Goal: Task Accomplishment & Management: Manage account settings

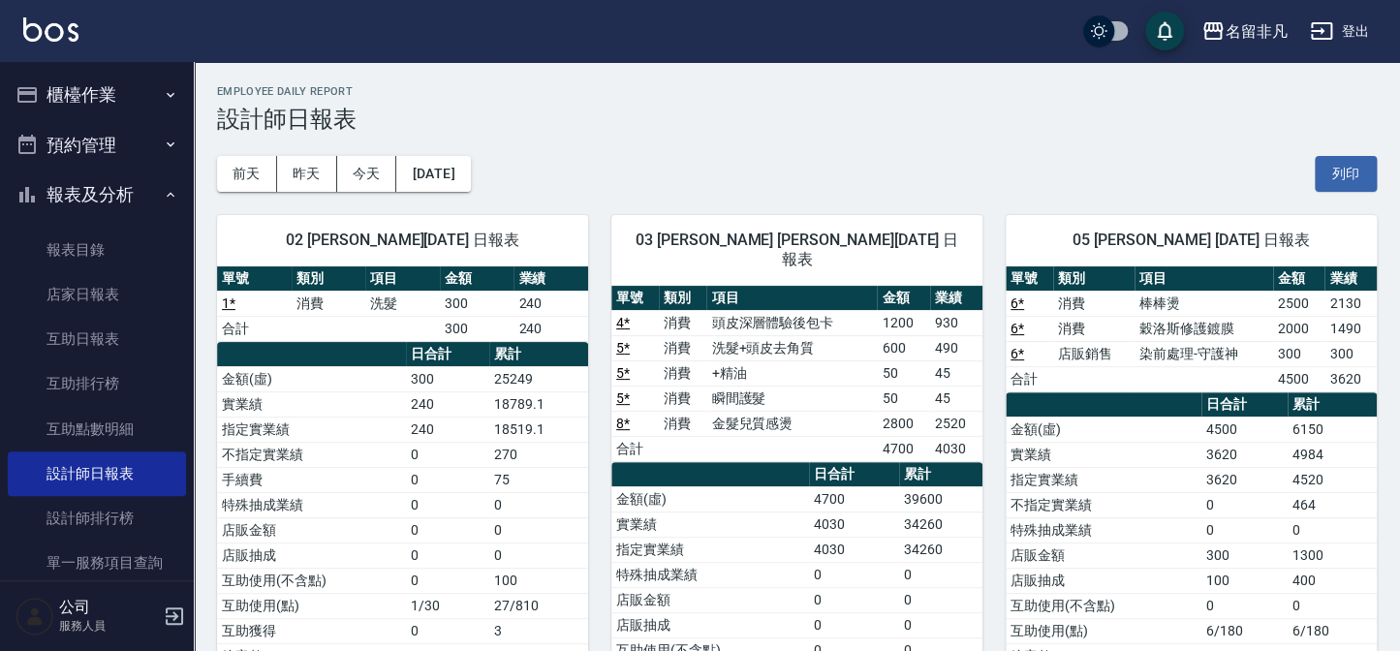
click at [96, 87] on button "櫃檯作業" at bounding box center [97, 95] width 178 height 50
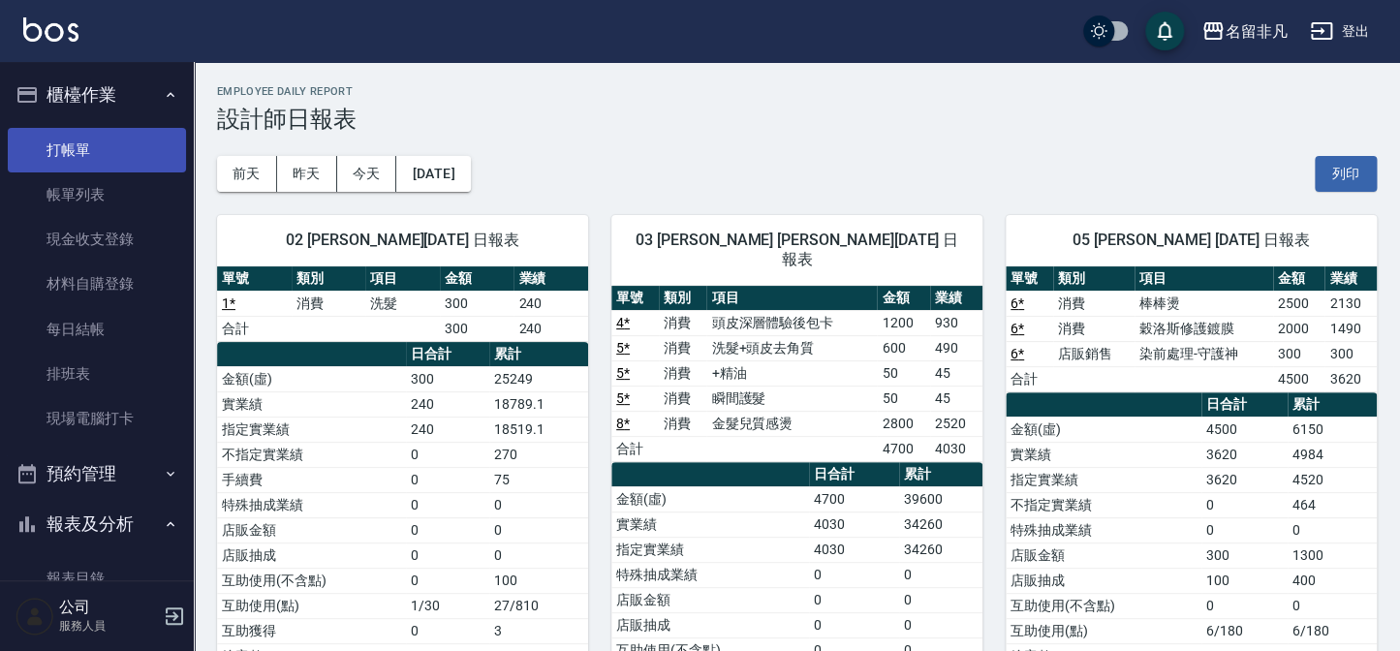
click at [94, 155] on link "打帳單" at bounding box center [97, 150] width 178 height 45
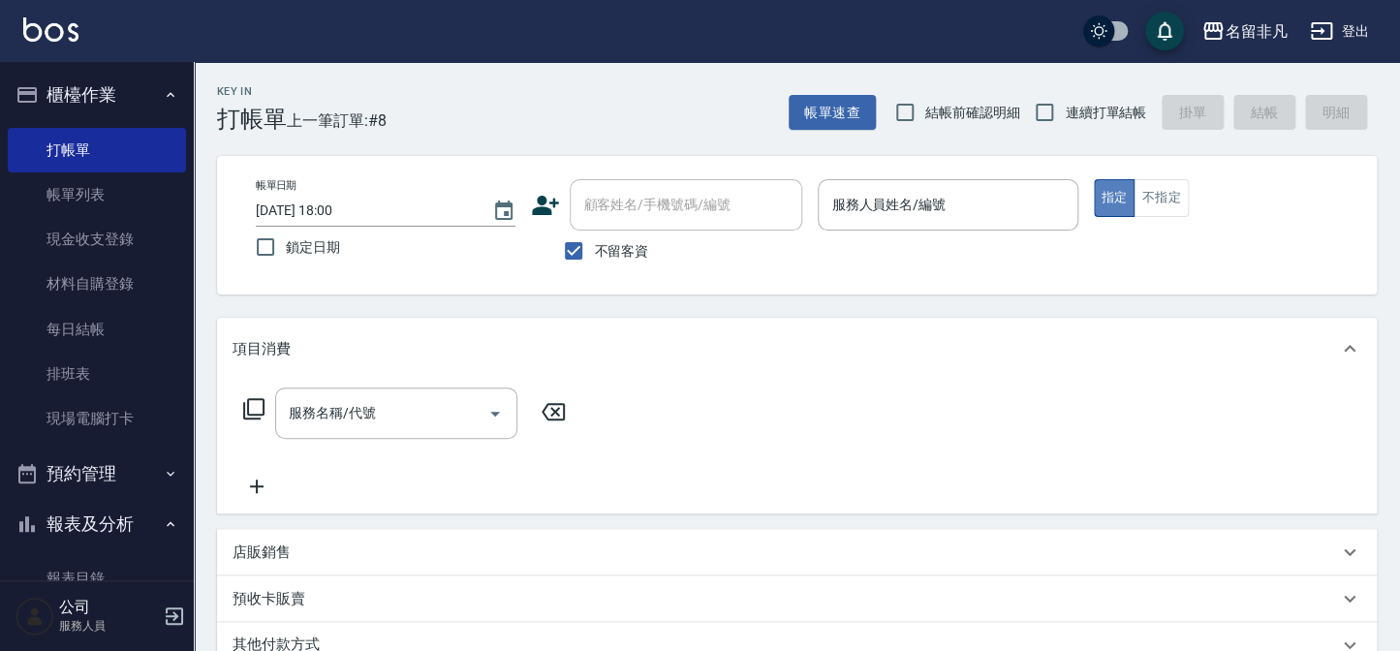
click at [1105, 186] on button "指定" at bounding box center [1115, 198] width 42 height 38
click at [981, 216] on input "服務人員姓名/編號" at bounding box center [948, 205] width 242 height 34
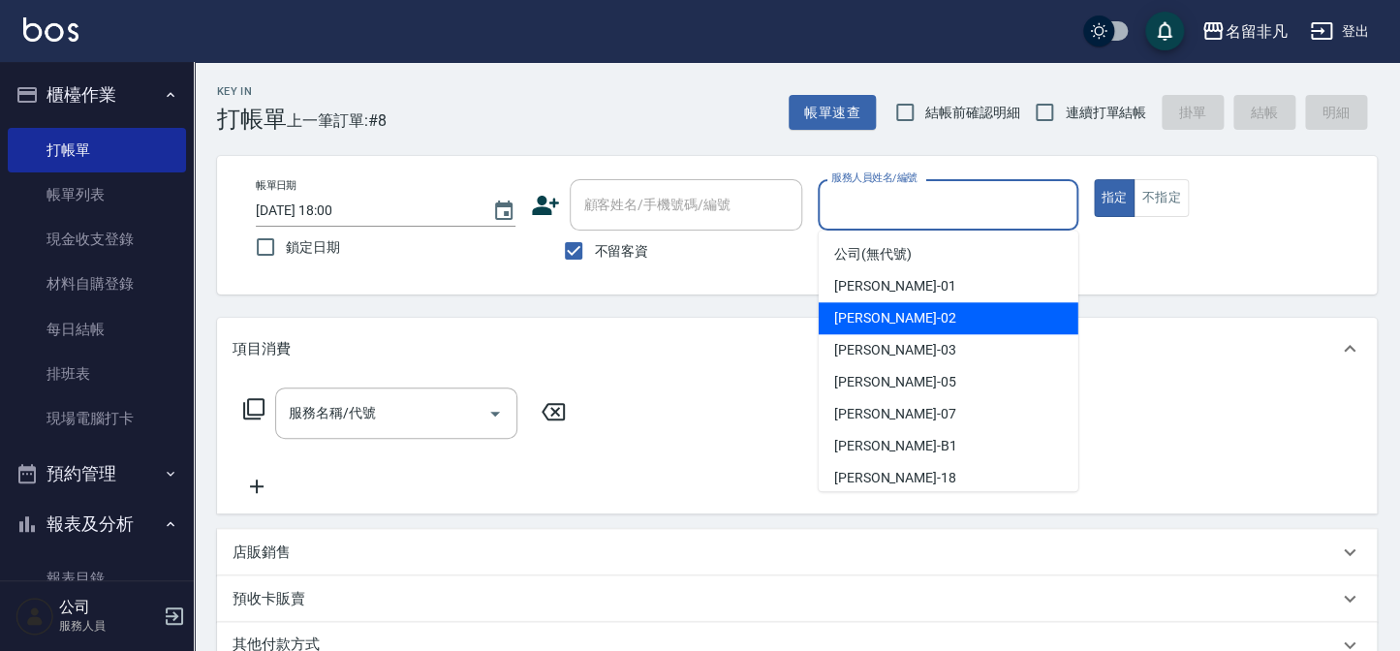
click at [909, 320] on div "[PERSON_NAME]-02" at bounding box center [949, 318] width 260 height 32
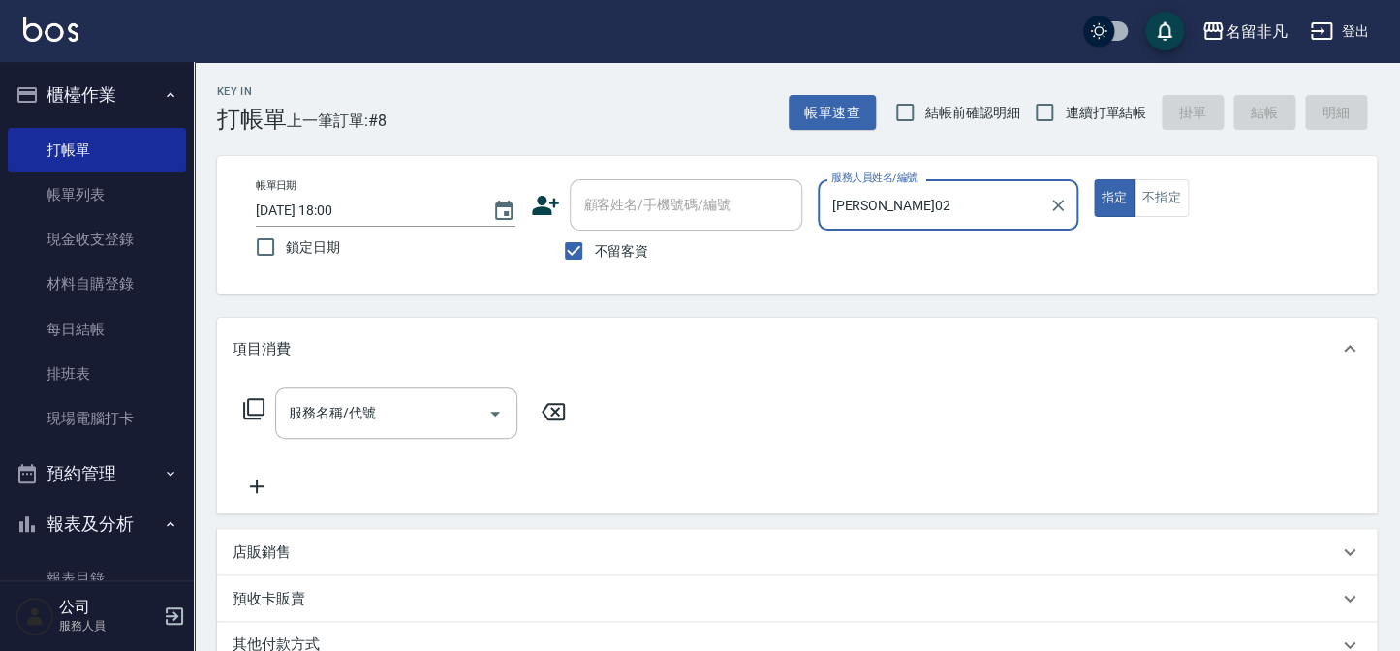
type input "[PERSON_NAME]02"
click at [252, 408] on icon at bounding box center [253, 408] width 23 height 23
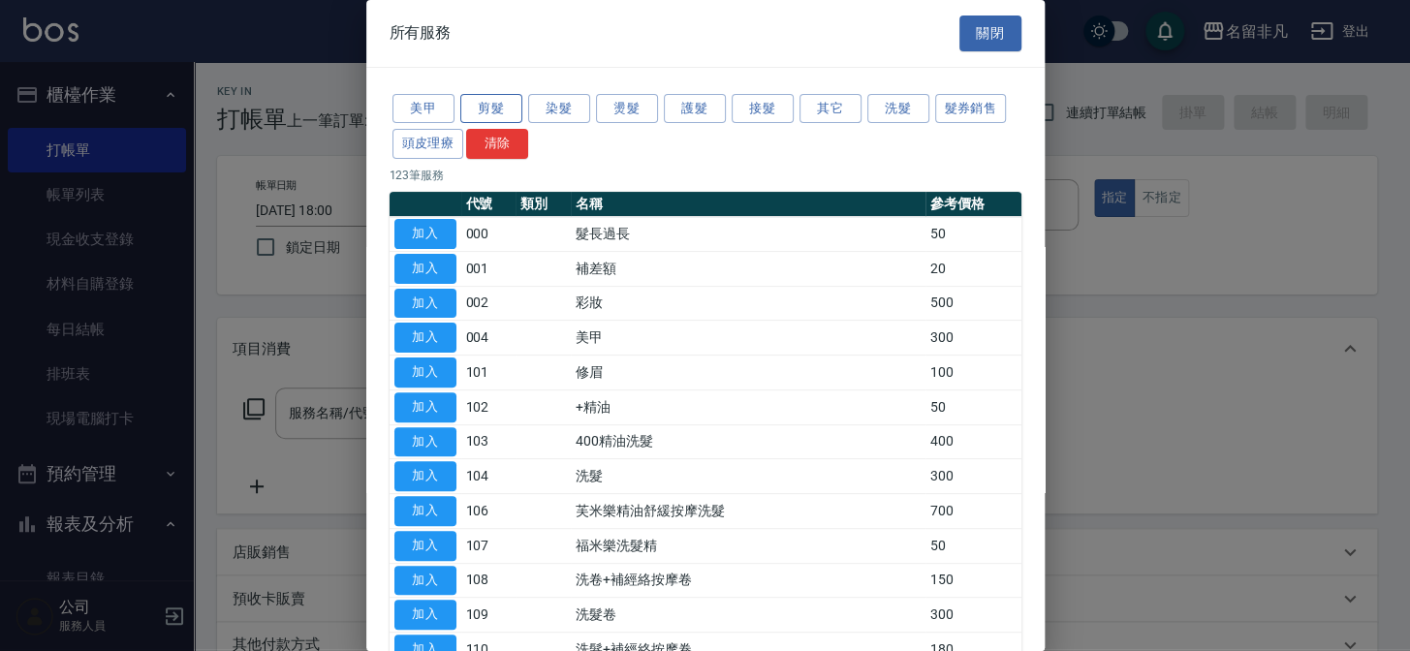
click at [482, 113] on button "剪髮" at bounding box center [491, 109] width 62 height 30
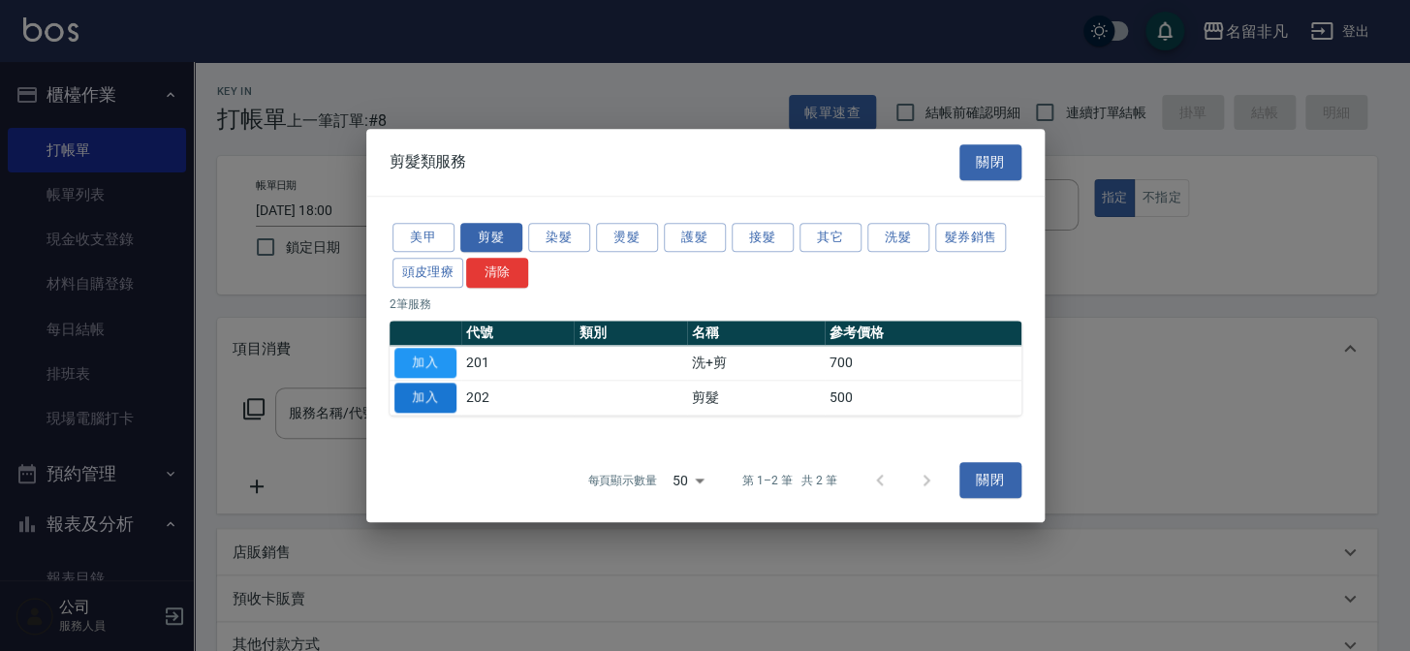
click at [435, 396] on button "加入" at bounding box center [425, 398] width 62 height 30
type input "剪髮(202)"
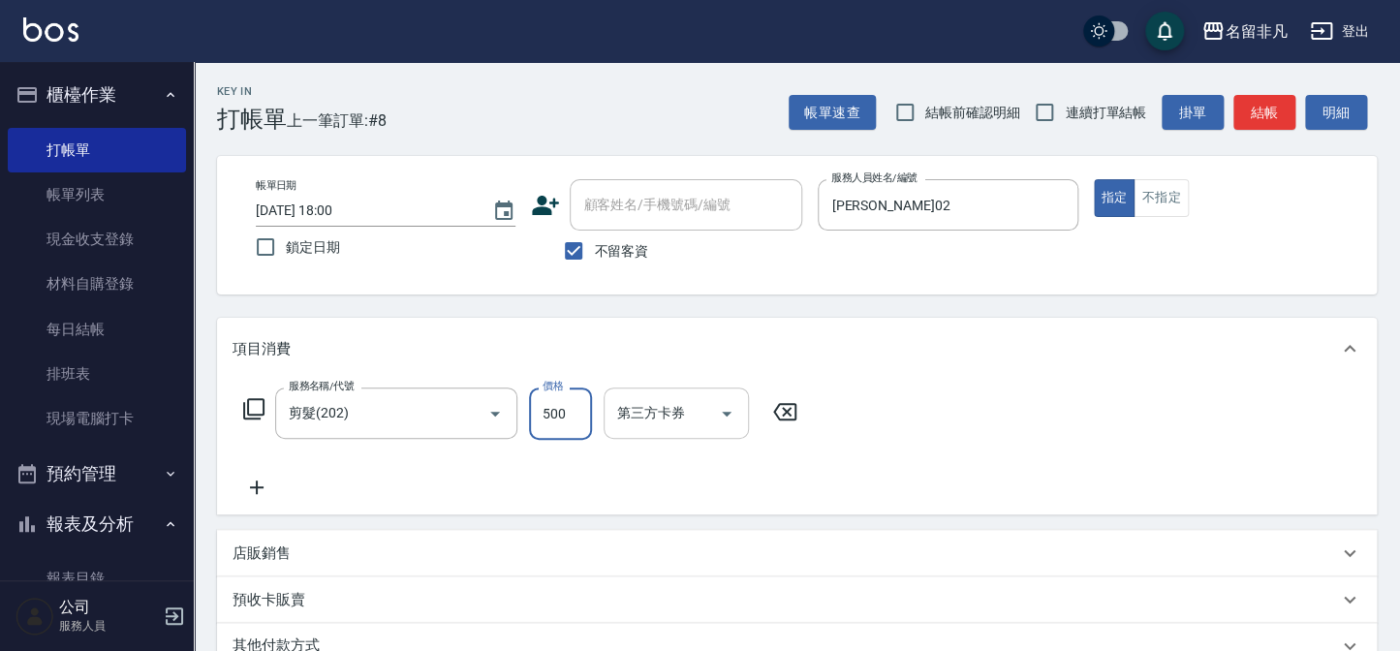
drag, startPoint x: 568, startPoint y: 411, endPoint x: 607, endPoint y: 404, distance: 39.4
click at [568, 411] on input "500" at bounding box center [560, 414] width 63 height 52
click at [547, 410] on input "6600" at bounding box center [560, 414] width 63 height 52
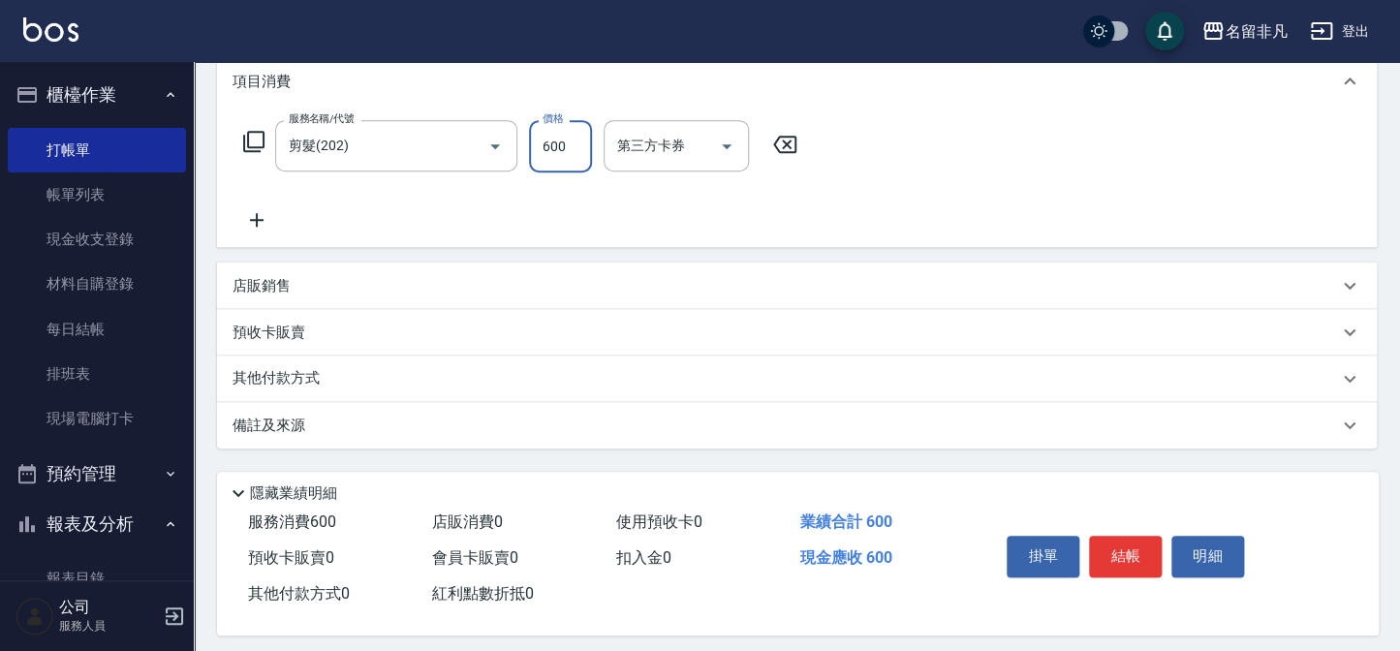
scroll to position [280, 0]
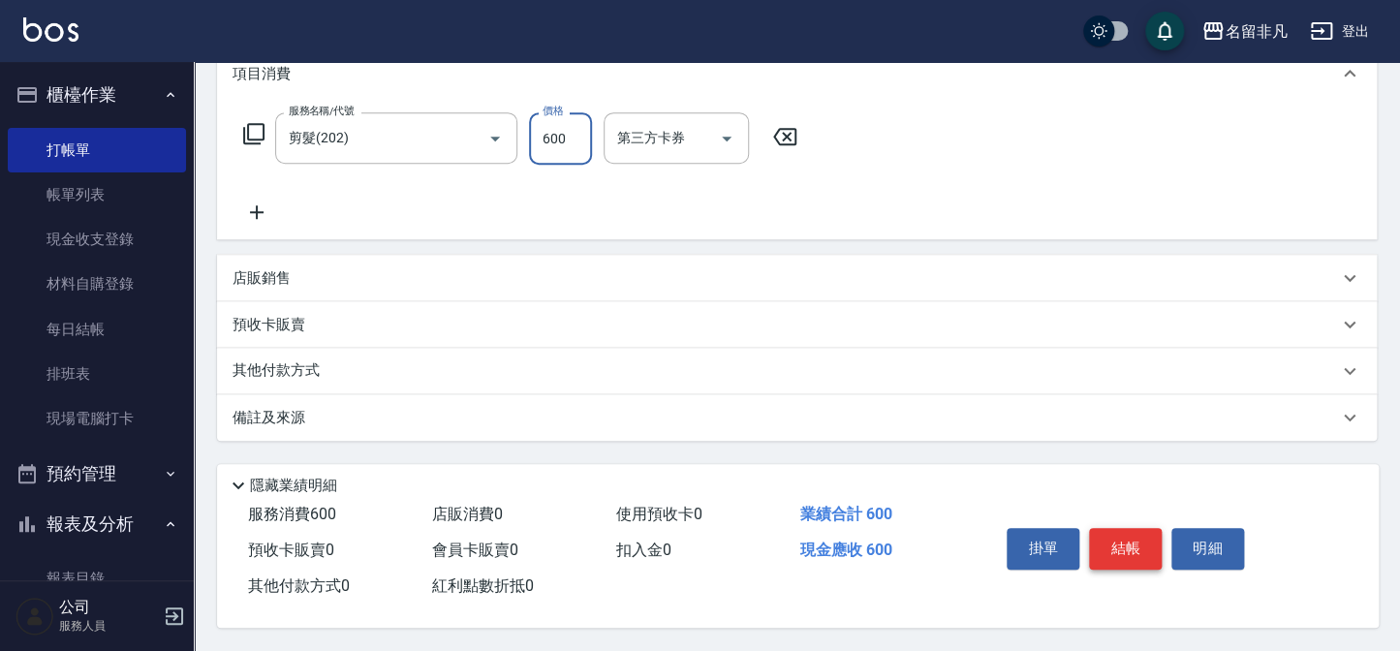
type input "600"
click at [1116, 543] on button "結帳" at bounding box center [1125, 548] width 73 height 41
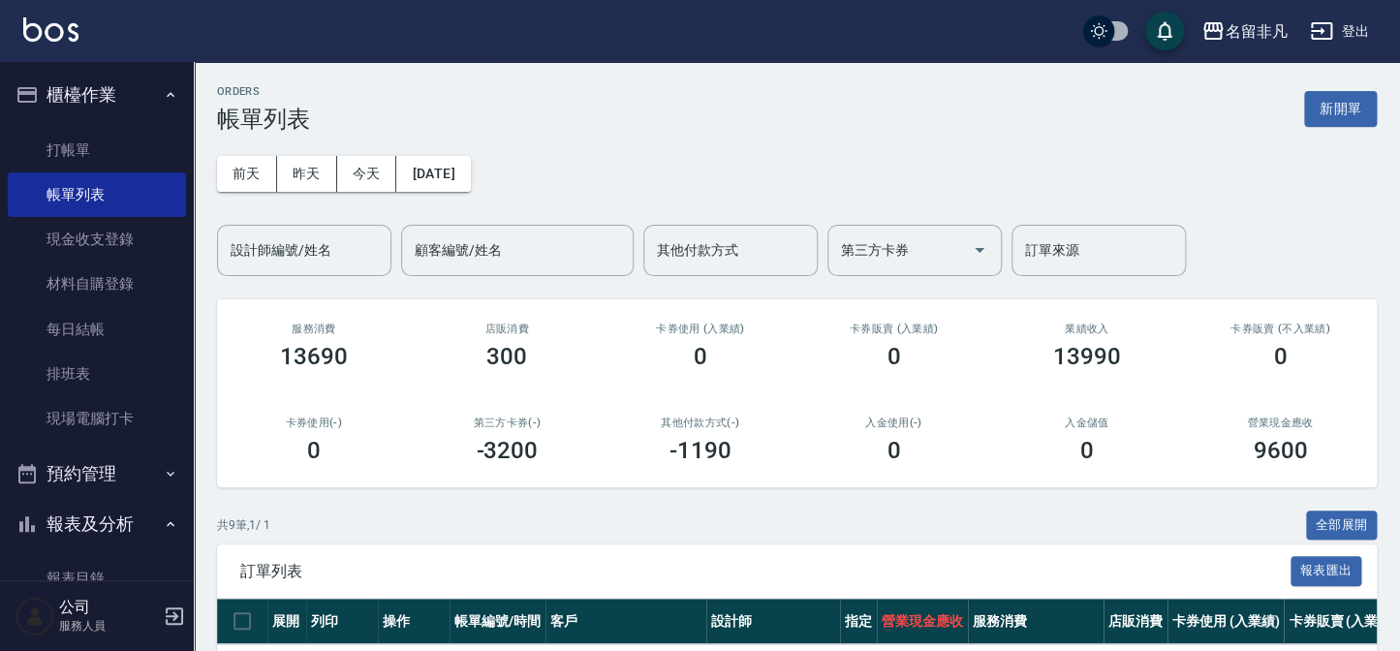
scroll to position [87, 0]
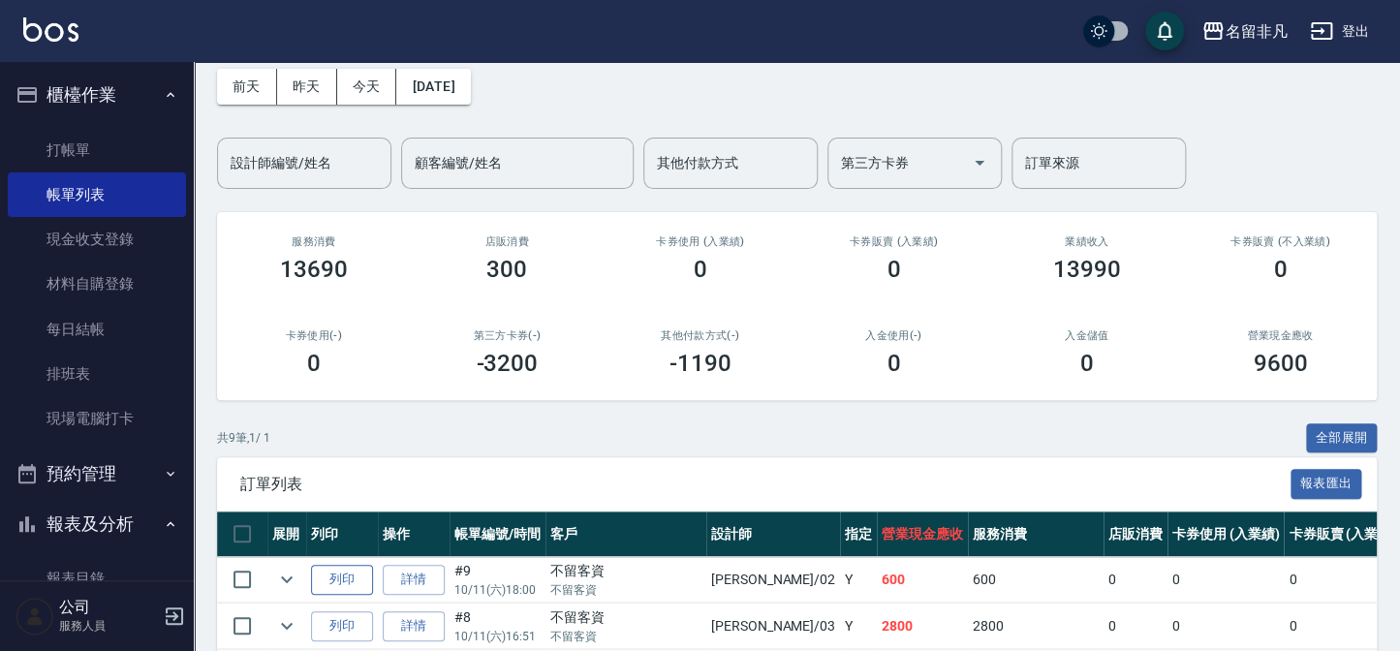
click at [342, 570] on button "列印" at bounding box center [342, 580] width 62 height 30
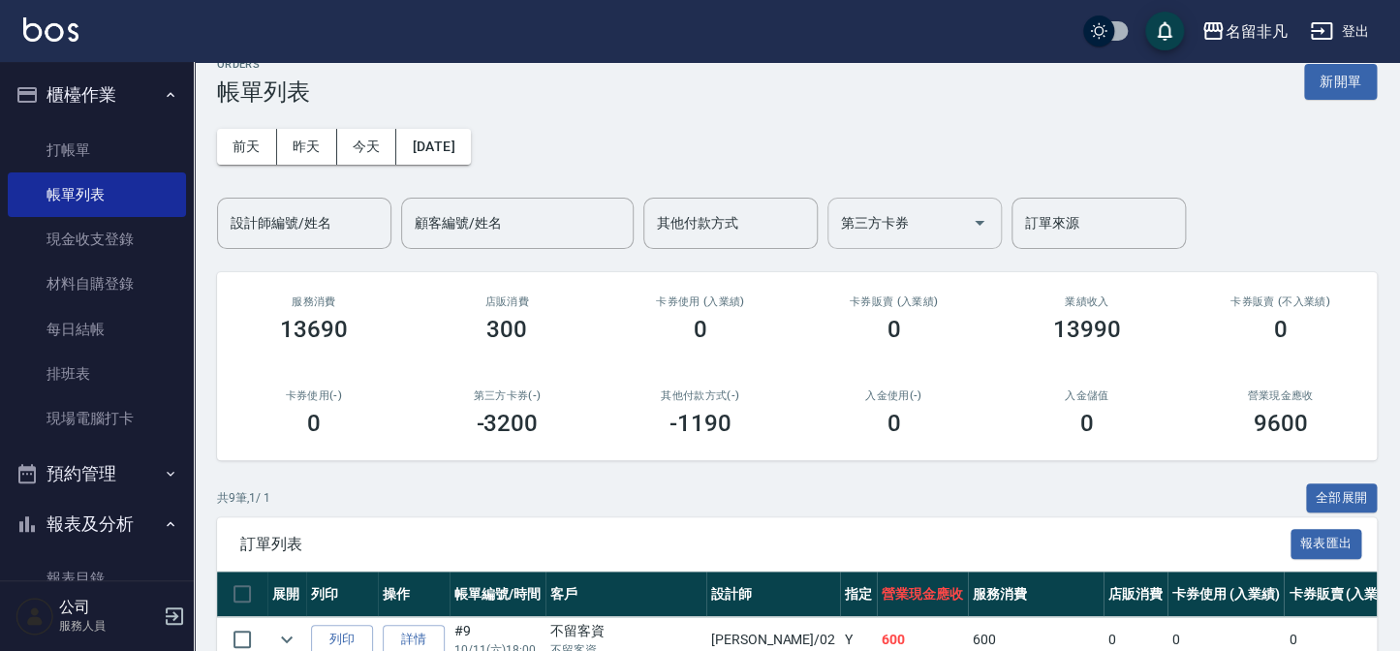
scroll to position [0, 0]
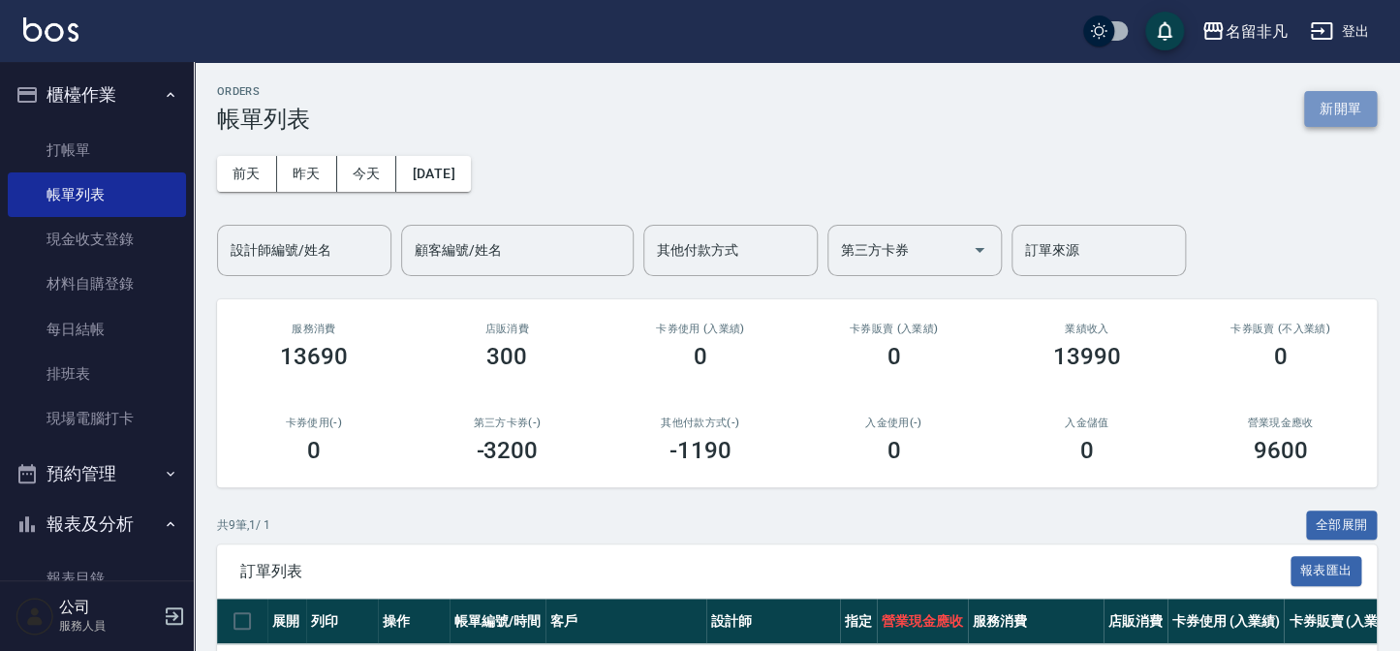
click at [1354, 112] on button "新開單" at bounding box center [1340, 109] width 73 height 36
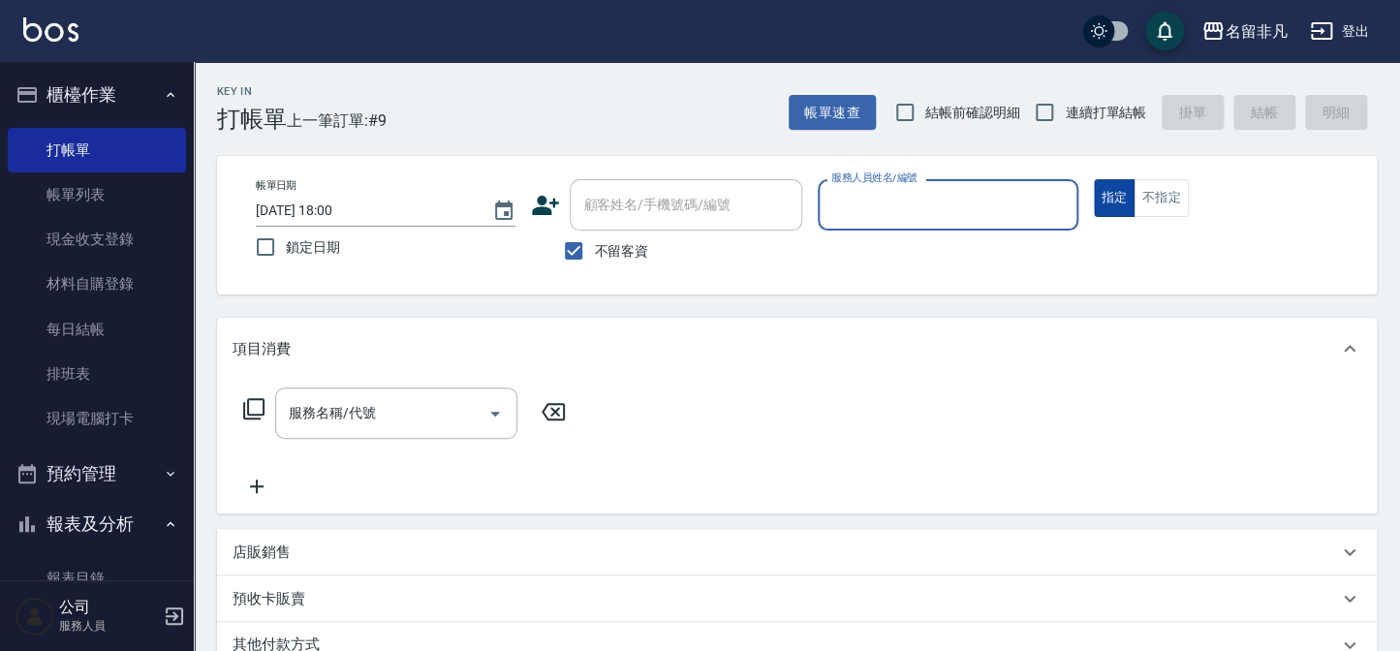
click at [1099, 195] on button "指定" at bounding box center [1115, 198] width 42 height 38
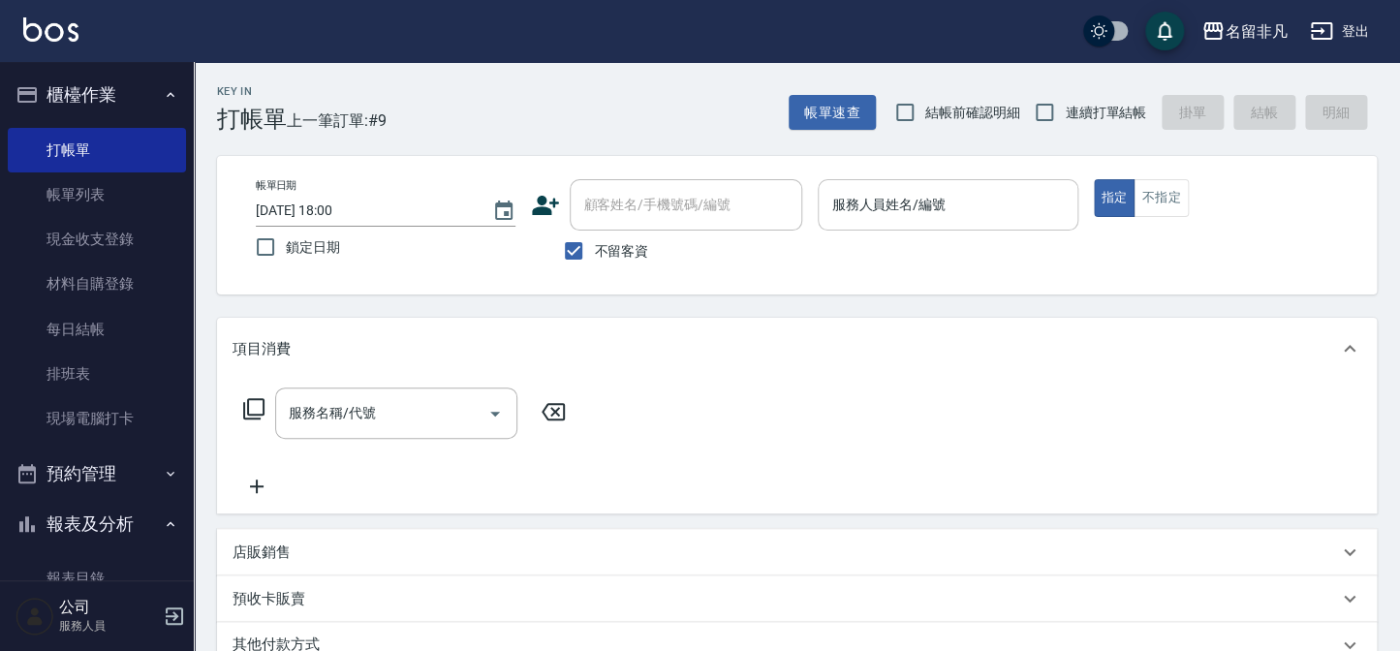
click at [1027, 201] on input "服務人員姓名/編號" at bounding box center [948, 205] width 242 height 34
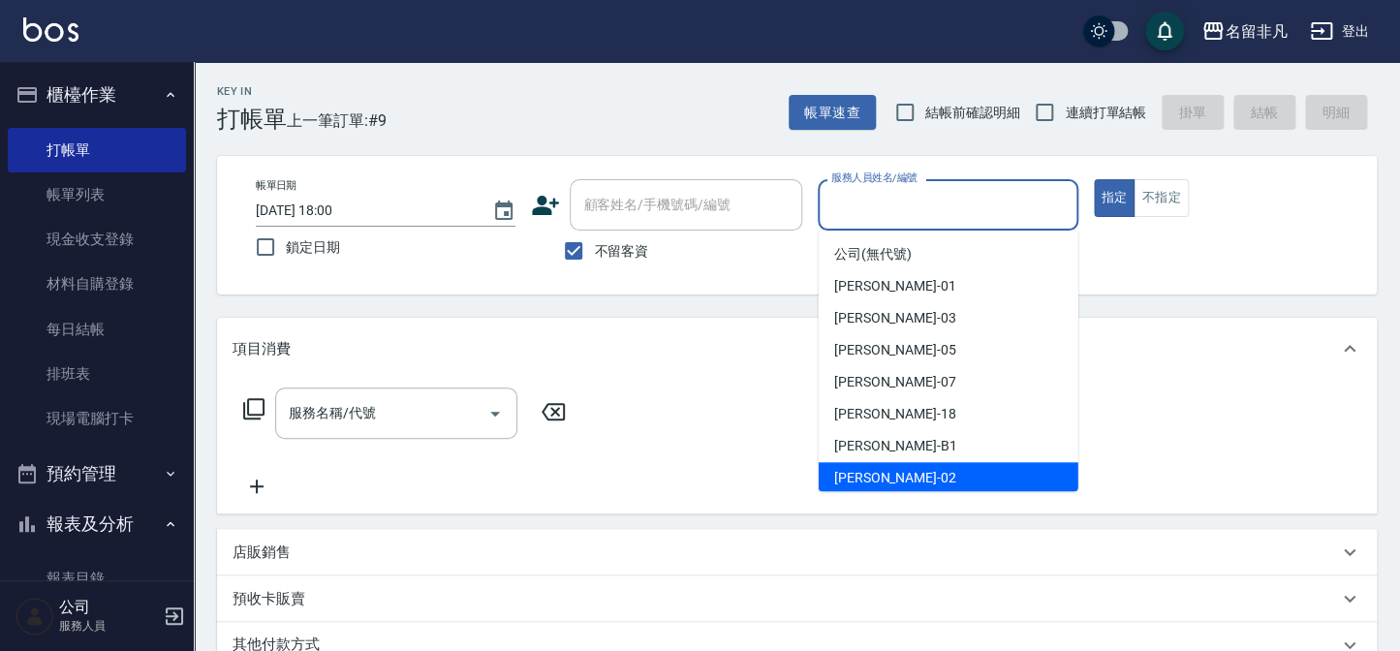
click at [873, 472] on span "[PERSON_NAME]-02" at bounding box center [895, 478] width 122 height 20
type input "[PERSON_NAME]02"
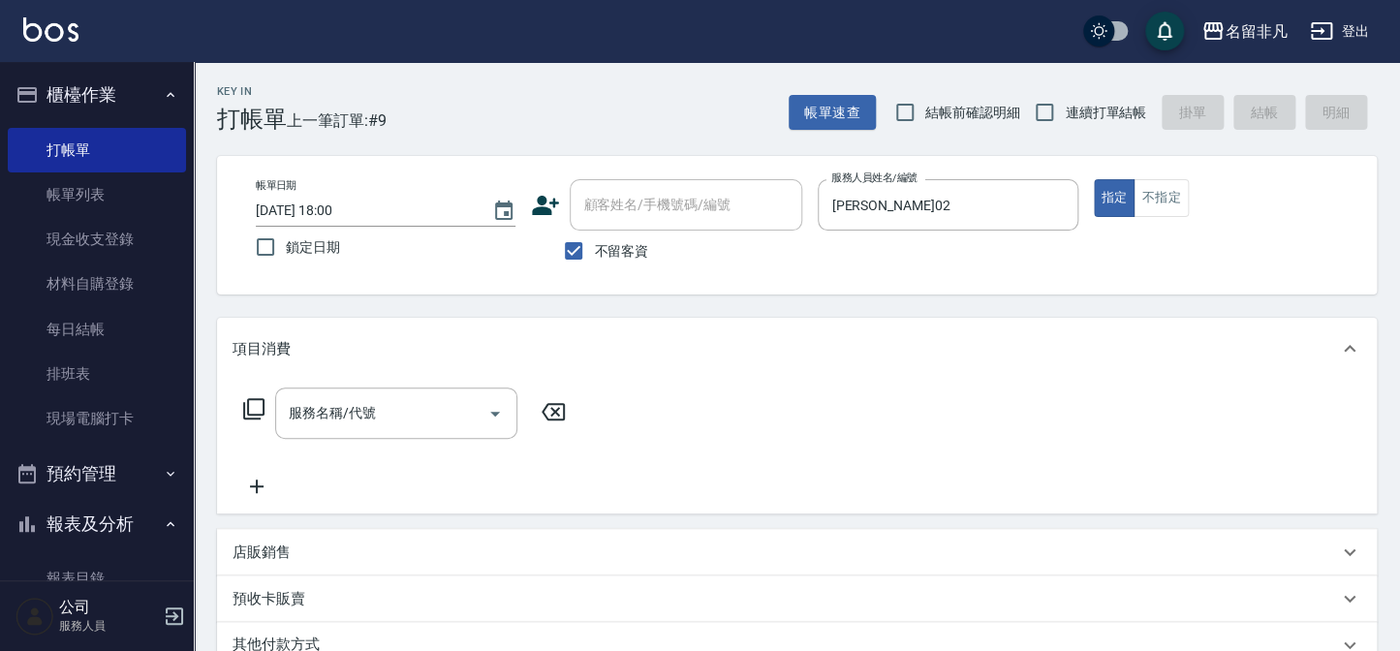
click at [259, 402] on icon at bounding box center [253, 408] width 23 height 23
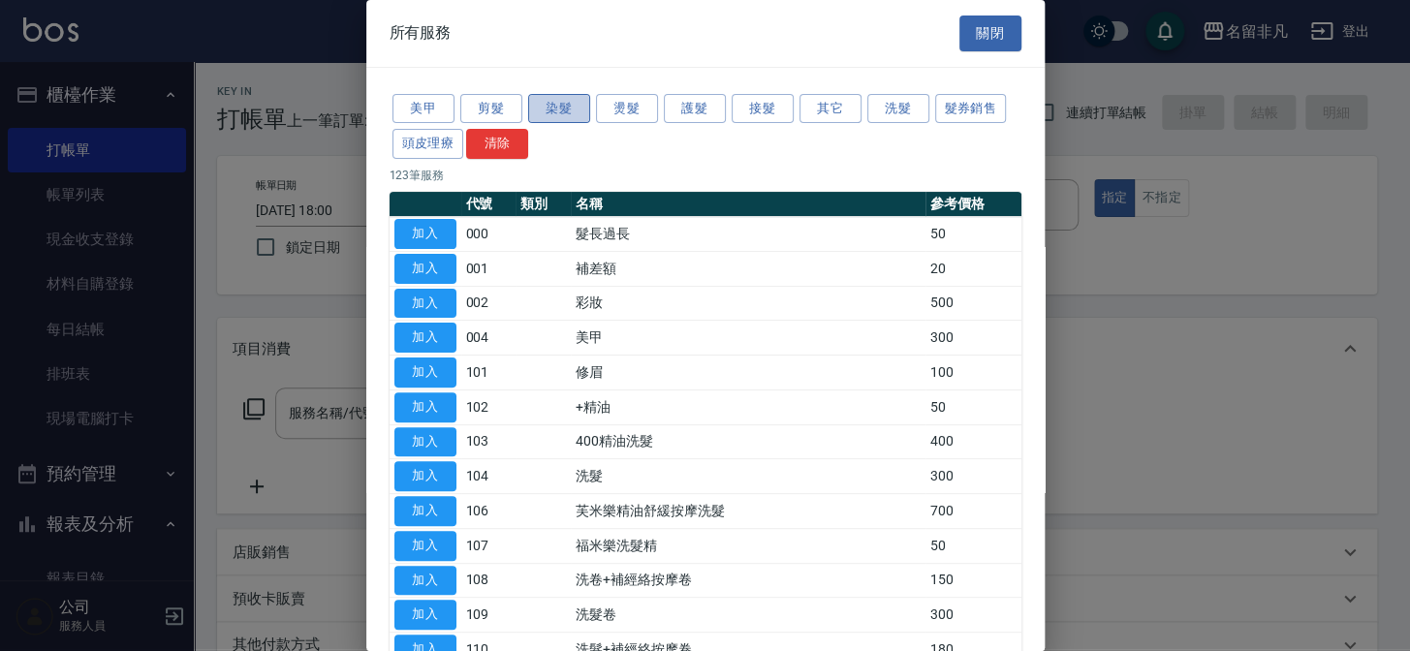
click at [565, 114] on button "染髮" at bounding box center [559, 109] width 62 height 30
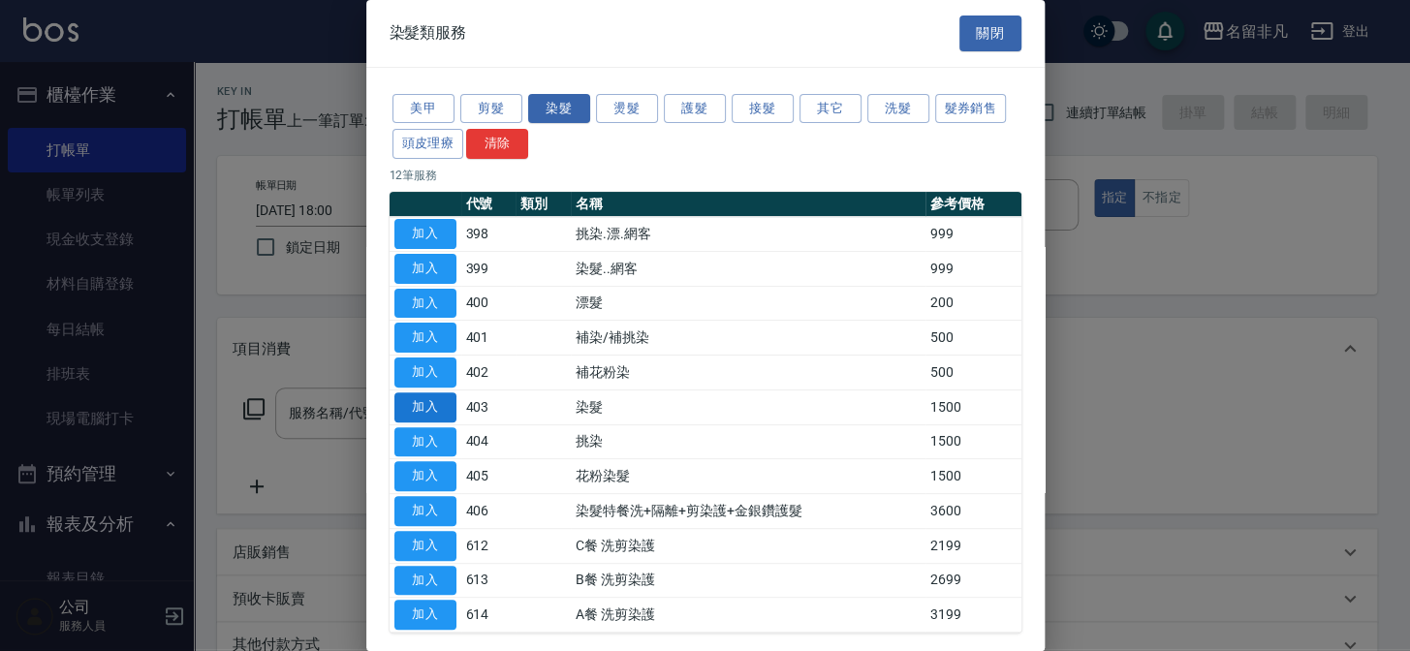
click at [425, 400] on button "加入" at bounding box center [425, 407] width 62 height 30
type input "染髮(403)"
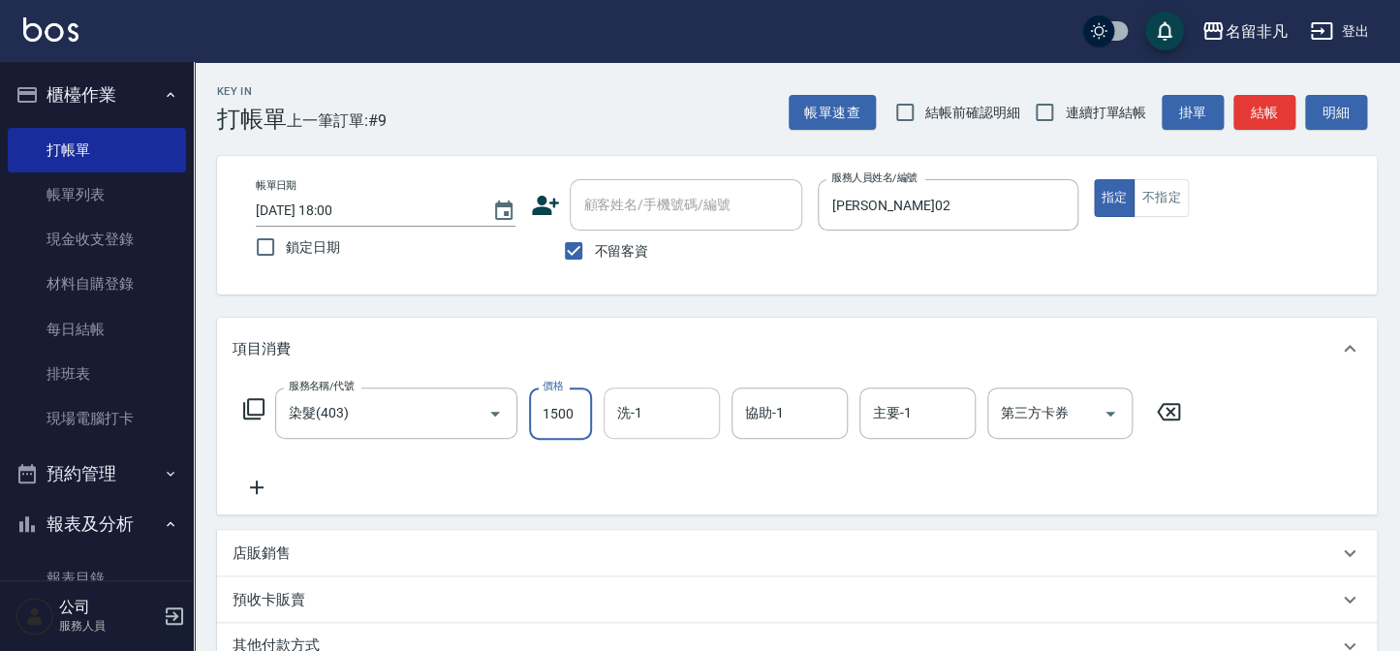
drag, startPoint x: 576, startPoint y: 416, endPoint x: 655, endPoint y: 430, distance: 80.8
click at [576, 416] on input "1500" at bounding box center [560, 414] width 63 height 52
drag, startPoint x: 548, startPoint y: 411, endPoint x: 589, endPoint y: 442, distance: 51.9
click at [549, 415] on input "22900" at bounding box center [560, 414] width 63 height 52
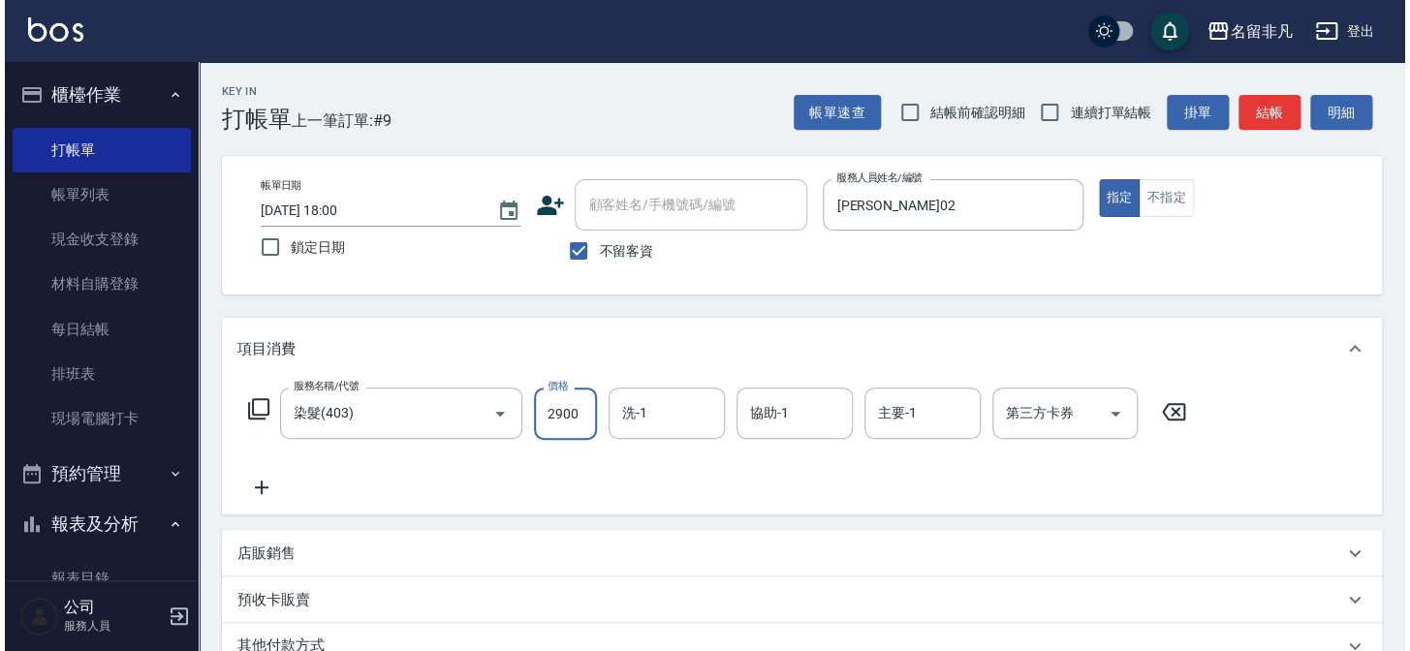
scroll to position [0, 0]
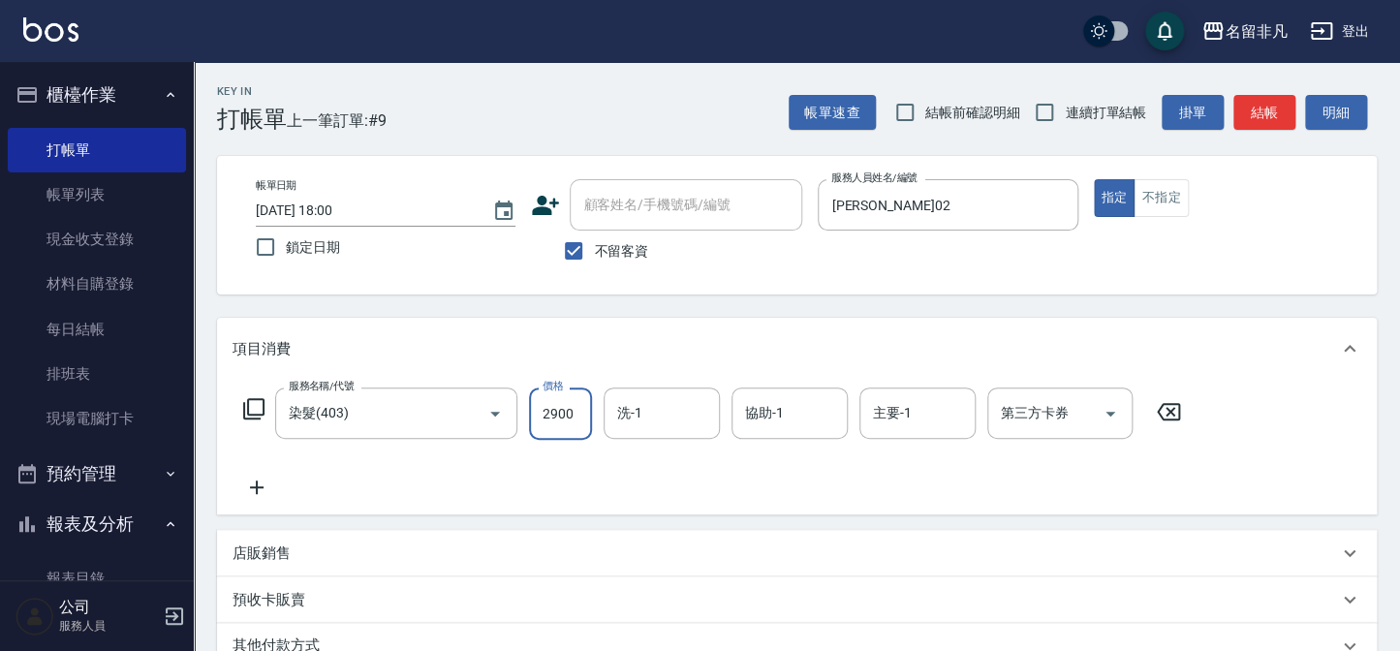
type input "2900"
click at [252, 400] on icon at bounding box center [253, 408] width 23 height 23
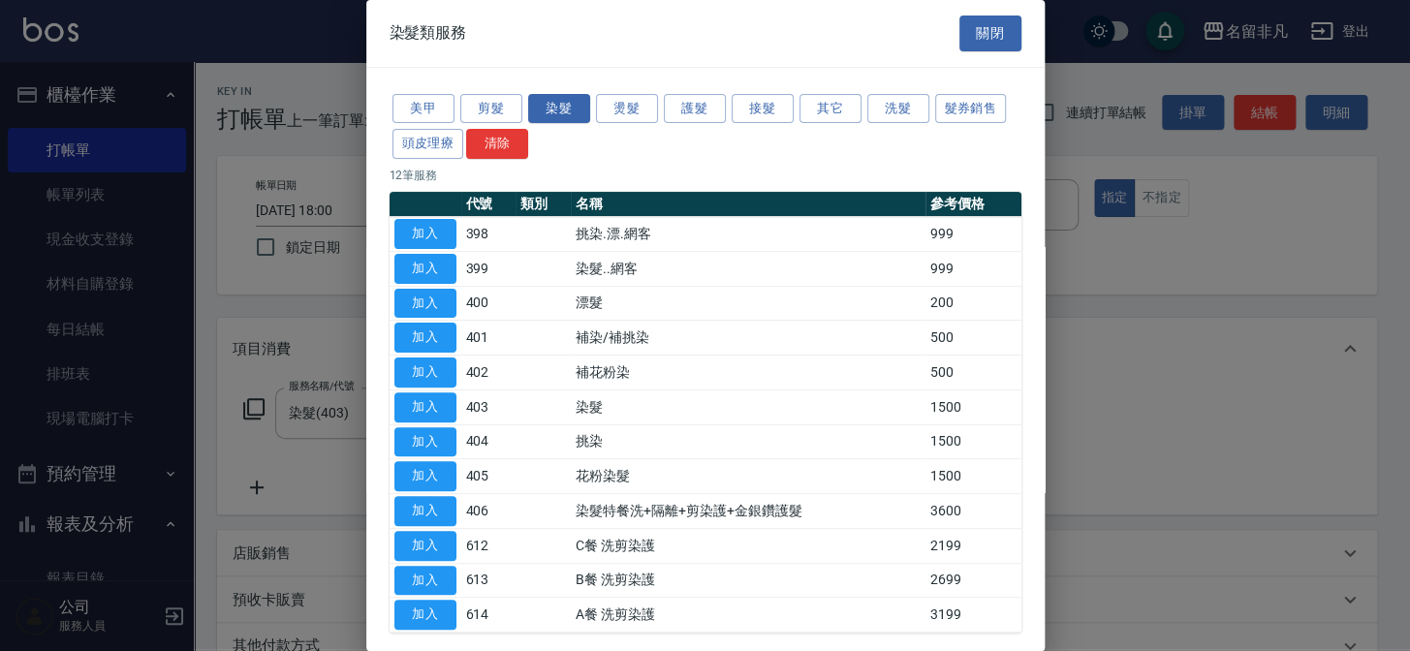
scroll to position [86, 0]
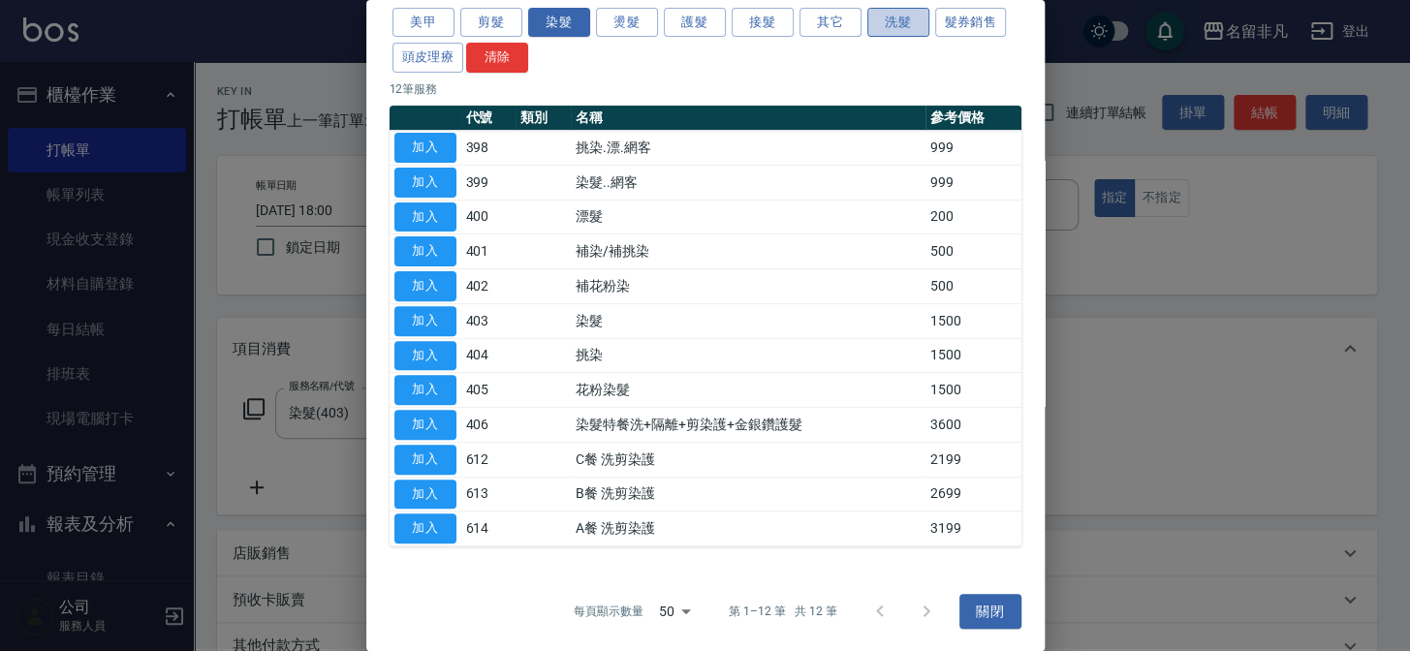
click at [900, 16] on button "洗髮" at bounding box center [898, 23] width 62 height 30
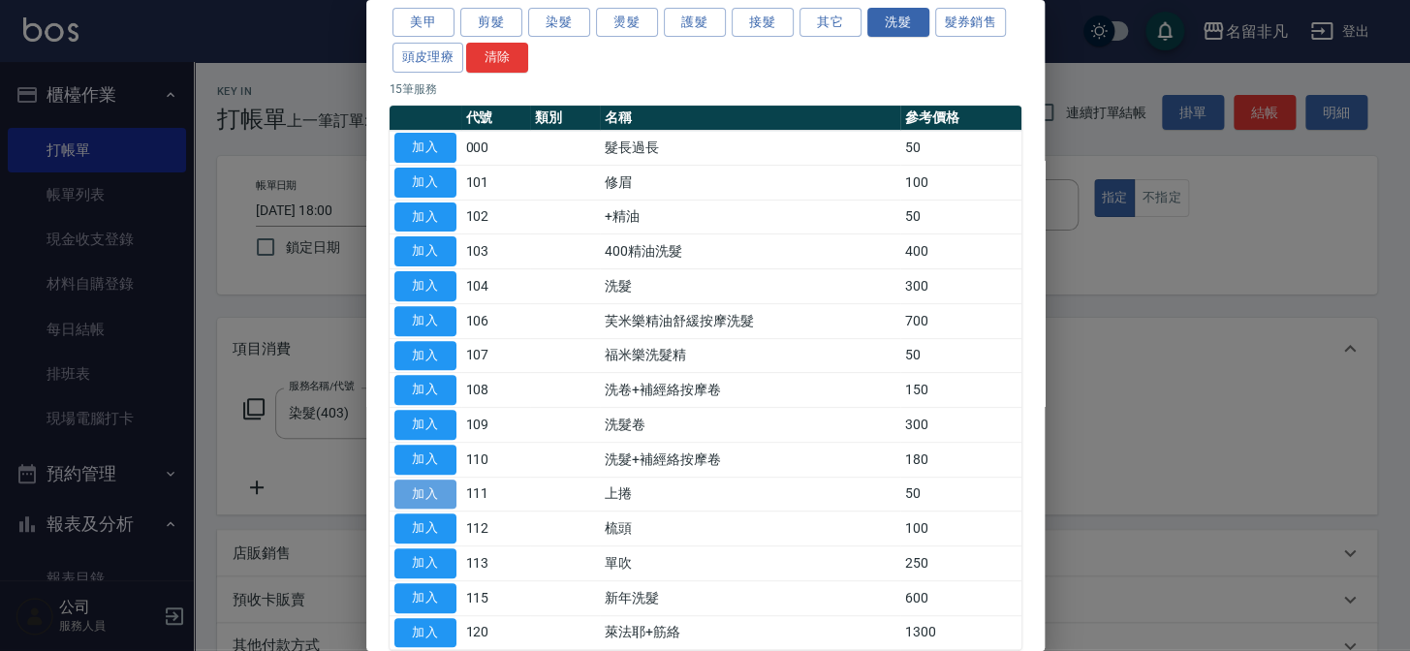
click at [436, 493] on button "加入" at bounding box center [425, 495] width 62 height 30
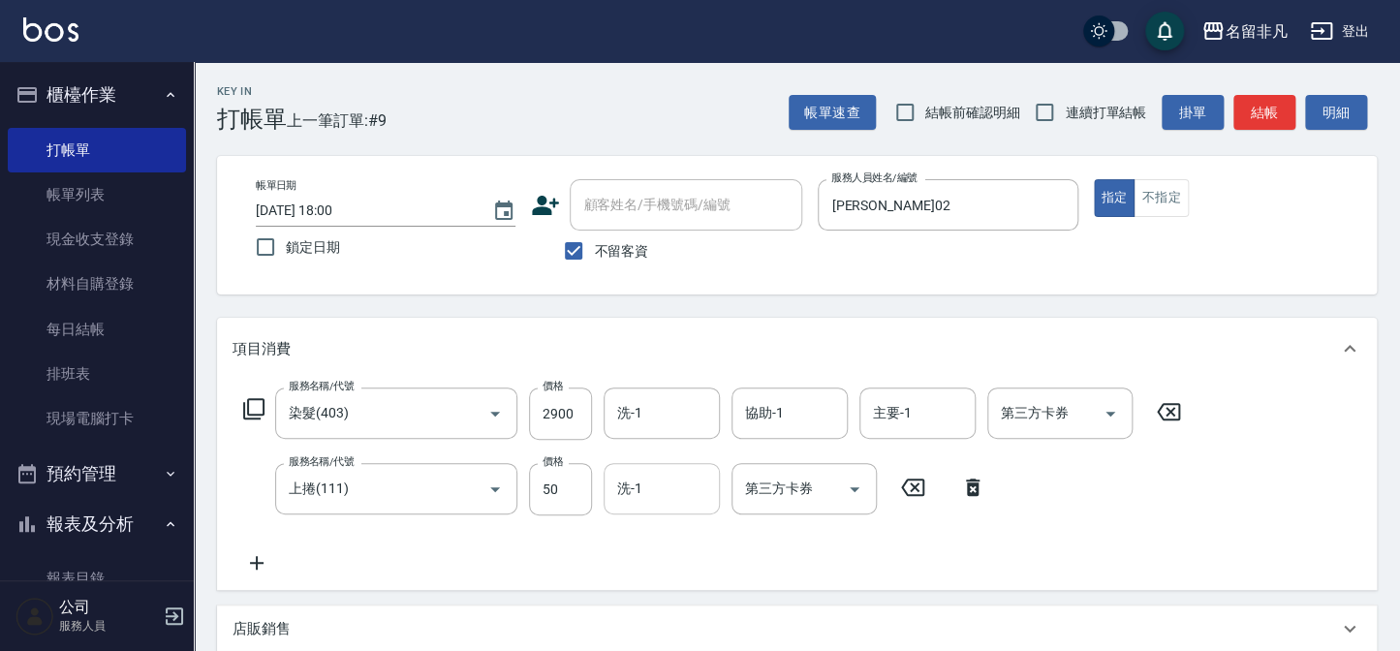
drag, startPoint x: 557, startPoint y: 489, endPoint x: 617, endPoint y: 495, distance: 60.4
click at [557, 489] on input "50" at bounding box center [560, 489] width 63 height 52
click at [549, 486] on input "2200" at bounding box center [560, 489] width 63 height 52
type input "200"
click at [254, 398] on icon at bounding box center [253, 408] width 21 height 21
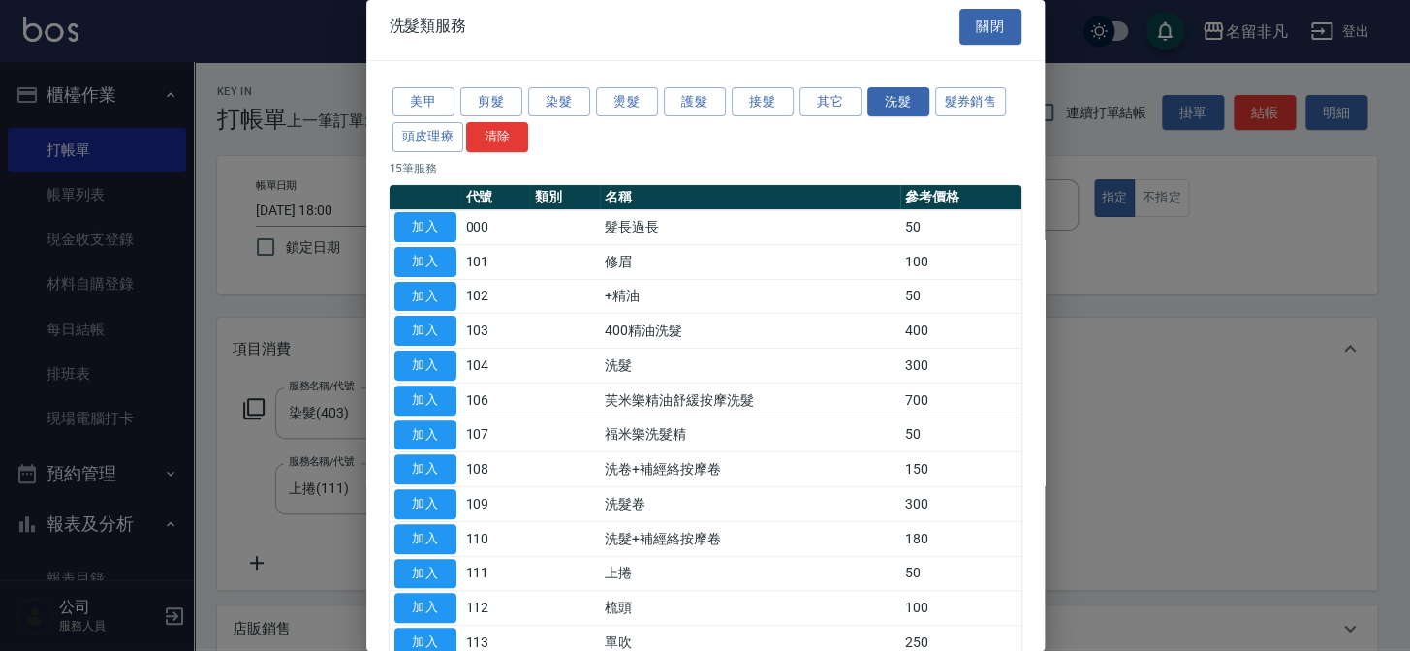
scroll to position [0, 0]
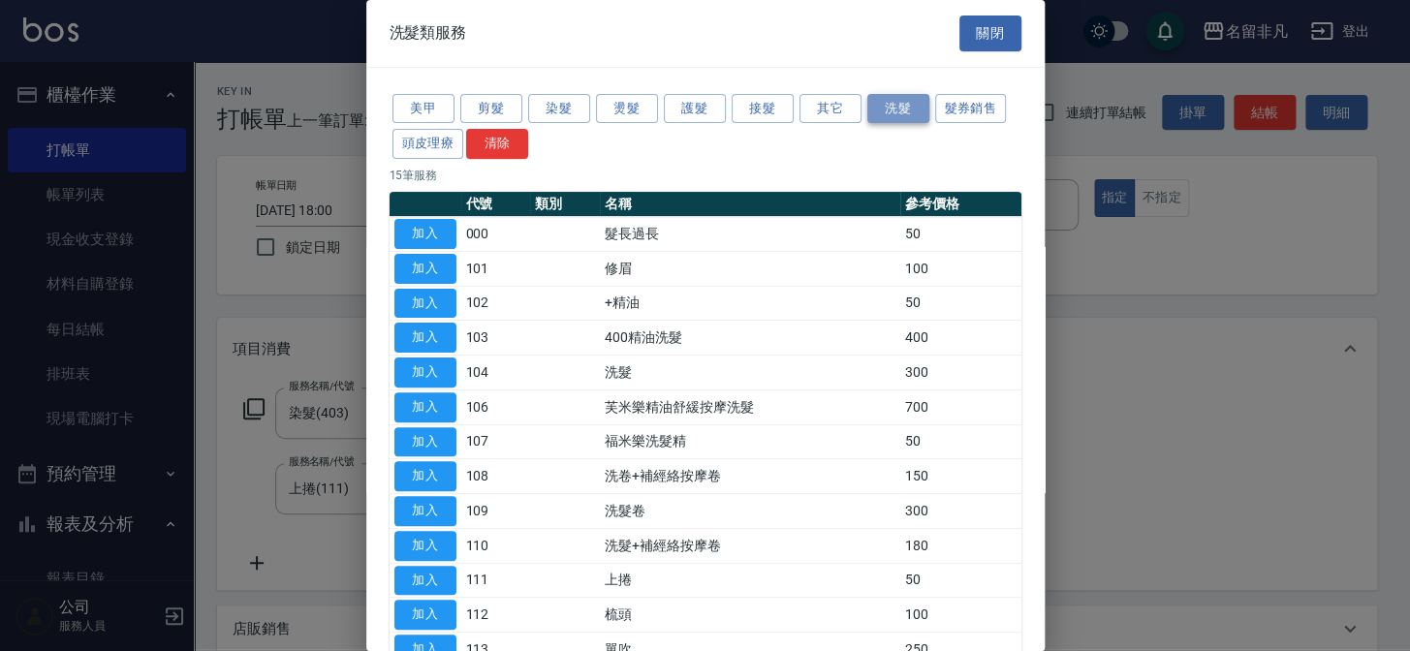
click at [883, 100] on button "洗髮" at bounding box center [898, 109] width 62 height 30
click at [433, 106] on button "美甲" at bounding box center [423, 109] width 62 height 30
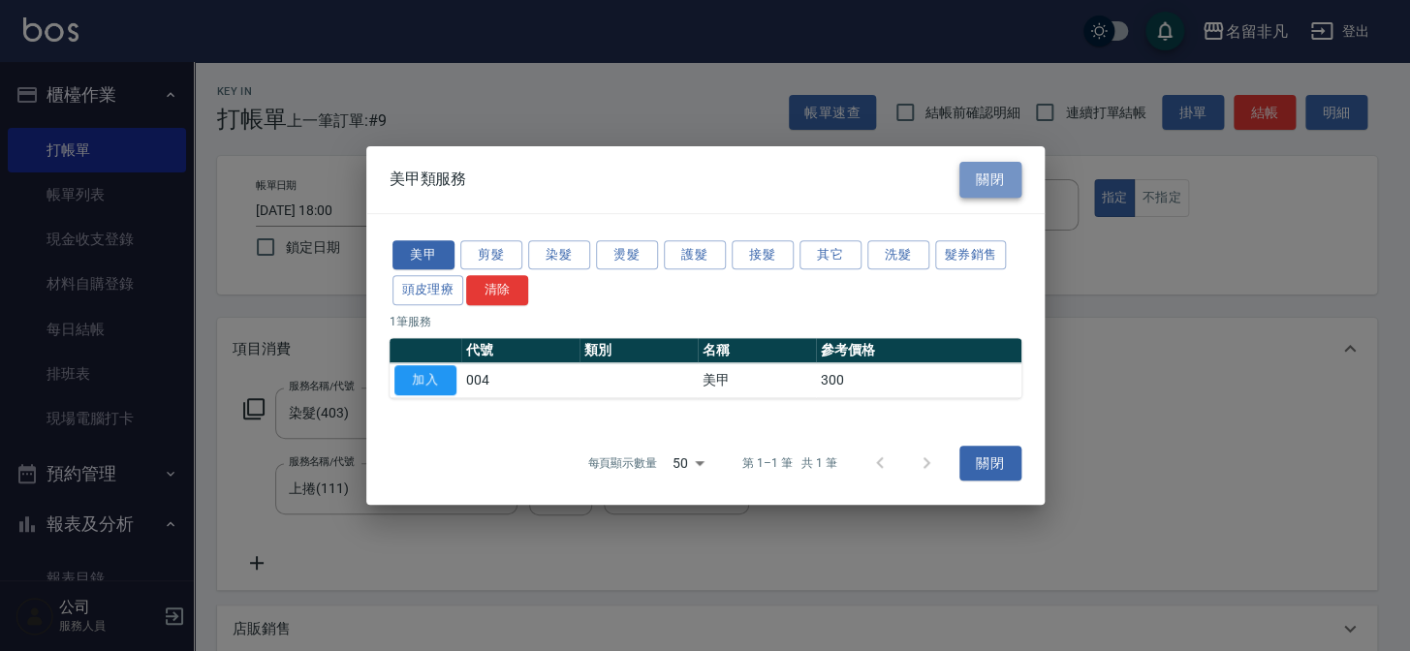
click at [987, 181] on button "關閉" at bounding box center [990, 180] width 62 height 36
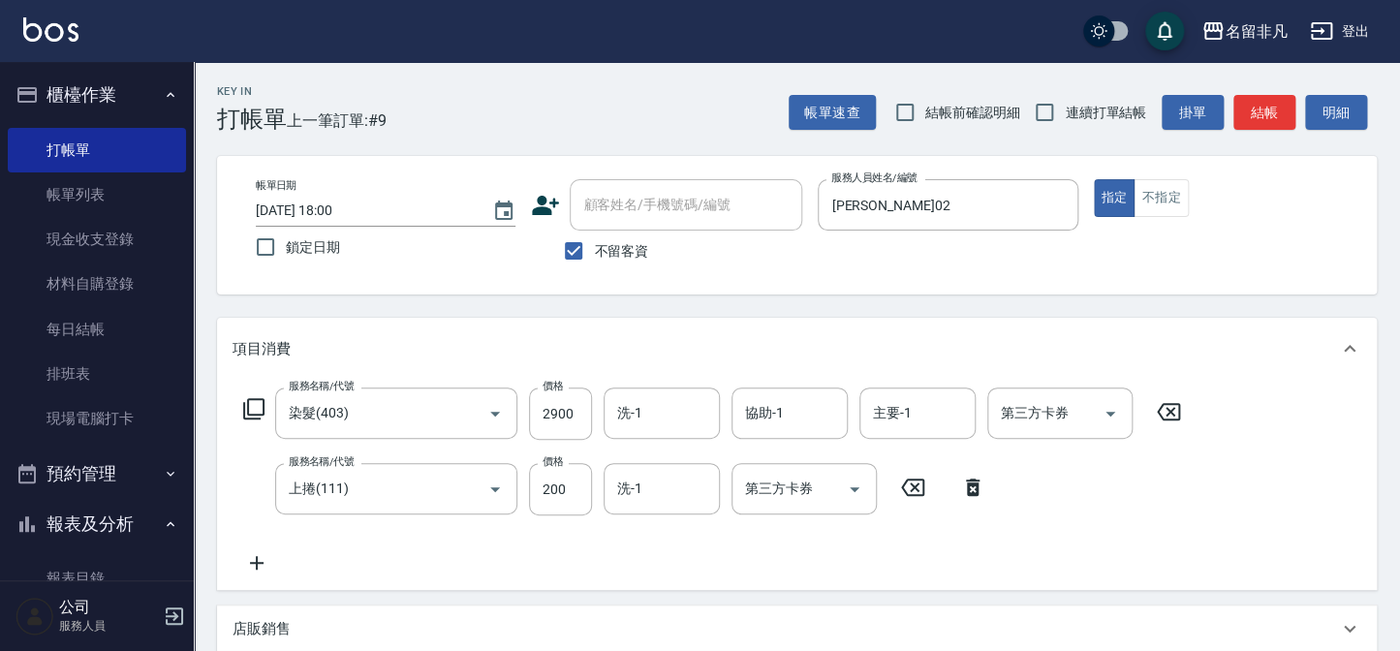
click at [256, 407] on icon at bounding box center [253, 408] width 23 height 23
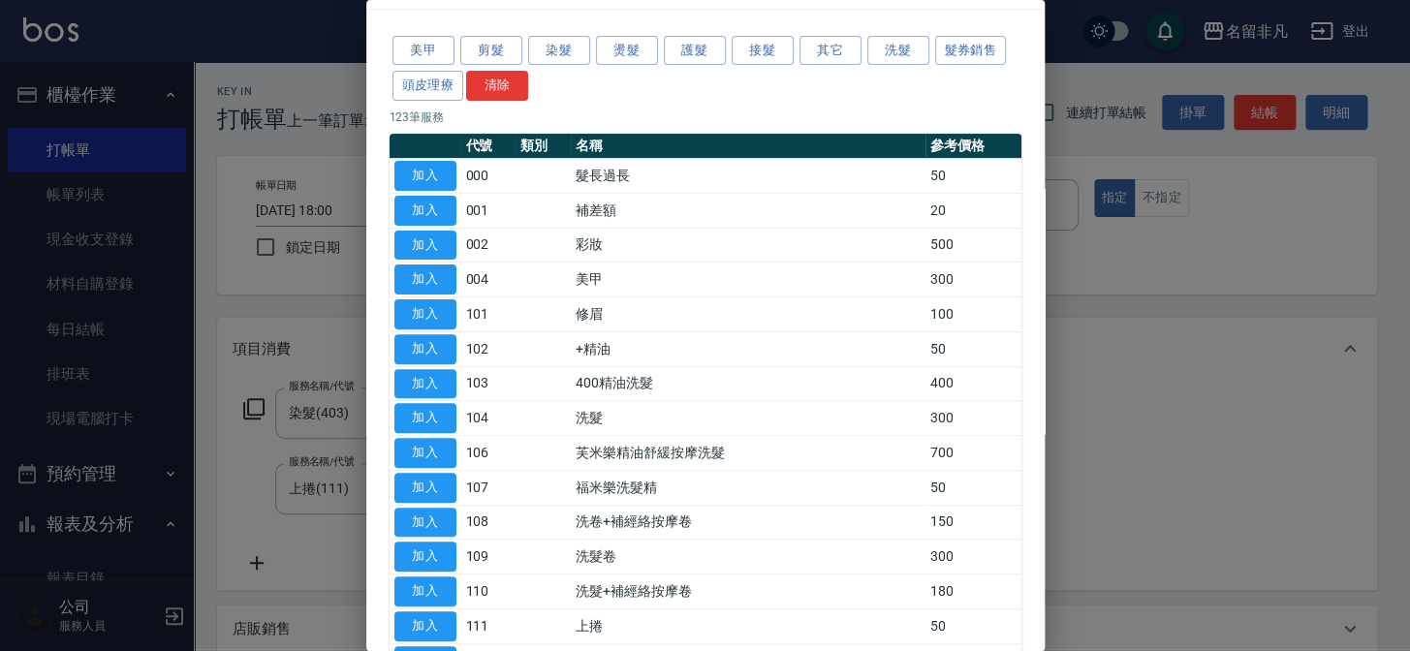
scroll to position [87, 0]
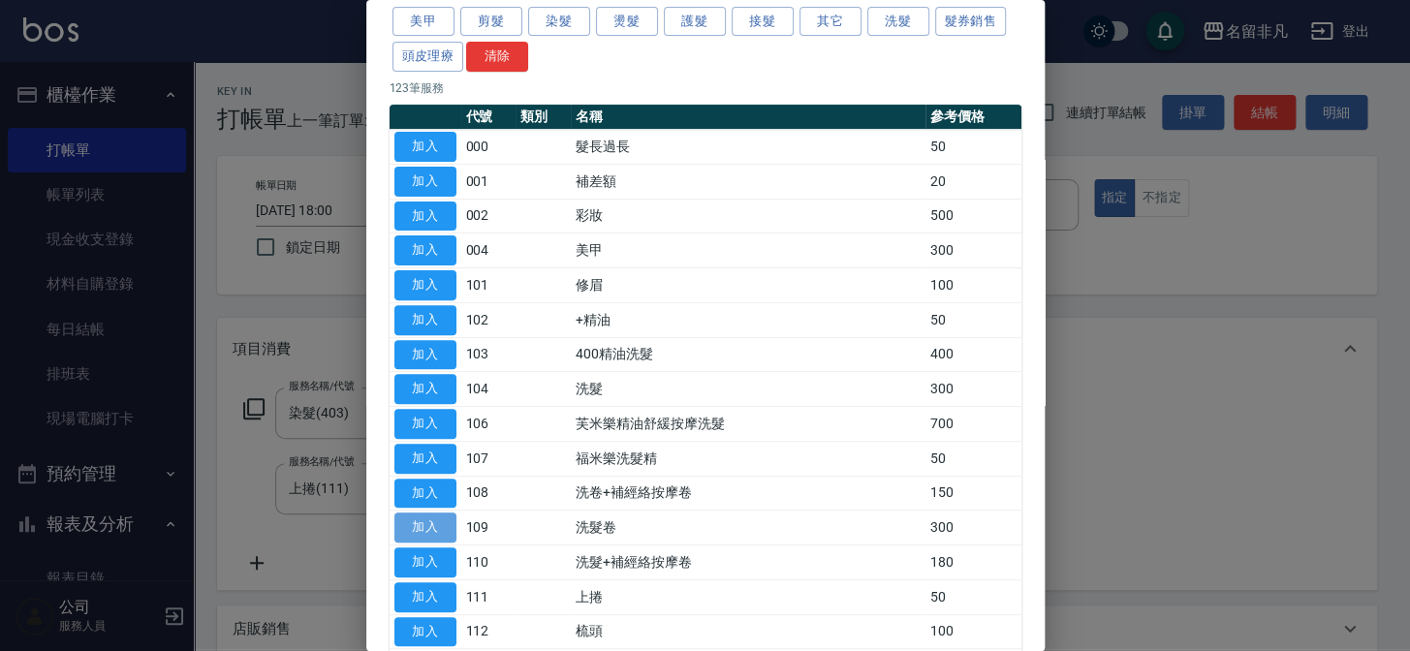
click at [406, 523] on button "加入" at bounding box center [425, 528] width 62 height 30
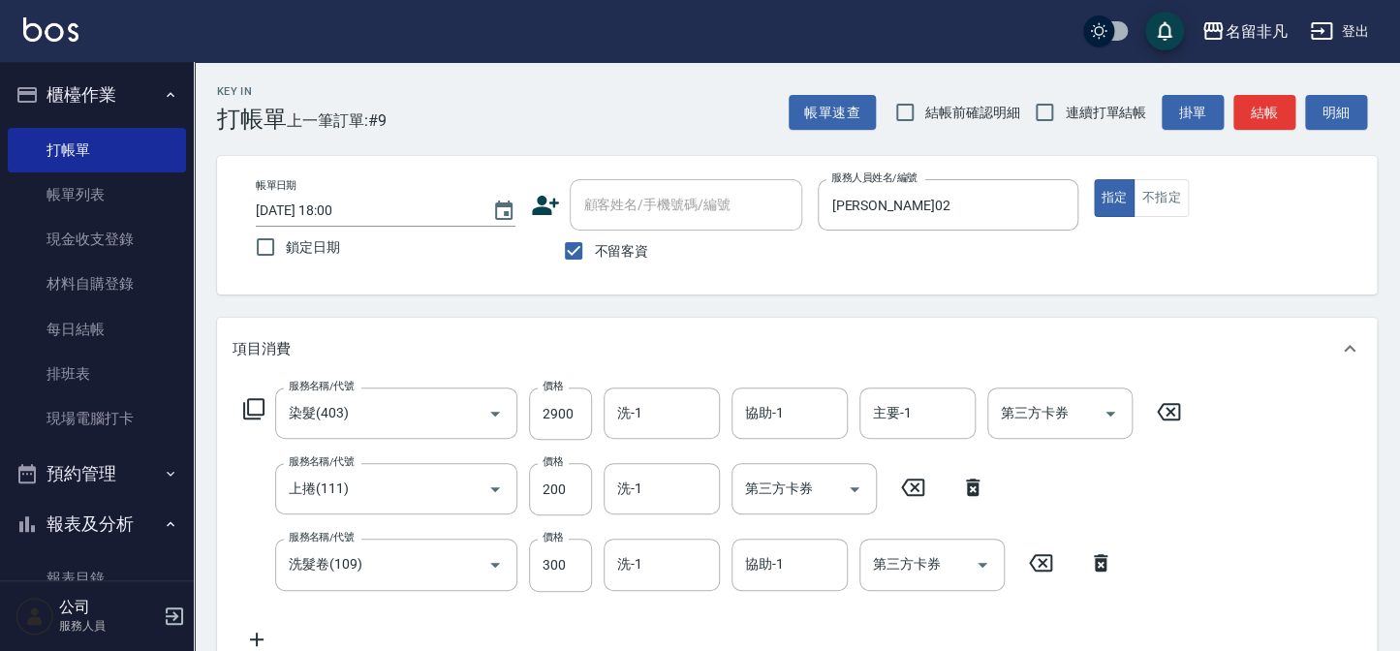
click at [258, 409] on icon at bounding box center [253, 408] width 23 height 23
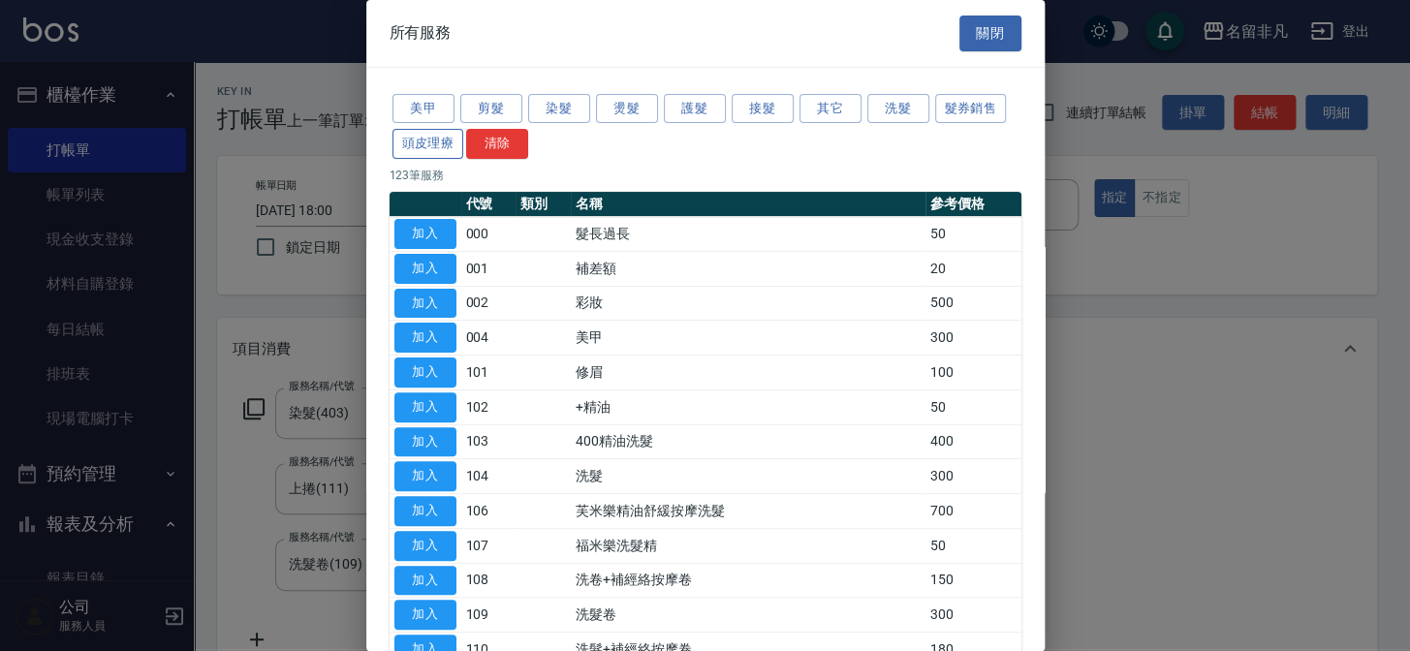
click at [402, 144] on button "頭皮理療" at bounding box center [428, 144] width 72 height 30
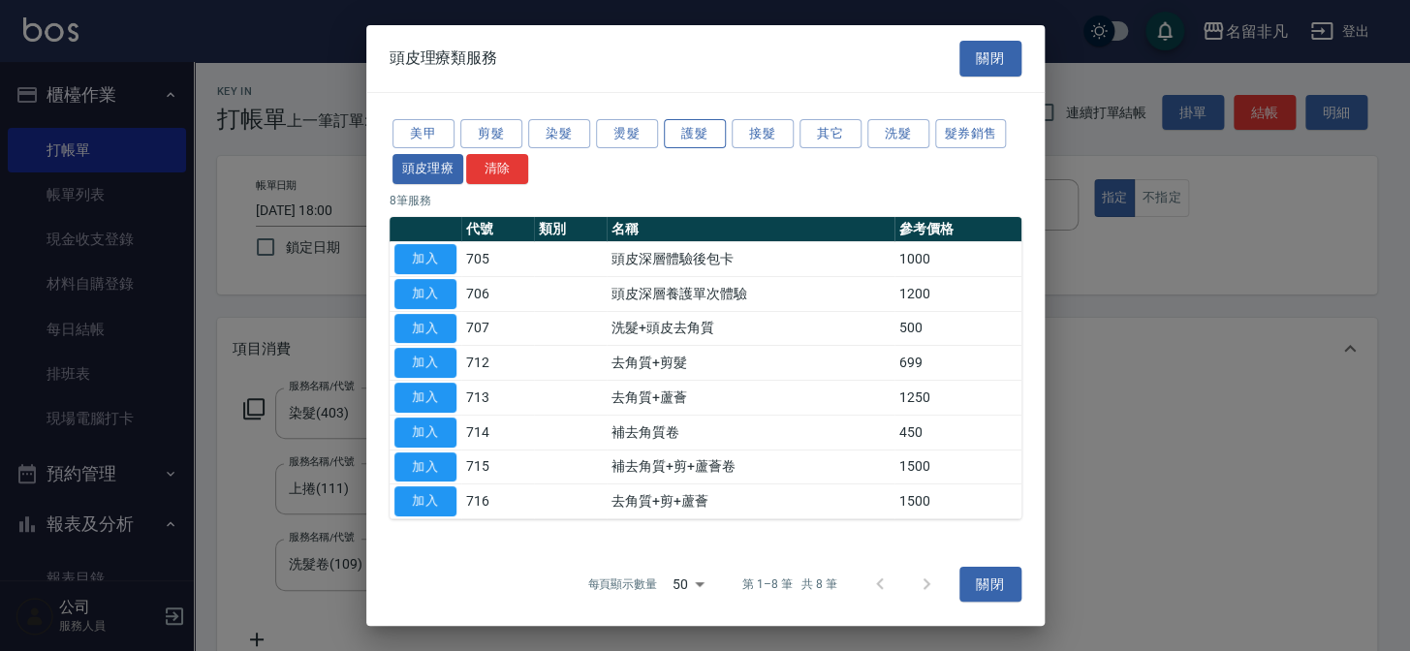
click at [676, 133] on button "護髮" at bounding box center [695, 133] width 62 height 30
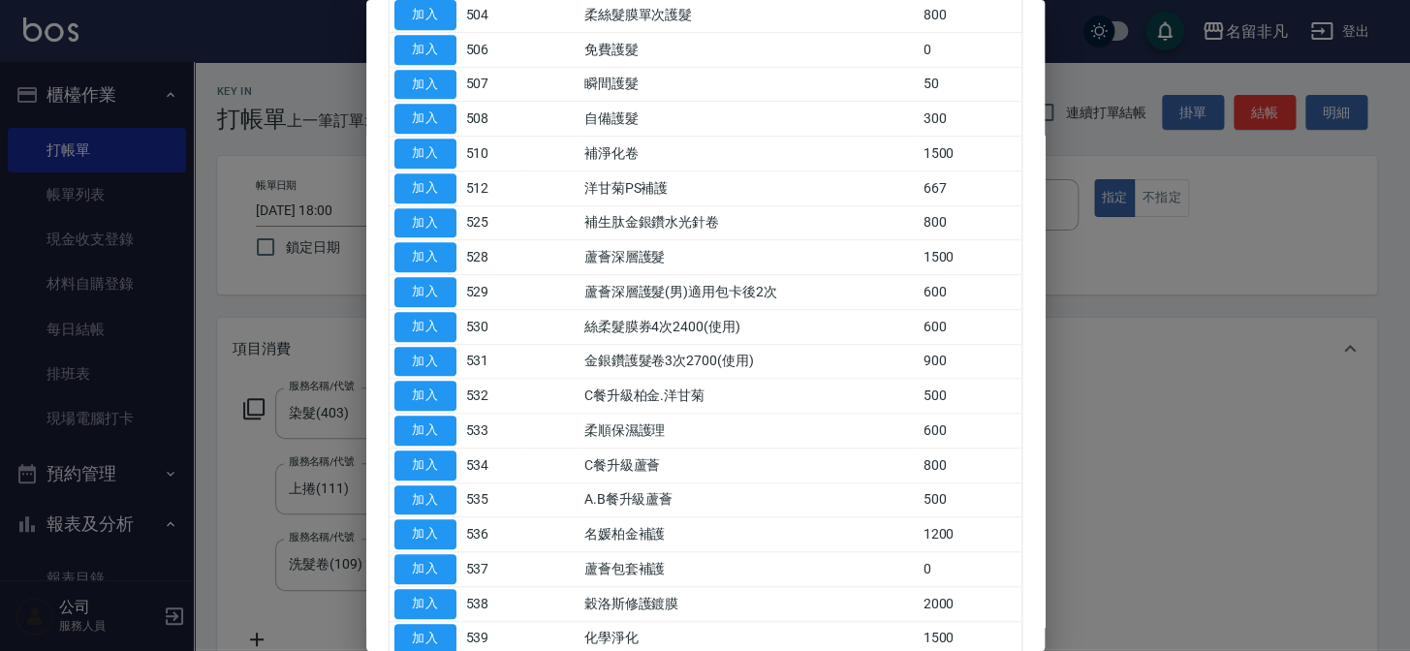
scroll to position [352, 0]
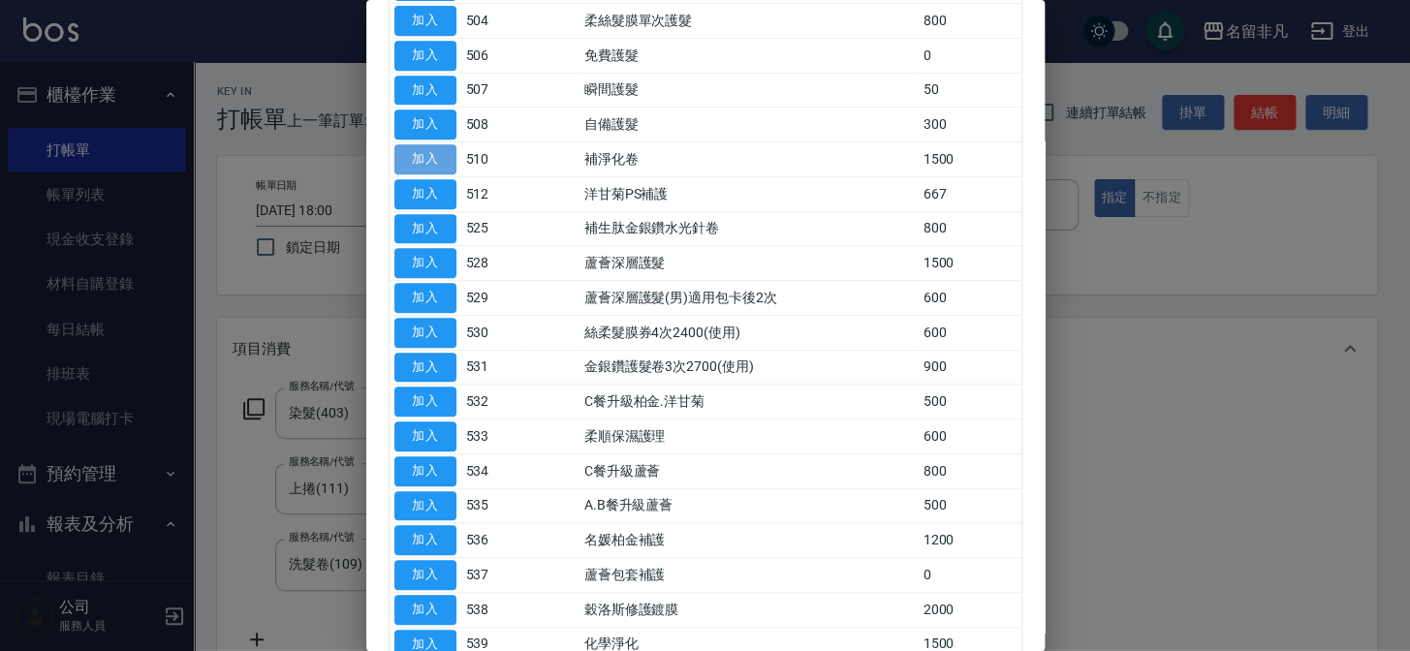
click at [423, 148] on button "加入" at bounding box center [425, 159] width 62 height 30
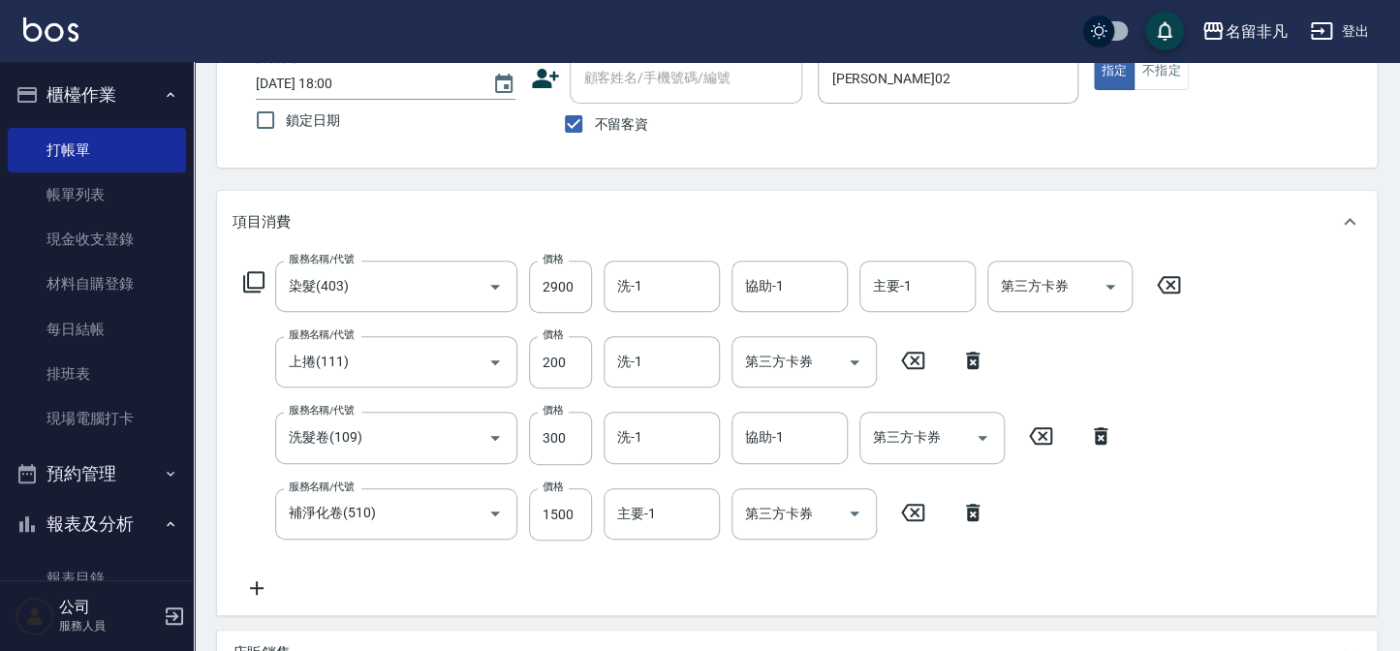
scroll to position [280, 0]
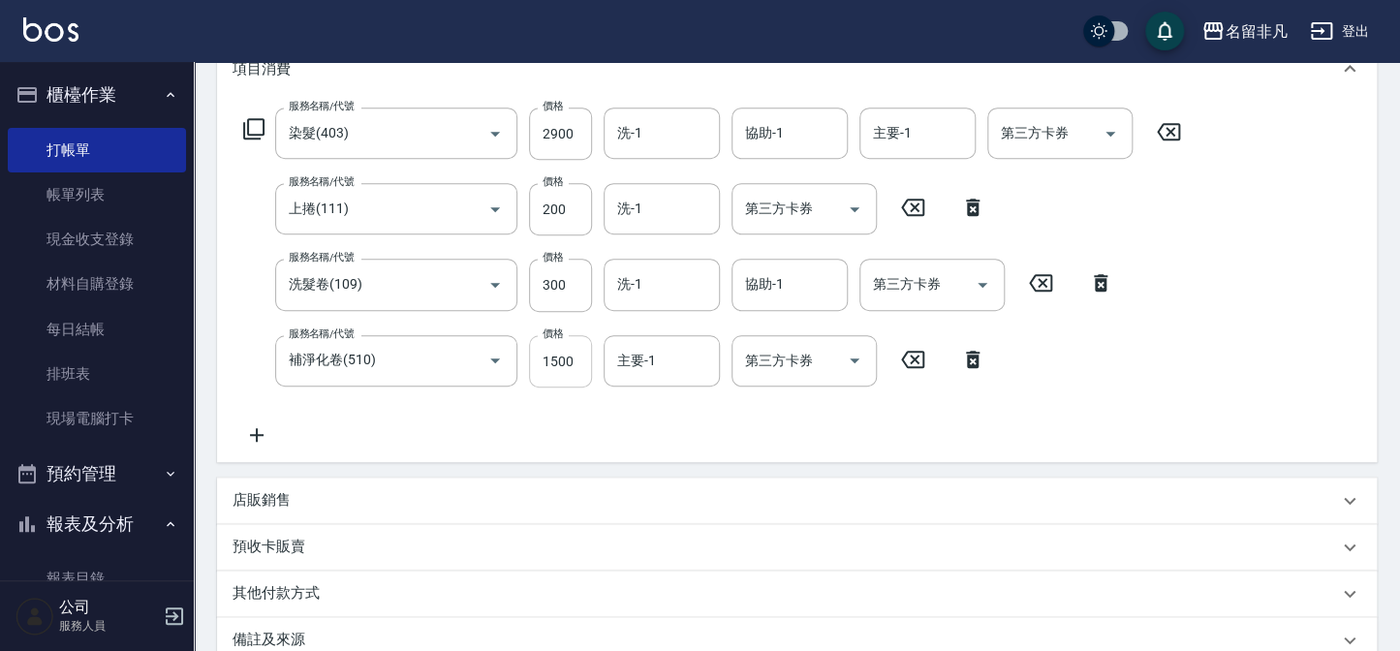
click at [574, 360] on input "1500" at bounding box center [560, 361] width 63 height 52
click at [576, 360] on input "0" at bounding box center [560, 361] width 63 height 52
click at [545, 357] on input "11200" at bounding box center [560, 361] width 63 height 52
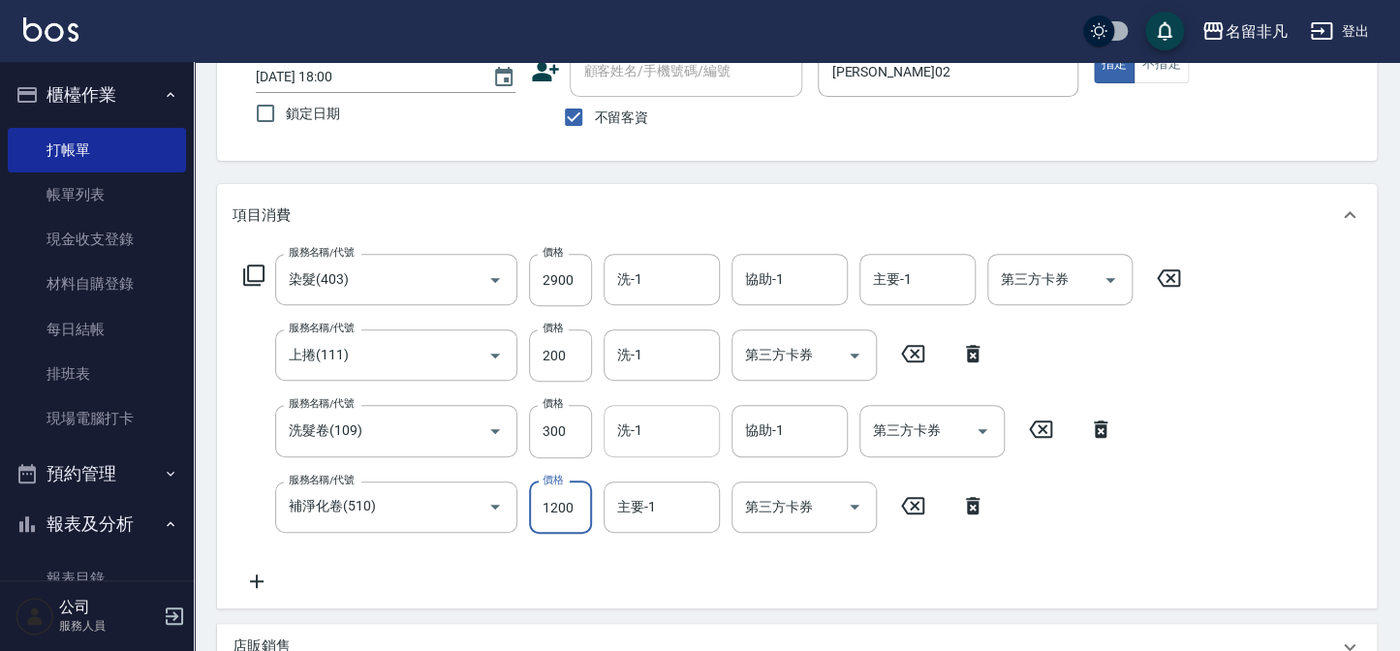
scroll to position [242, 0]
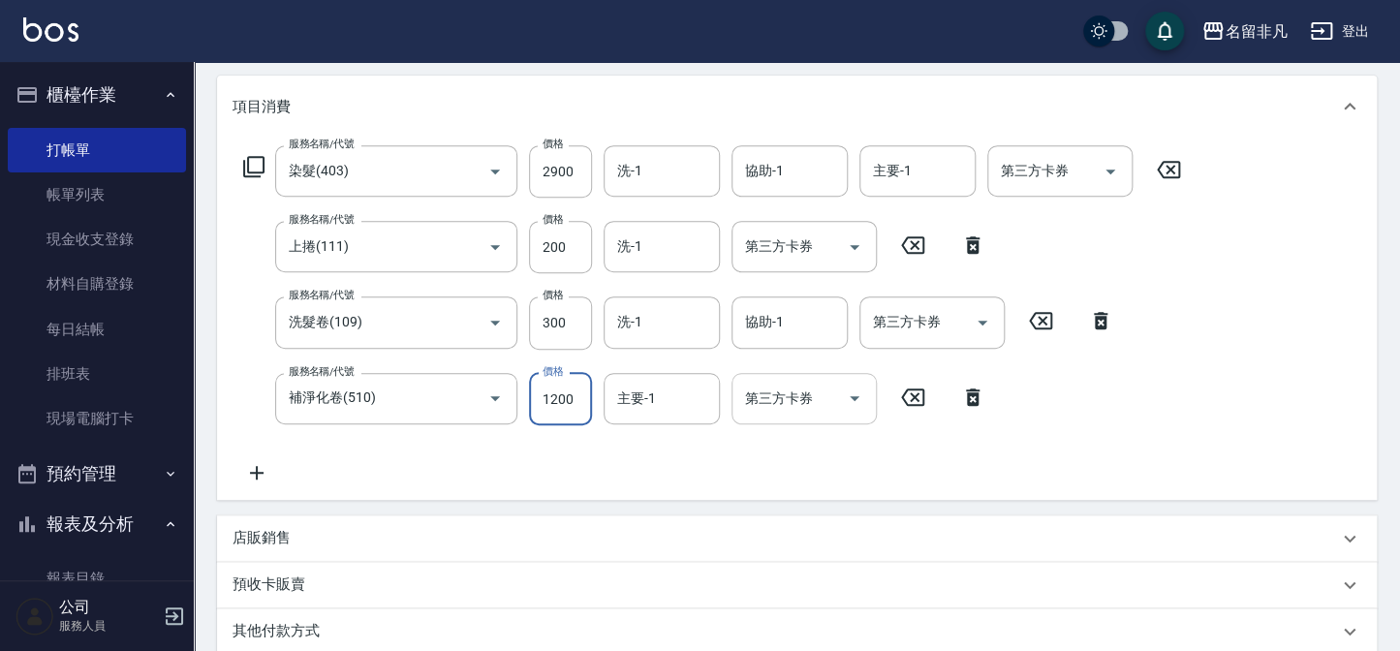
click at [860, 394] on icon "Open" at bounding box center [854, 398] width 23 height 23
type input "1200"
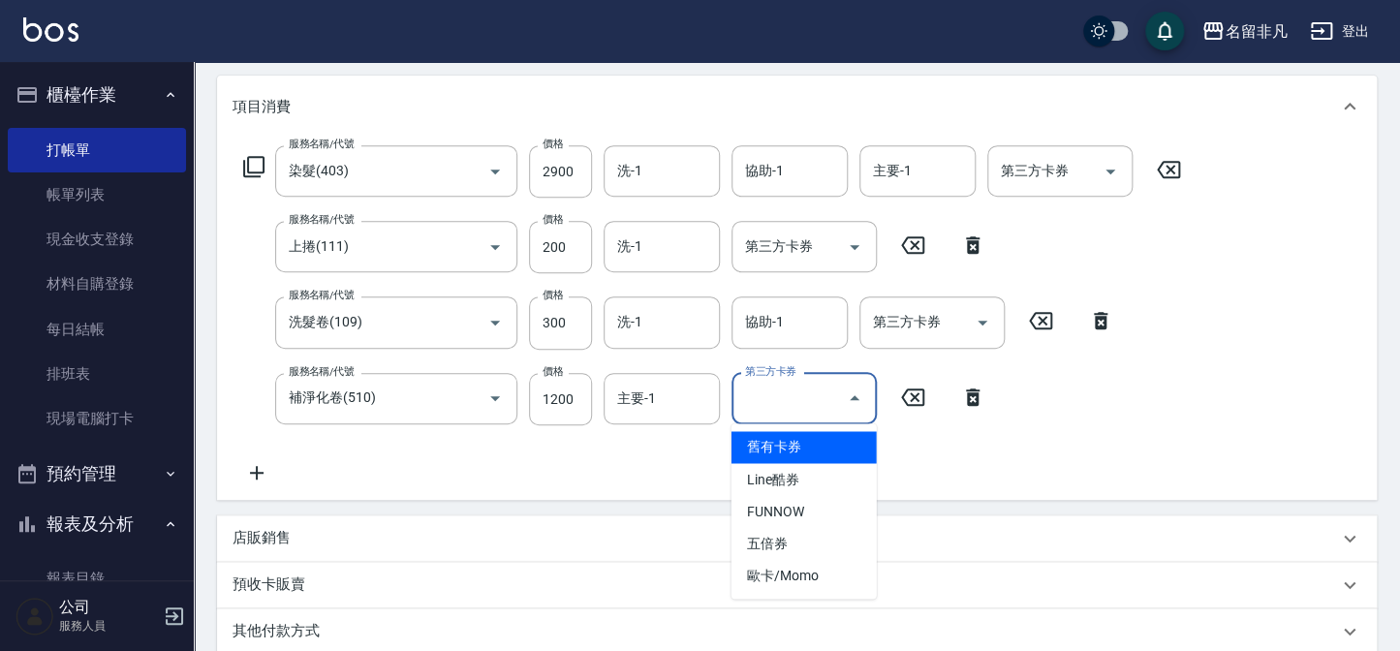
click at [820, 444] on span "舊有卡券" at bounding box center [804, 447] width 145 height 32
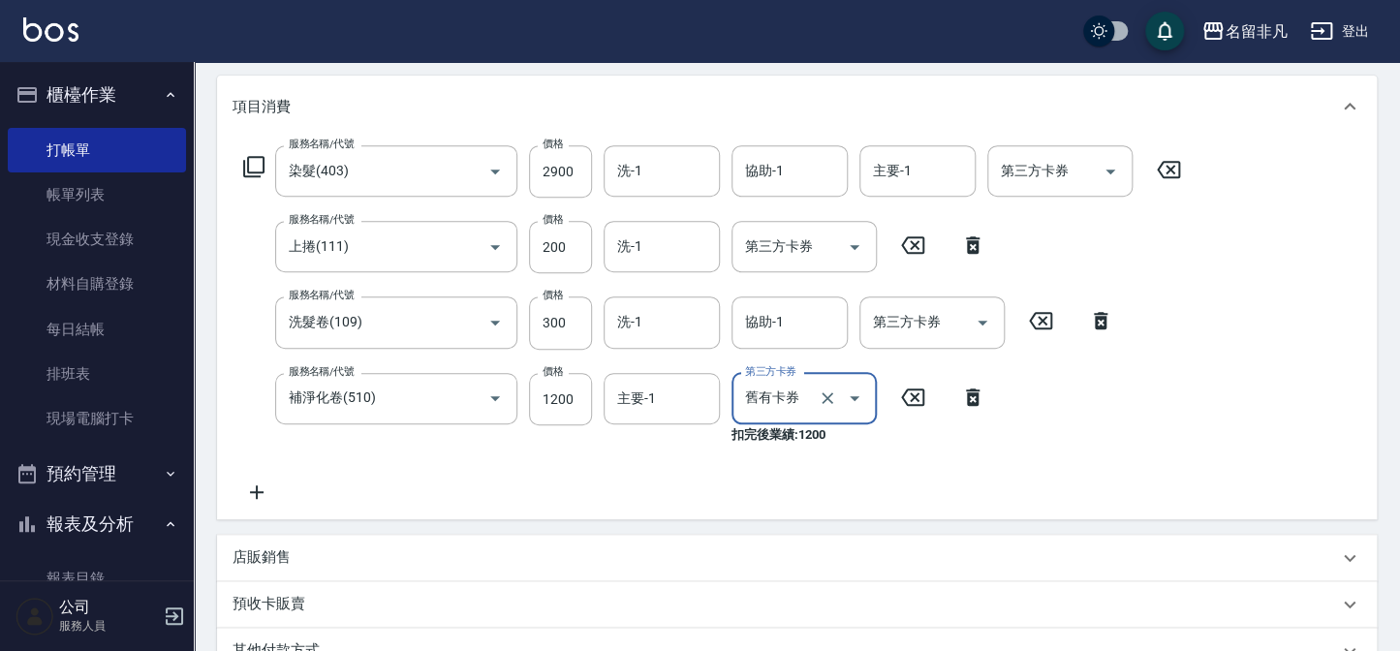
type input "舊有卡券"
click at [985, 325] on icon "Open" at bounding box center [982, 322] width 23 height 23
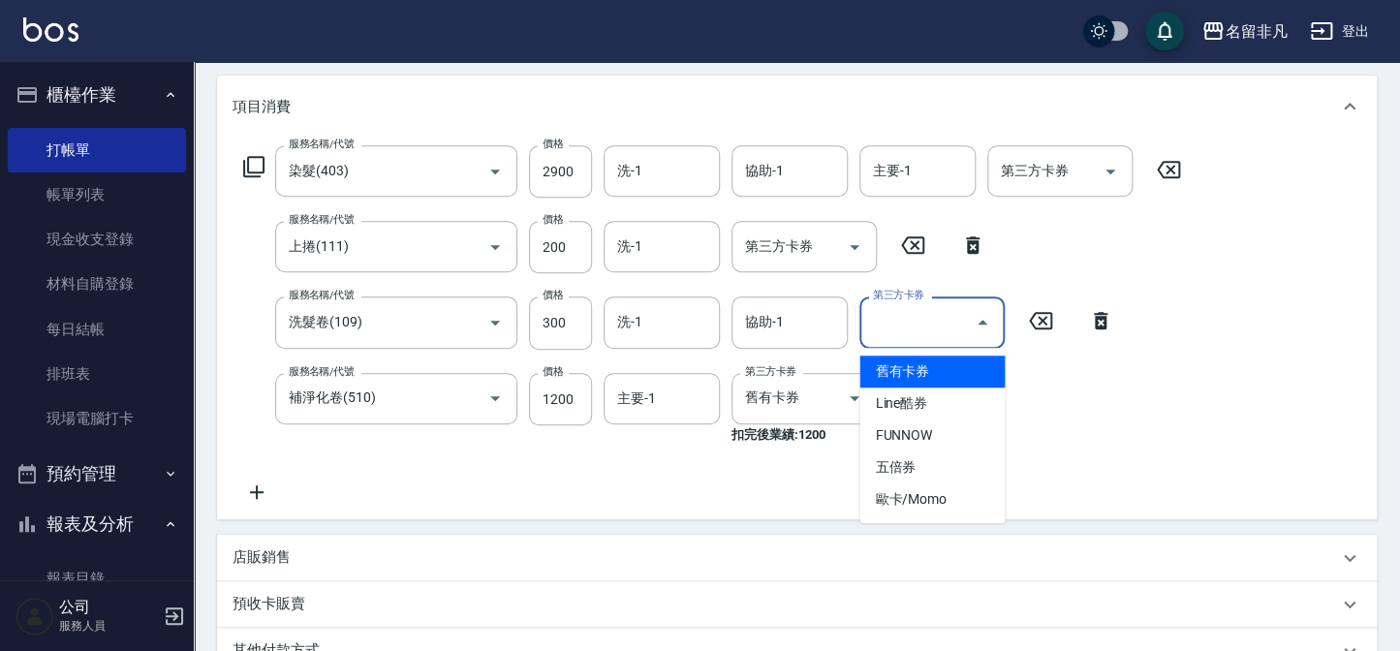
click at [951, 367] on span "舊有卡券" at bounding box center [932, 372] width 145 height 32
type input "舊有卡券"
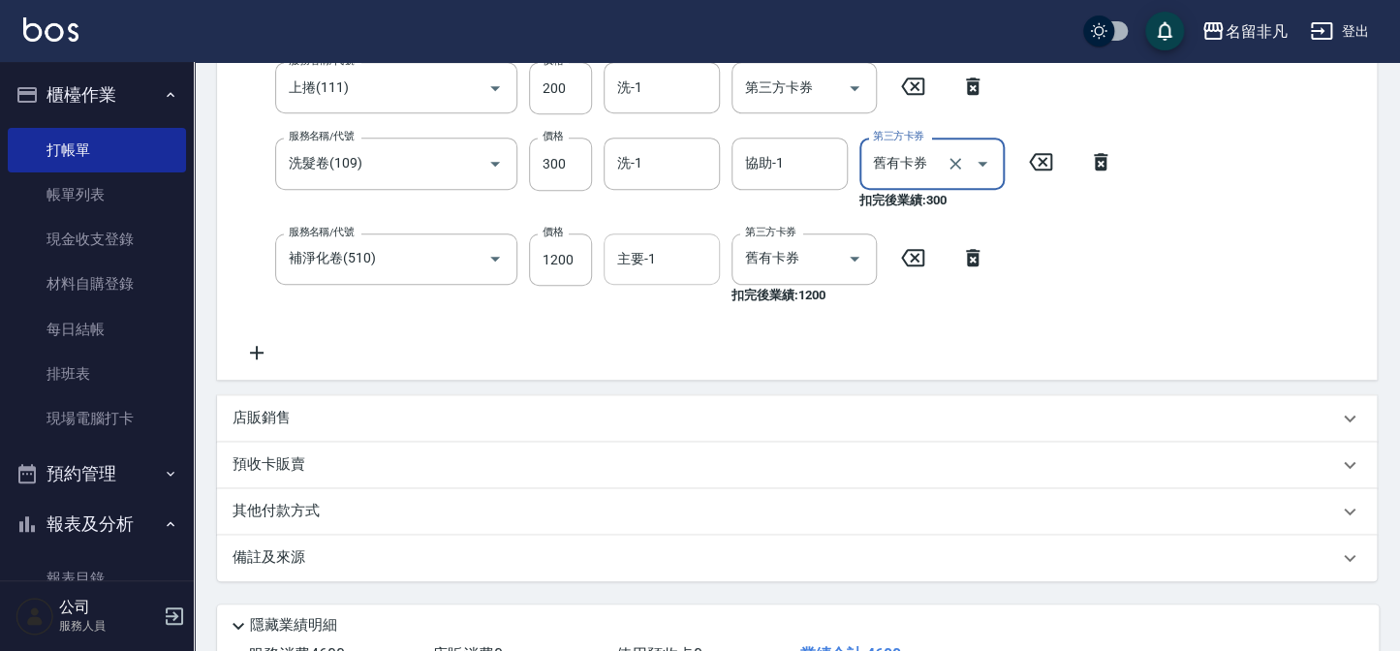
scroll to position [546, 0]
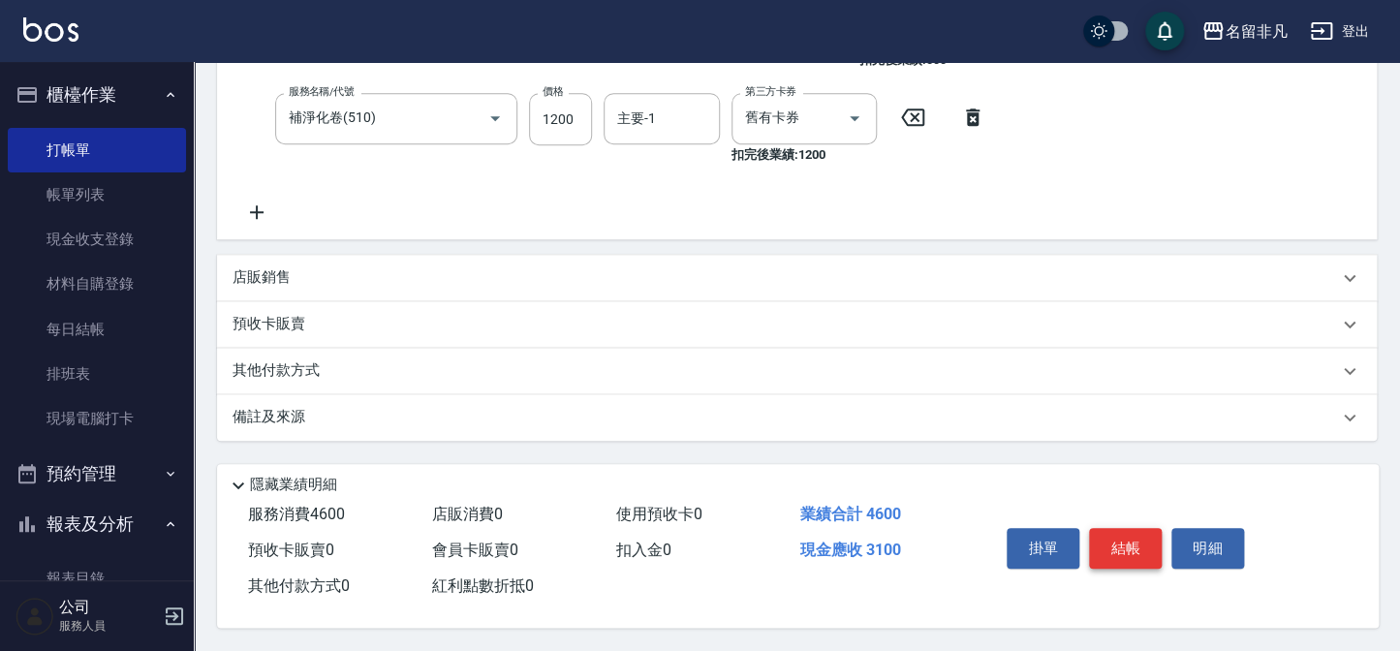
click at [1117, 535] on button "結帳" at bounding box center [1125, 548] width 73 height 41
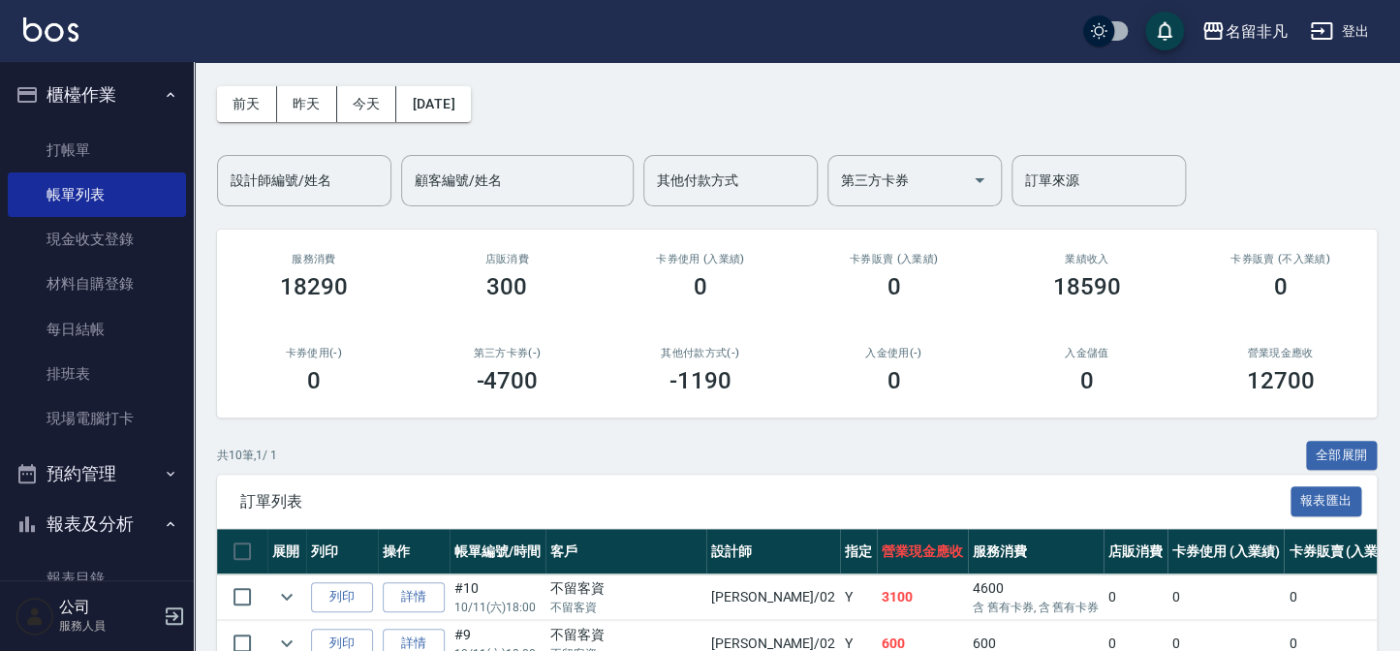
scroll to position [175, 0]
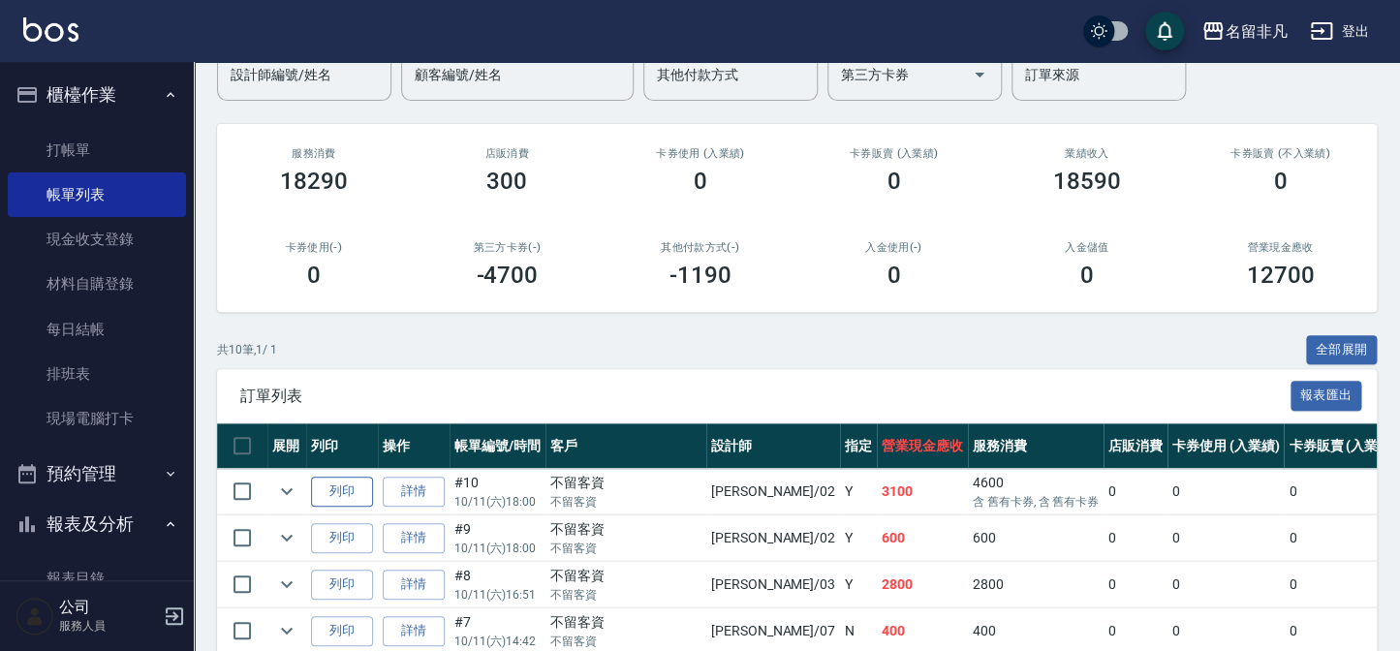
click at [345, 488] on button "列印" at bounding box center [342, 492] width 62 height 30
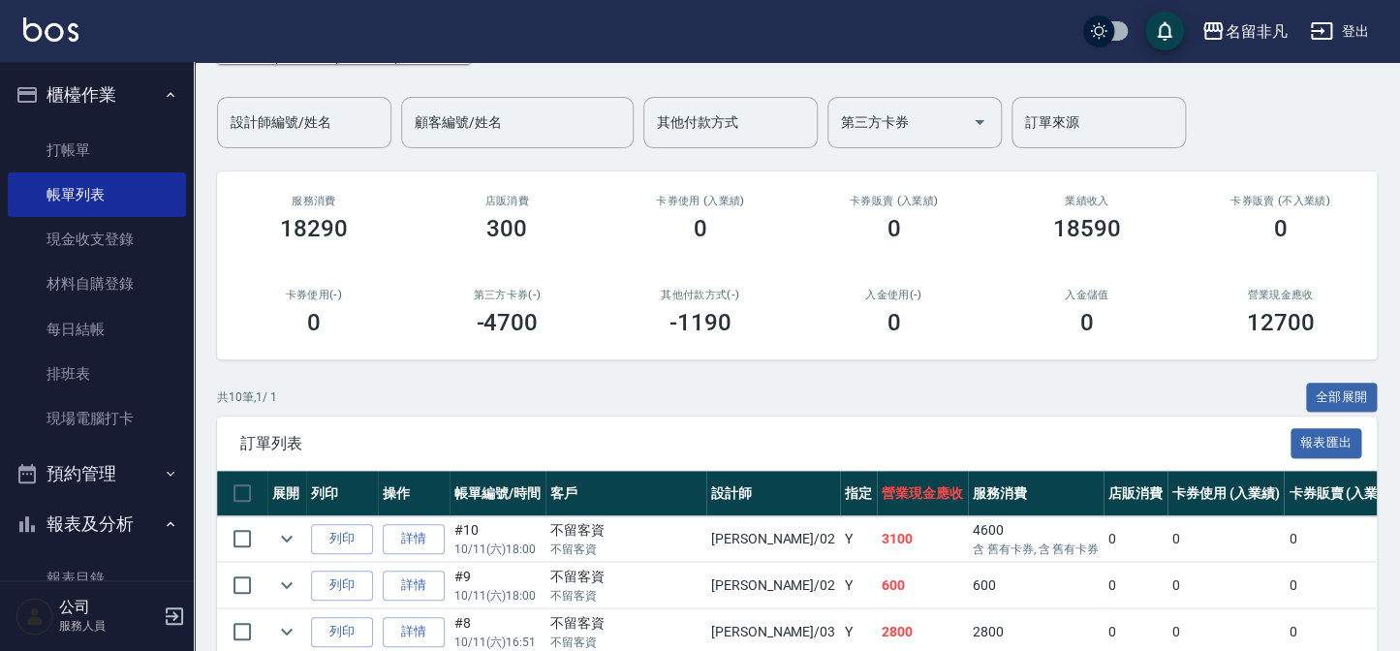
scroll to position [0, 0]
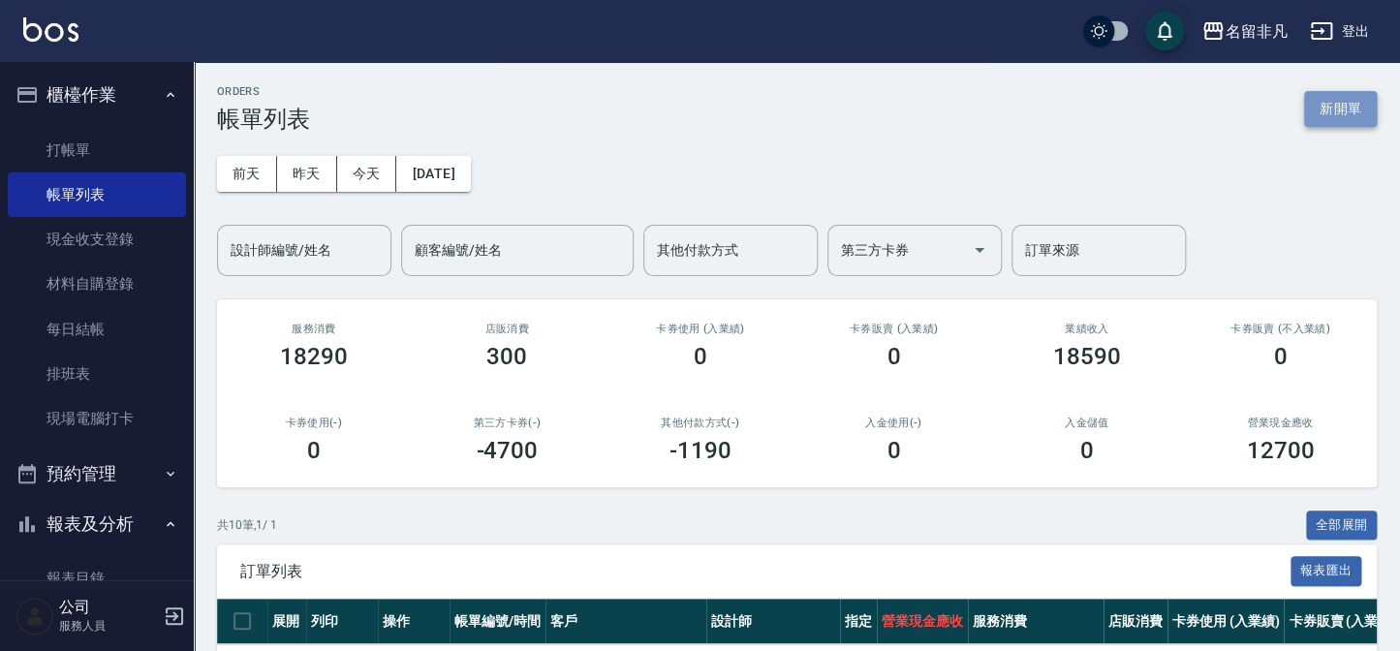
click at [1332, 100] on button "新開單" at bounding box center [1340, 109] width 73 height 36
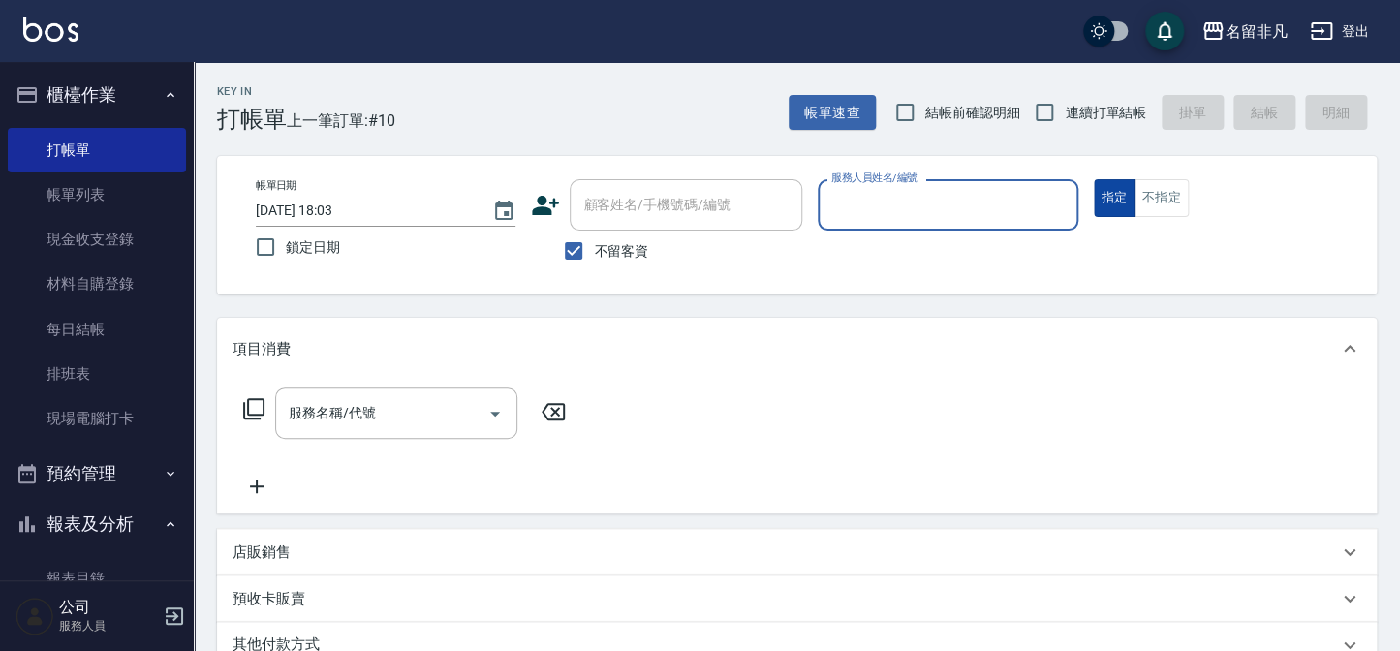
click at [1115, 182] on button "指定" at bounding box center [1115, 198] width 42 height 38
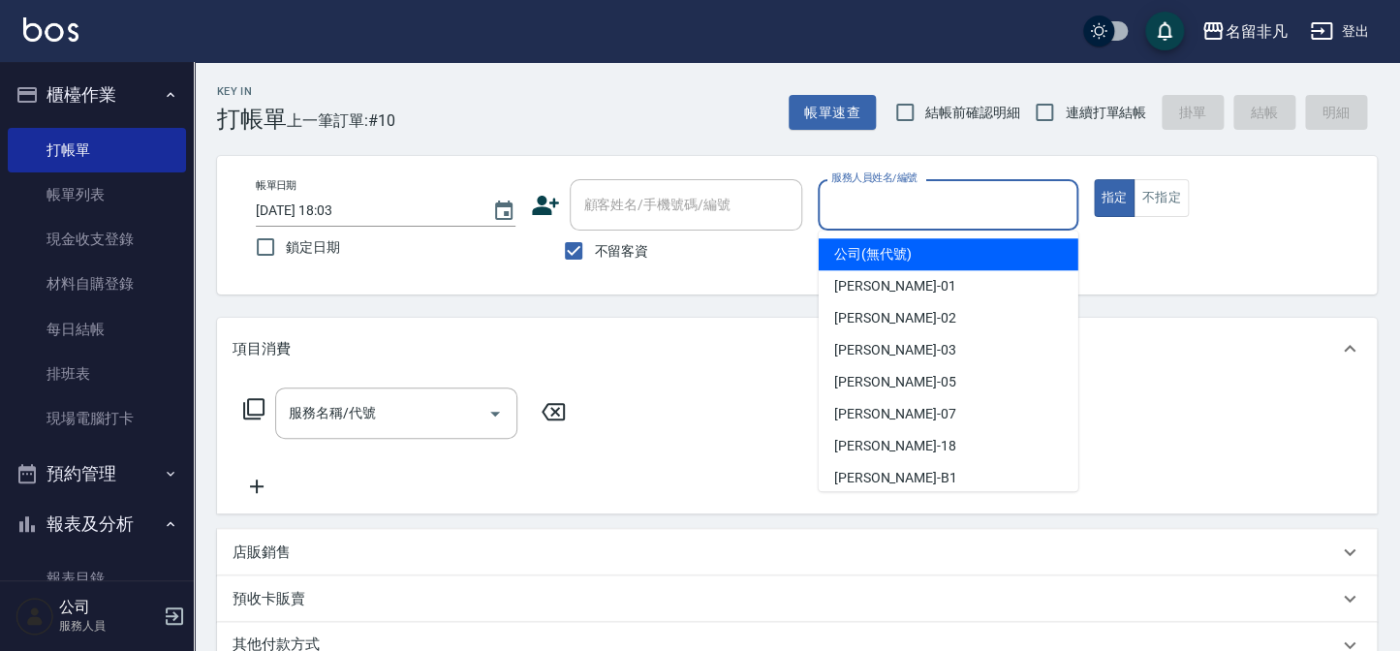
click at [955, 220] on input "服務人員姓名/編號" at bounding box center [948, 205] width 242 height 34
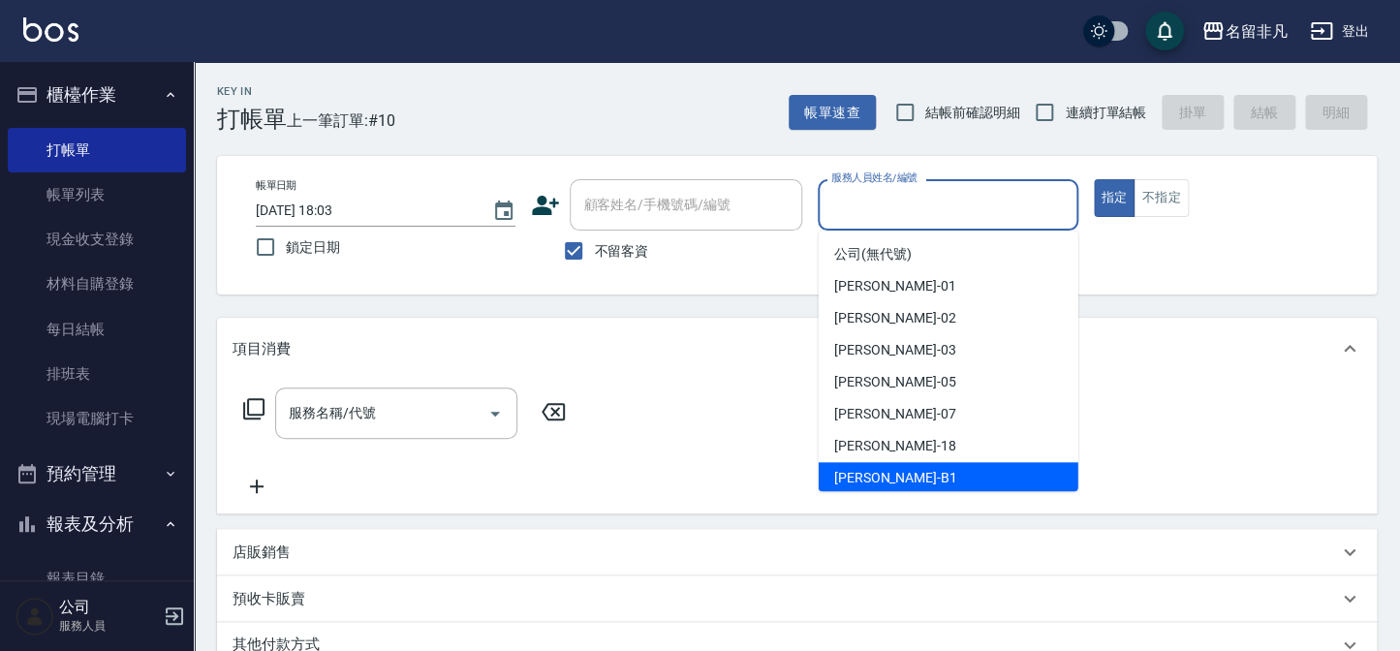
click at [901, 471] on span "[PERSON_NAME] -B1" at bounding box center [895, 478] width 123 height 20
type input "乃華乃華-B1"
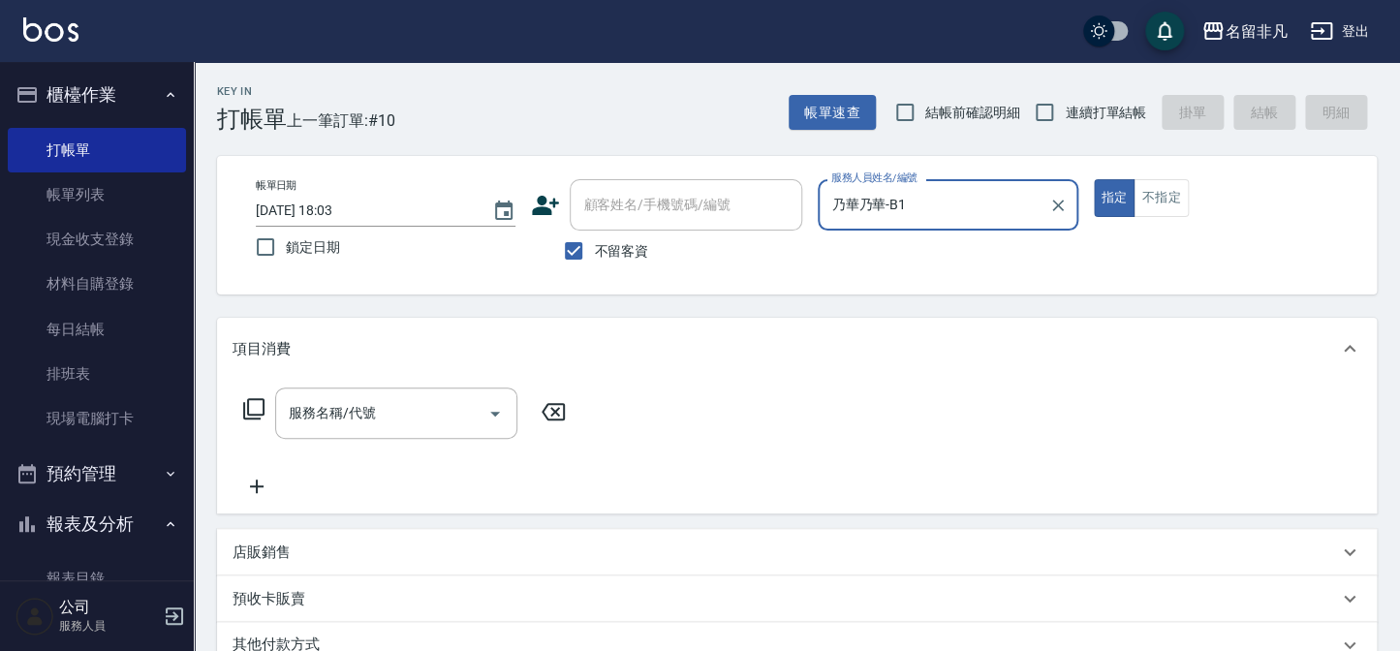
click at [254, 405] on icon at bounding box center [253, 408] width 23 height 23
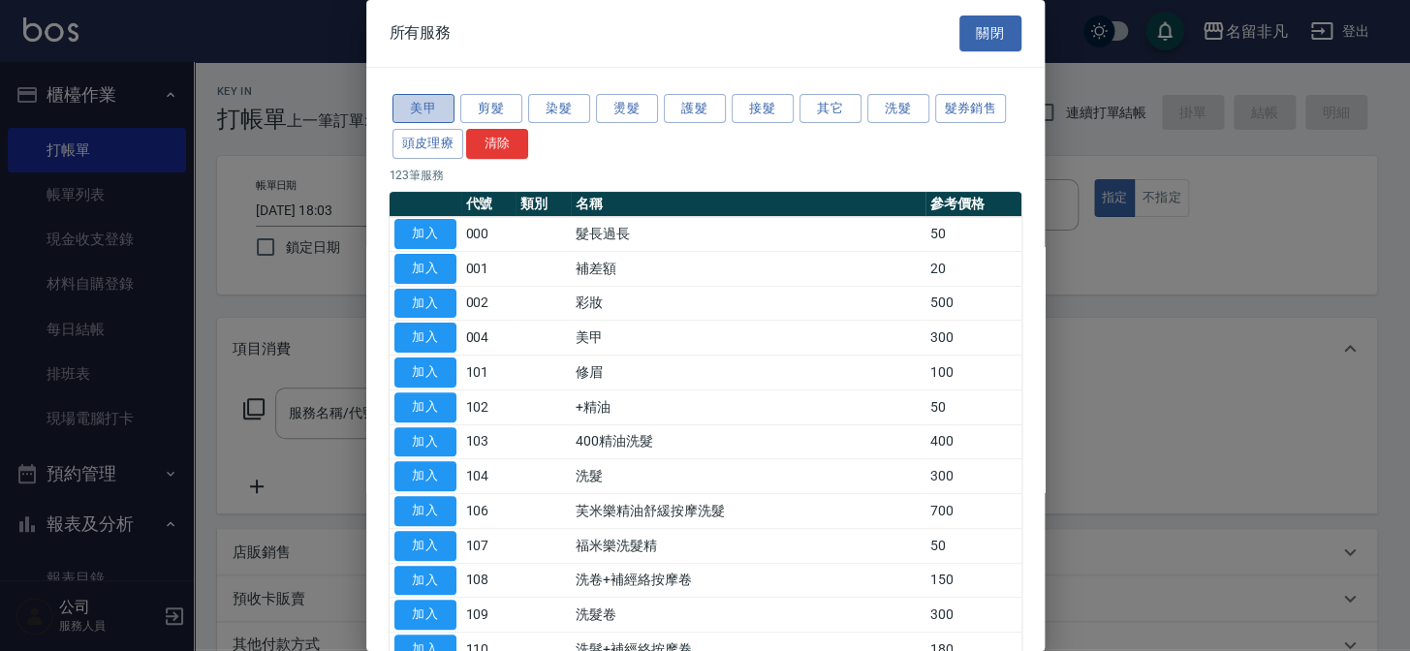
click at [439, 111] on button "美甲" at bounding box center [423, 109] width 62 height 30
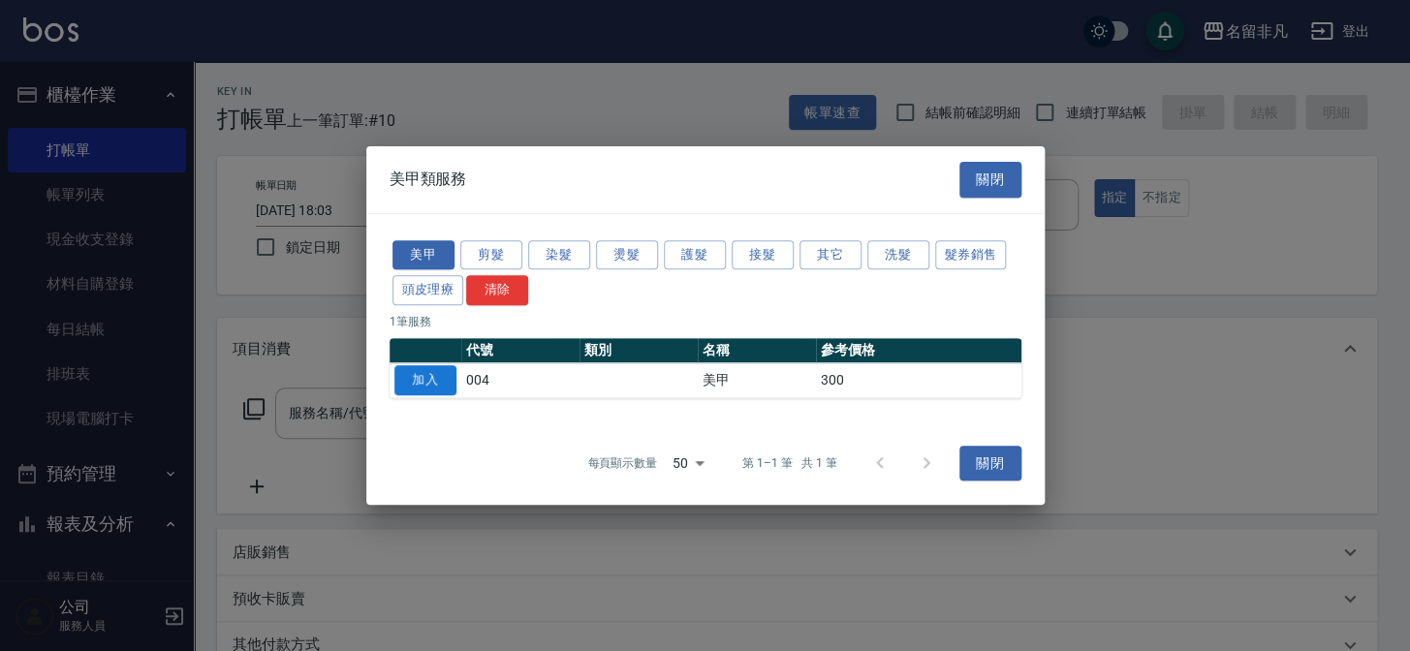
click at [436, 377] on button "加入" at bounding box center [425, 380] width 62 height 30
type input "美甲(004)"
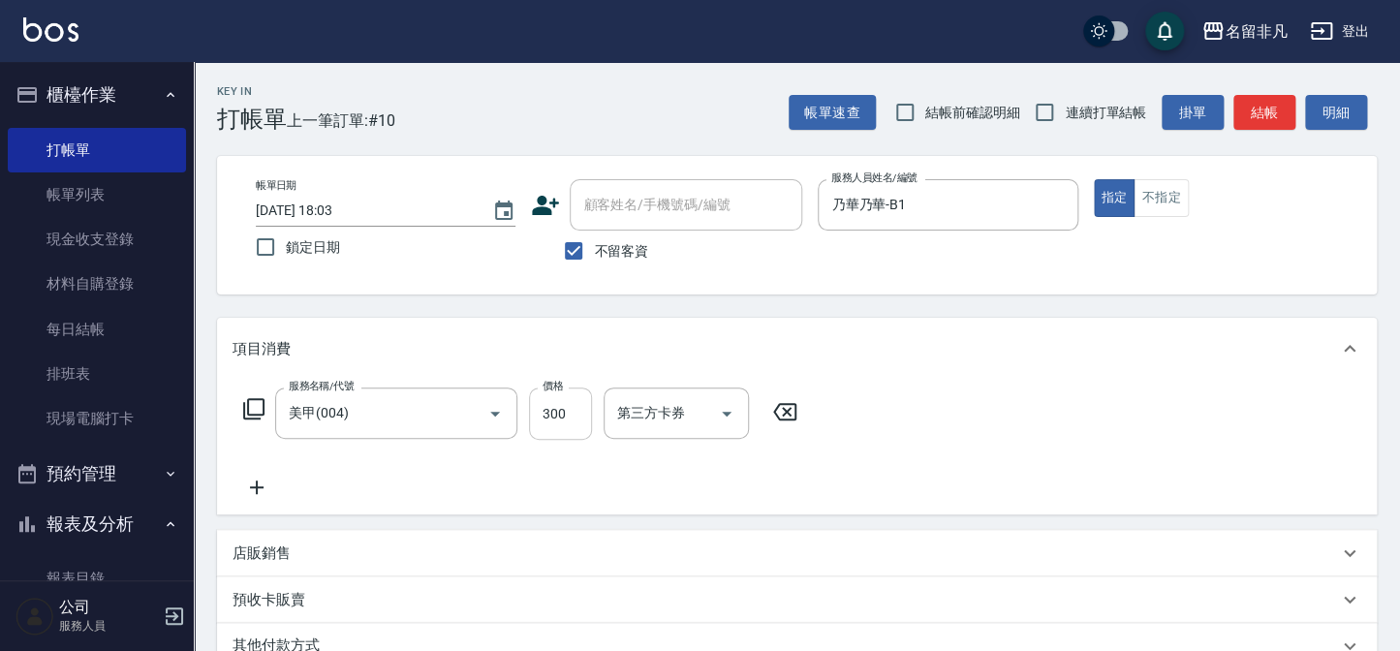
click at [580, 422] on input "300" at bounding box center [560, 414] width 63 height 52
click at [550, 410] on input "2250" at bounding box center [560, 414] width 63 height 52
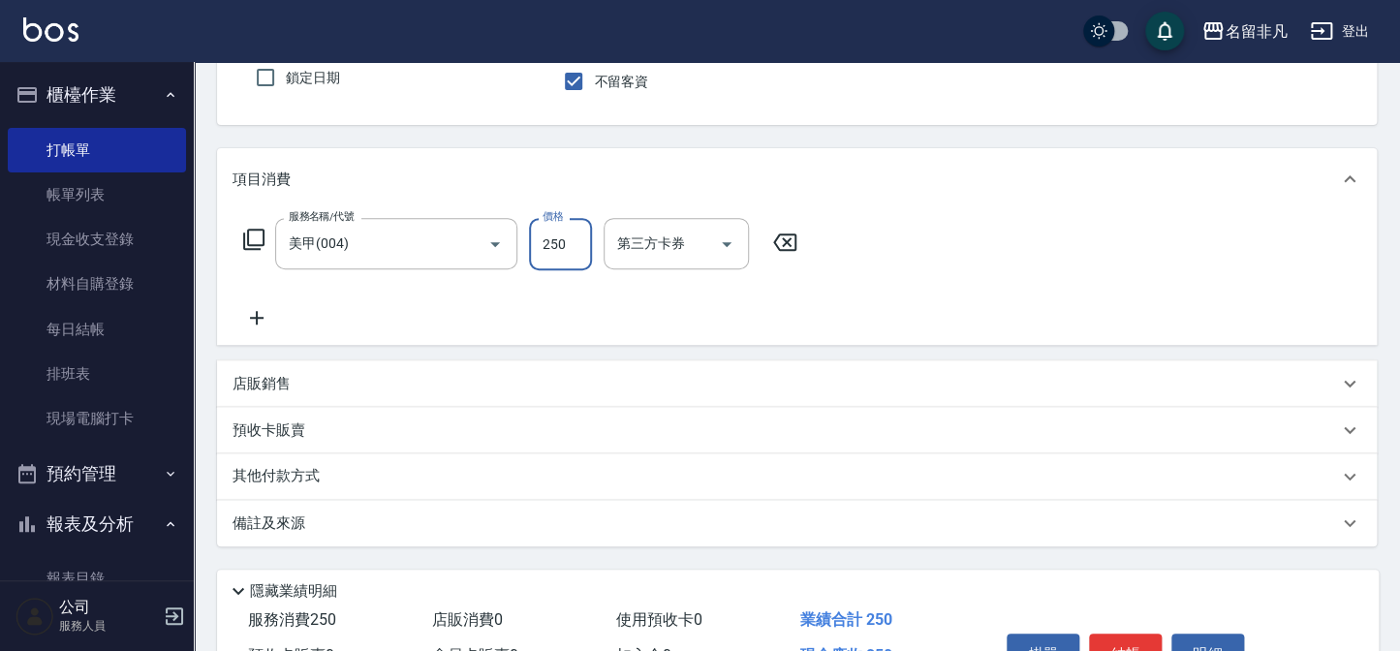
scroll to position [175, 0]
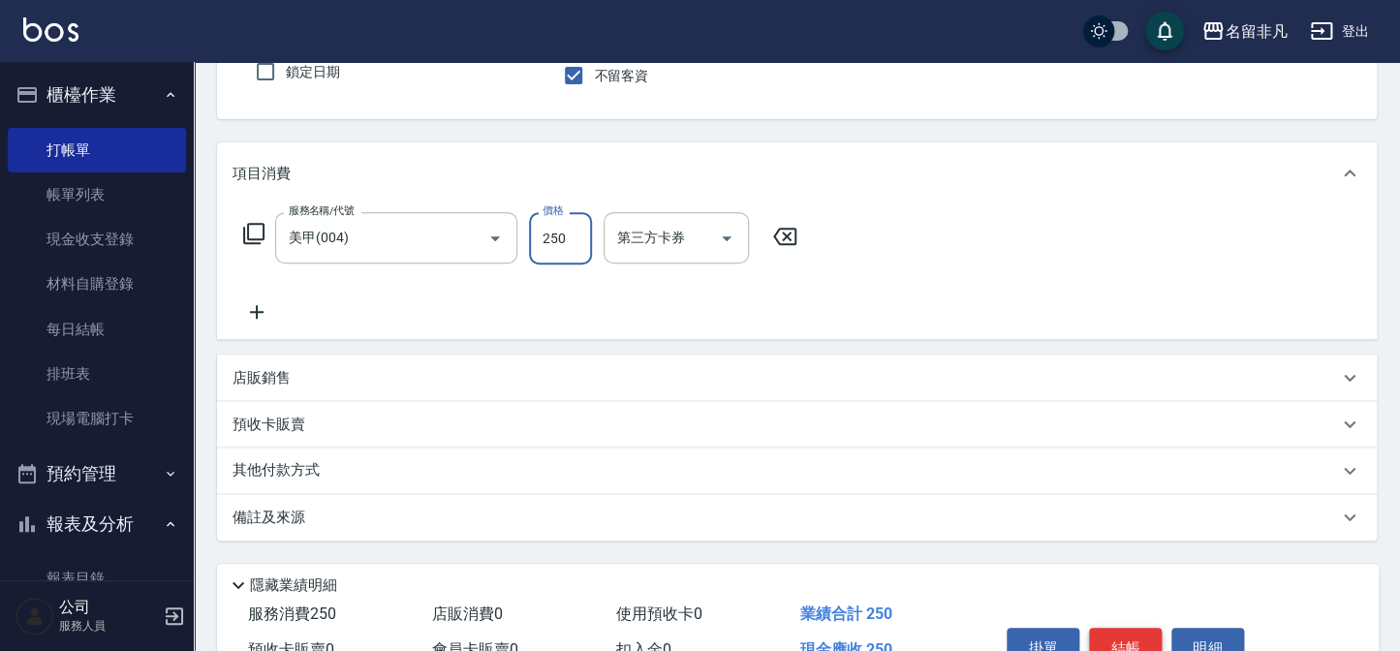
type input "250"
click at [1107, 640] on button "結帳" at bounding box center [1125, 648] width 73 height 41
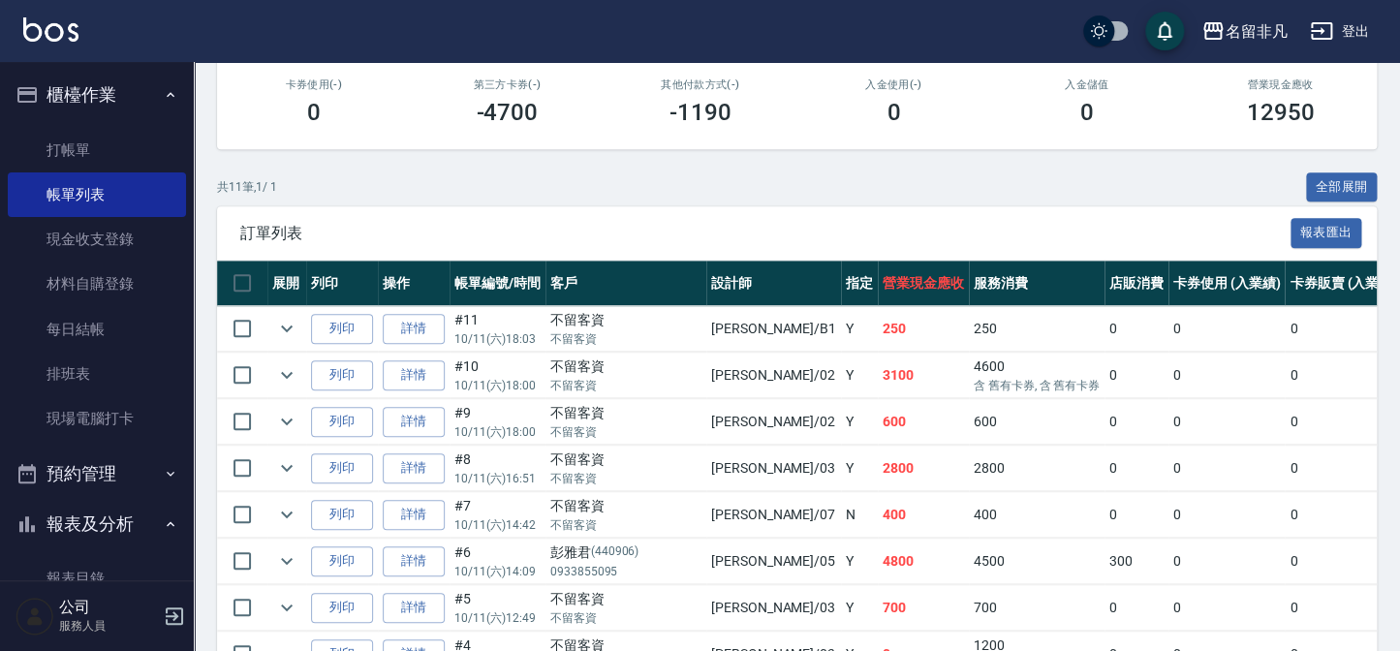
scroll to position [352, 0]
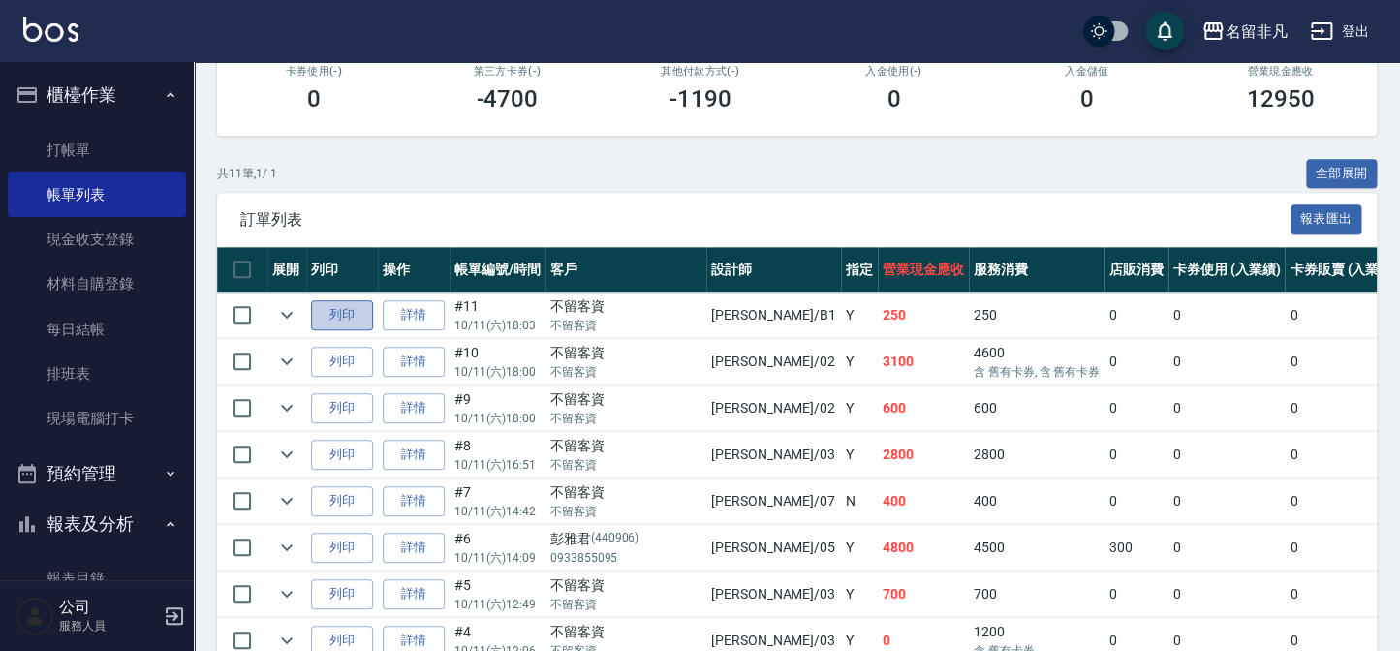
click at [358, 317] on button "列印" at bounding box center [342, 315] width 62 height 30
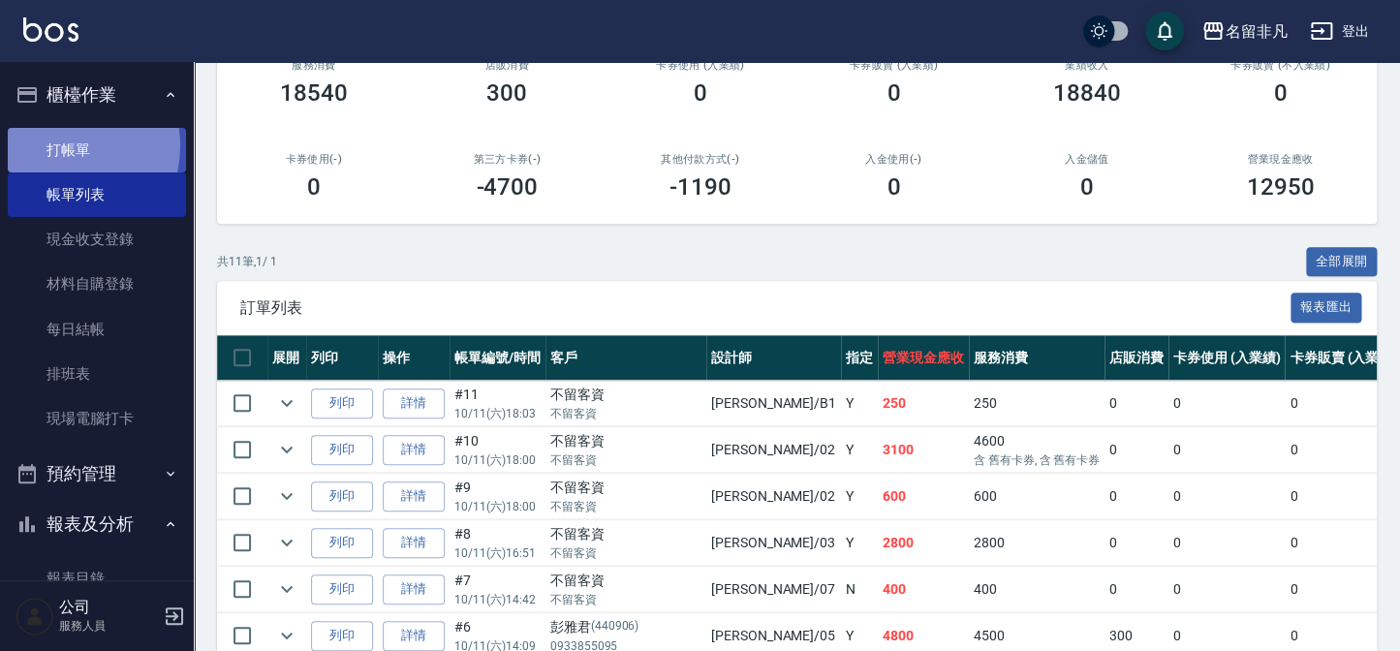
click at [64, 145] on link "打帳單" at bounding box center [97, 150] width 178 height 45
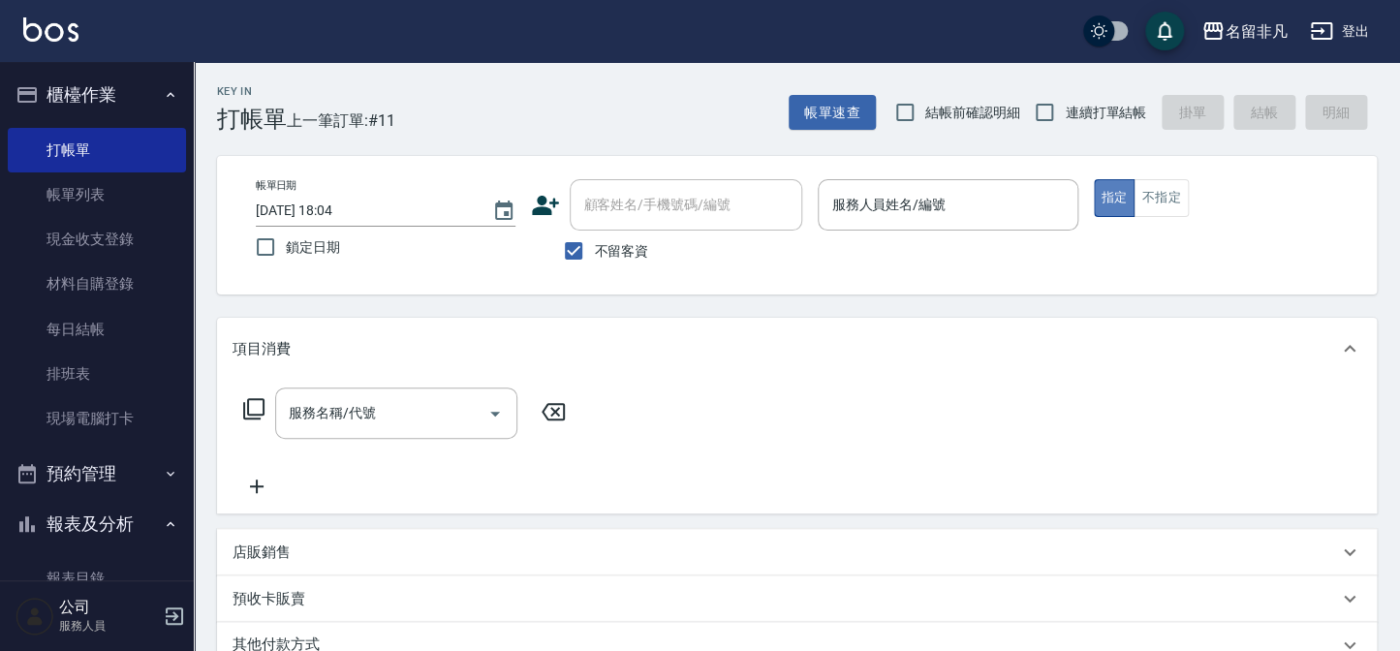
click at [1111, 198] on button "指定" at bounding box center [1115, 198] width 42 height 38
click at [968, 202] on input "服務人員姓名/編號" at bounding box center [948, 205] width 242 height 34
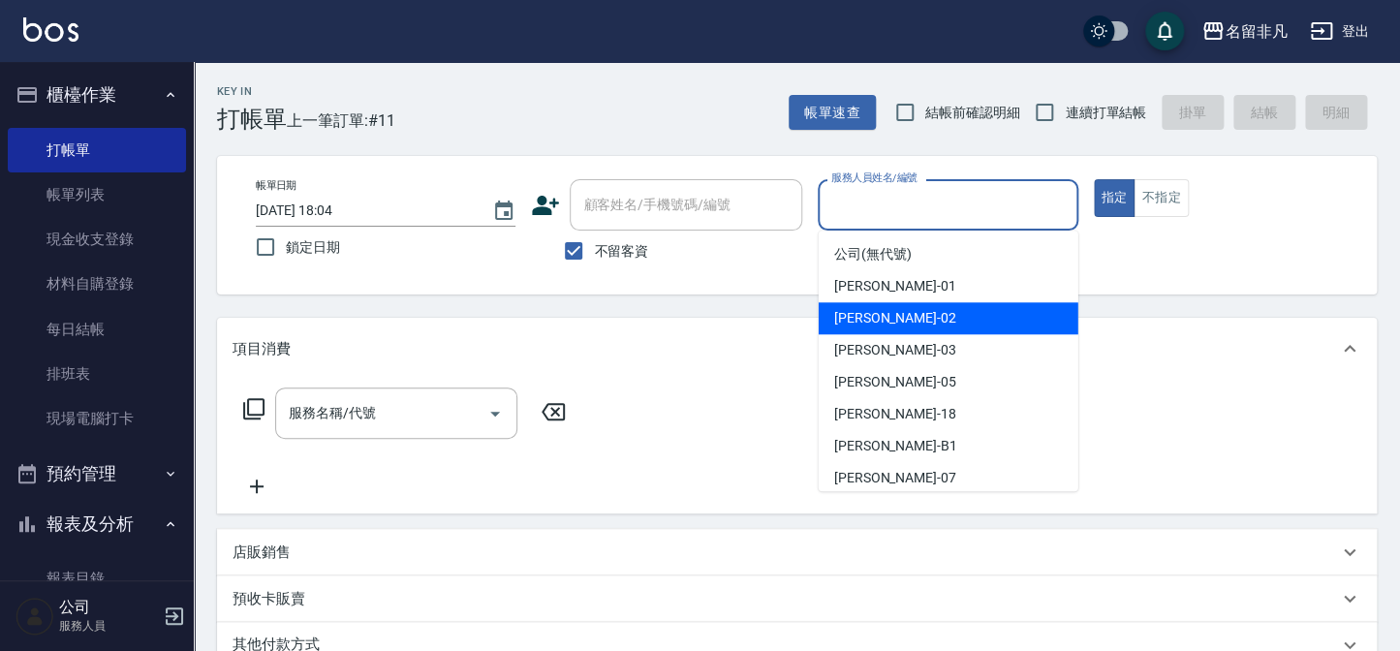
click at [925, 314] on div "[PERSON_NAME]-02" at bounding box center [949, 318] width 260 height 32
type input "[PERSON_NAME]02"
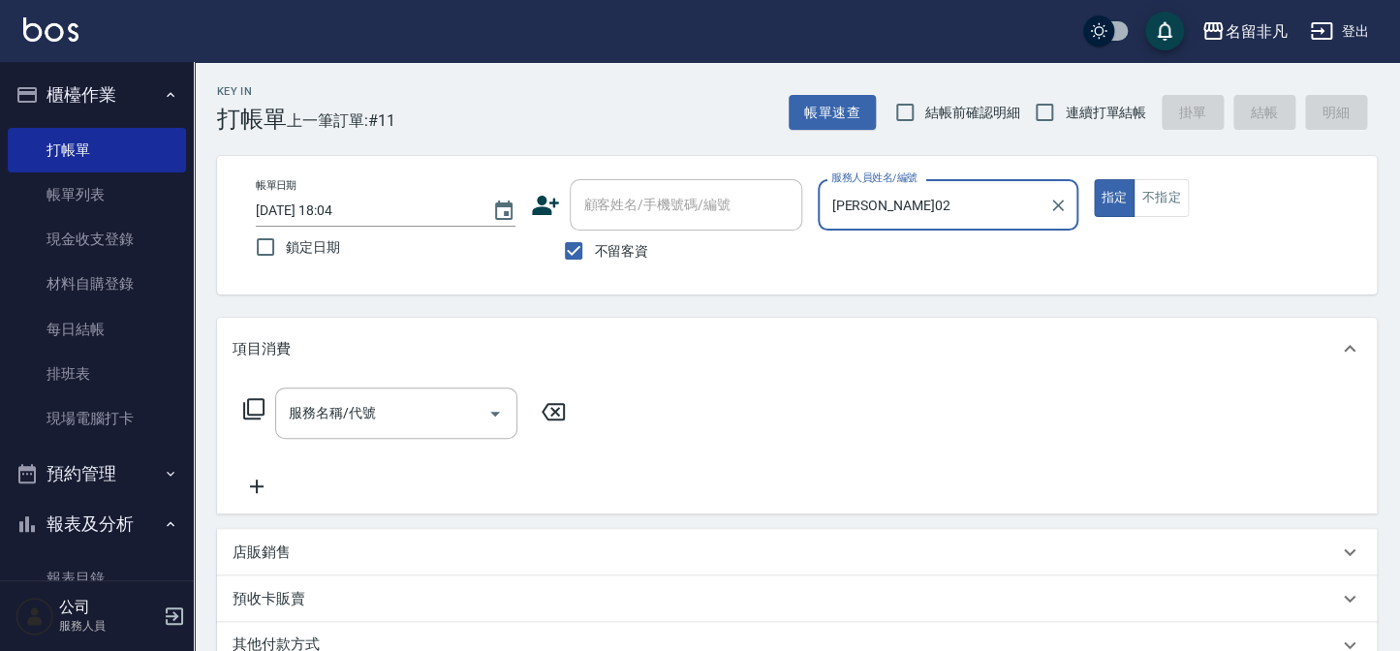
click at [253, 409] on icon at bounding box center [253, 408] width 23 height 23
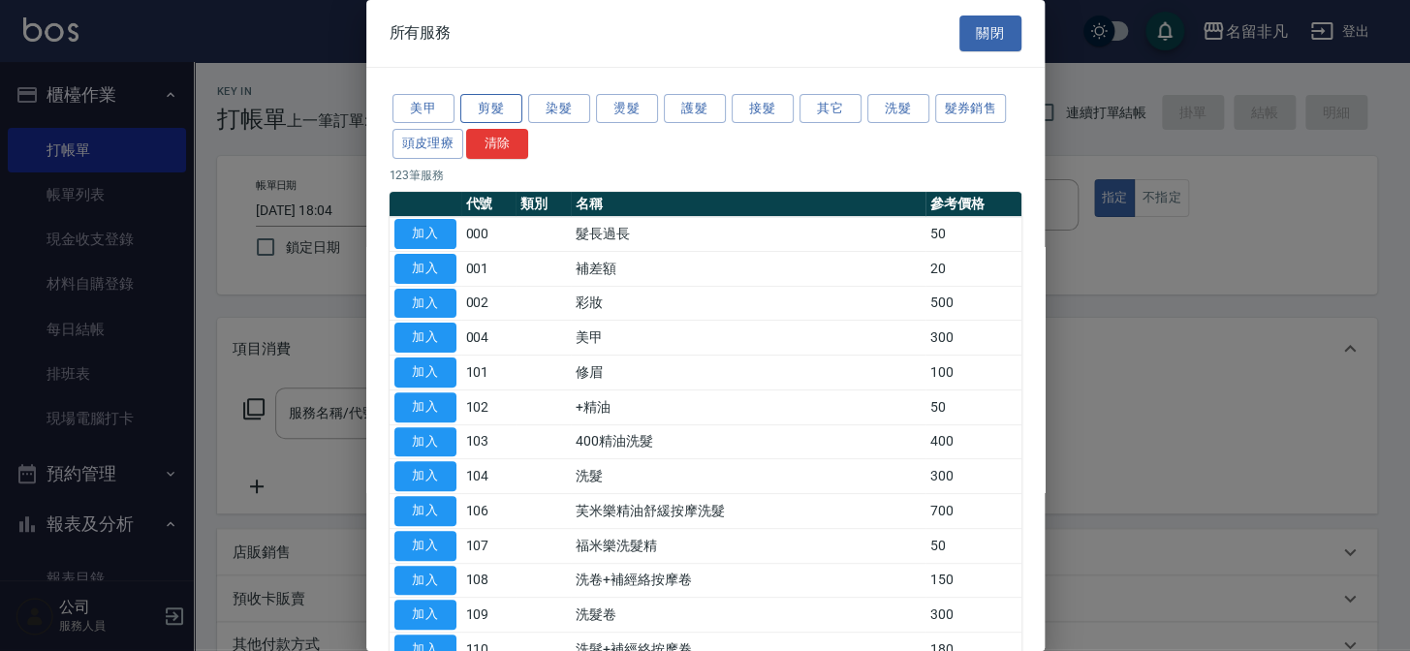
click at [471, 108] on button "剪髮" at bounding box center [491, 109] width 62 height 30
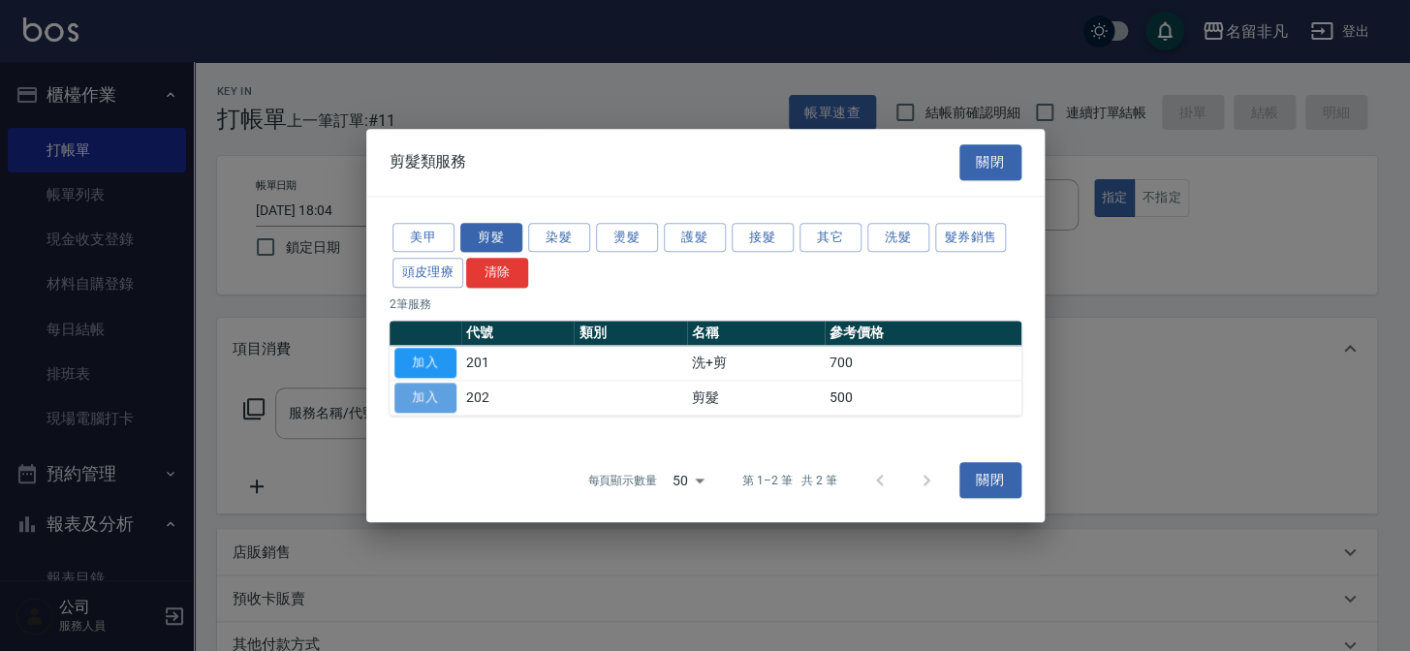
click at [411, 394] on button "加入" at bounding box center [425, 398] width 62 height 30
type input "剪髮(202)"
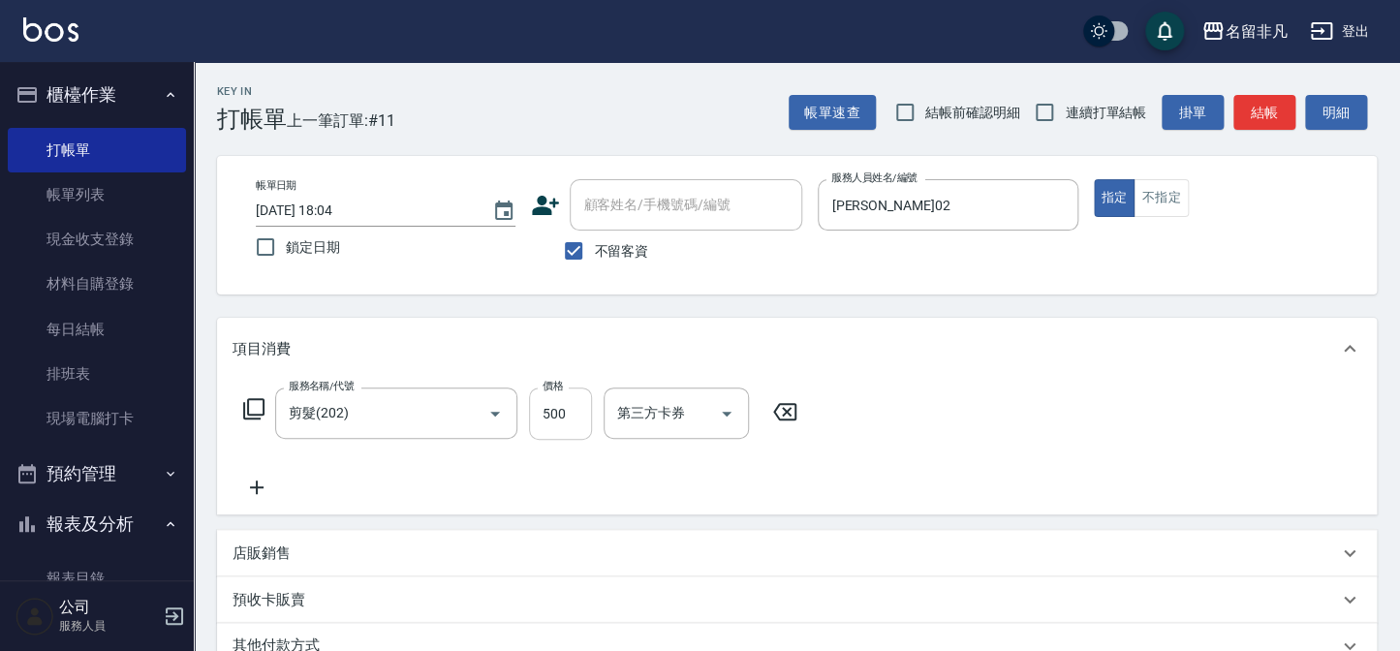
click at [572, 426] on input "500" at bounding box center [560, 414] width 63 height 52
click at [547, 408] on input "6600" at bounding box center [560, 414] width 63 height 52
type input "600"
click at [251, 403] on icon at bounding box center [253, 408] width 23 height 23
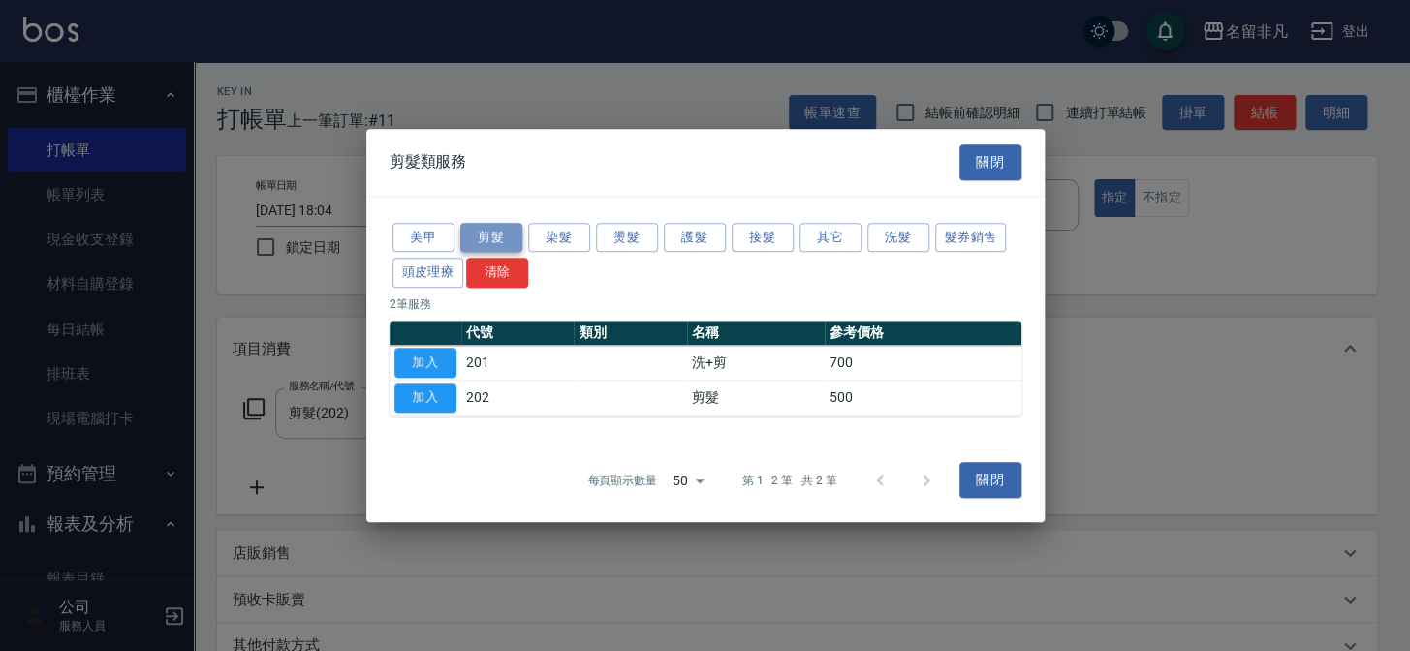
click at [487, 232] on button "剪髮" at bounding box center [491, 238] width 62 height 30
click at [422, 362] on button "加入" at bounding box center [425, 363] width 62 height 30
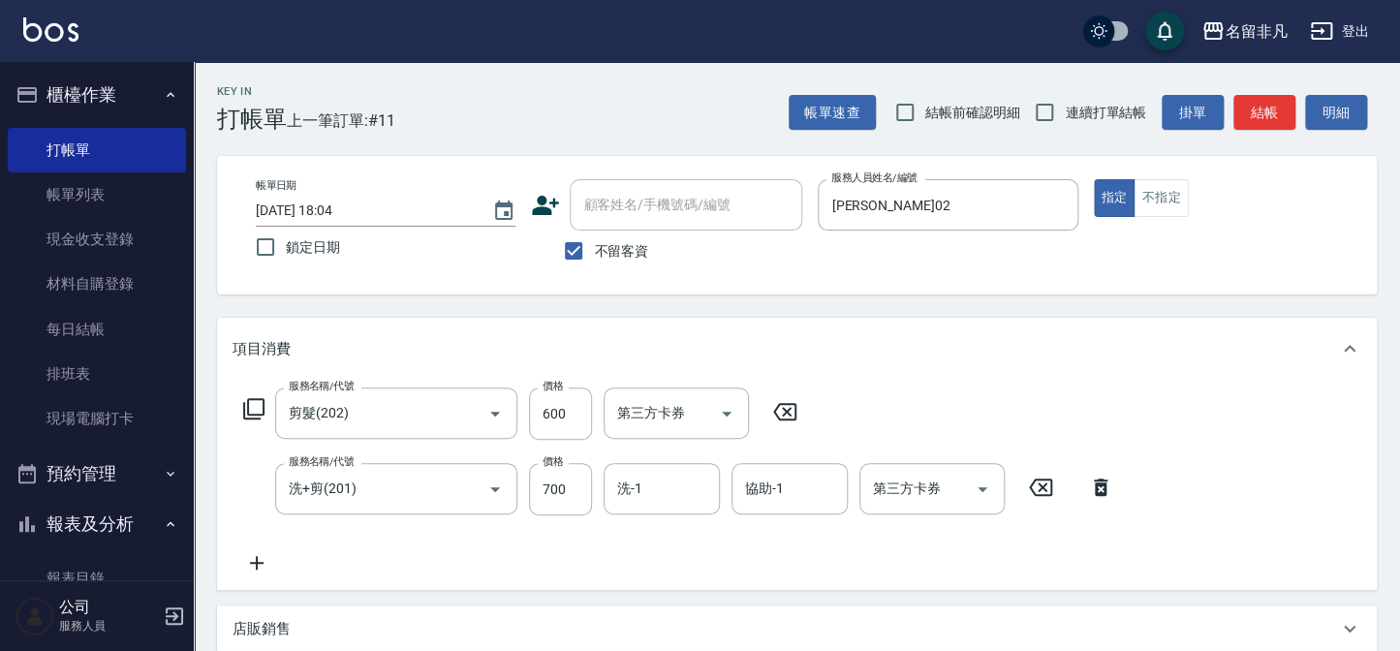
click at [255, 407] on icon at bounding box center [253, 408] width 23 height 23
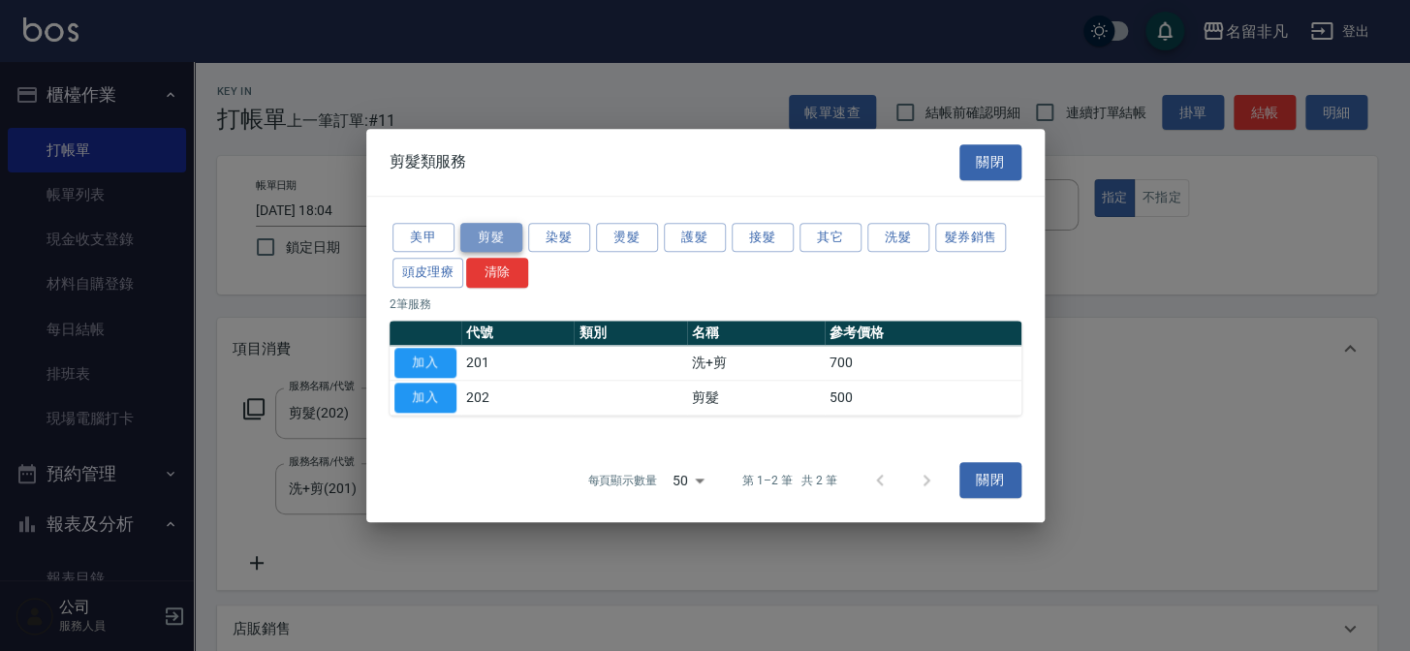
click at [505, 236] on button "剪髮" at bounding box center [491, 238] width 62 height 30
click at [438, 359] on button "加入" at bounding box center [425, 363] width 62 height 30
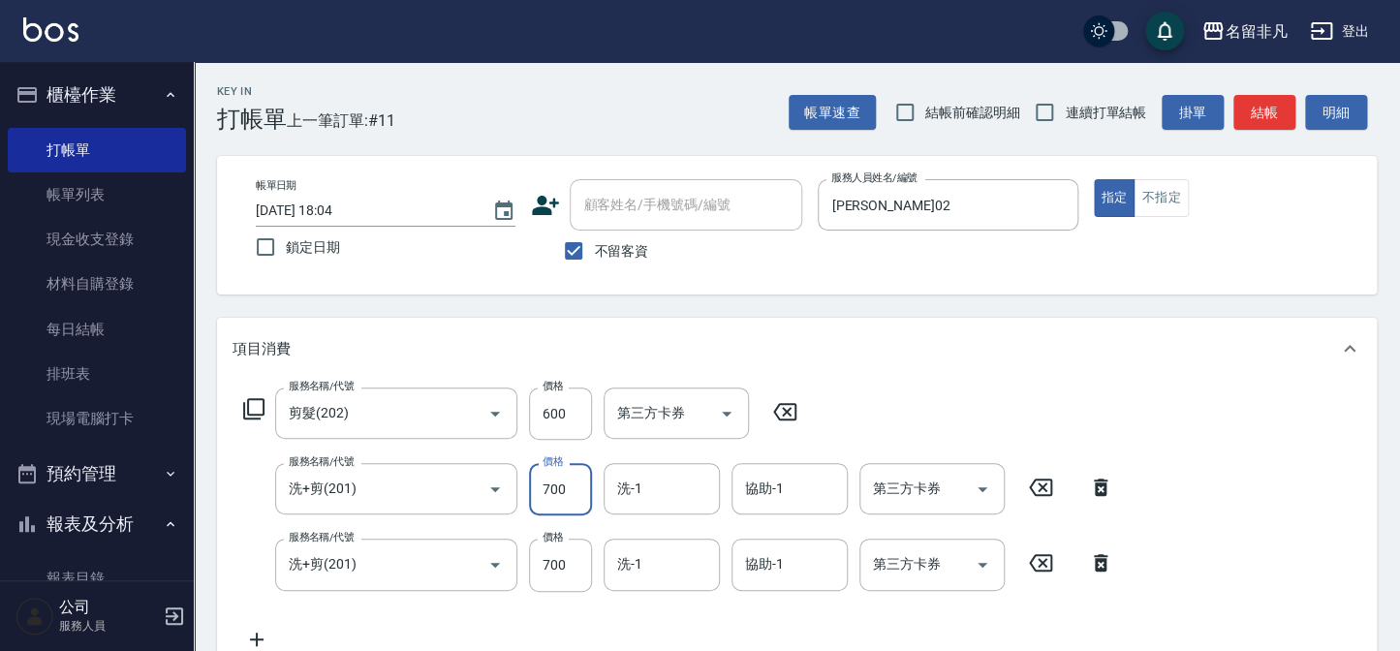
click at [570, 489] on input "700" at bounding box center [560, 489] width 63 height 52
click at [548, 490] on input "8800" at bounding box center [560, 489] width 63 height 52
type input "800"
click at [581, 562] on input "700" at bounding box center [560, 565] width 63 height 52
click at [548, 564] on input "8800" at bounding box center [560, 565] width 63 height 52
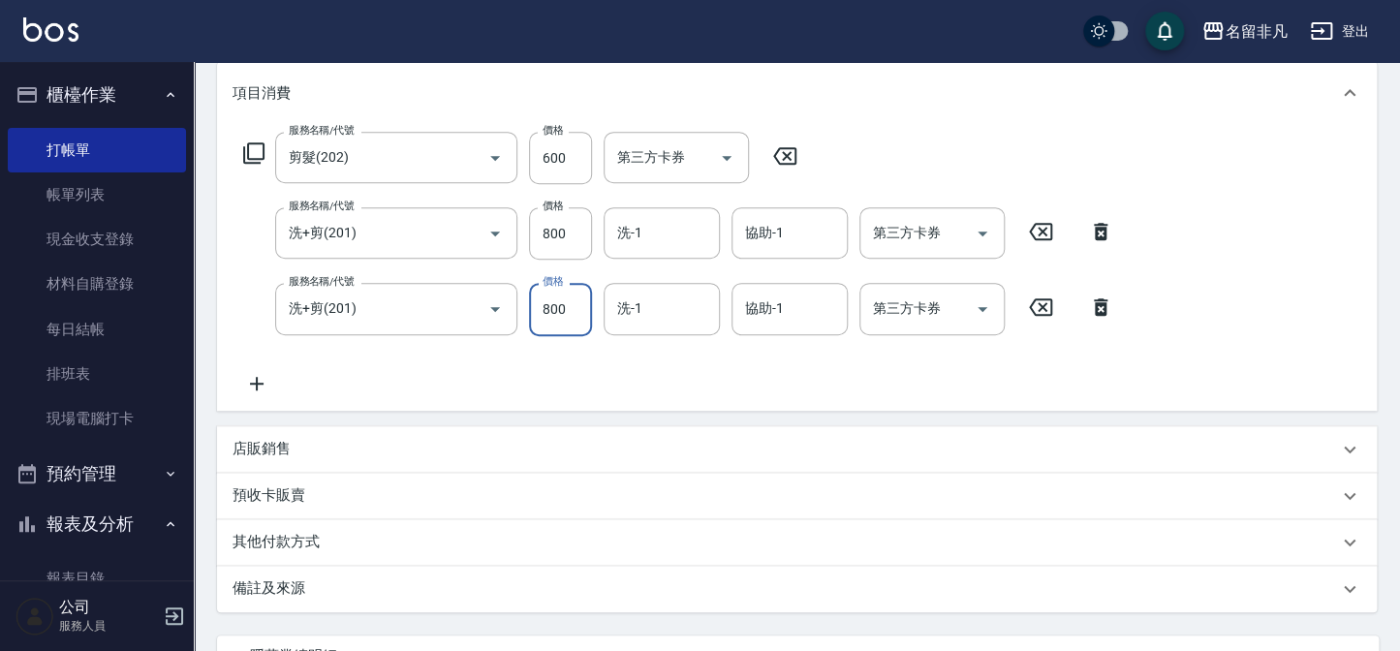
scroll to position [255, 0]
type input "800"
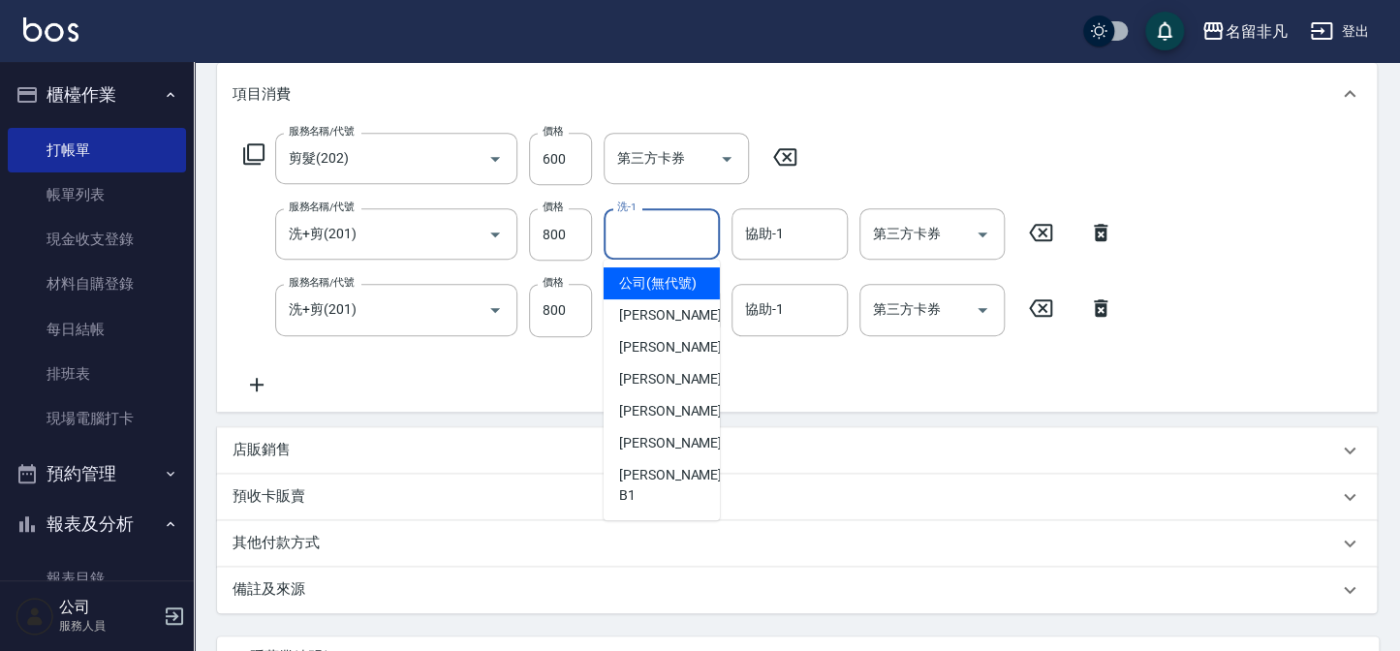
click at [661, 237] on input "洗-1" at bounding box center [661, 234] width 99 height 34
click at [644, 454] on span "[PERSON_NAME]-18" at bounding box center [680, 443] width 122 height 20
type input "[PERSON_NAME]-18"
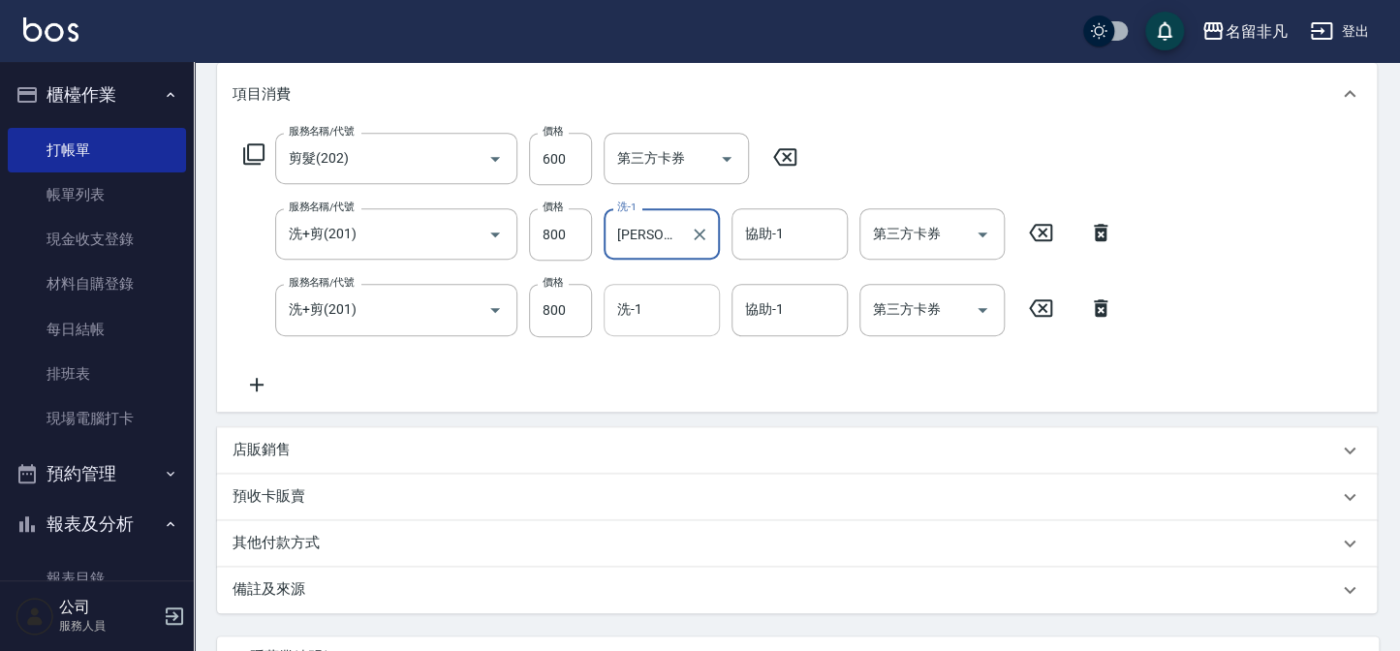
click at [642, 308] on input "洗-1" at bounding box center [661, 310] width 99 height 34
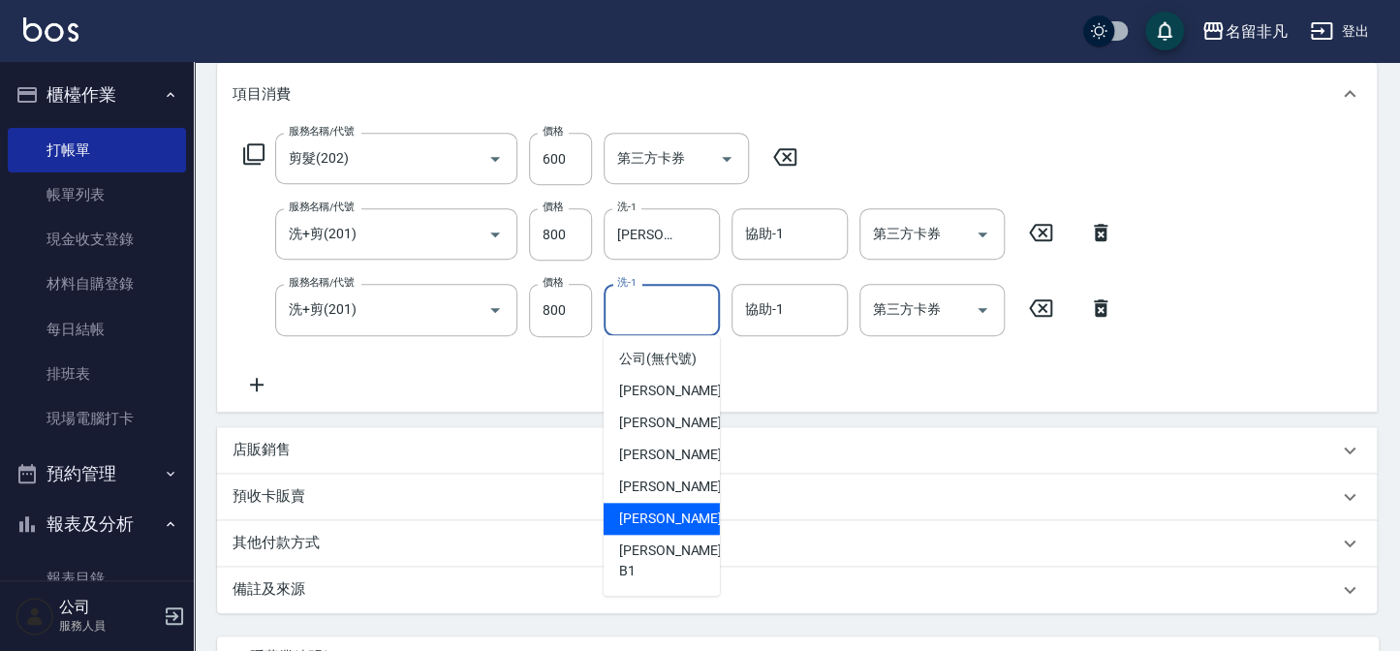
drag, startPoint x: 685, startPoint y: 530, endPoint x: 689, endPoint y: 513, distance: 17.9
click at [686, 530] on div "[PERSON_NAME]-18" at bounding box center [662, 519] width 116 height 32
type input "[PERSON_NAME]-18"
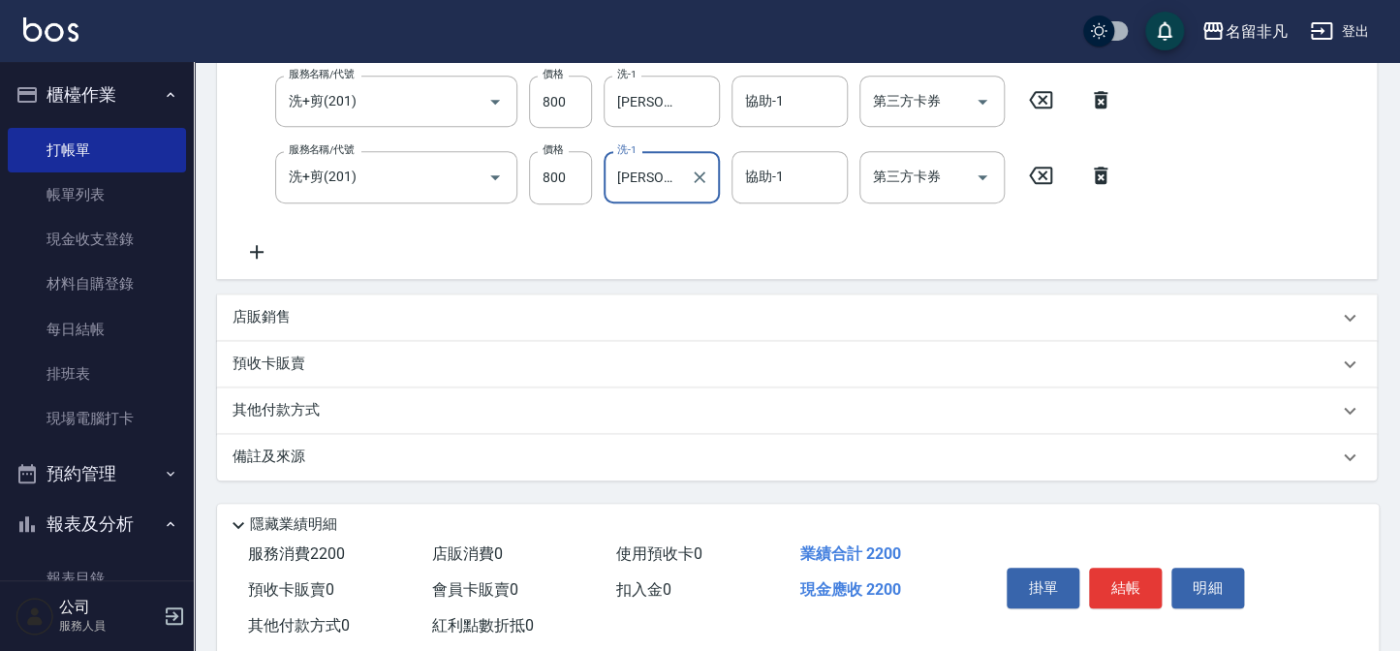
scroll to position [431, 0]
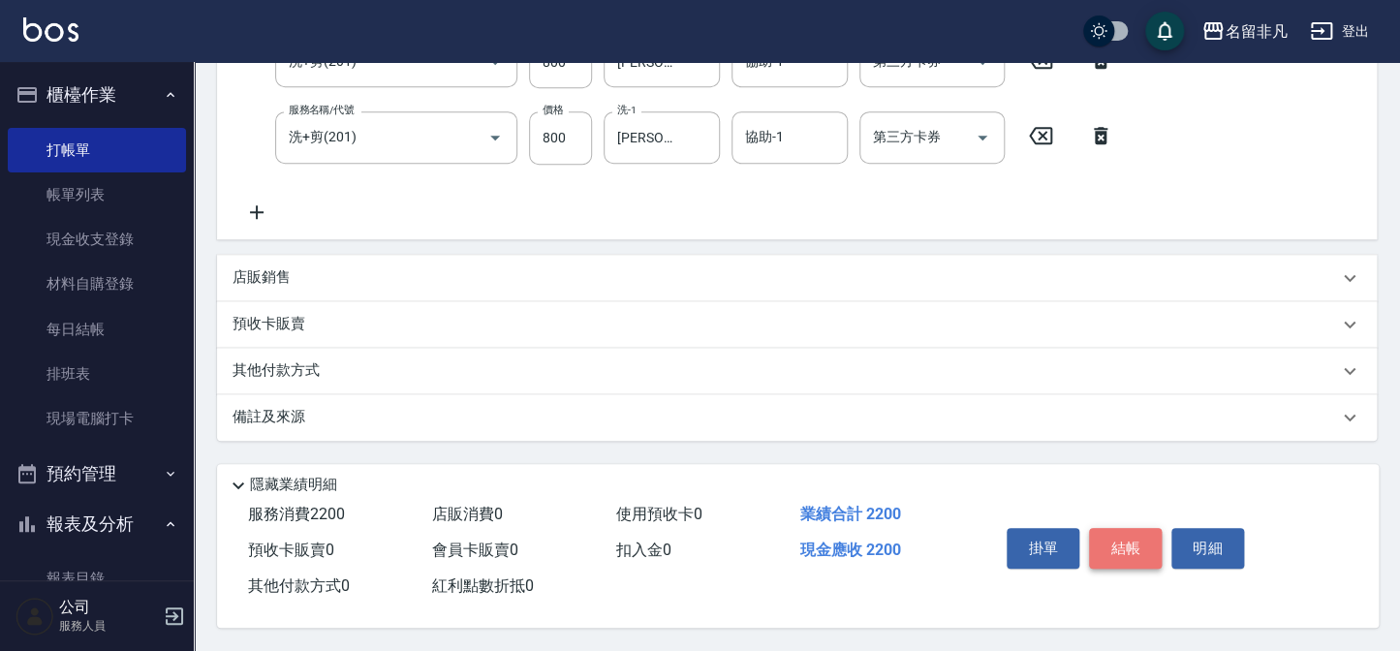
click at [1137, 542] on button "結帳" at bounding box center [1125, 548] width 73 height 41
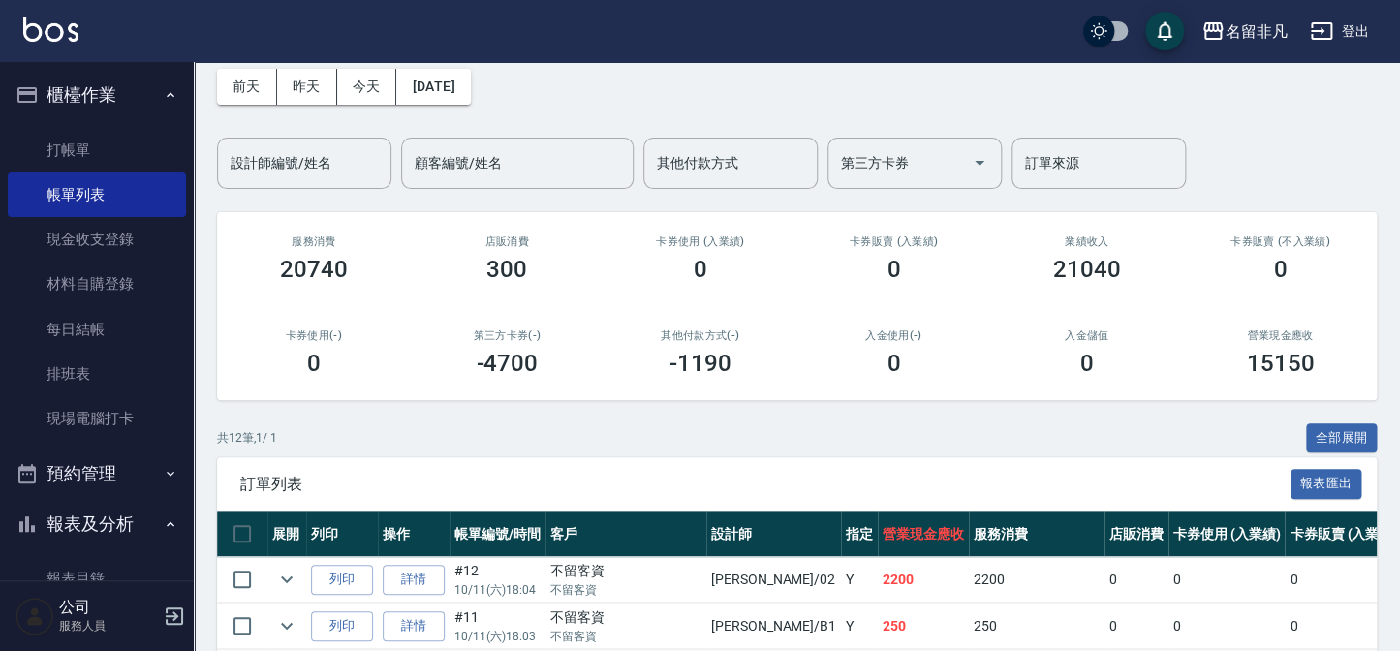
scroll to position [264, 0]
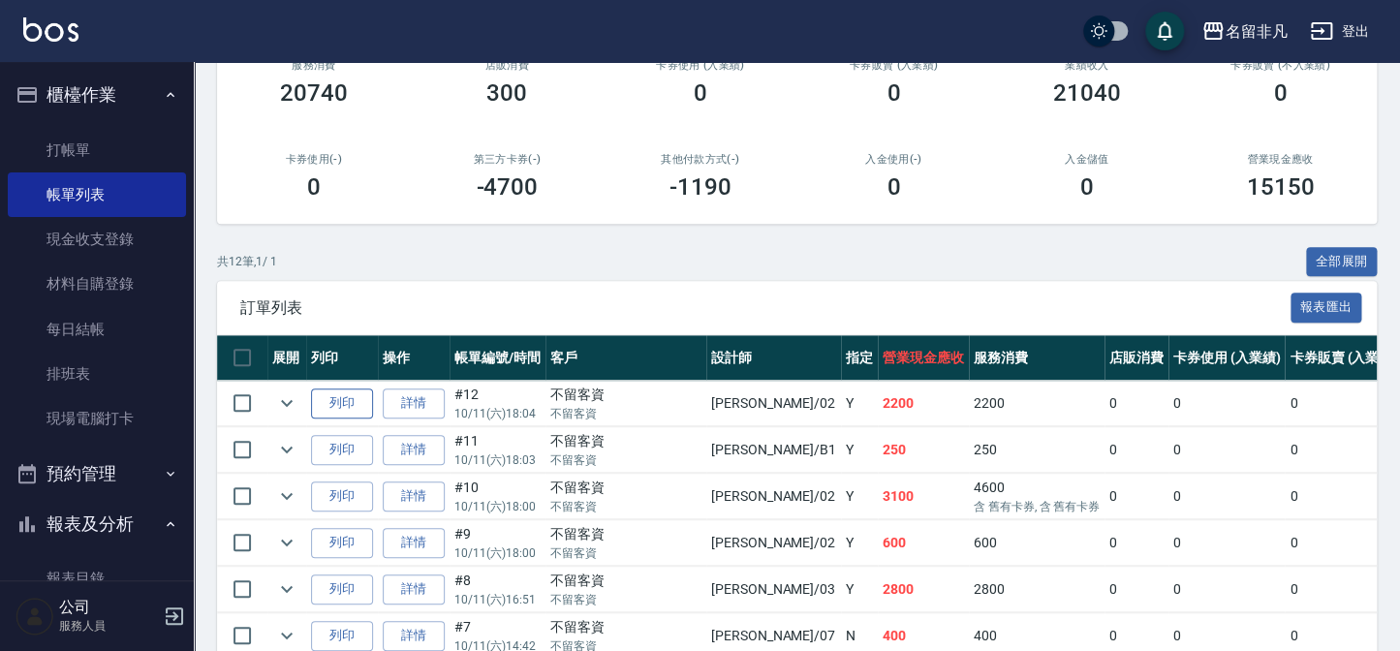
click at [329, 393] on button "列印" at bounding box center [342, 404] width 62 height 30
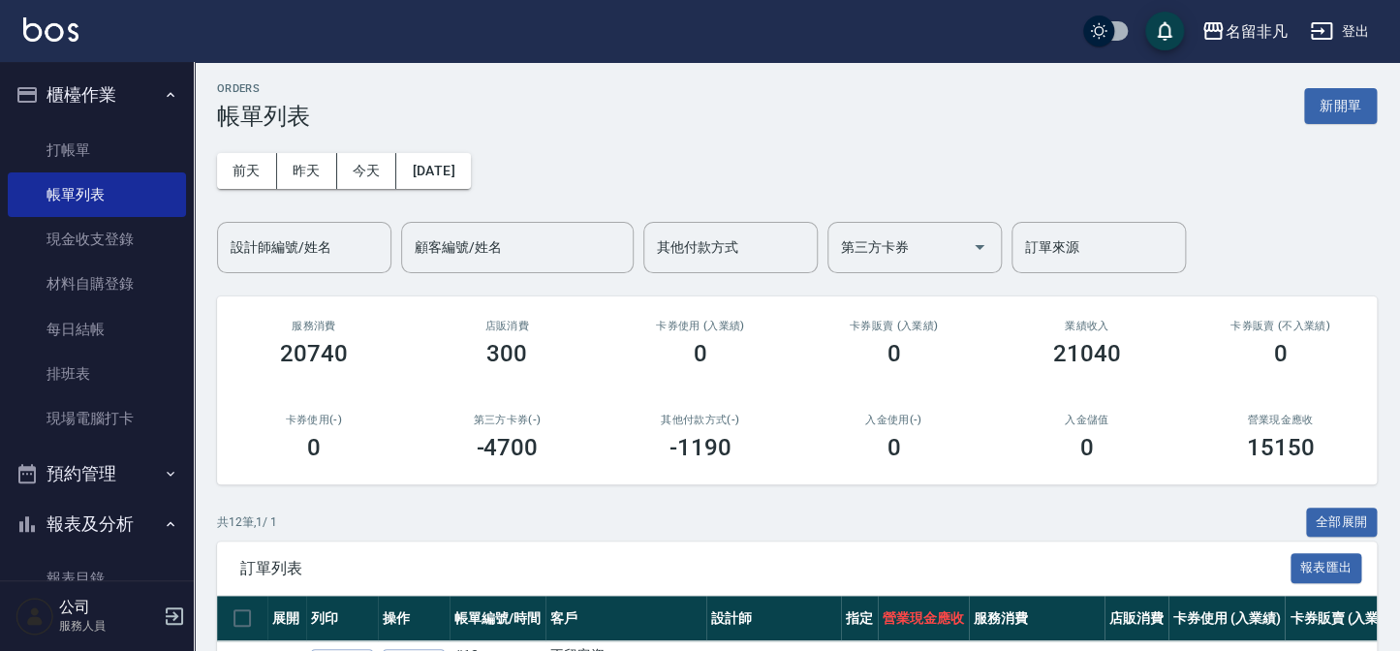
scroll to position [0, 0]
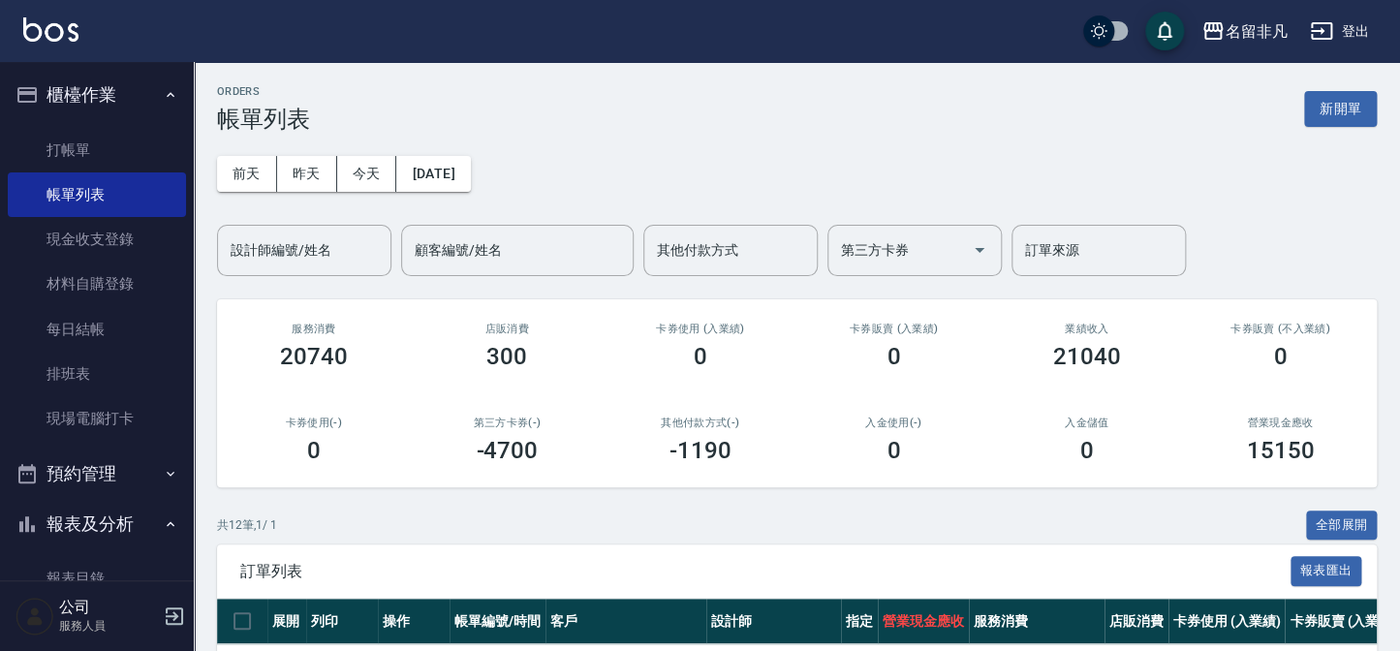
drag, startPoint x: 1361, startPoint y: 111, endPoint x: 1305, endPoint y: 109, distance: 55.3
click at [1361, 111] on button "新開單" at bounding box center [1340, 109] width 73 height 36
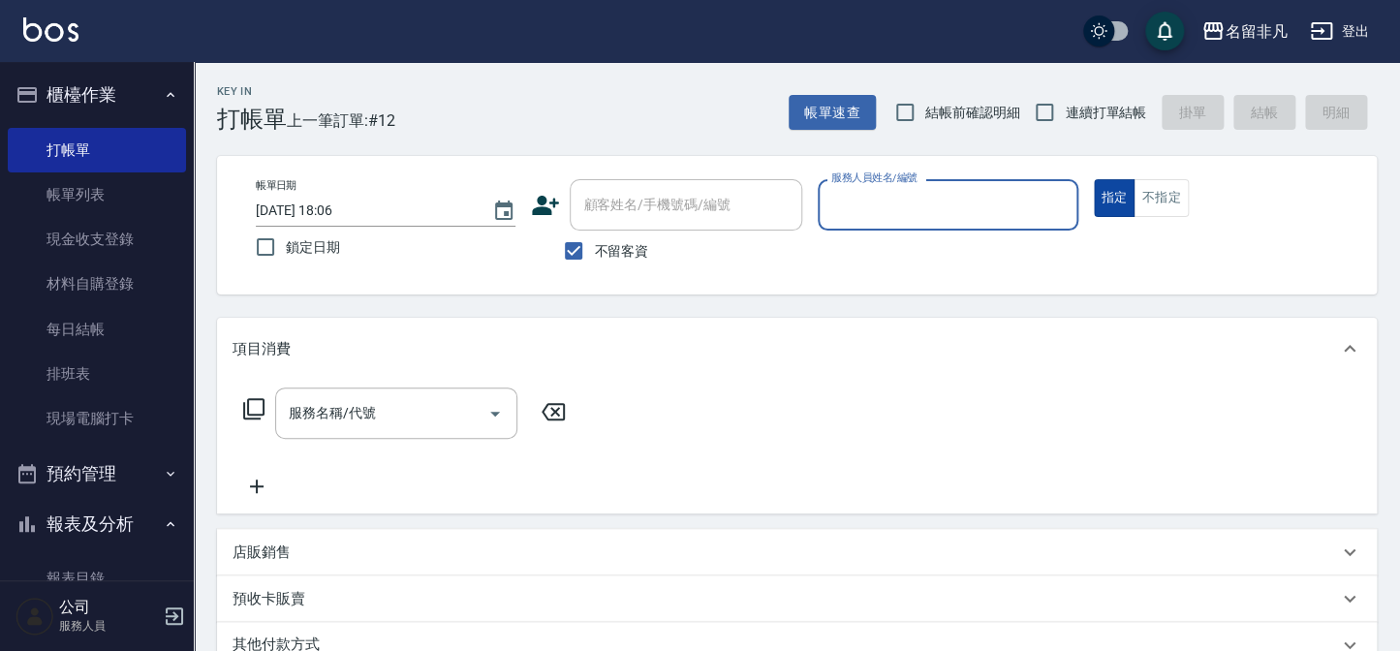
click at [1107, 193] on button "指定" at bounding box center [1115, 198] width 42 height 38
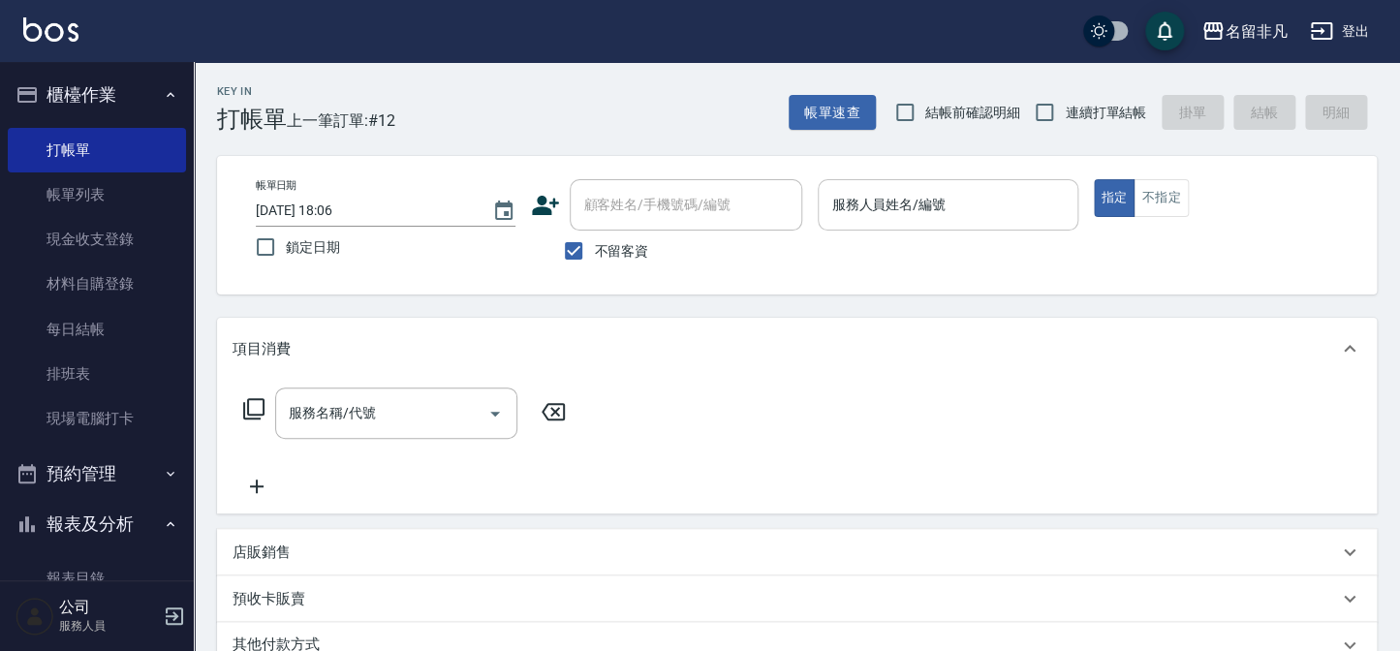
click at [975, 211] on input "服務人員姓名/編號" at bounding box center [948, 205] width 242 height 34
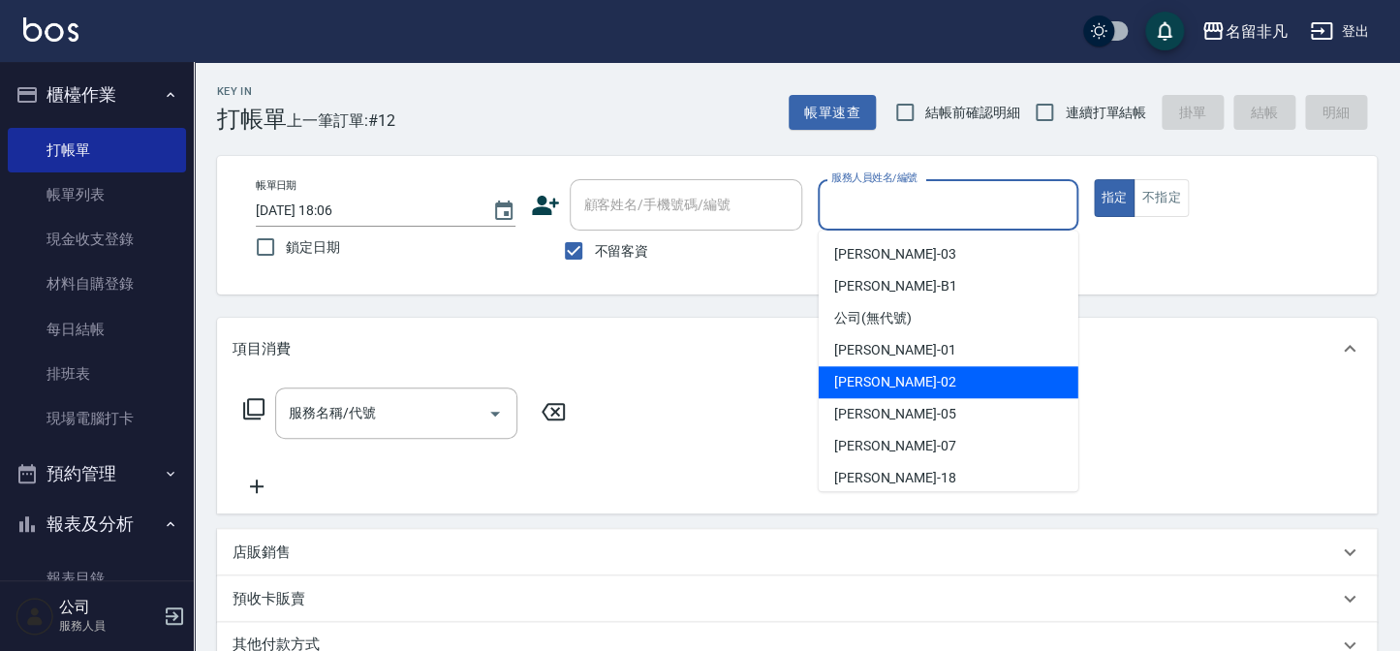
drag, startPoint x: 891, startPoint y: 381, endPoint x: 493, endPoint y: 291, distance: 407.4
click at [889, 381] on span "[PERSON_NAME]-02" at bounding box center [895, 382] width 122 height 20
type input "[PERSON_NAME]02"
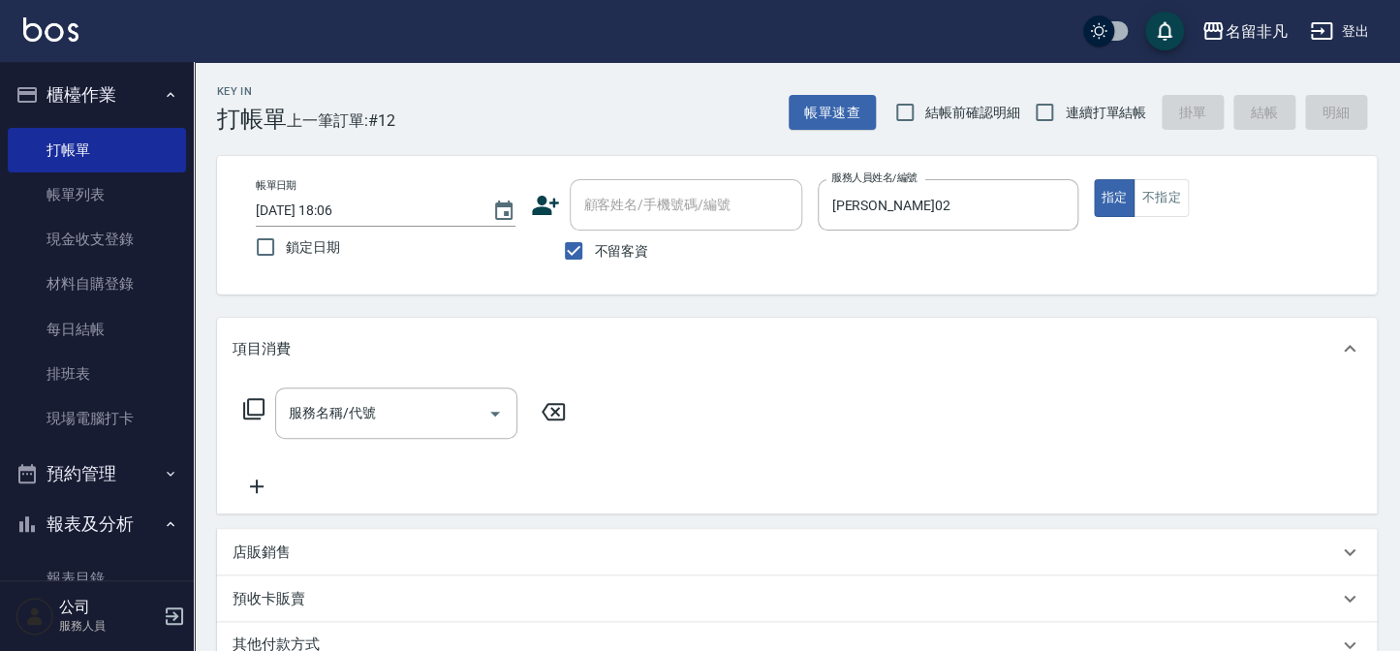
click at [252, 401] on icon at bounding box center [253, 408] width 23 height 23
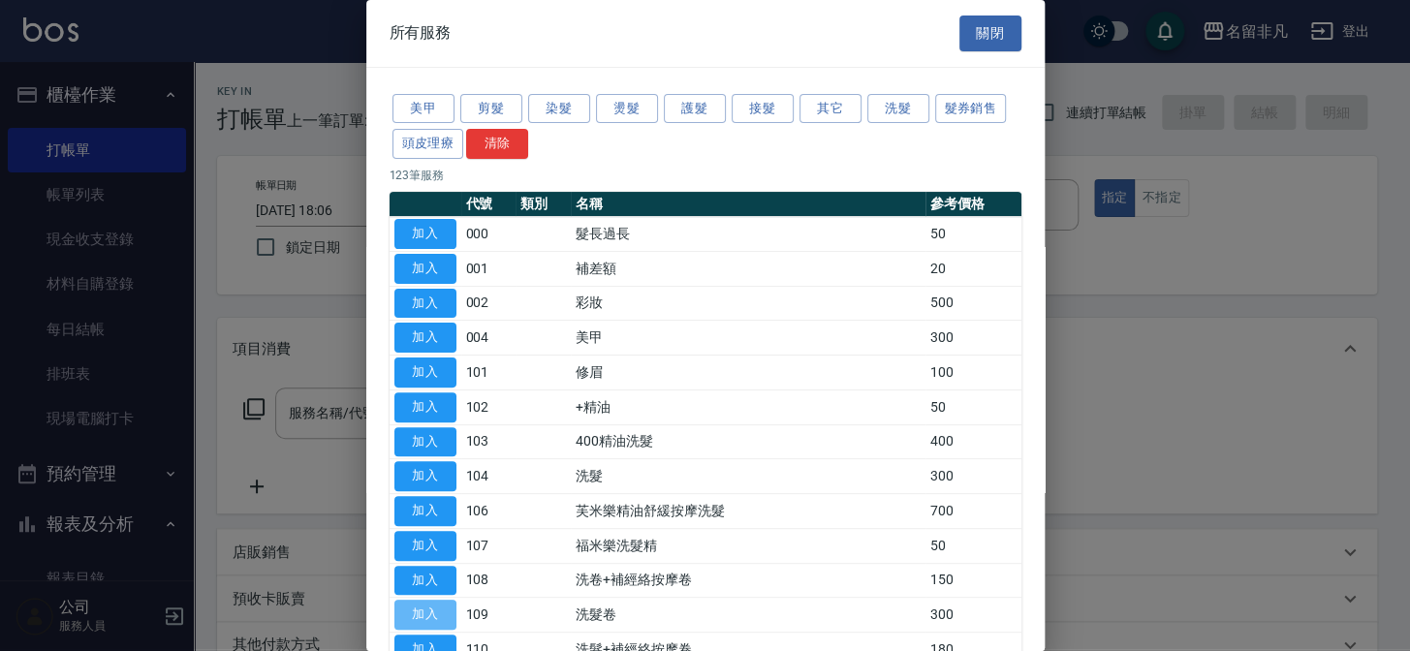
drag, startPoint x: 444, startPoint y: 605, endPoint x: 691, endPoint y: 459, distance: 286.7
click at [445, 606] on button "加入" at bounding box center [425, 615] width 62 height 30
type input "洗髮卷(109)"
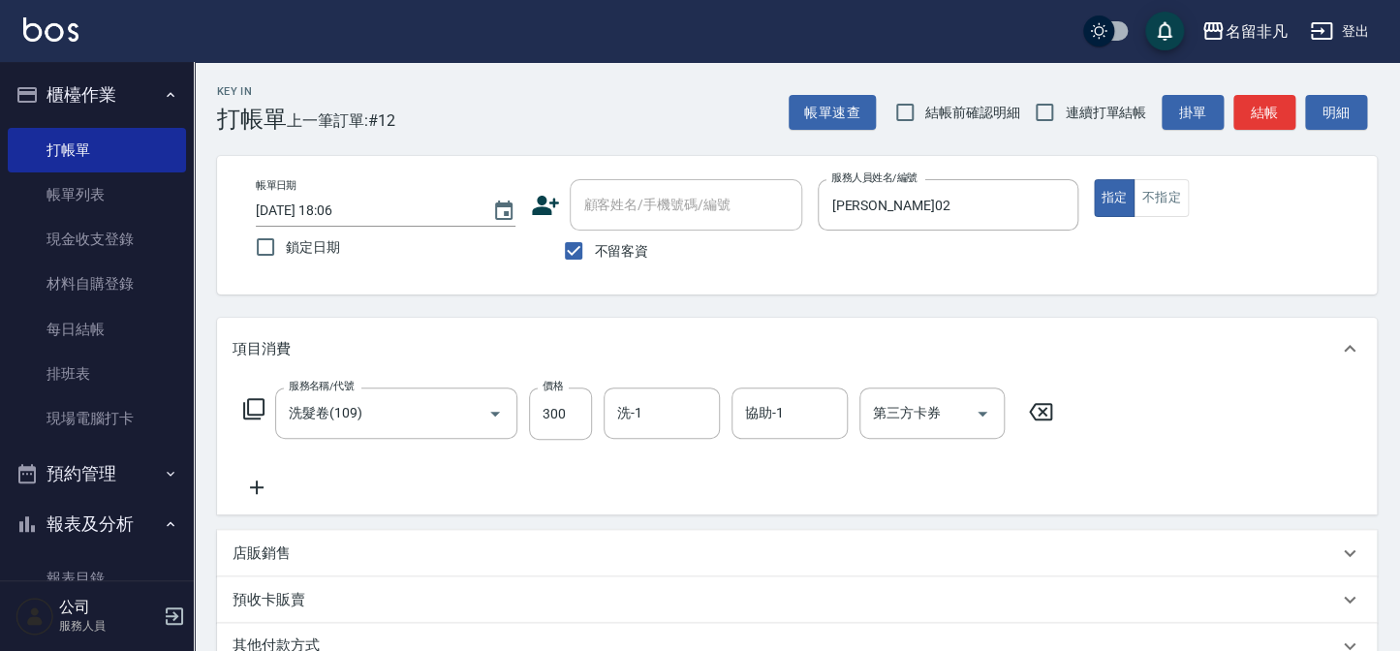
click at [256, 409] on icon at bounding box center [253, 408] width 23 height 23
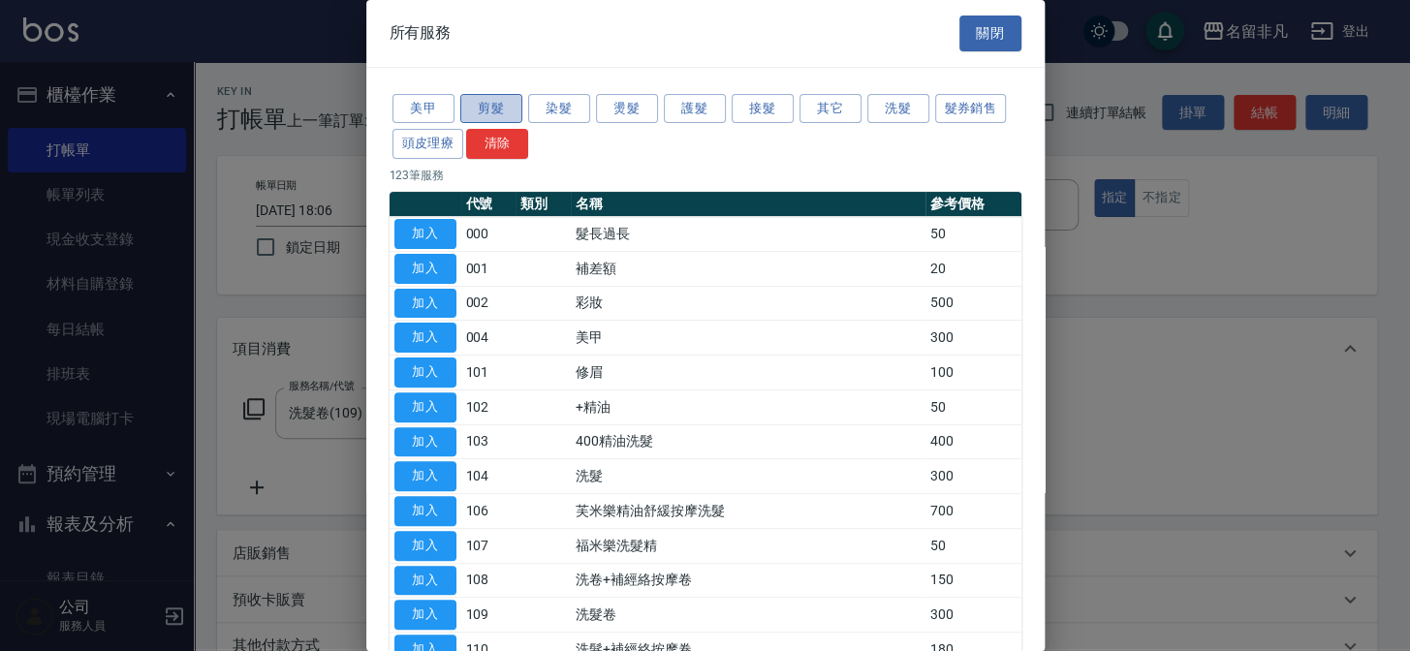
click at [490, 109] on button "剪髮" at bounding box center [491, 109] width 62 height 30
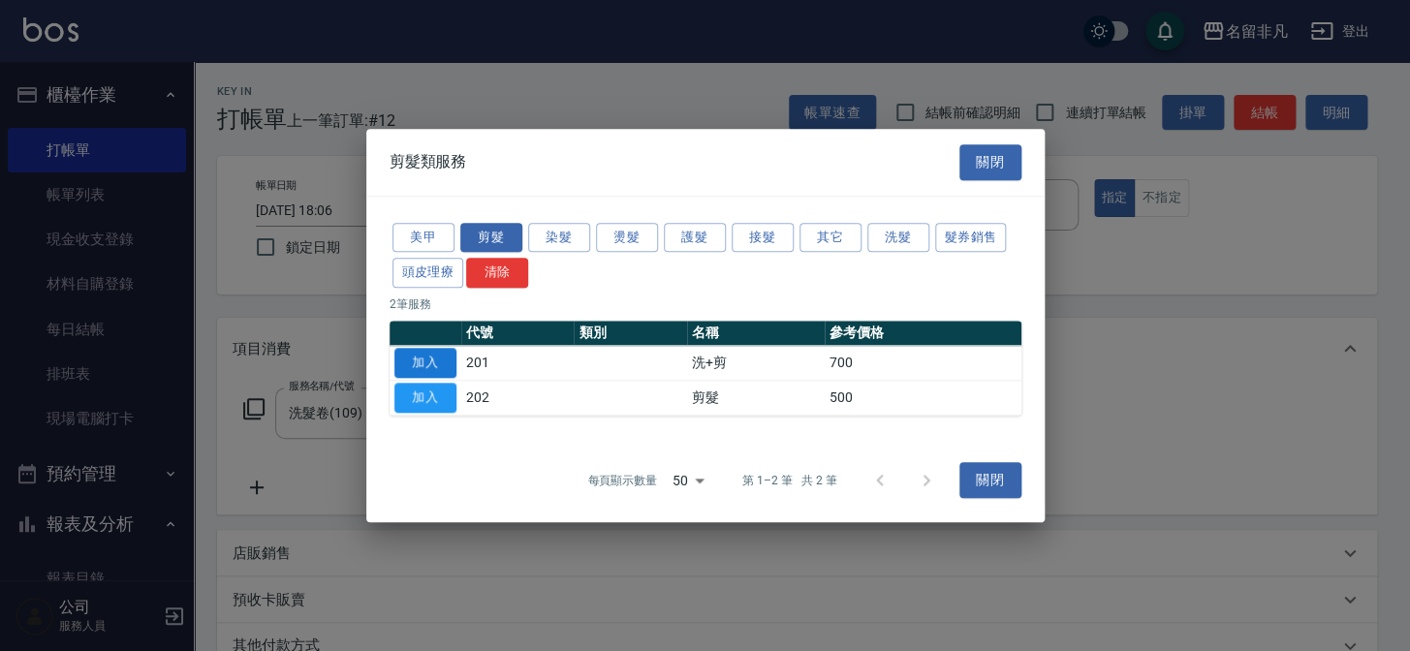
click at [437, 360] on button "加入" at bounding box center [425, 363] width 62 height 30
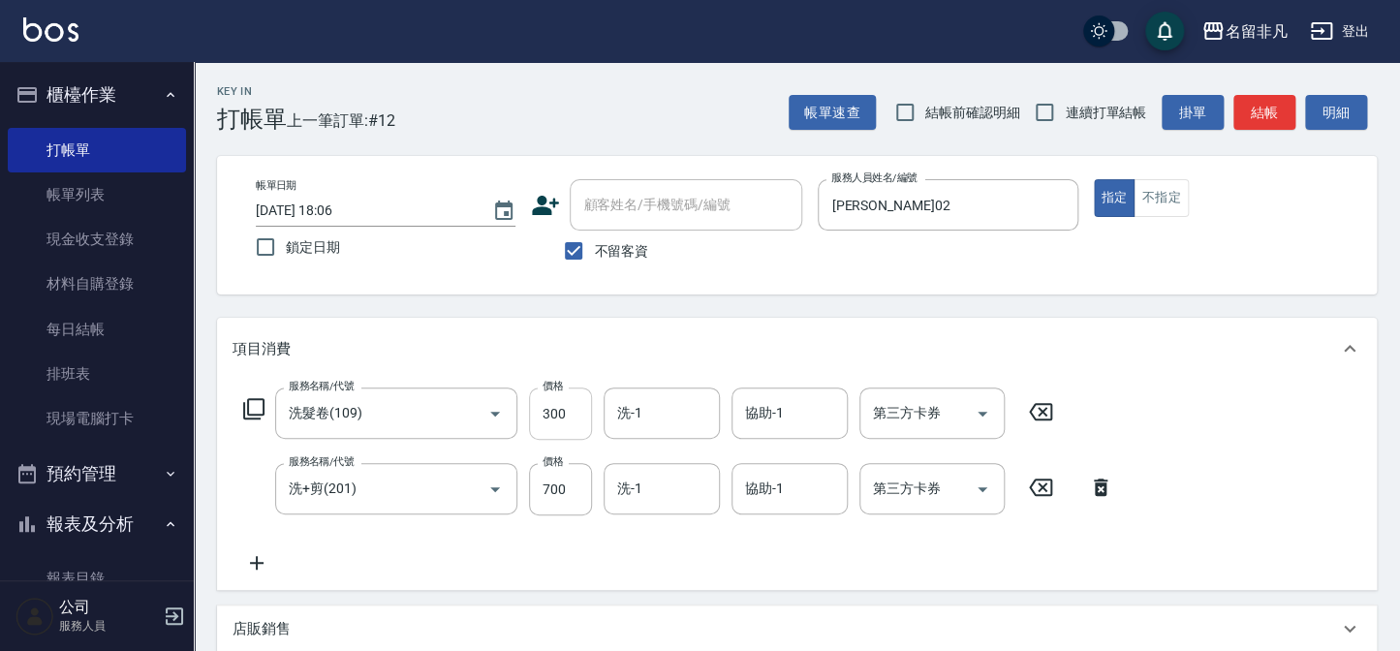
drag, startPoint x: 564, startPoint y: 481, endPoint x: 533, endPoint y: 417, distance: 71.1
click at [565, 479] on input "700" at bounding box center [560, 489] width 63 height 52
click at [548, 486] on input "9900" at bounding box center [560, 489] width 63 height 52
click at [987, 416] on icon "Open" at bounding box center [982, 413] width 23 height 23
type input "900"
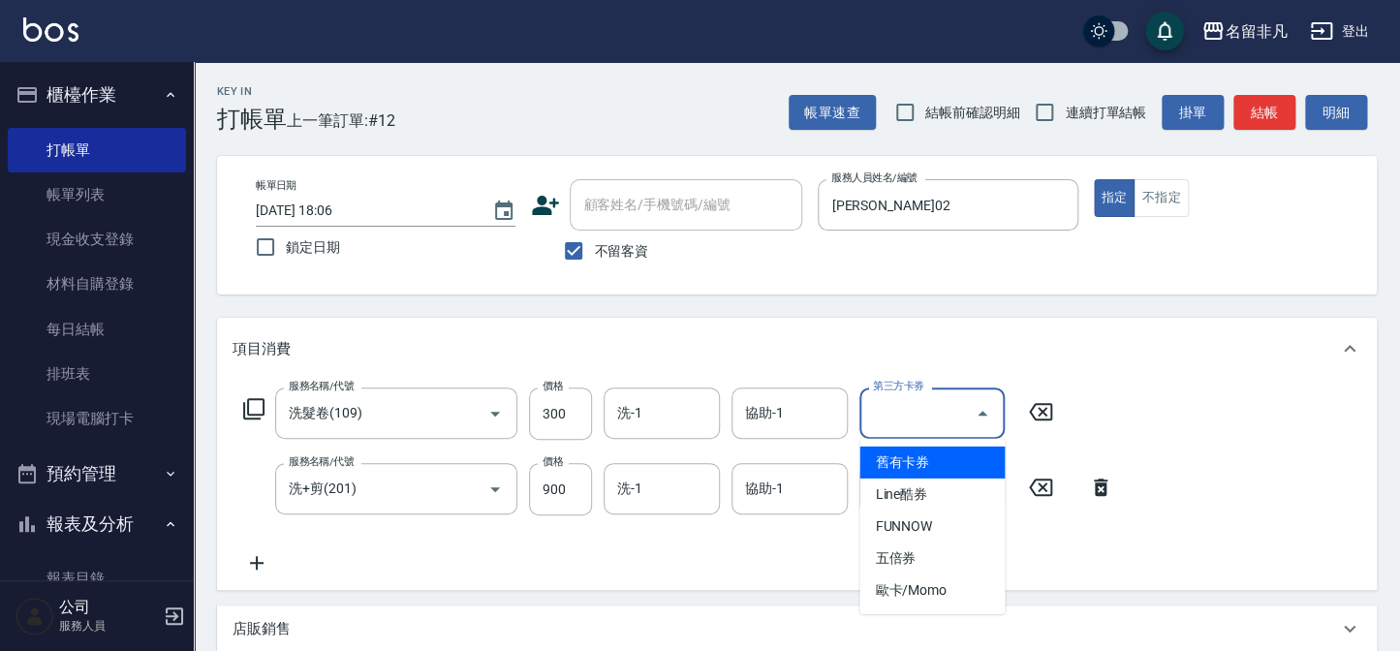
click at [987, 451] on span "舊有卡券" at bounding box center [932, 463] width 145 height 32
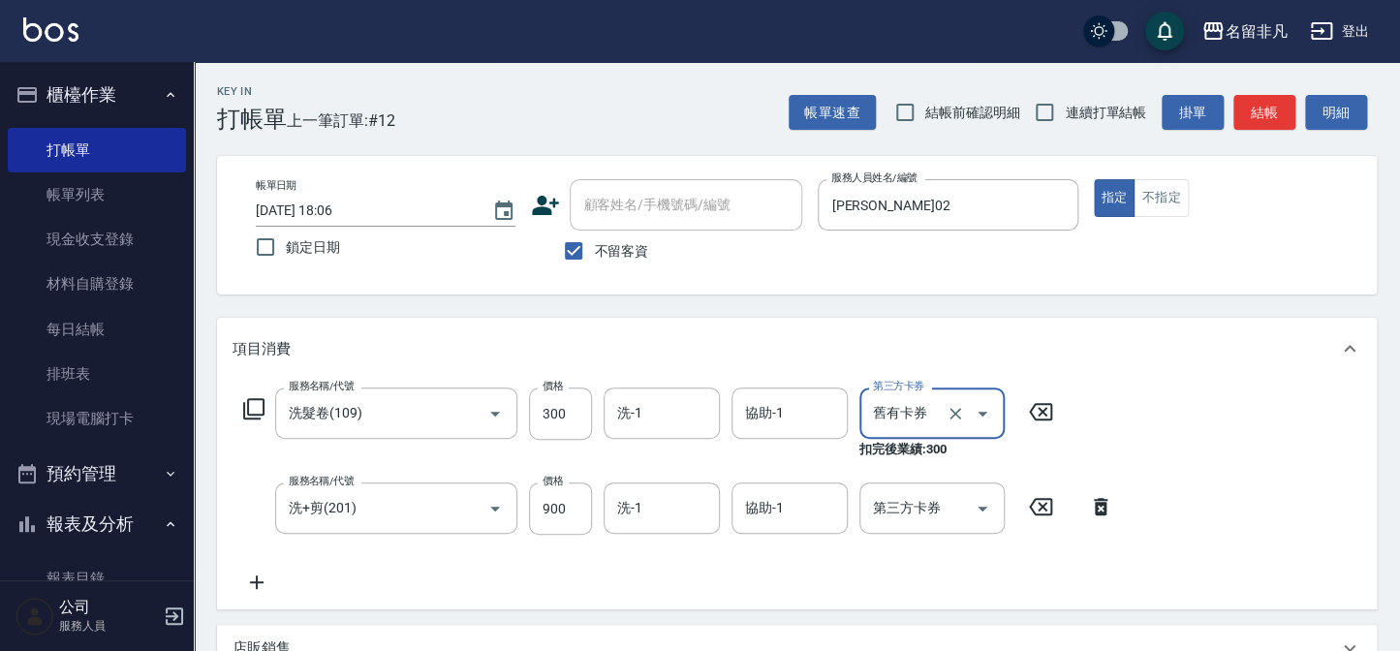
type input "舊有卡券"
click at [810, 414] on input "協助-1" at bounding box center [789, 413] width 99 height 34
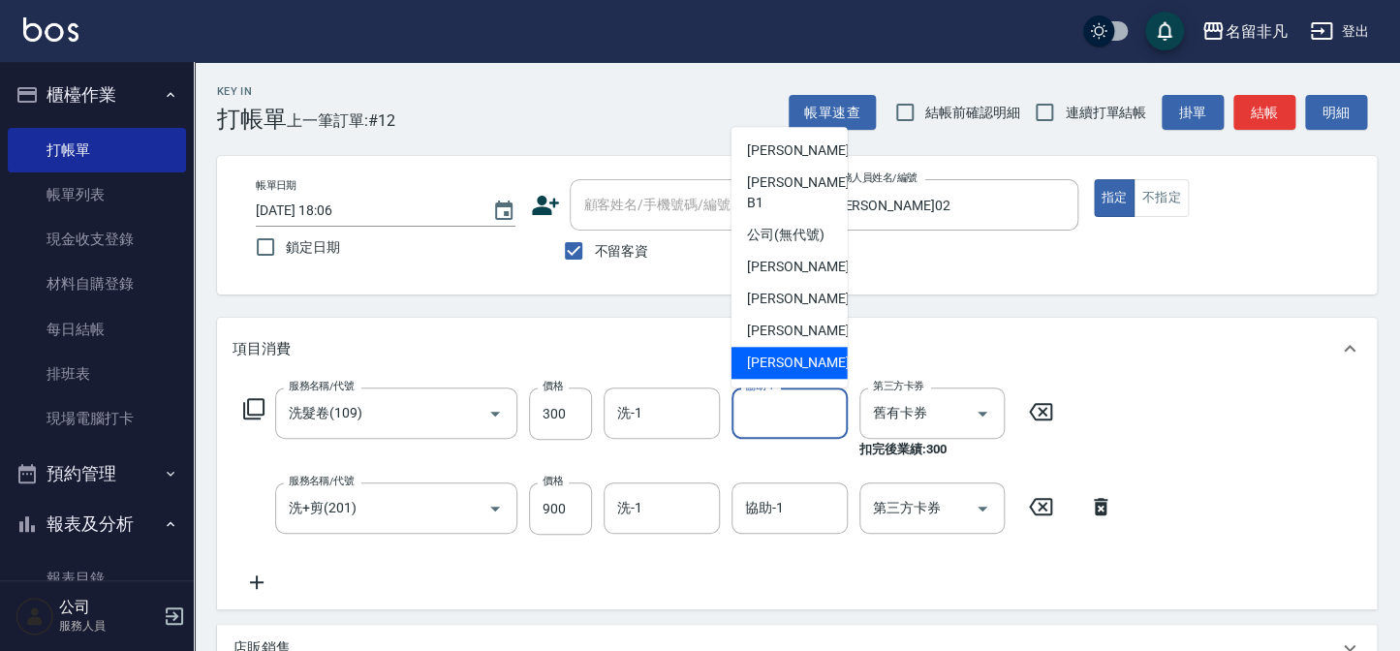
click at [791, 356] on span "[PERSON_NAME]-07" at bounding box center [808, 363] width 122 height 20
type input "[PERSON_NAME]-07"
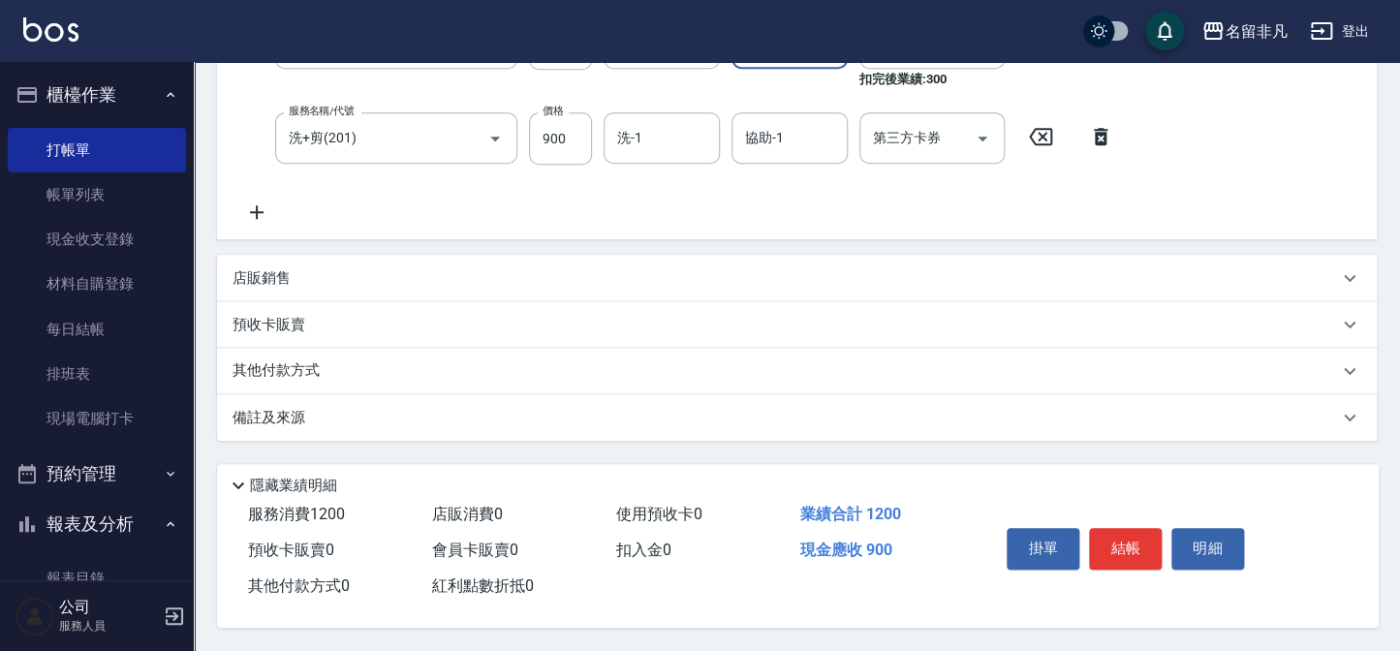
scroll to position [375, 0]
click at [1126, 543] on button "結帳" at bounding box center [1125, 548] width 73 height 41
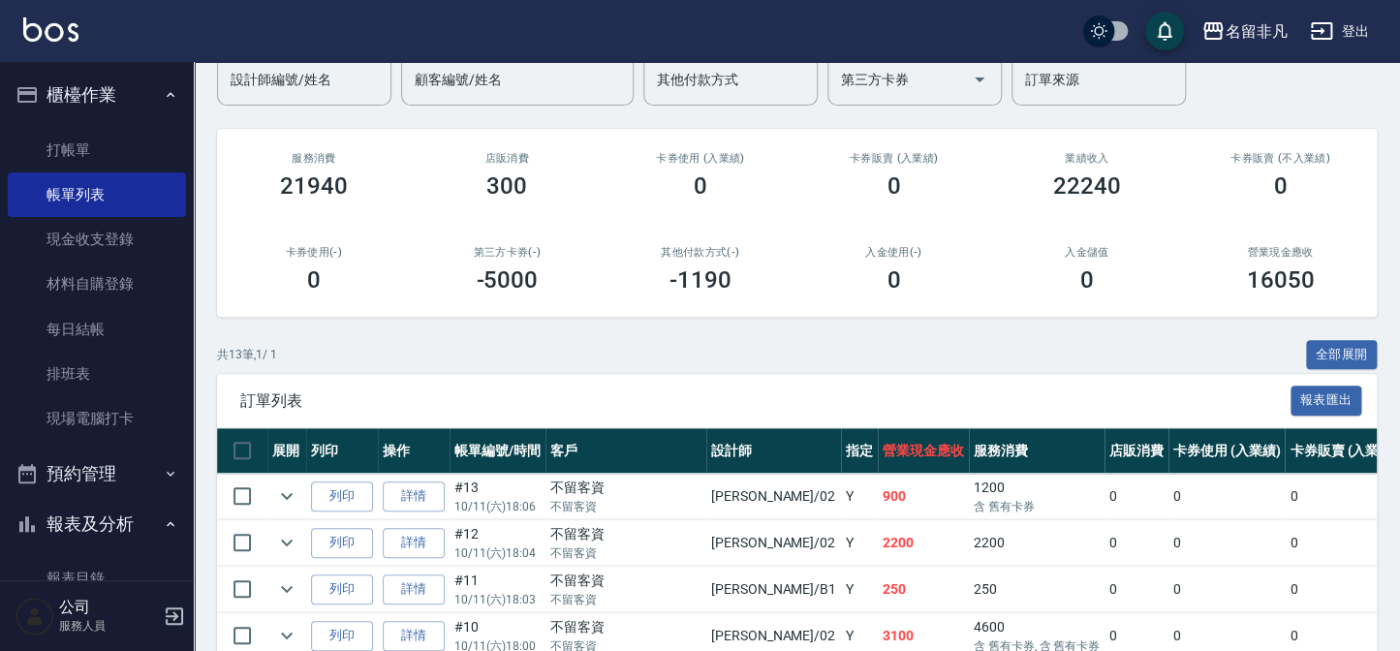
scroll to position [175, 0]
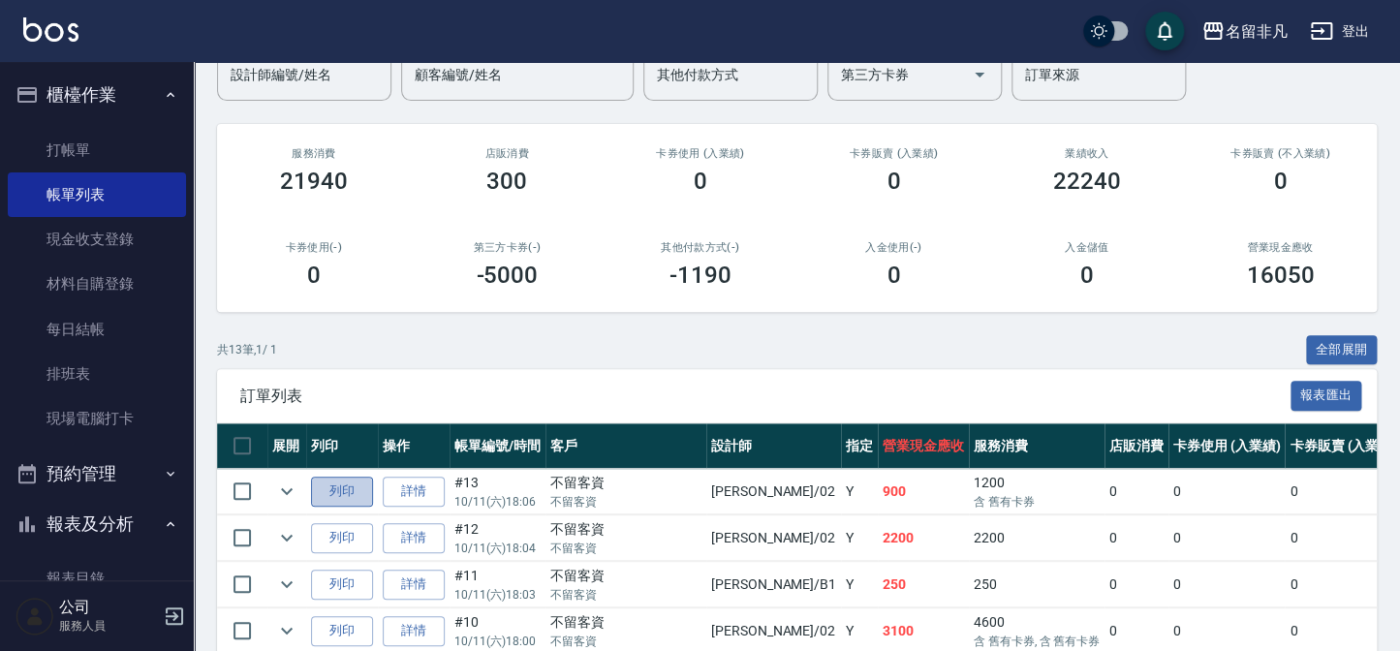
click at [352, 490] on button "列印" at bounding box center [342, 492] width 62 height 30
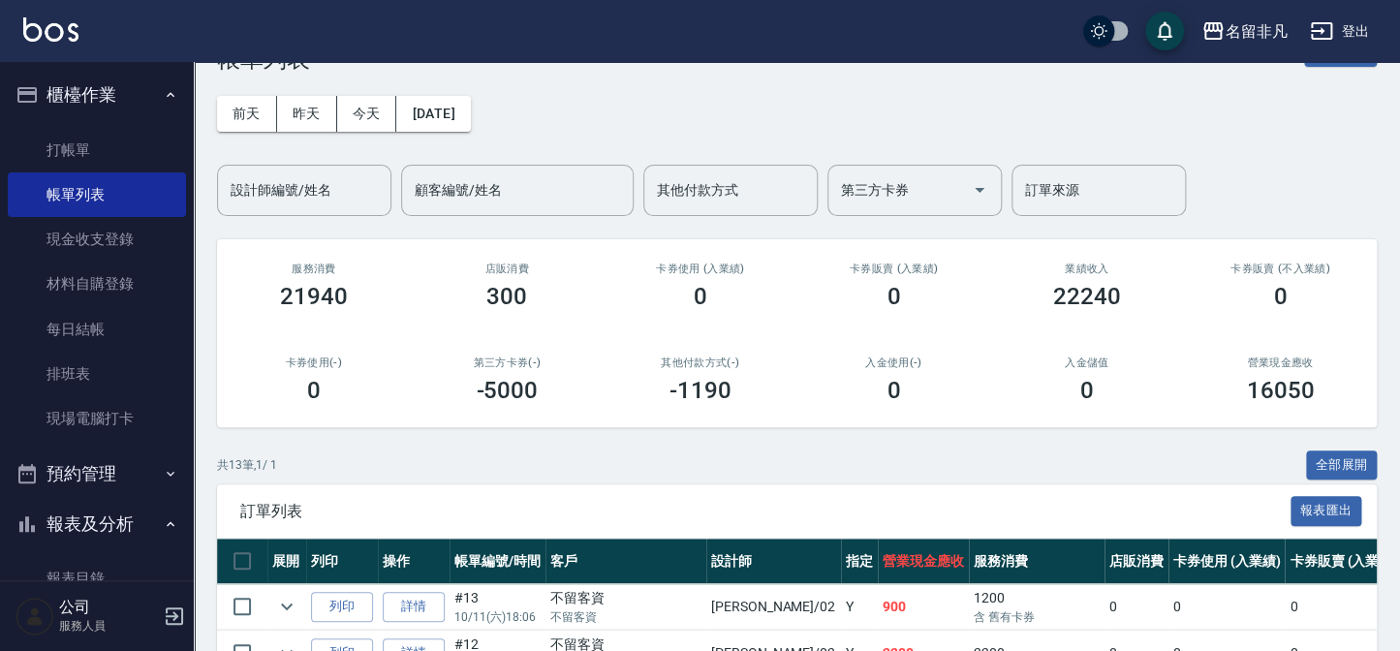
scroll to position [87, 0]
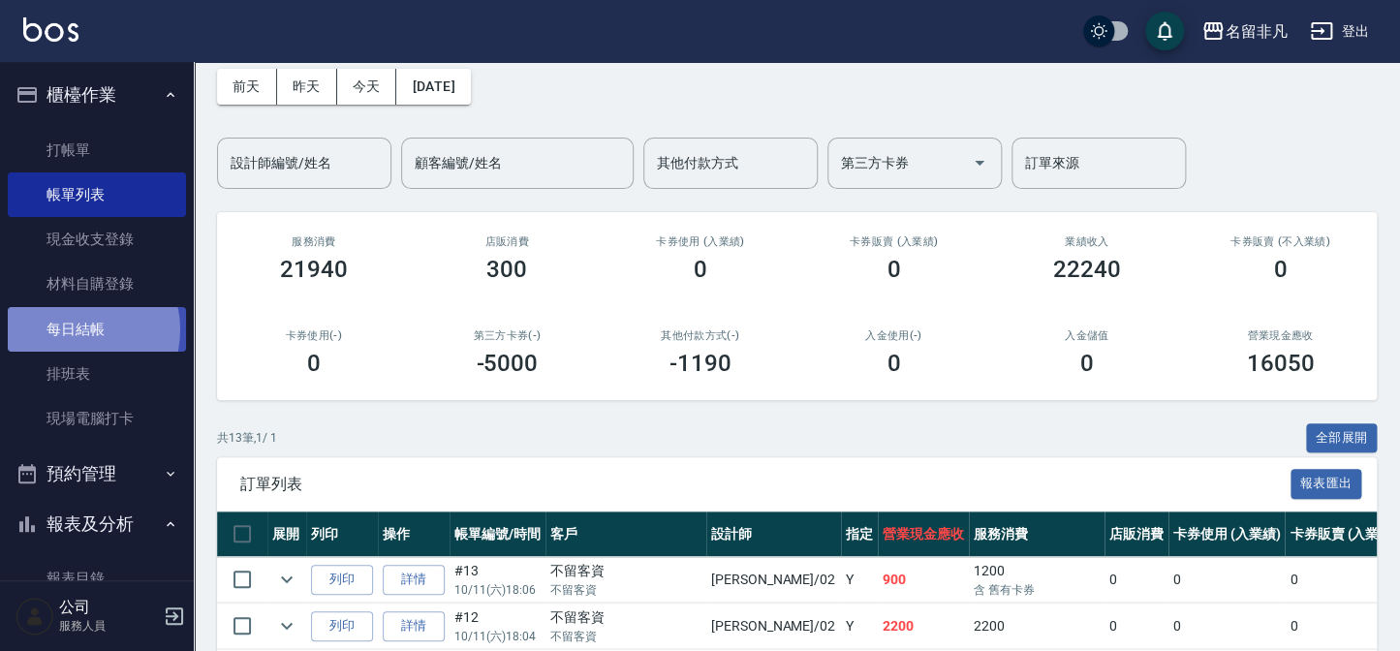
click at [78, 329] on link "每日結帳" at bounding box center [97, 329] width 178 height 45
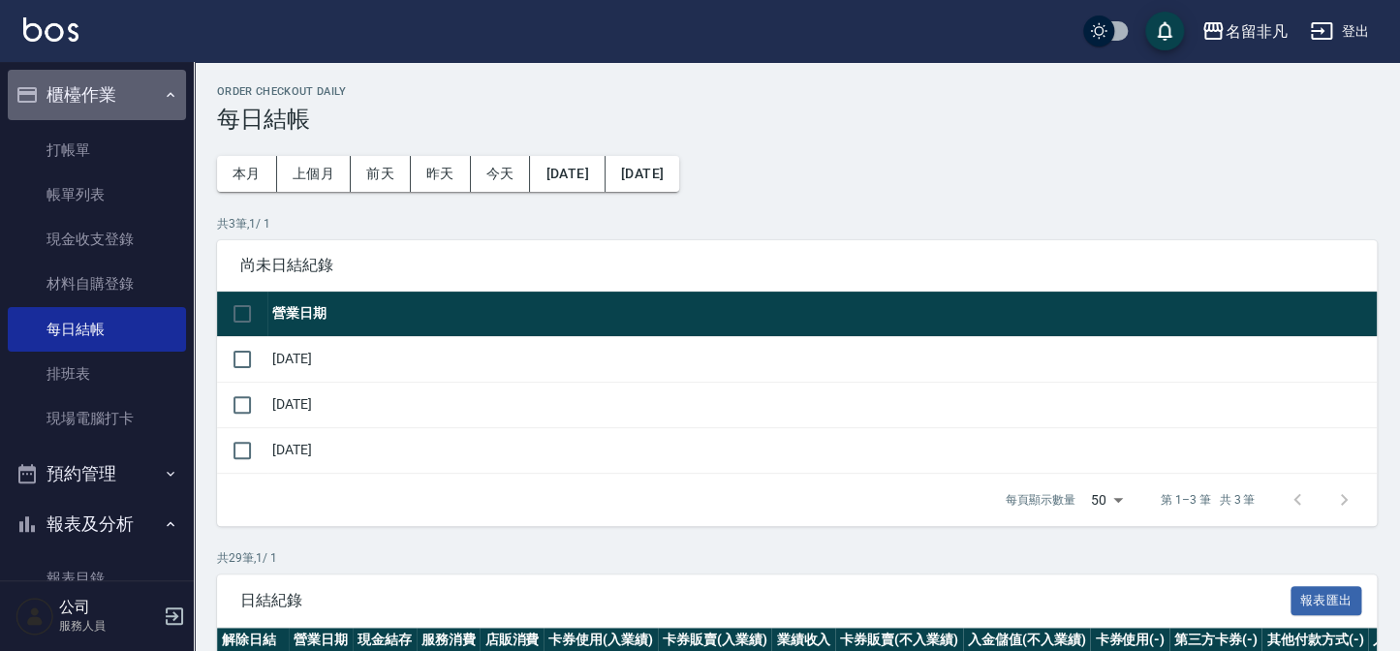
click at [102, 87] on button "櫃檯作業" at bounding box center [97, 95] width 178 height 50
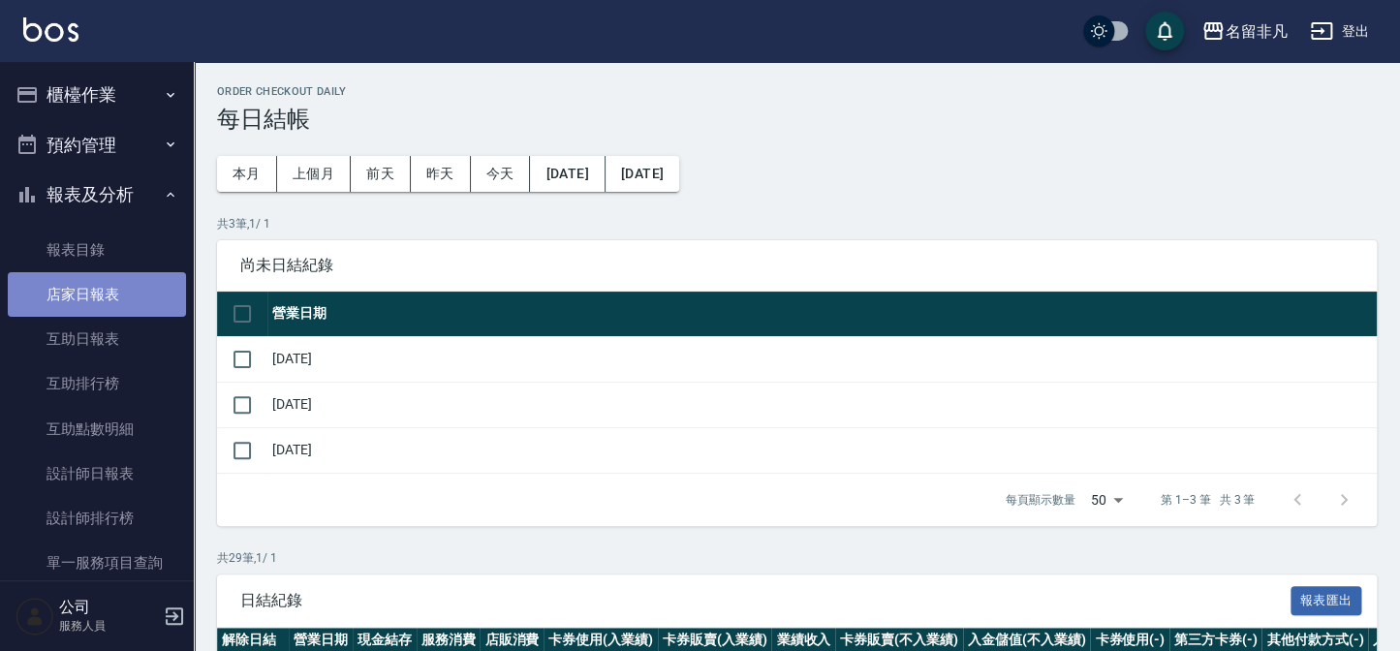
click at [112, 291] on link "店家日報表" at bounding box center [97, 294] width 178 height 45
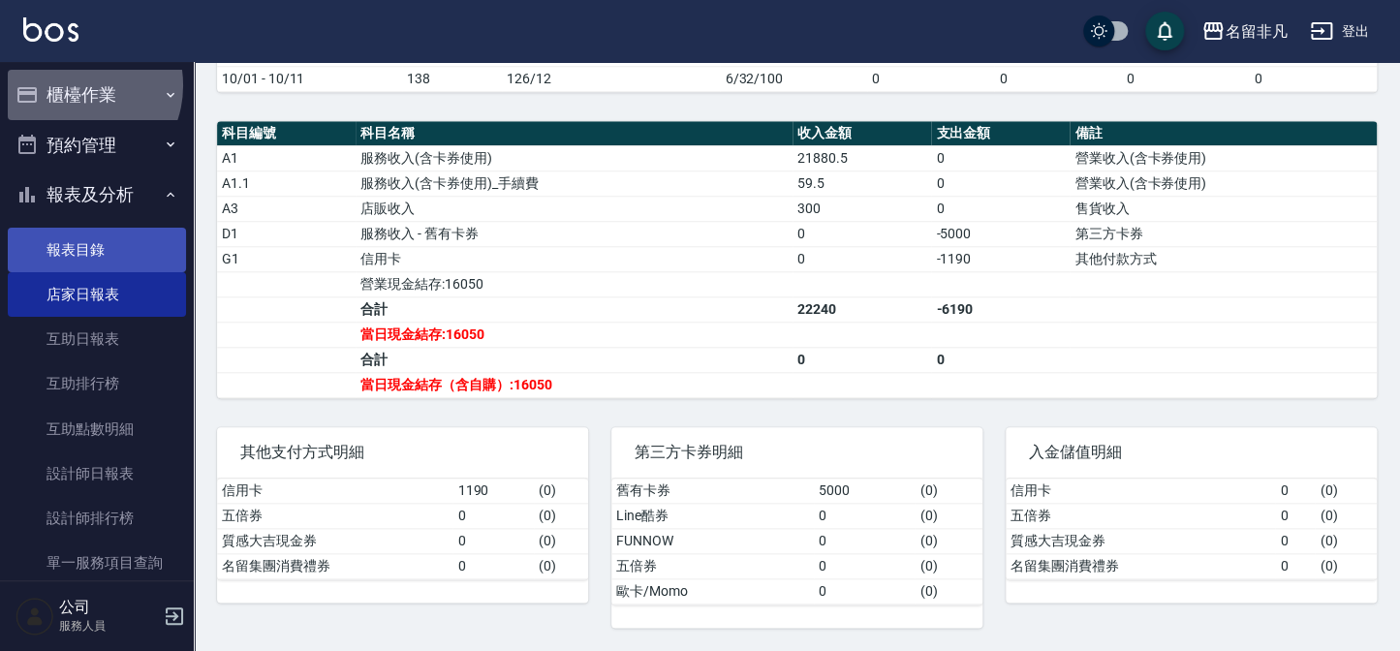
click at [72, 85] on button "櫃檯作業" at bounding box center [97, 95] width 178 height 50
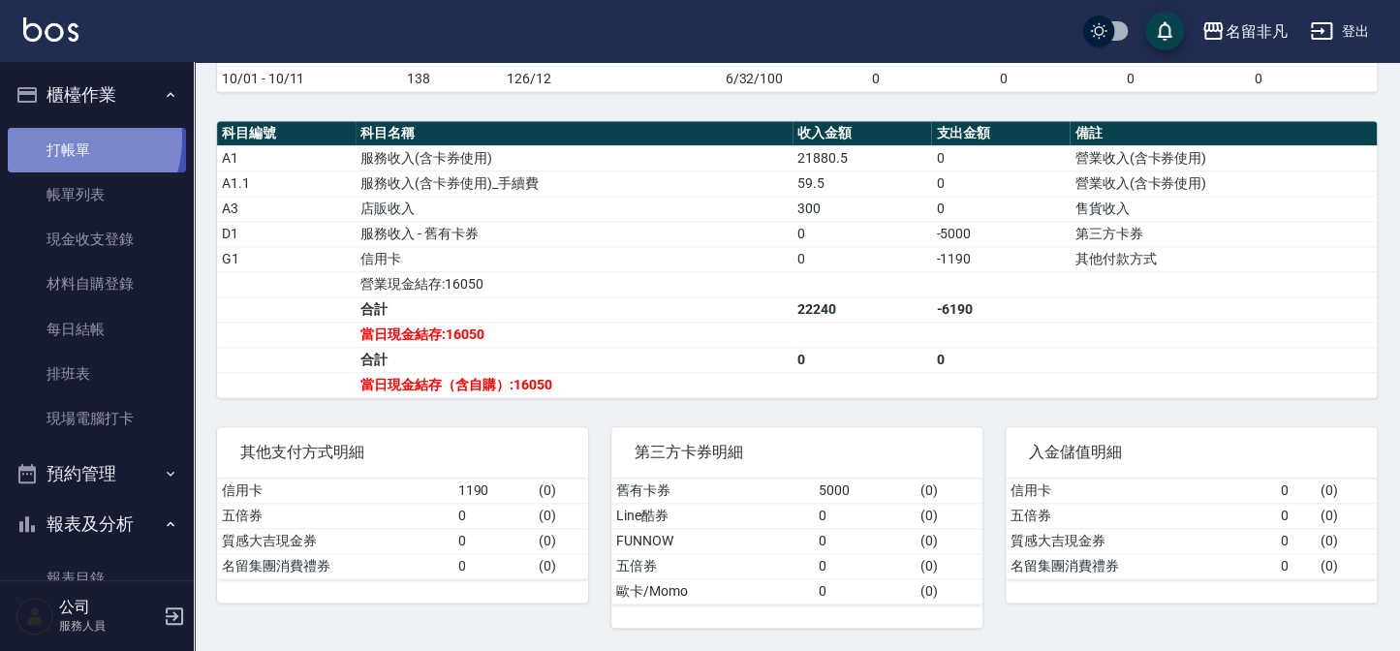
click at [67, 139] on link "打帳單" at bounding box center [97, 150] width 178 height 45
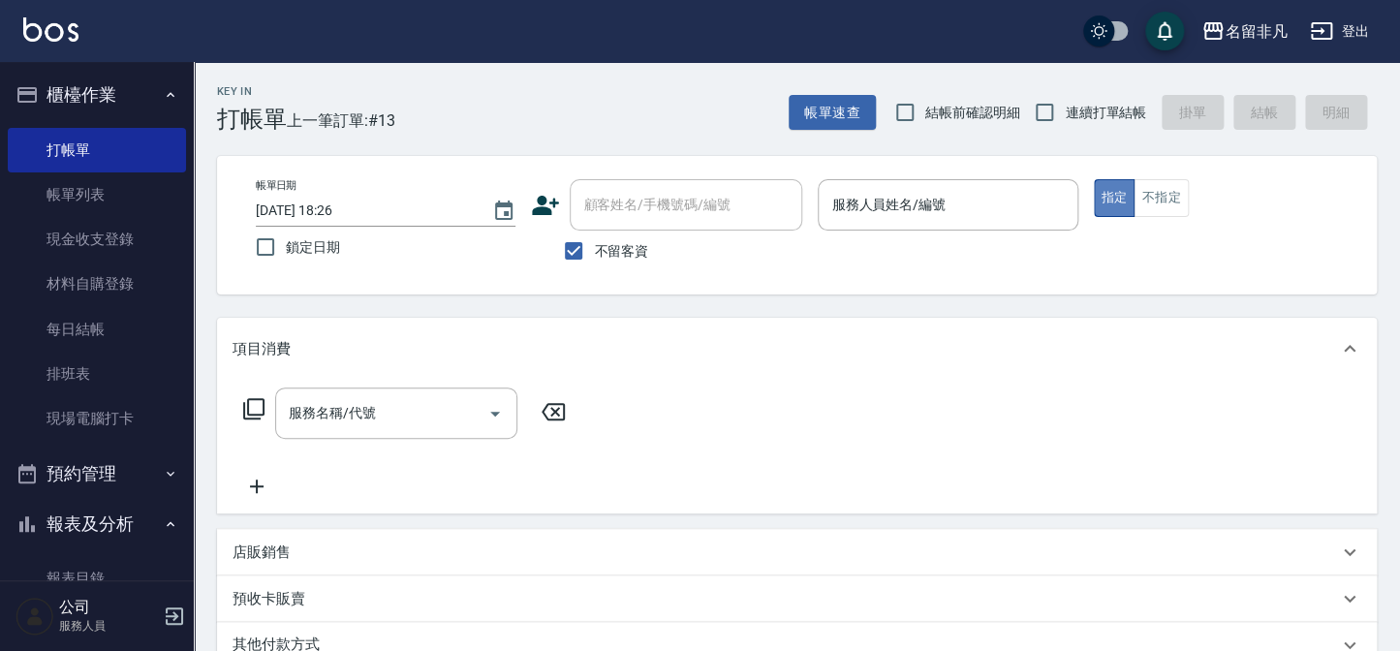
click at [1113, 197] on button "指定" at bounding box center [1115, 198] width 42 height 38
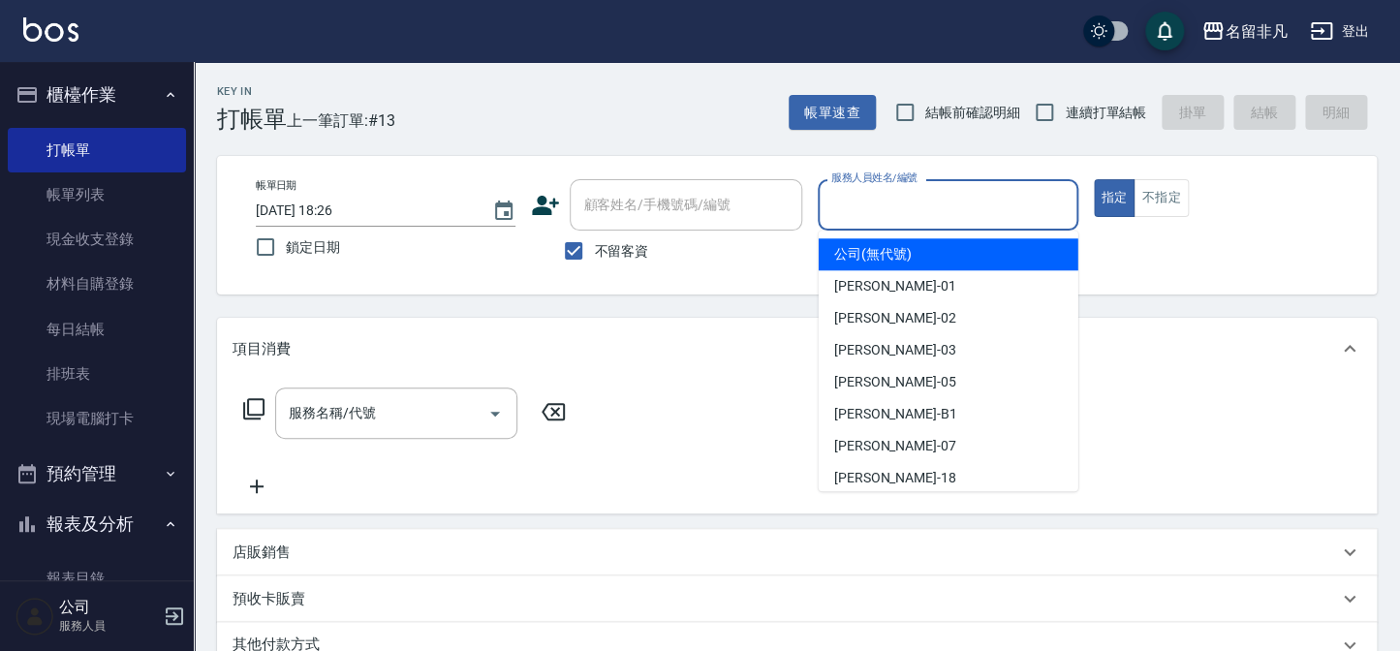
click at [961, 211] on input "服務人員姓名/編號" at bounding box center [948, 205] width 242 height 34
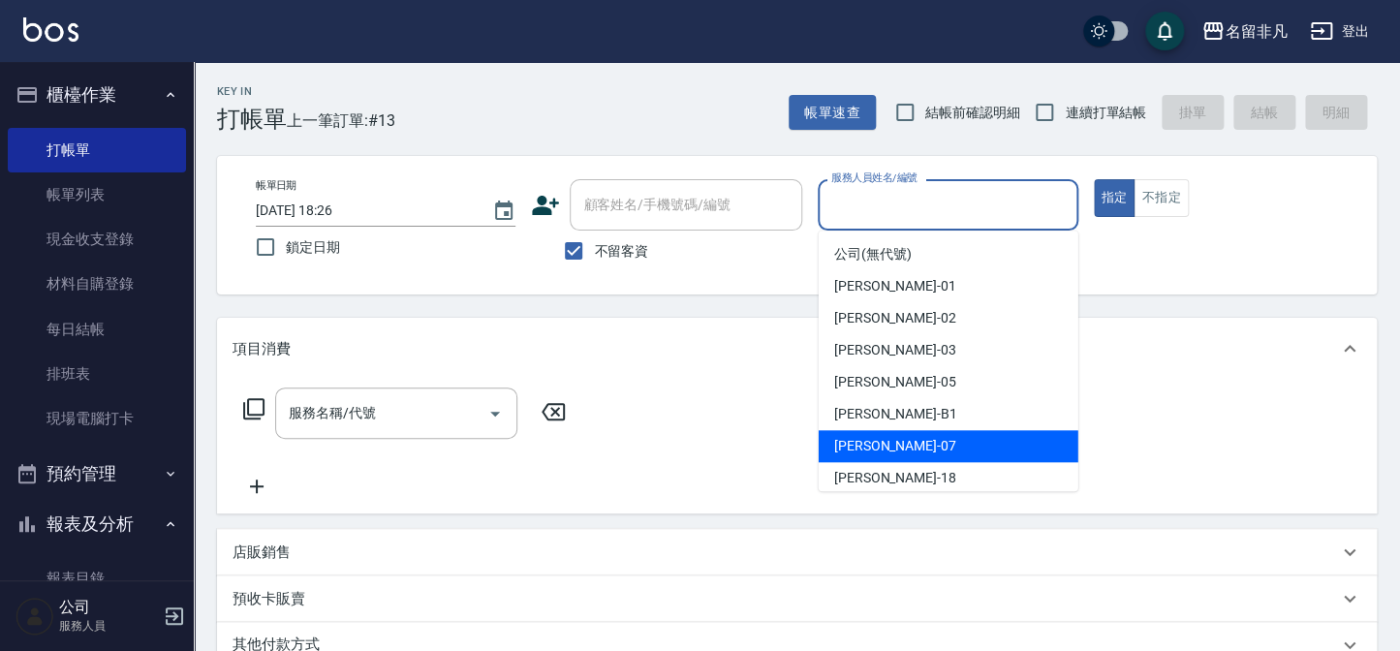
click at [863, 446] on span "[PERSON_NAME]-07" at bounding box center [895, 446] width 122 height 20
type input "[PERSON_NAME]-07"
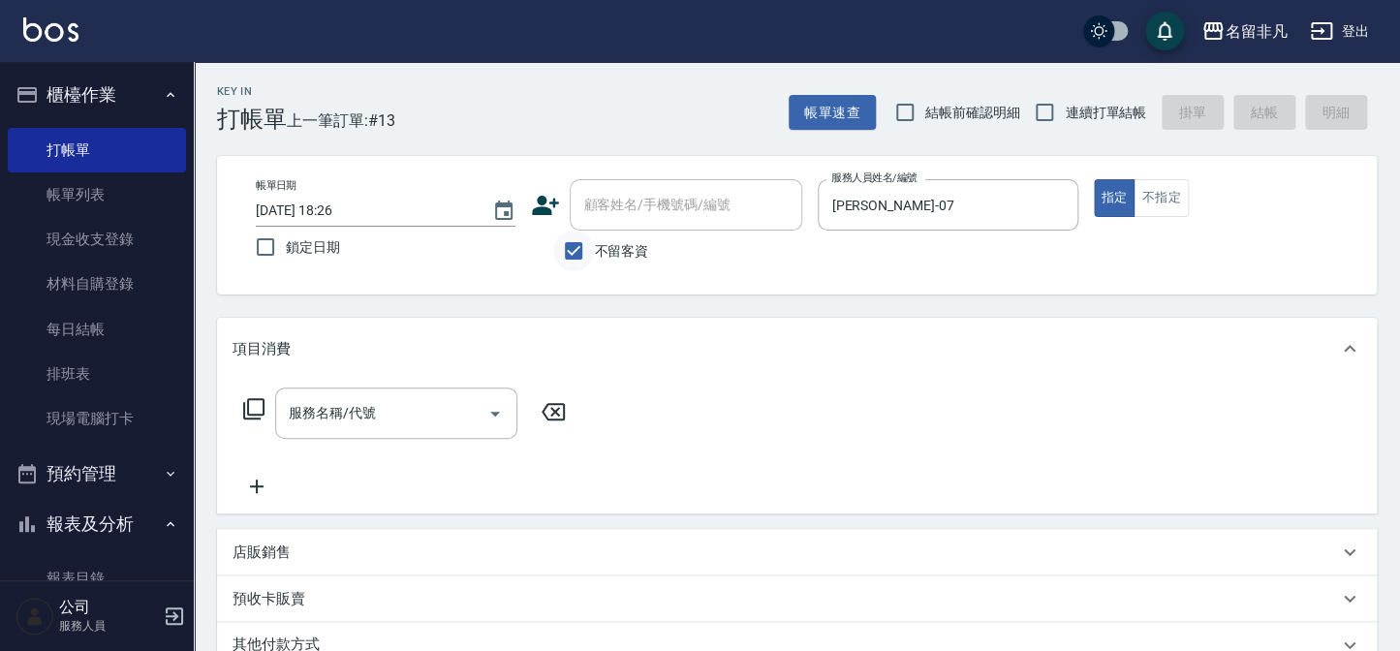
click at [572, 244] on input "不留客資" at bounding box center [573, 251] width 41 height 41
checkbox input "false"
click at [615, 208] on div "顧客姓名/手機號碼/編號 顧客姓名/手機號碼/編號" at bounding box center [686, 204] width 233 height 51
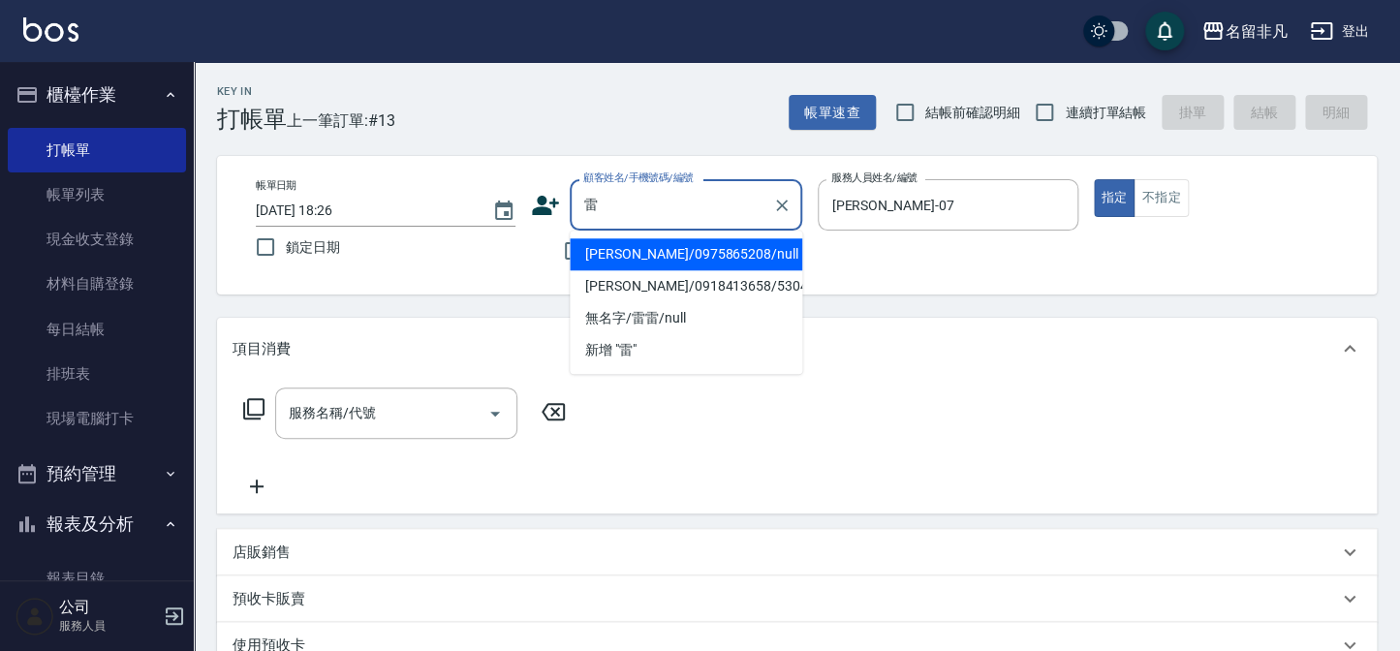
click at [641, 252] on li "[PERSON_NAME]/0975865208/null" at bounding box center [686, 254] width 233 height 32
type input "[PERSON_NAME]/0975865208/null"
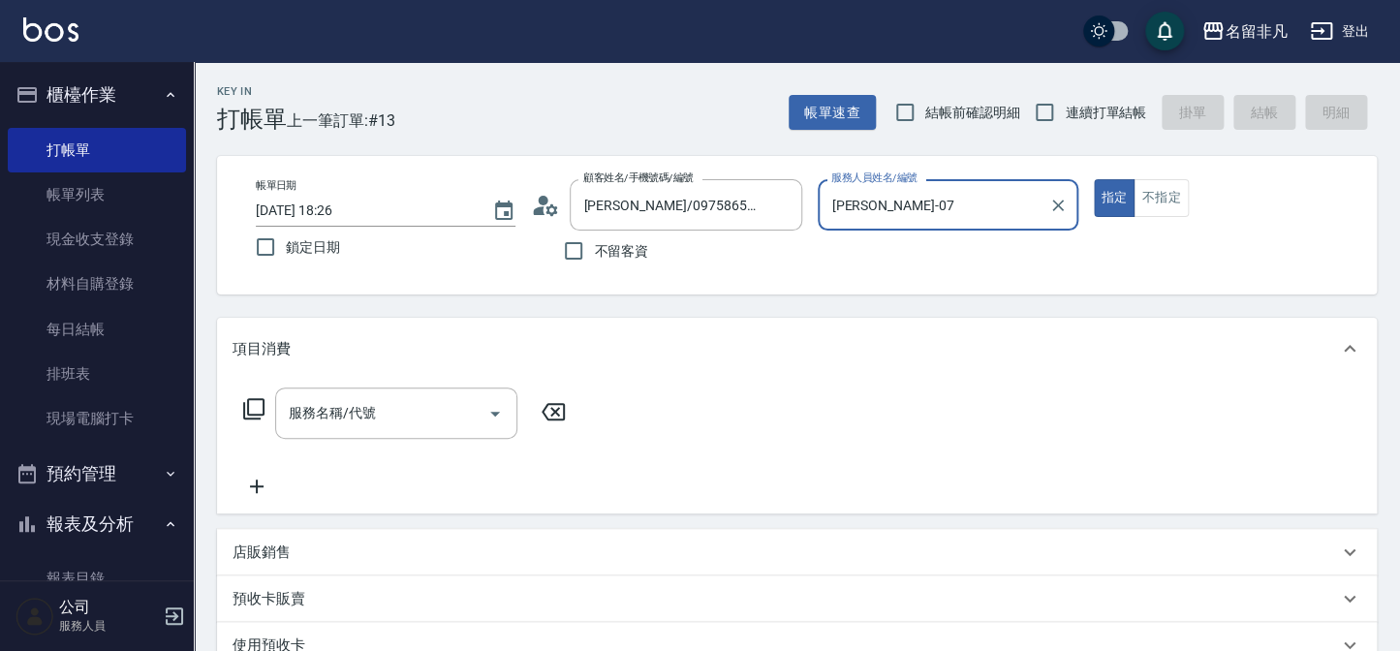
click at [263, 407] on icon at bounding box center [253, 408] width 23 height 23
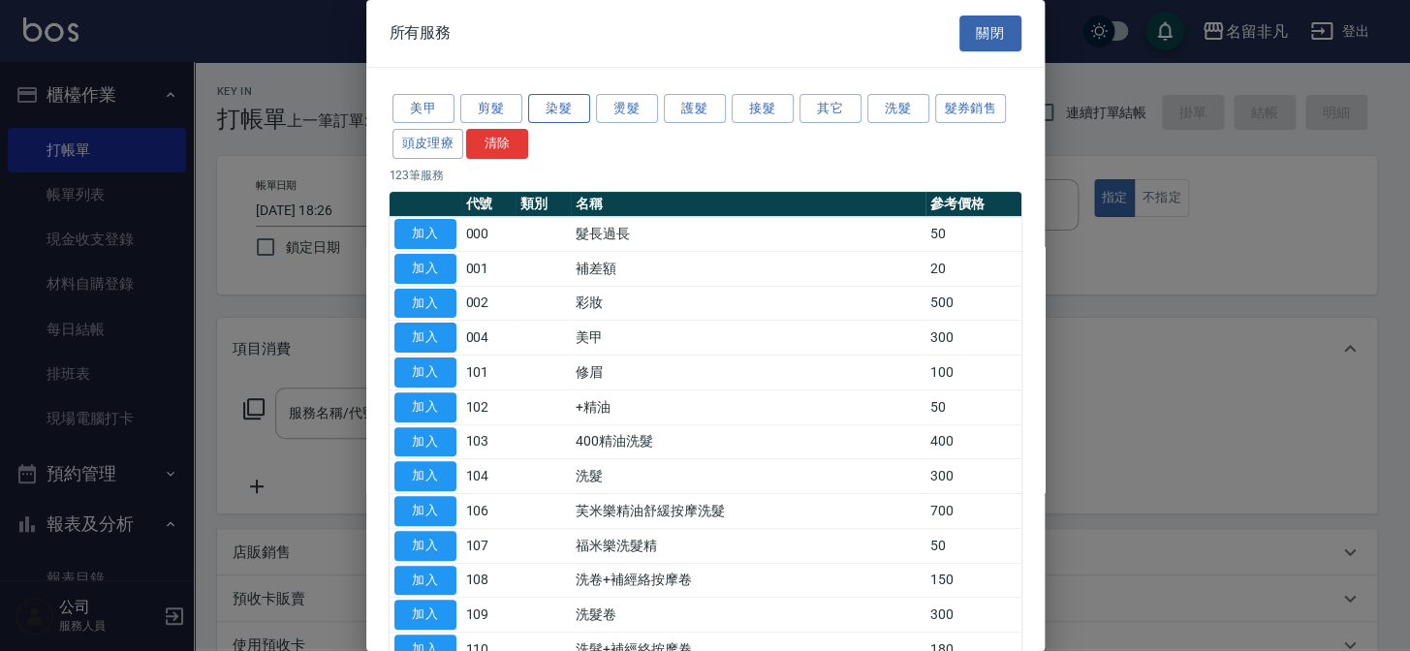
click at [548, 102] on button "染髮" at bounding box center [559, 109] width 62 height 30
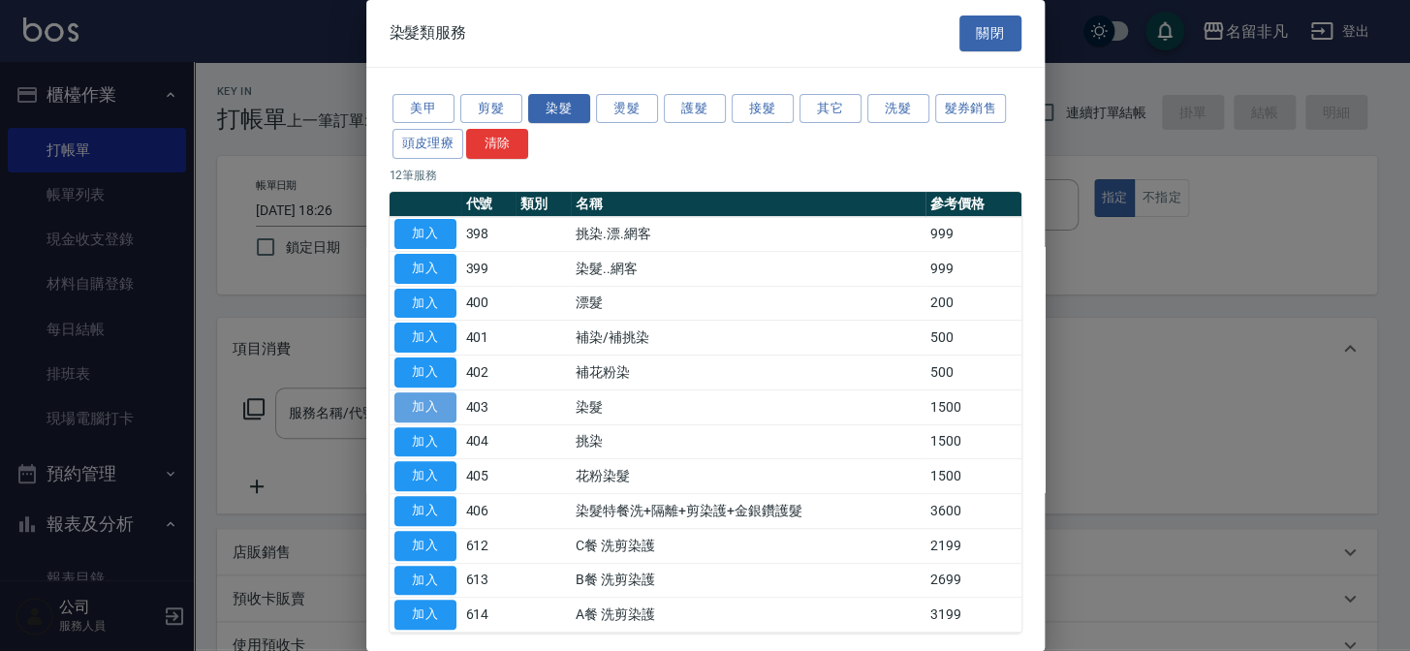
click at [416, 405] on button "加入" at bounding box center [425, 407] width 62 height 30
type input "染髮(403)"
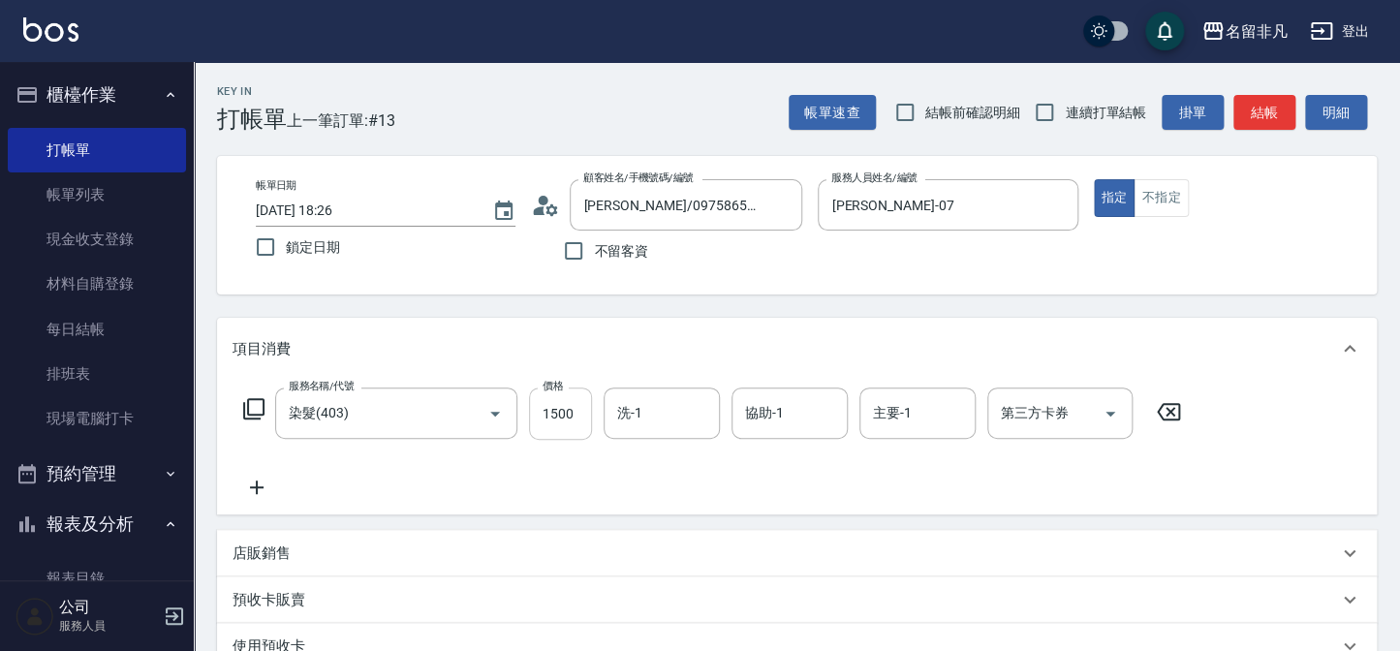
drag, startPoint x: 572, startPoint y: 421, endPoint x: 612, endPoint y: 425, distance: 41.0
click at [574, 422] on input "1500" at bounding box center [560, 414] width 63 height 52
click at [549, 417] on input "11100" at bounding box center [560, 414] width 63 height 52
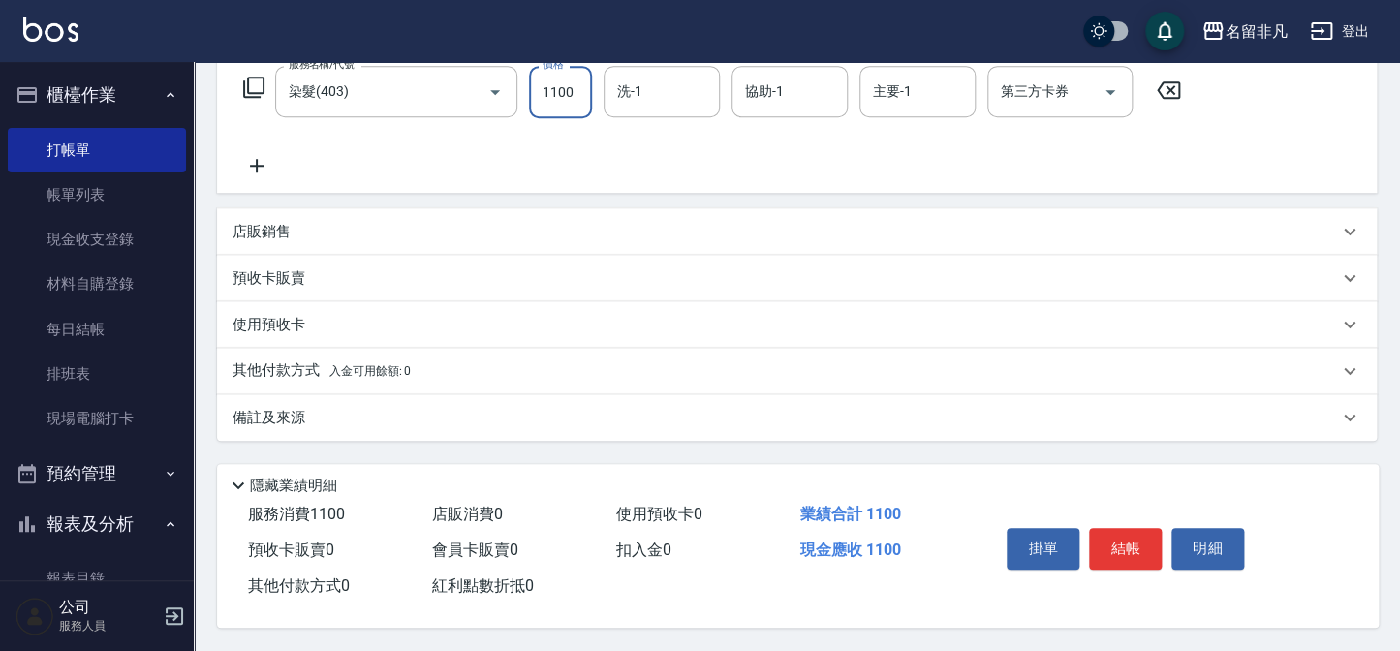
scroll to position [327, 0]
type input "1100"
click at [1149, 537] on button "結帳" at bounding box center [1125, 548] width 73 height 41
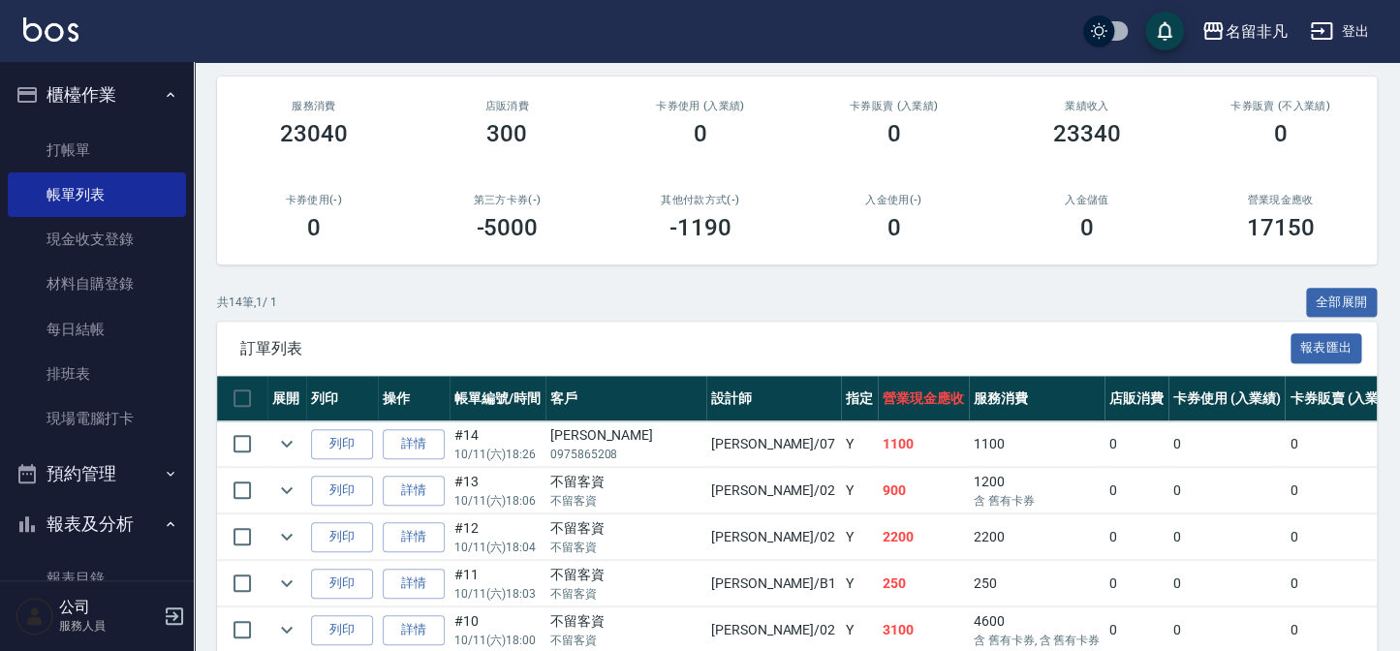
scroll to position [264, 0]
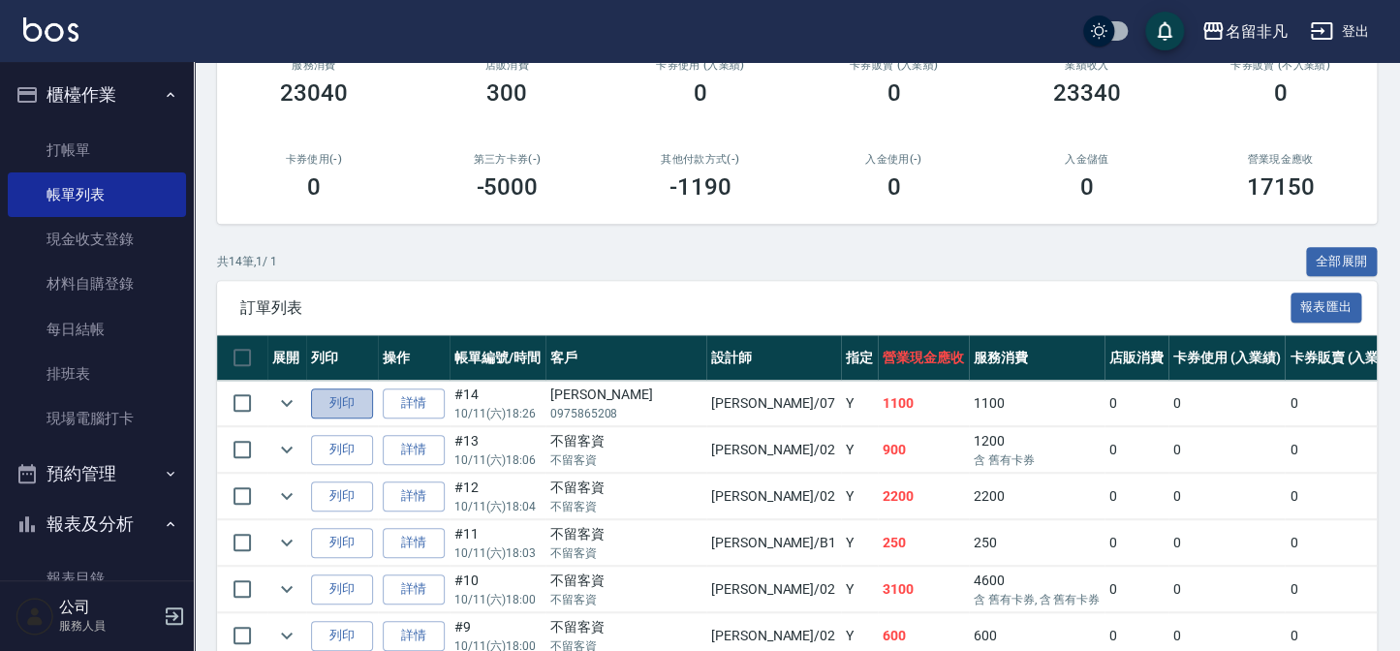
click at [326, 393] on button "列印" at bounding box center [342, 404] width 62 height 30
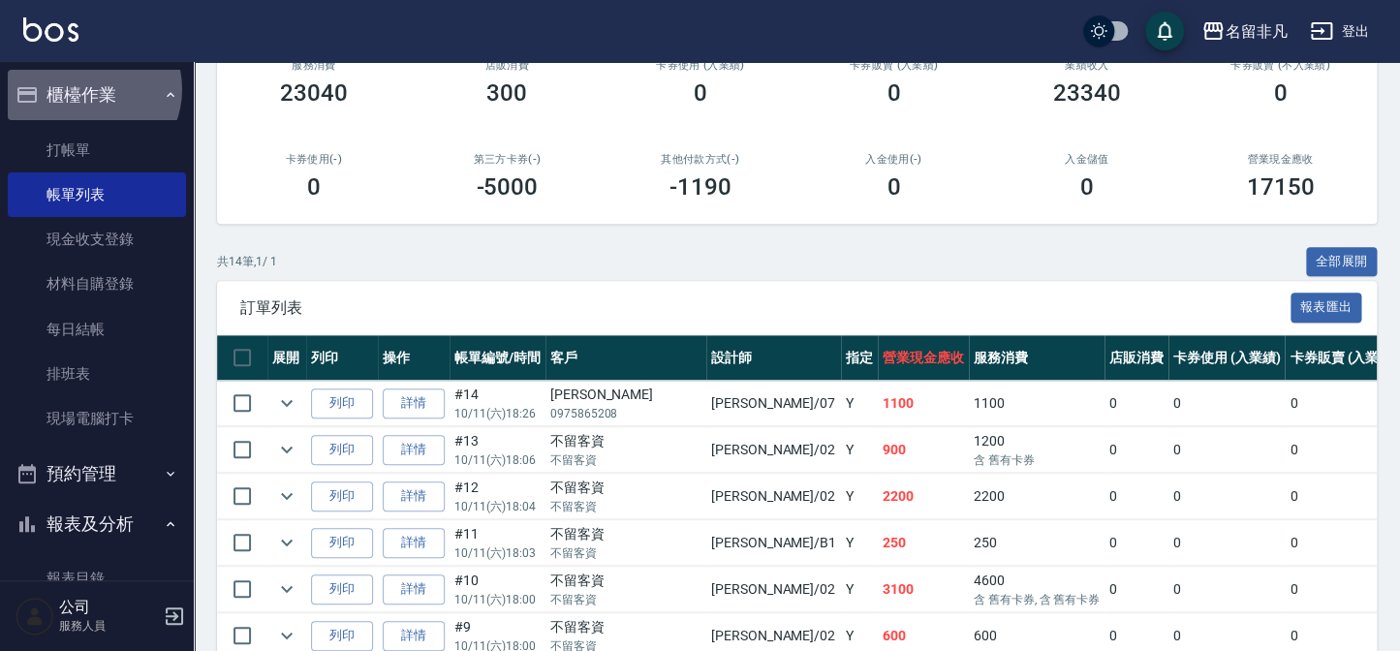
click at [88, 89] on button "櫃檯作業" at bounding box center [97, 95] width 178 height 50
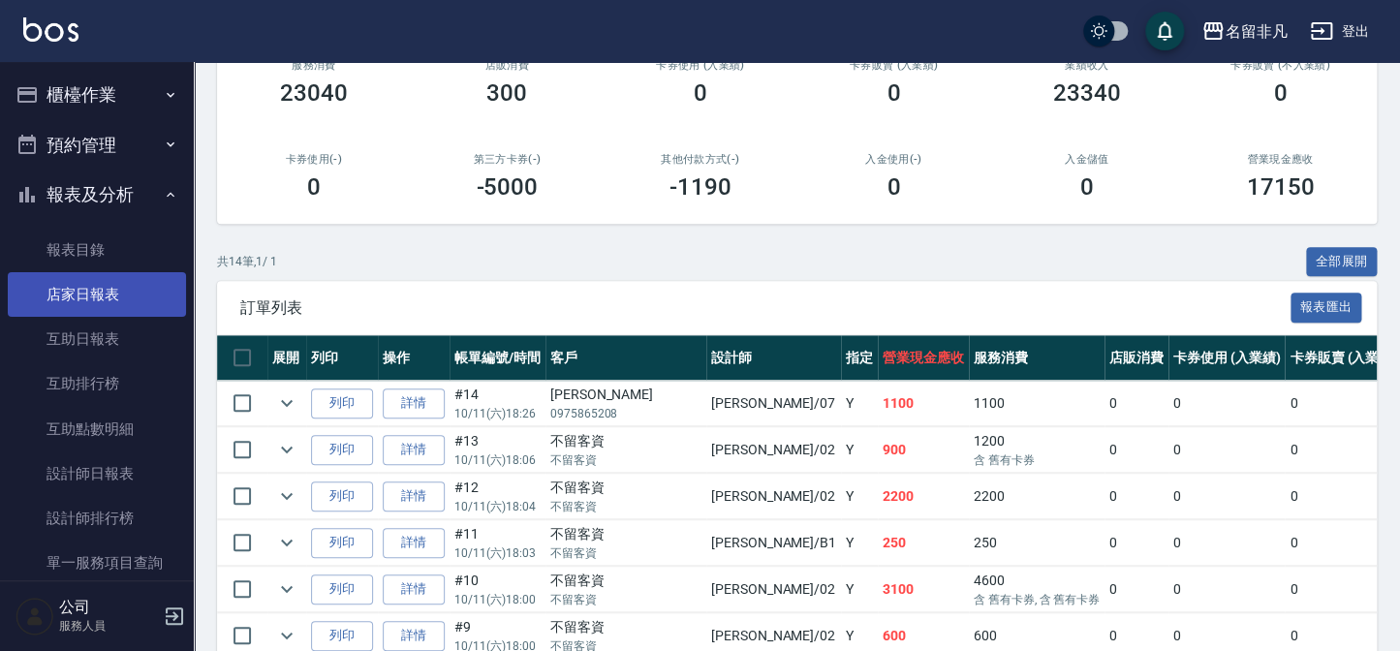
click at [42, 295] on link "店家日報表" at bounding box center [97, 294] width 178 height 45
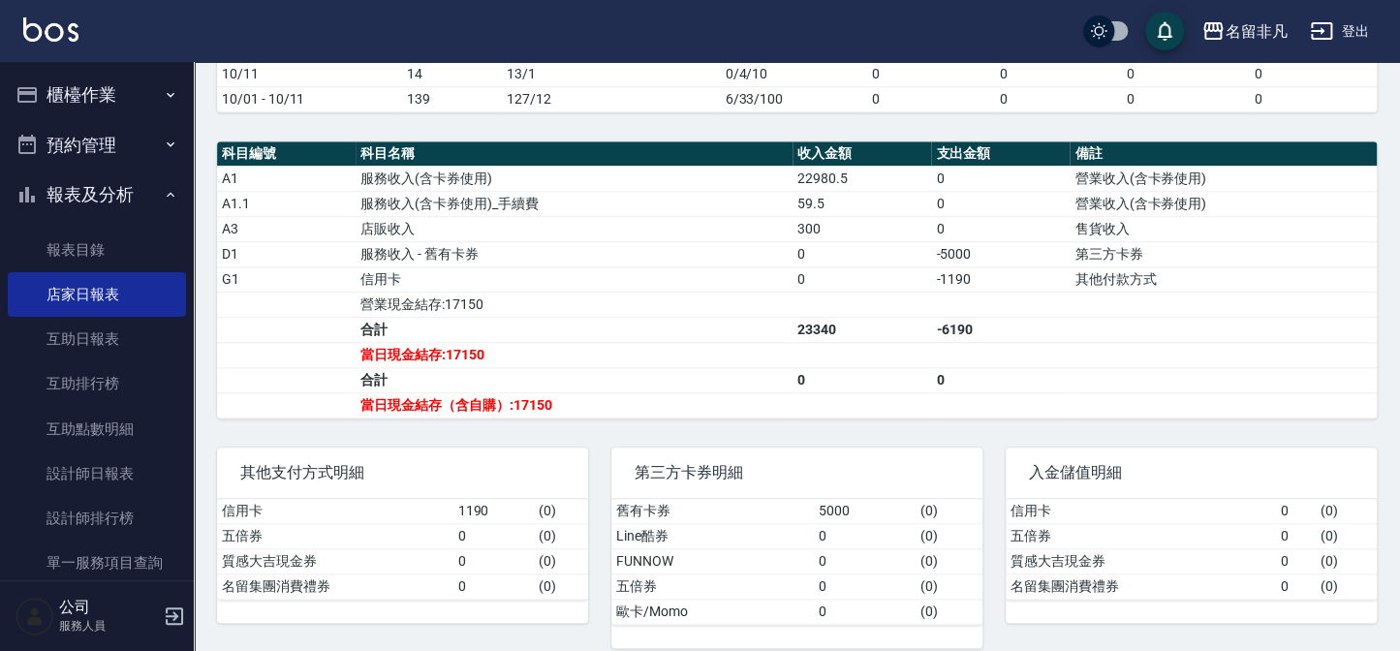
scroll to position [613, 0]
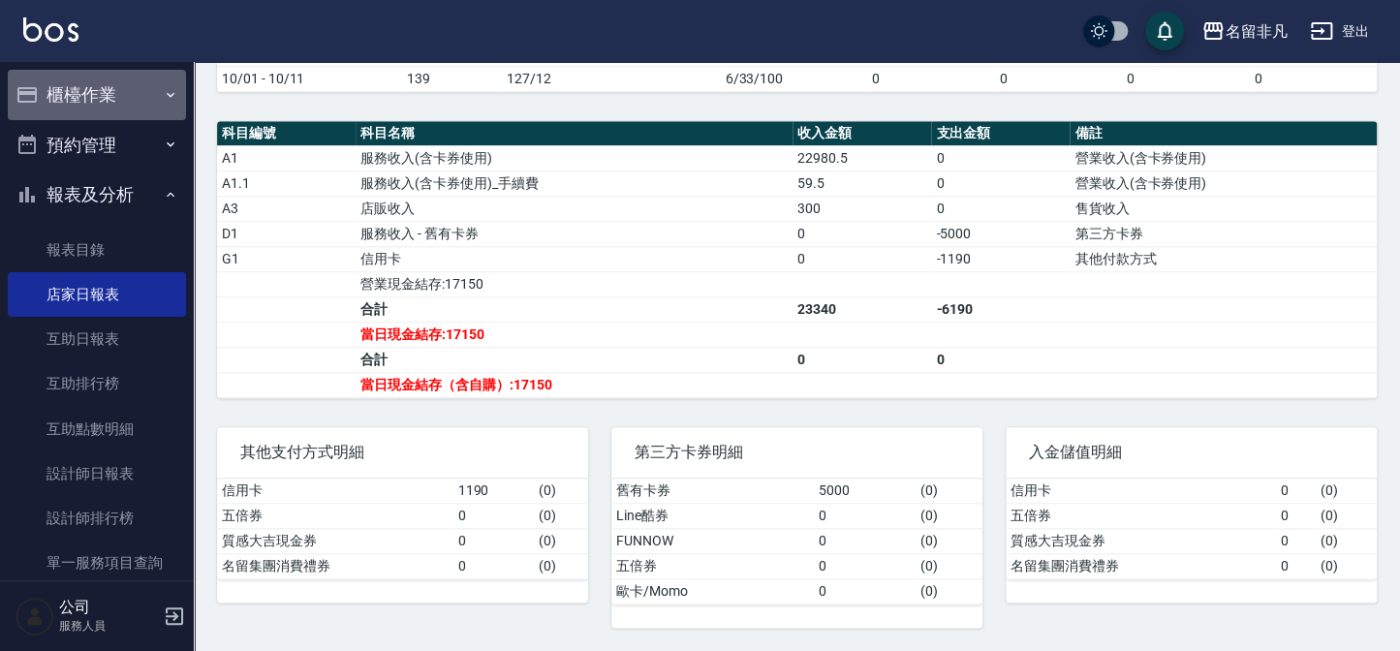
click at [113, 88] on button "櫃檯作業" at bounding box center [97, 95] width 178 height 50
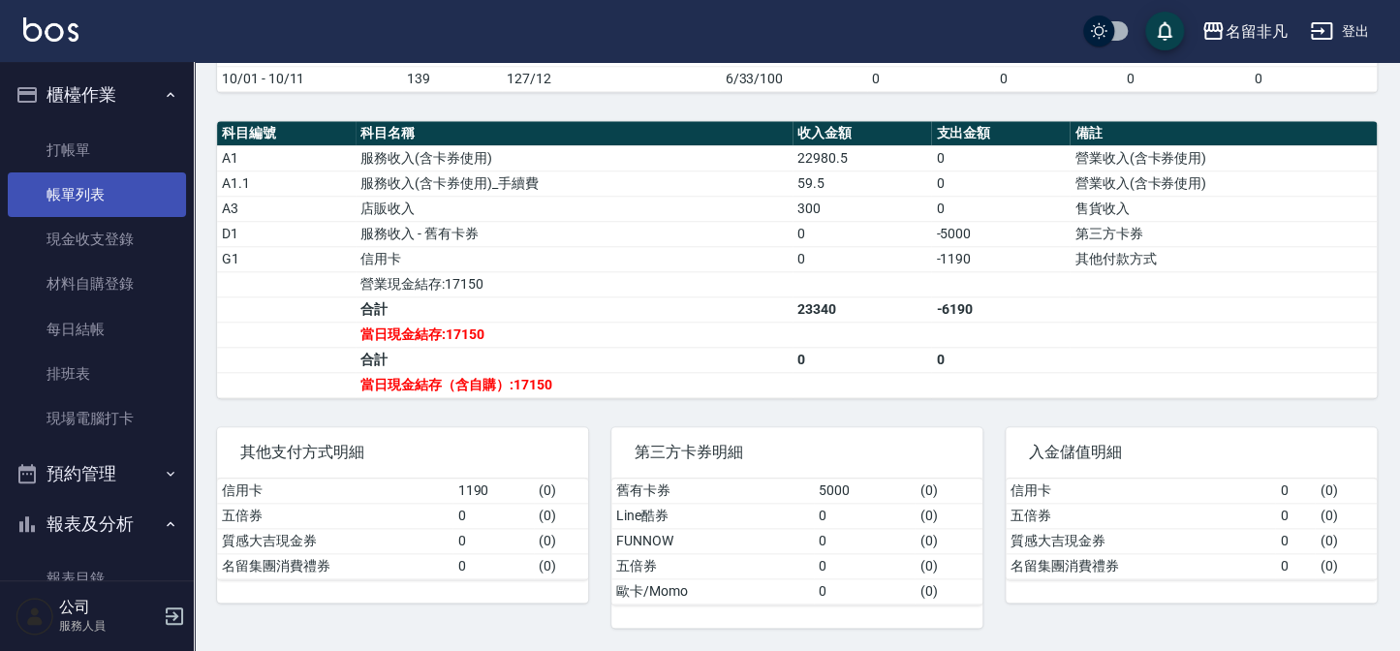
click at [115, 193] on link "帳單列表" at bounding box center [97, 194] width 178 height 45
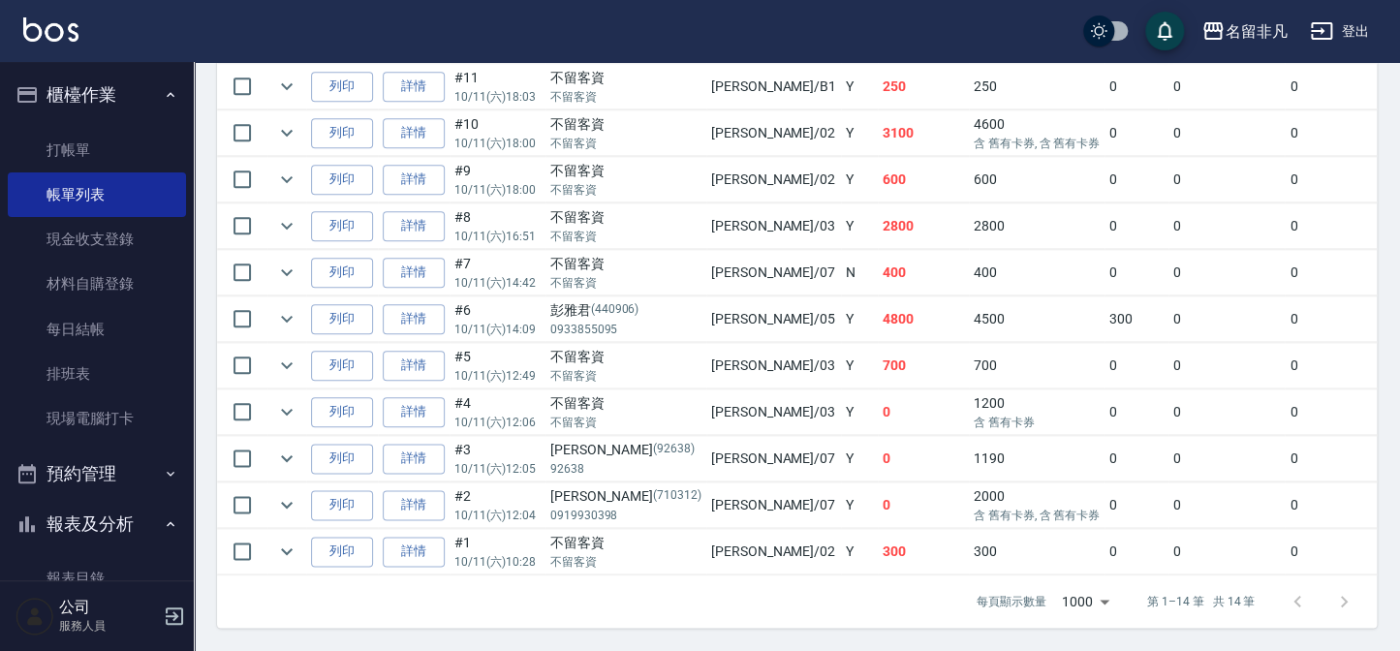
scroll to position [730, 0]
click at [426, 304] on link "詳情" at bounding box center [414, 319] width 62 height 30
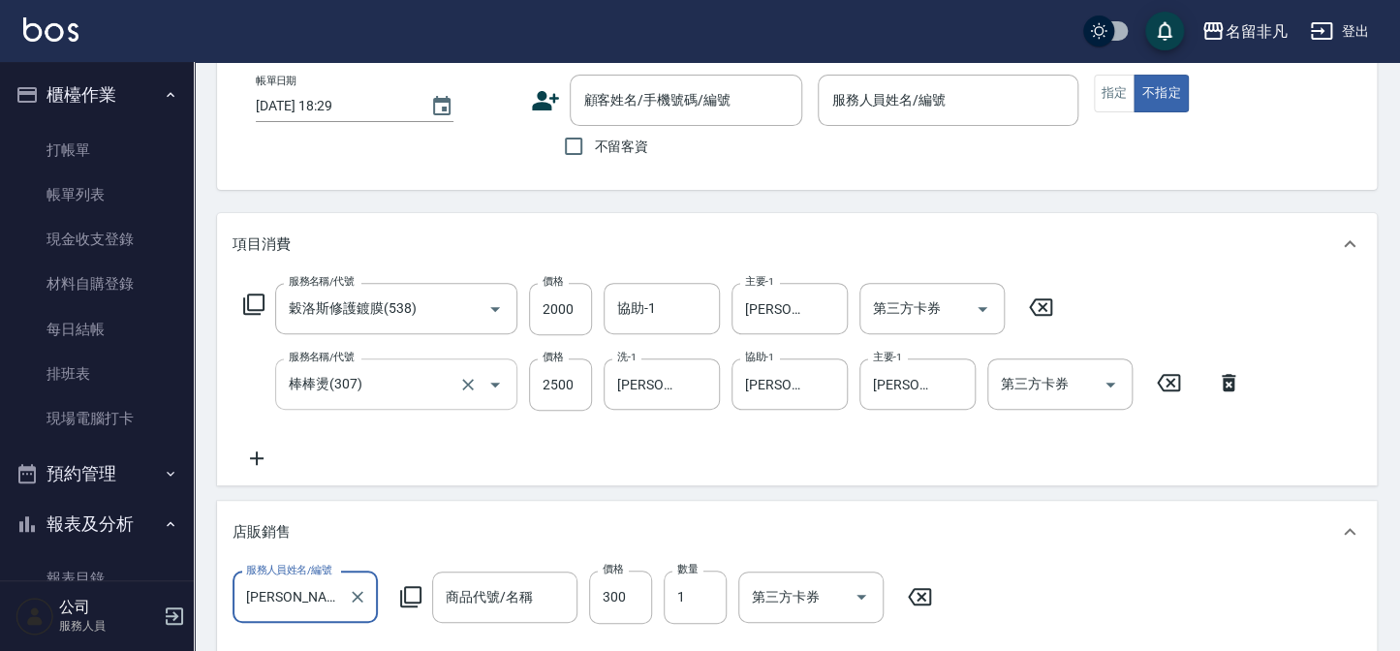
type input "[DATE] 14:09"
type input "[PERSON_NAME]-05"
type input "穀洛斯修護鍍膜(538)"
type input "棒棒燙(307)"
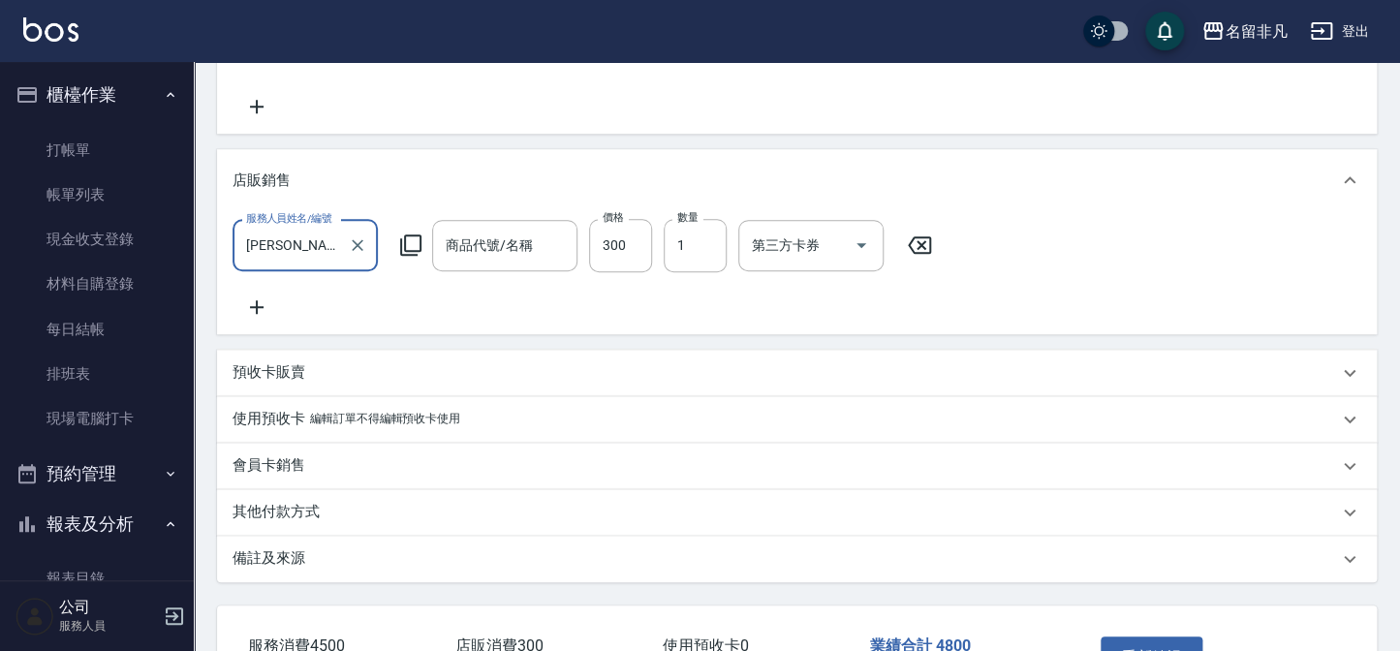
type input "染前處理-守護神"
type input "[PERSON_NAME]/0933855095/440906"
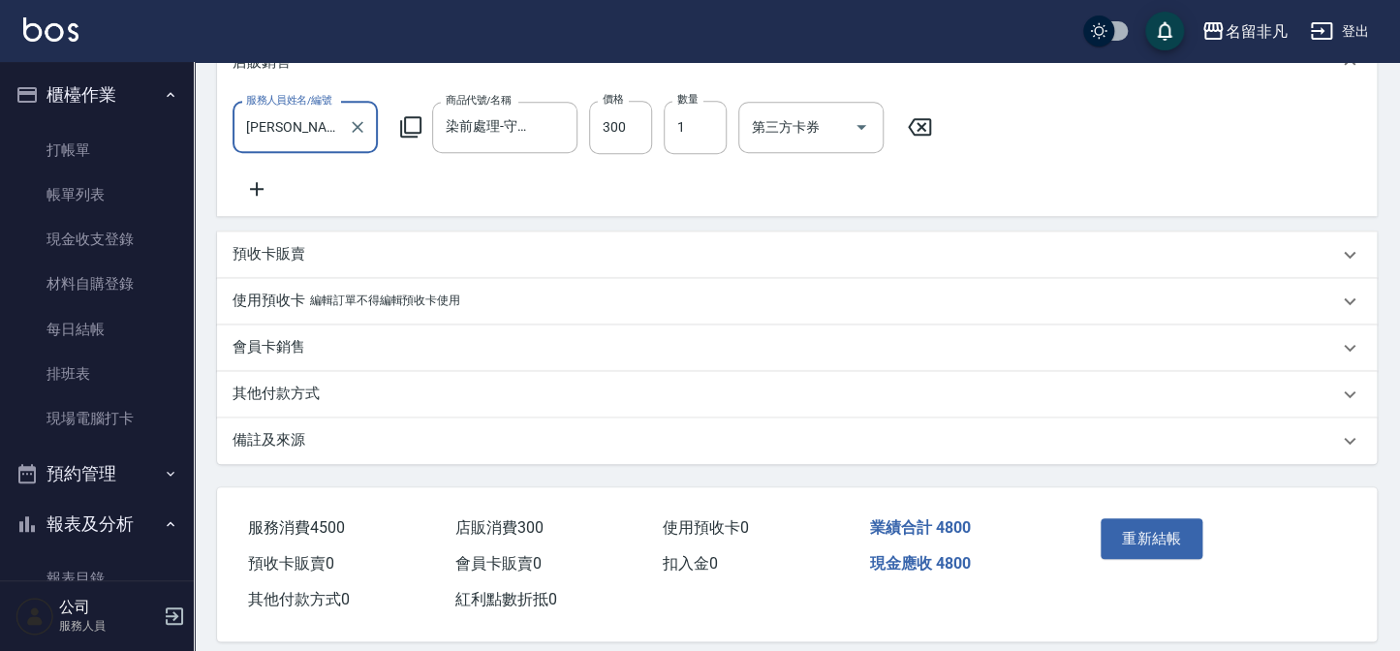
scroll to position [606, 0]
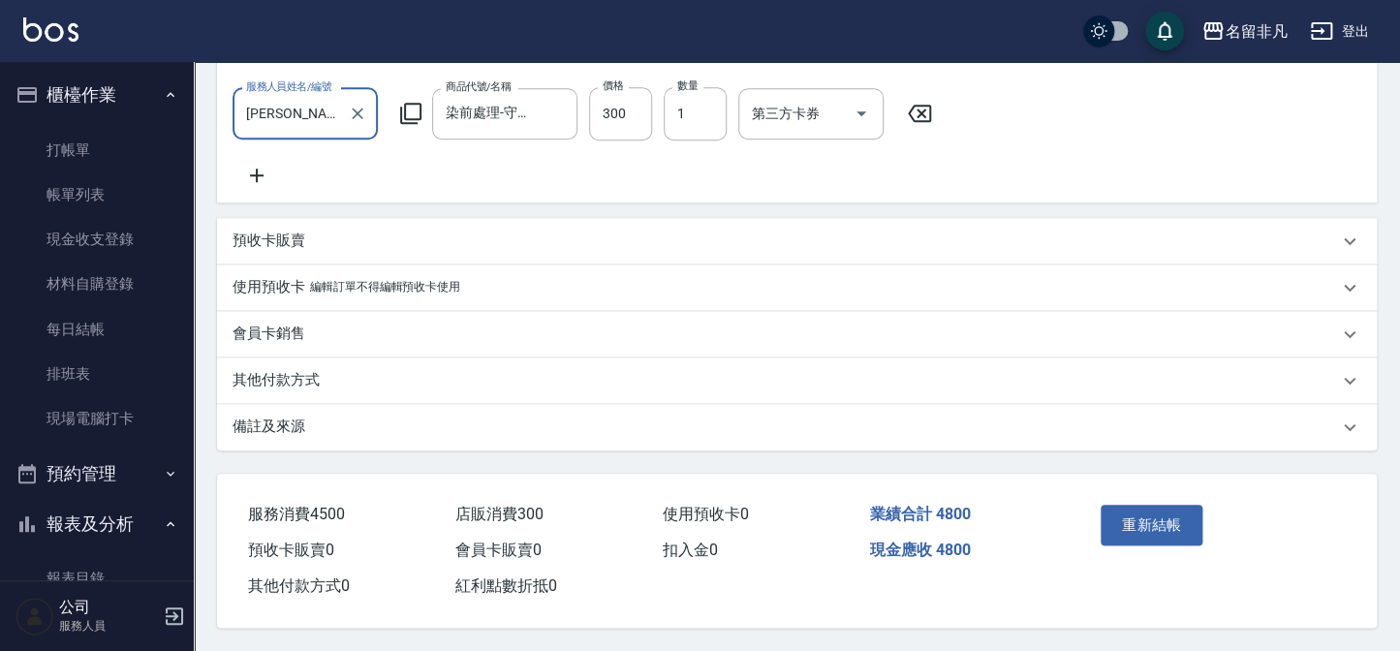
click at [312, 370] on p "其他付款方式" at bounding box center [276, 380] width 87 height 20
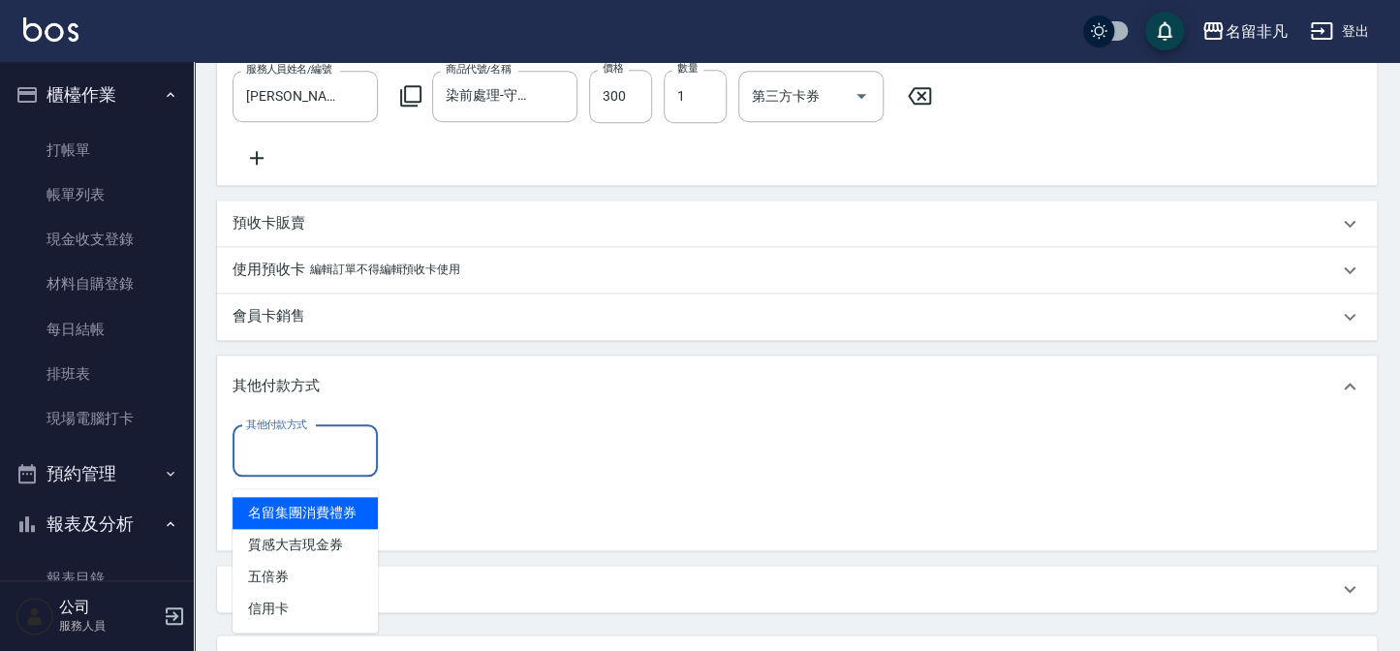
click at [290, 461] on input "其他付款方式" at bounding box center [305, 451] width 128 height 34
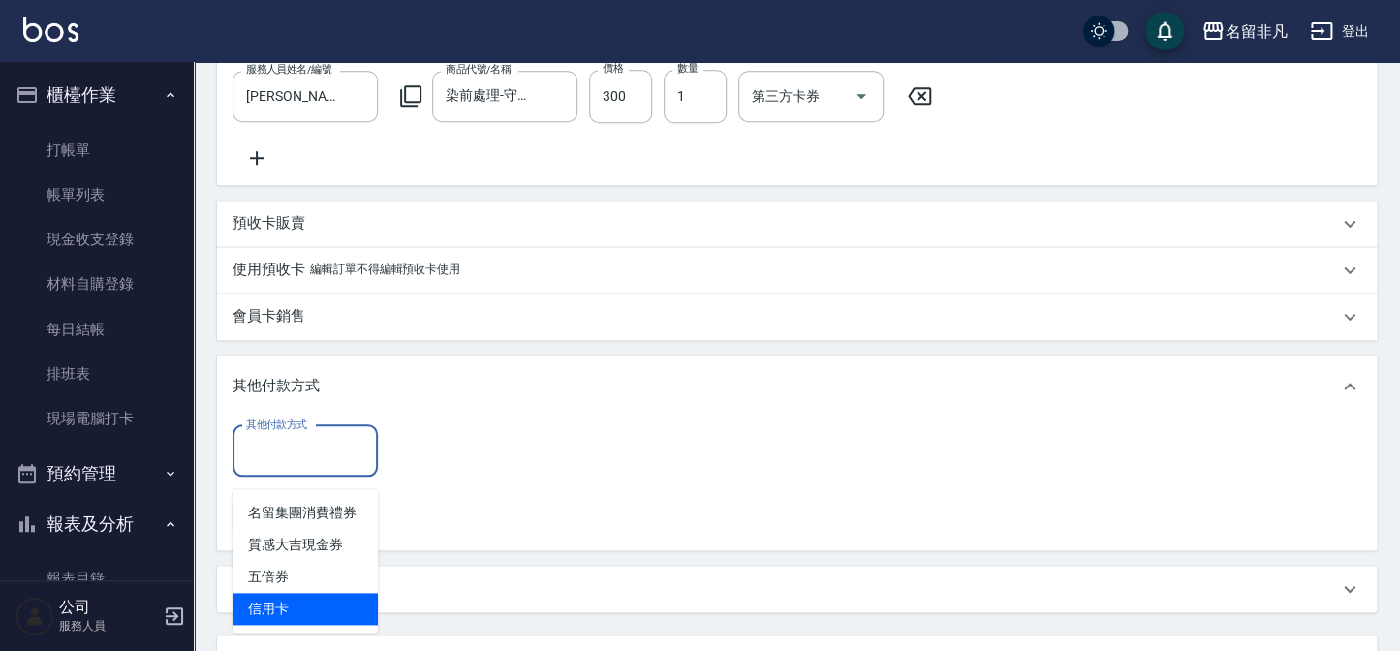
click at [309, 610] on span "信用卡" at bounding box center [305, 609] width 145 height 32
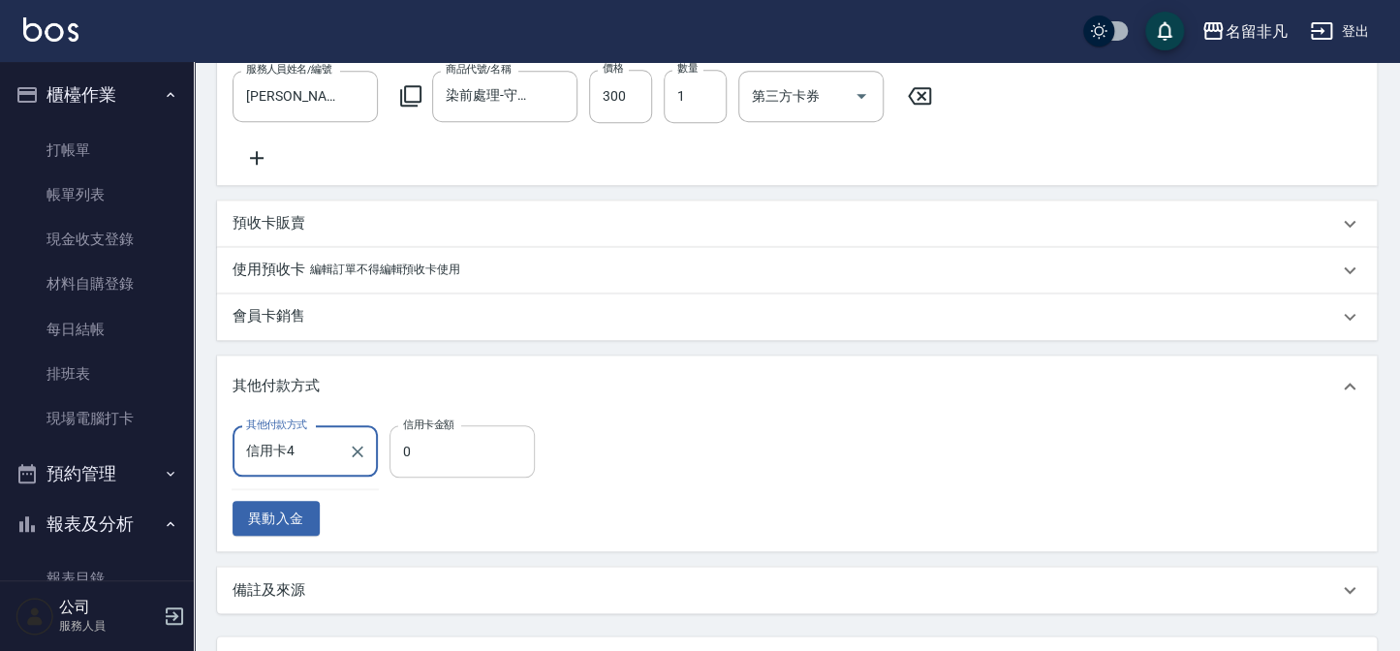
type input "信用卡"
click at [464, 478] on input "0" at bounding box center [462, 451] width 145 height 52
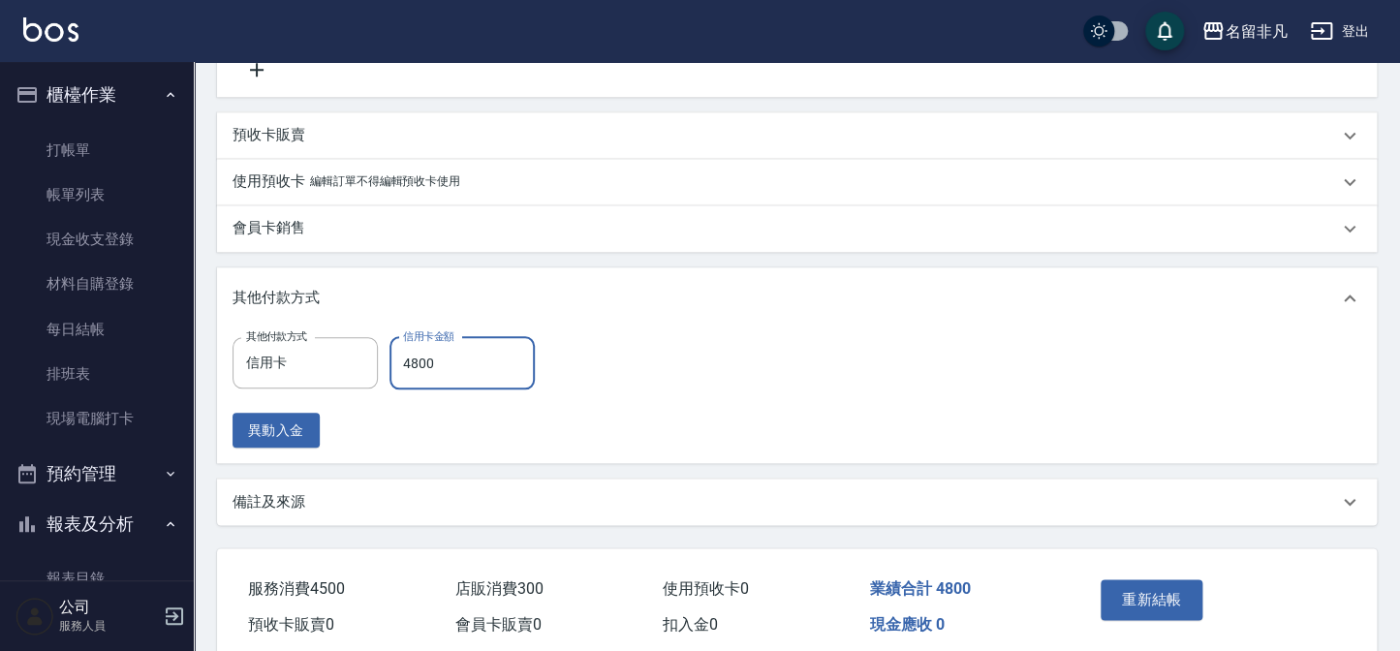
scroll to position [704, 0]
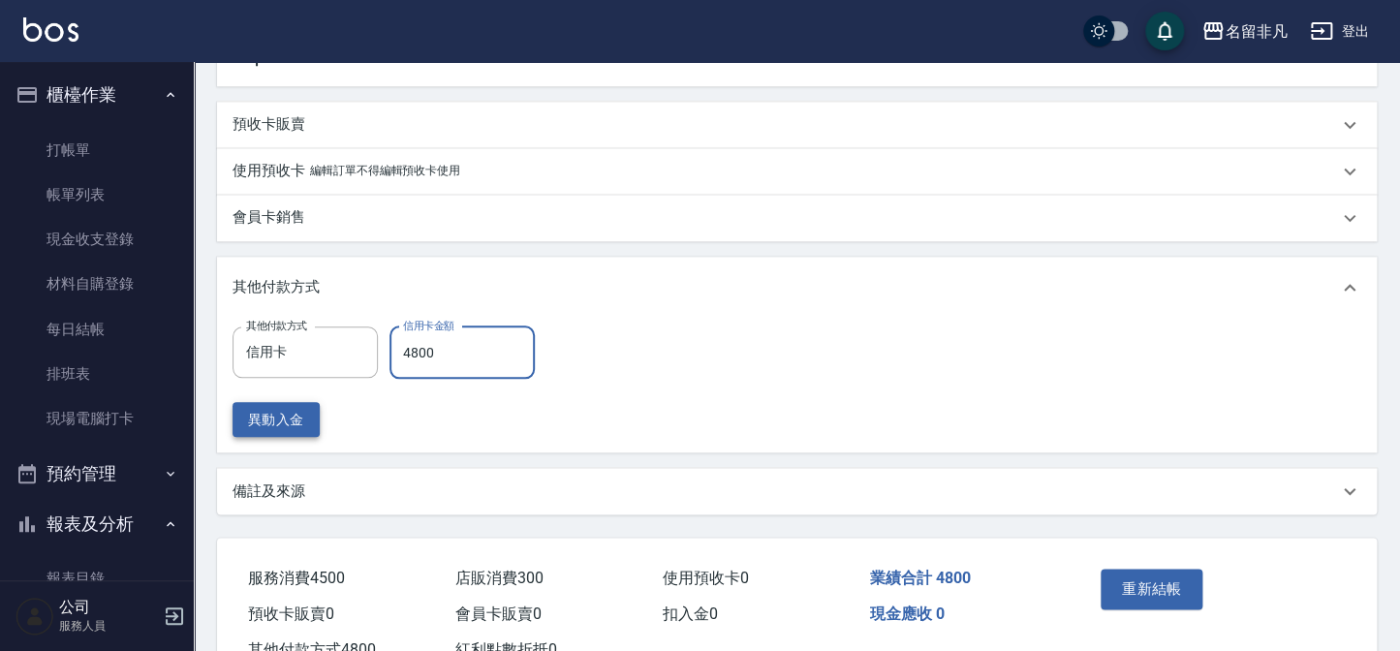
type input "4800"
click at [307, 430] on button "異動入金" at bounding box center [276, 420] width 87 height 36
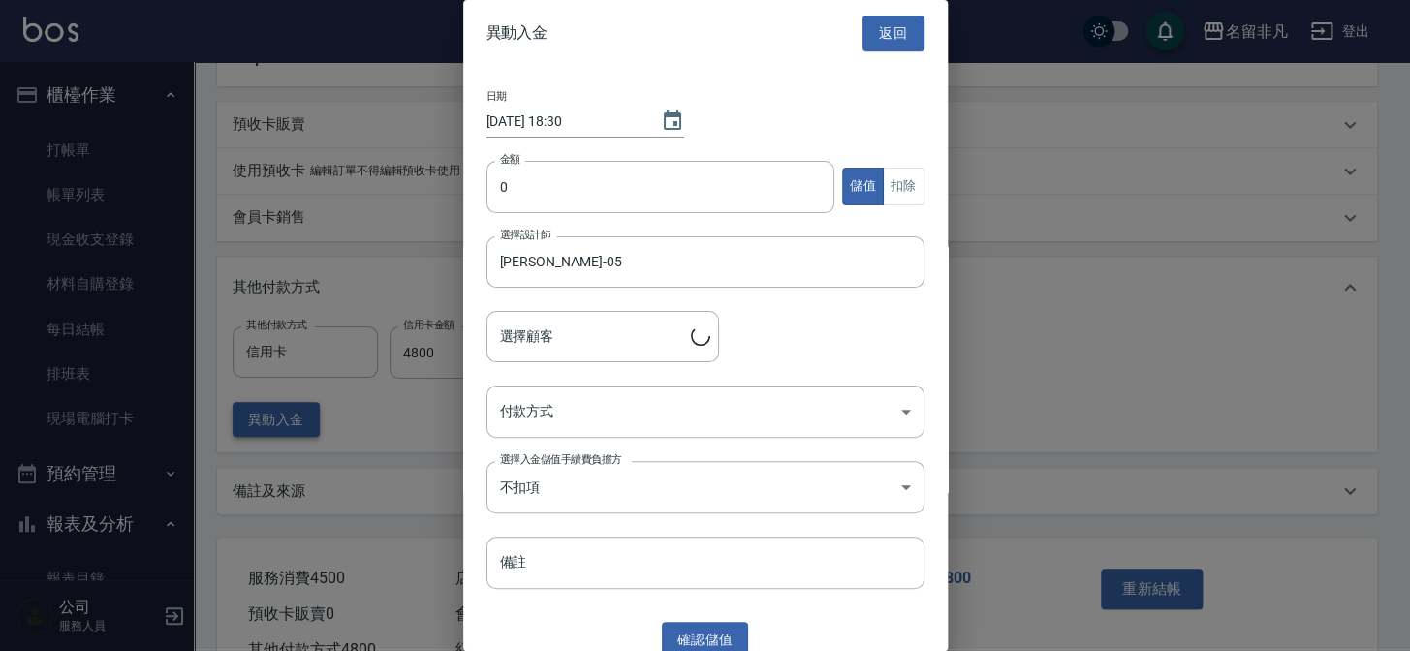
type input "[PERSON_NAME]/0933855095/440906"
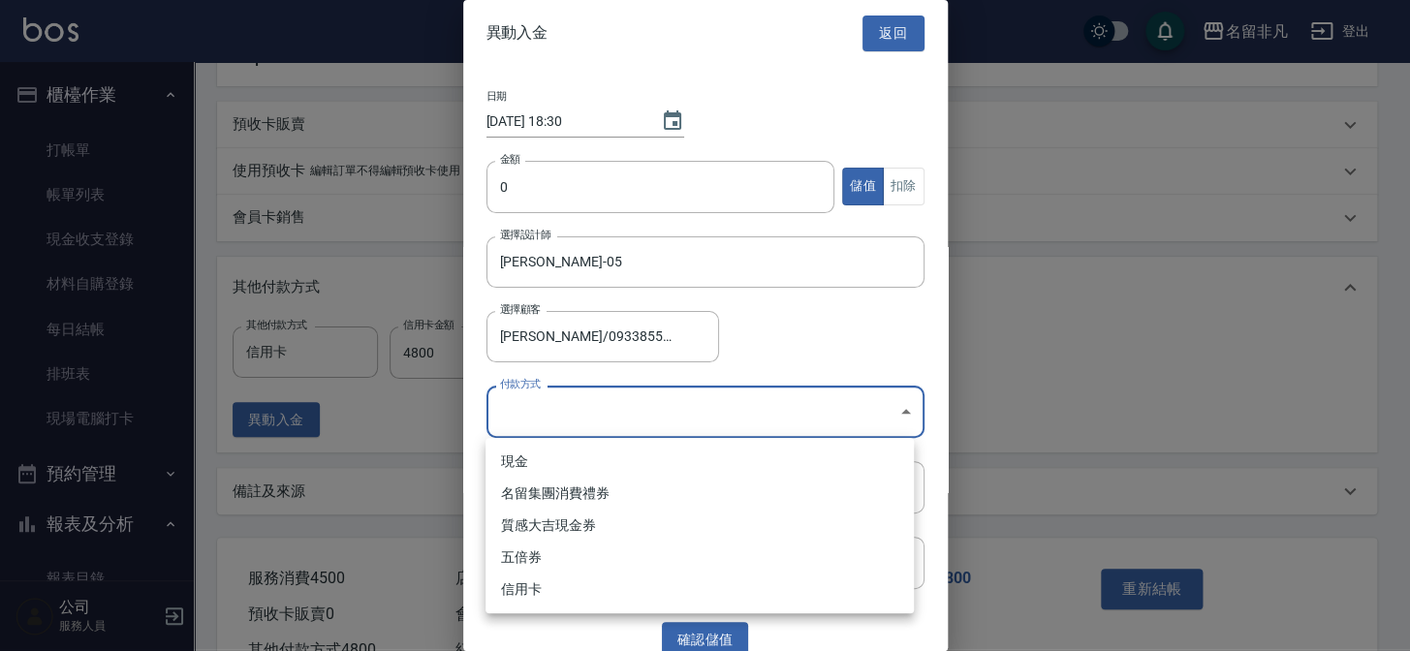
click at [569, 414] on body "名留非凡 登出 櫃檯作業 打帳單 帳單列表 現金收支登錄 材料自購登錄 每日結帳 排班表 現場電腦打卡 預約管理 預約管理 單日預約紀錄 單週預約紀錄 報表及…" at bounding box center [705, 6] width 1410 height 1420
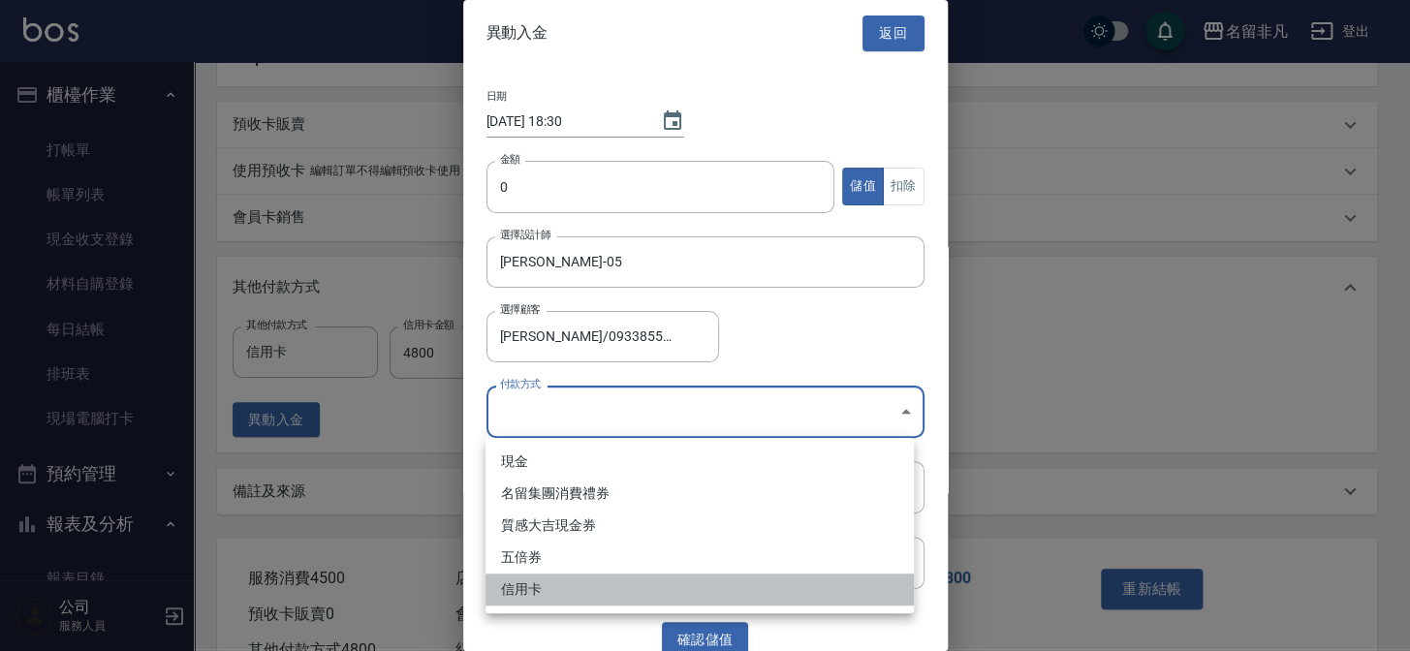
click at [545, 590] on li "信用卡" at bounding box center [699, 590] width 428 height 32
type input "信用卡"
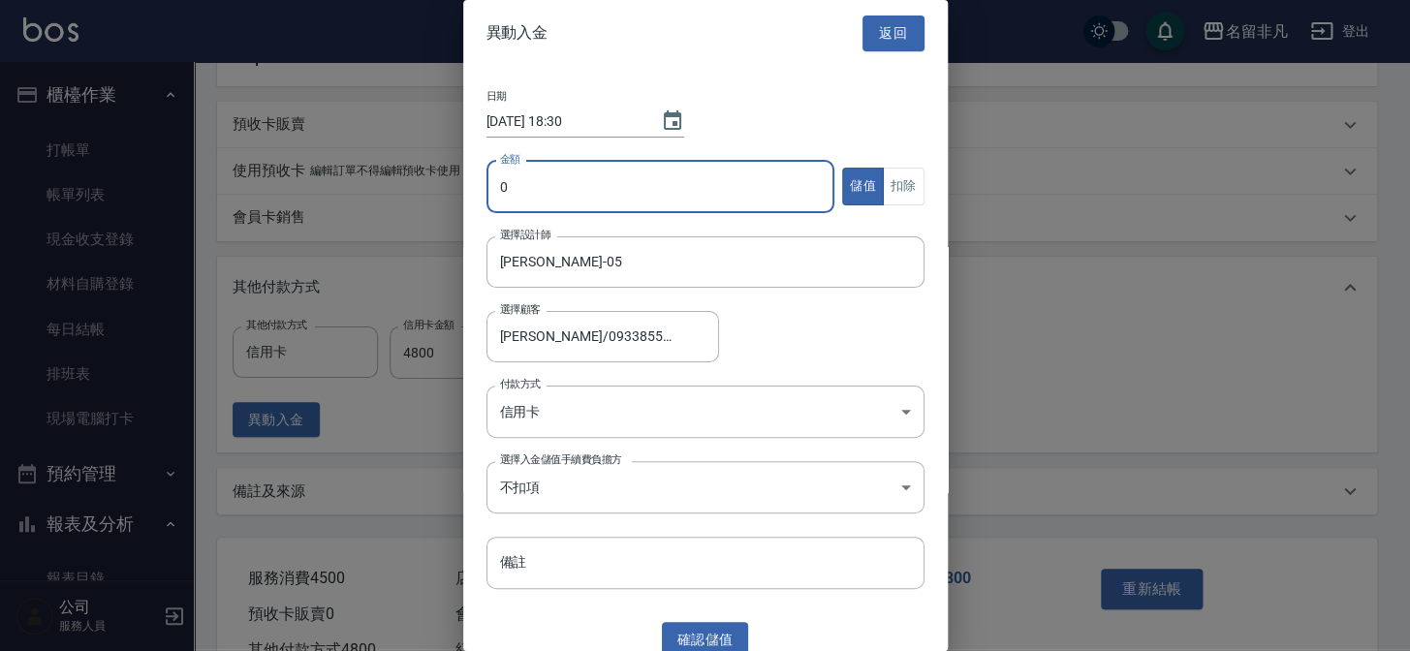
click at [531, 196] on input "0" at bounding box center [660, 187] width 349 height 52
type input "4800"
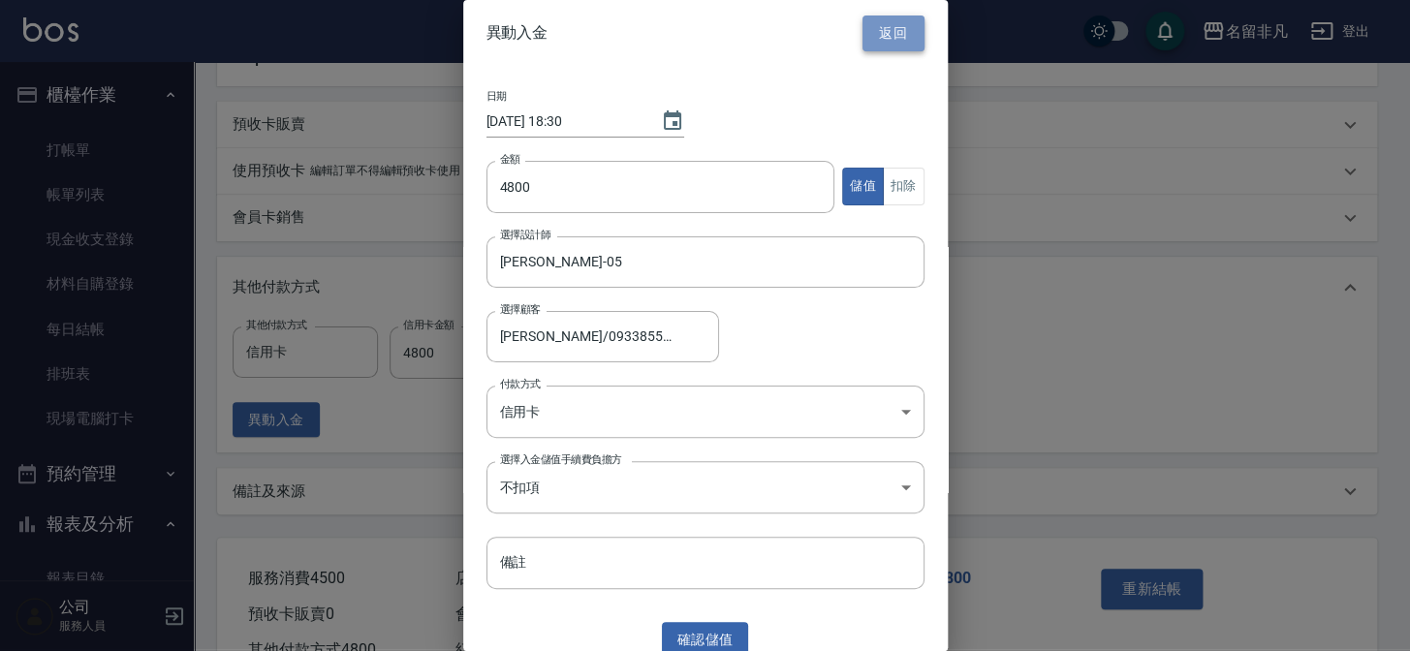
click at [863, 23] on button "返回" at bounding box center [893, 34] width 62 height 36
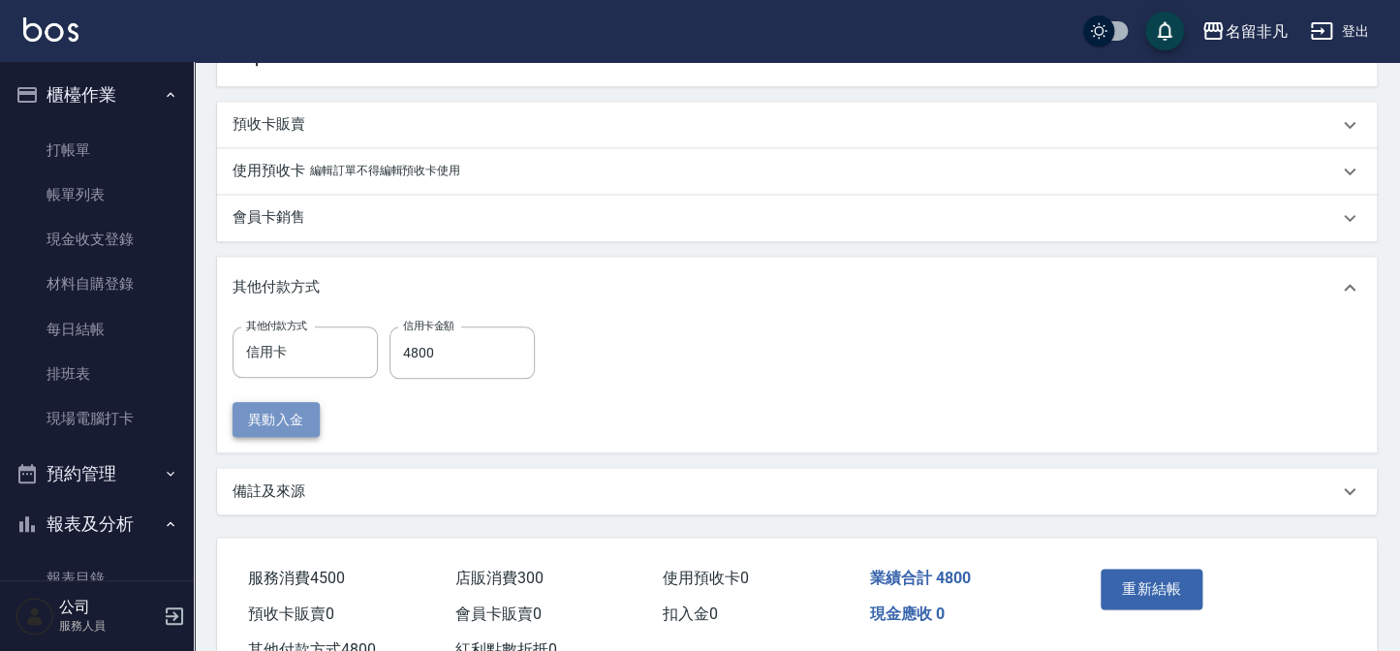
click at [307, 425] on button "異動入金" at bounding box center [276, 420] width 87 height 36
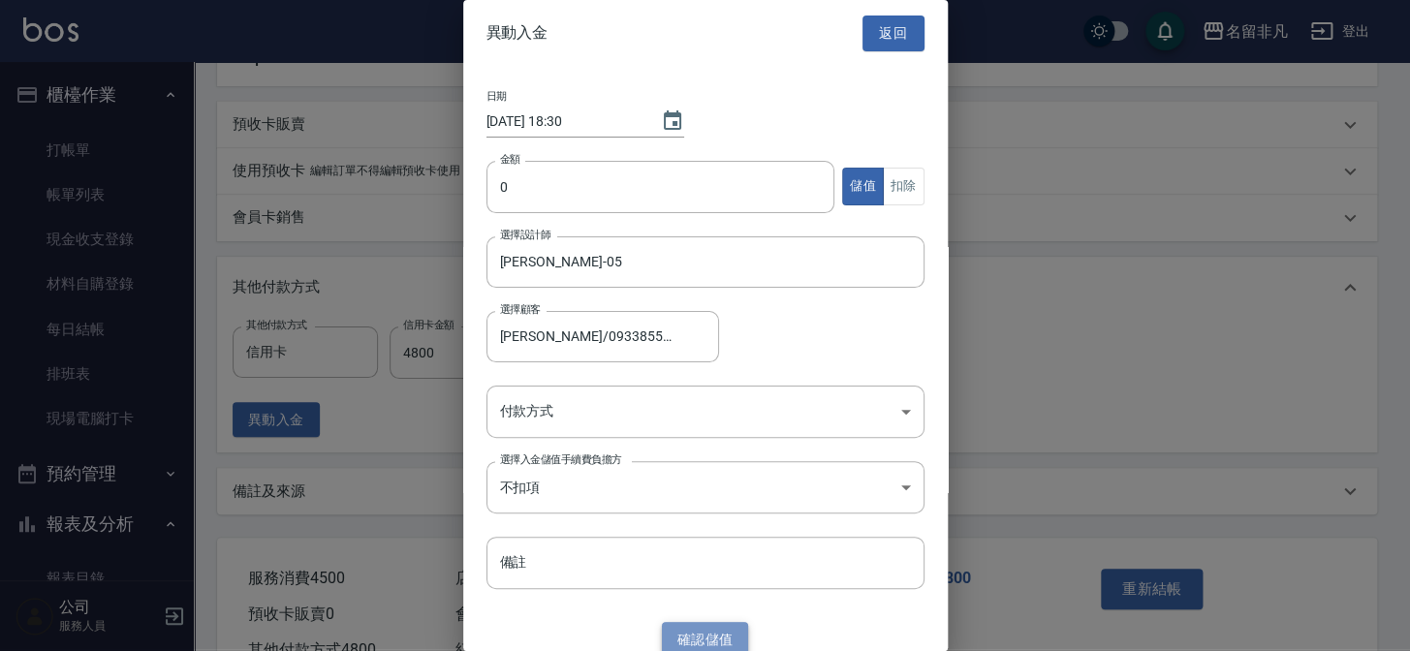
click at [701, 632] on button "確認 儲值" at bounding box center [705, 640] width 87 height 36
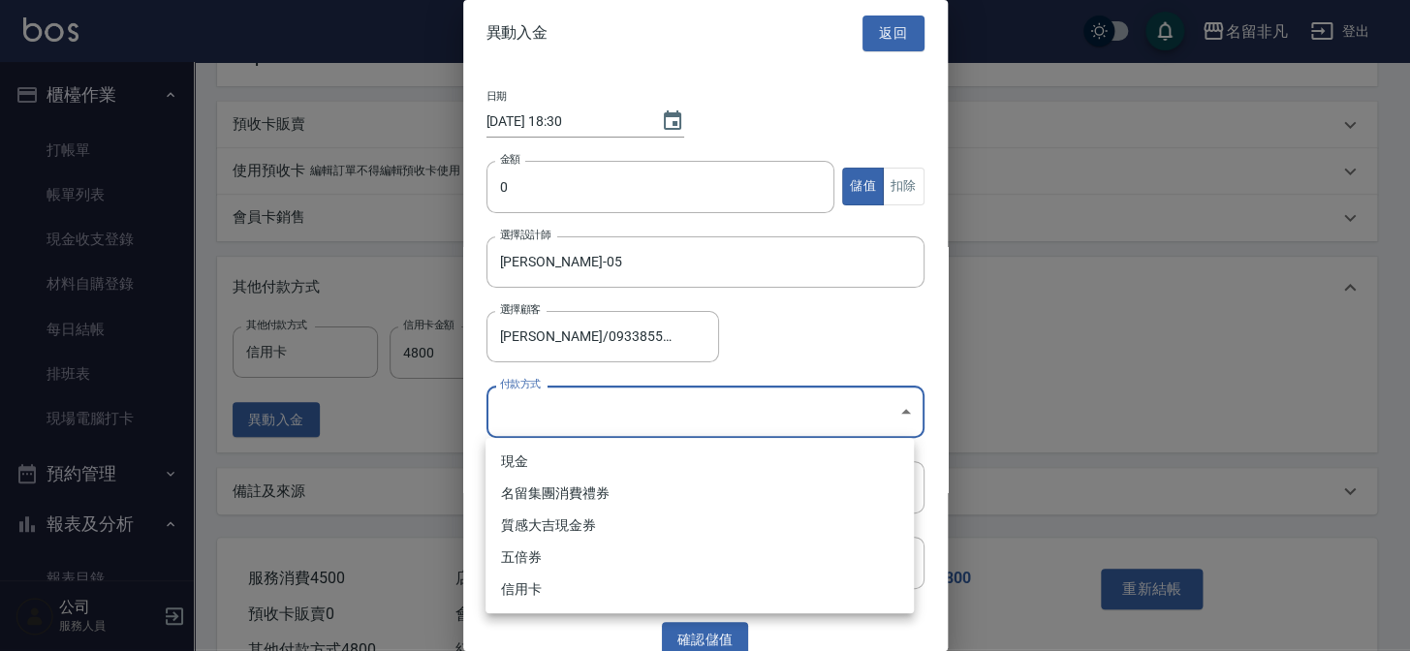
click at [589, 420] on body "名留非凡 登出 櫃檯作業 打帳單 帳單列表 現金收支登錄 材料自購登錄 每日結帳 排班表 現場電腦打卡 預約管理 預約管理 單日預約紀錄 單週預約紀錄 報表及…" at bounding box center [705, 6] width 1410 height 1420
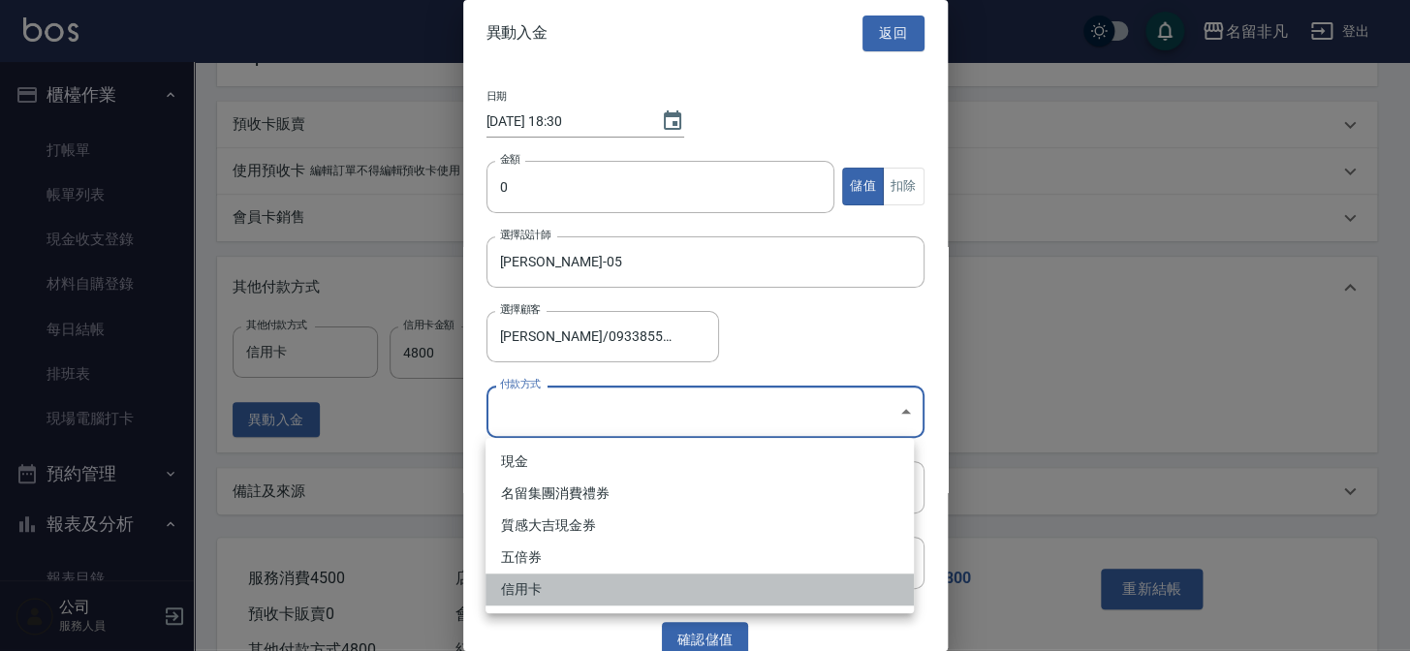
click at [556, 587] on li "信用卡" at bounding box center [699, 590] width 428 height 32
type input "信用卡"
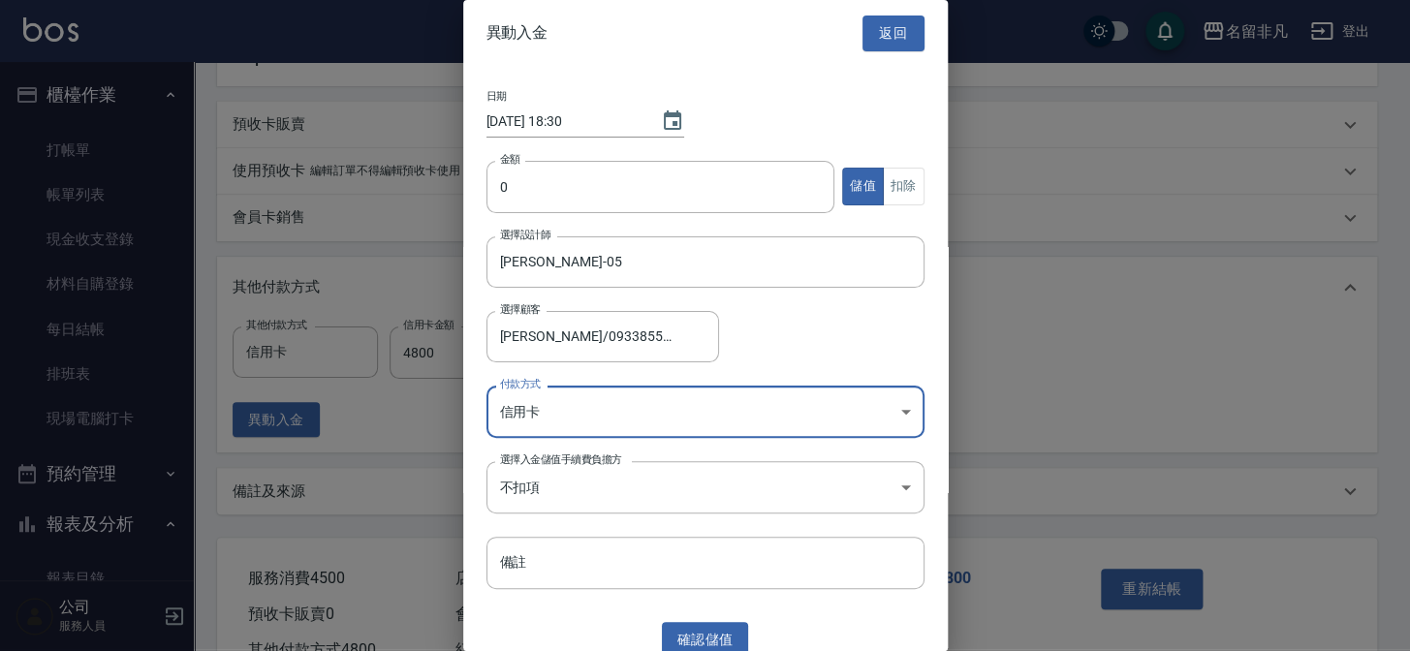
click at [572, 404] on body "名留非凡 登出 櫃檯作業 打帳單 帳單列表 現金收支登錄 材料自購登錄 每日結帳 排班表 現場電腦打卡 預約管理 預約管理 單日預約紀錄 單週預約紀錄 報表及…" at bounding box center [705, 6] width 1410 height 1420
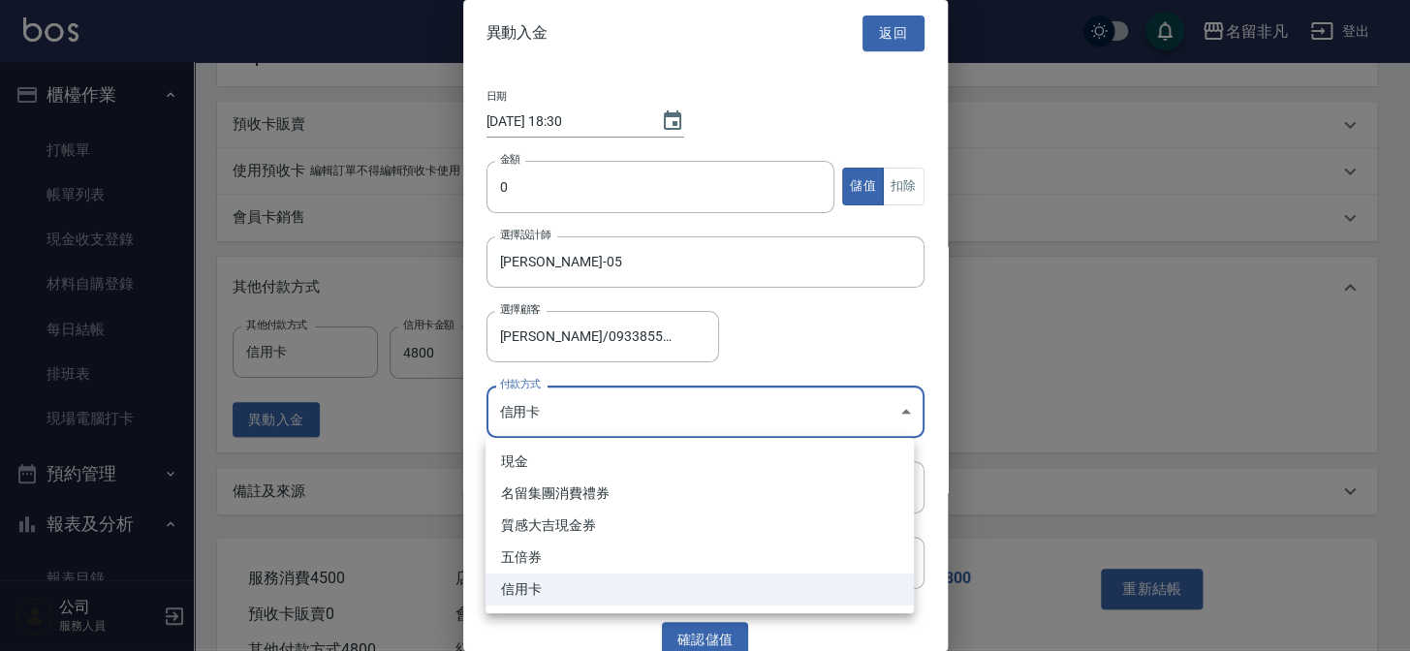
click at [532, 594] on li "信用卡" at bounding box center [699, 590] width 428 height 32
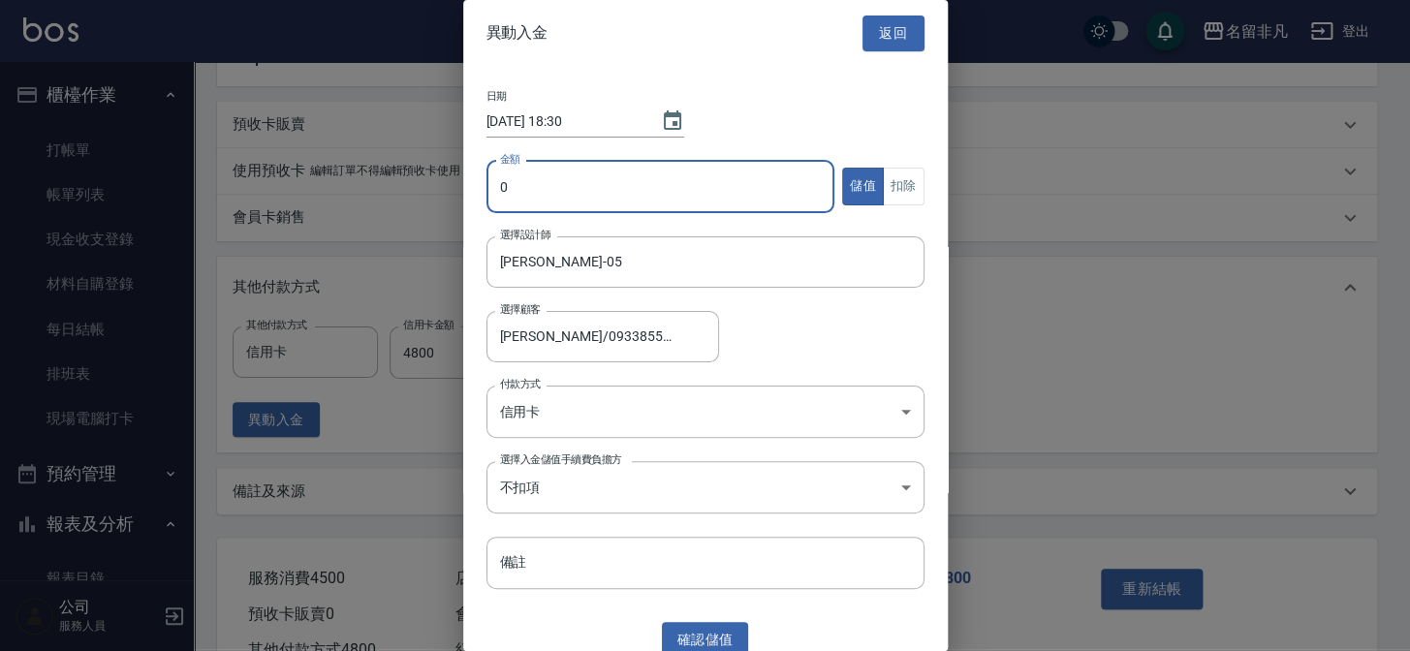
click at [595, 194] on input "0" at bounding box center [660, 187] width 349 height 52
type input "4800"
click at [706, 637] on button "確認 儲值" at bounding box center [705, 640] width 87 height 36
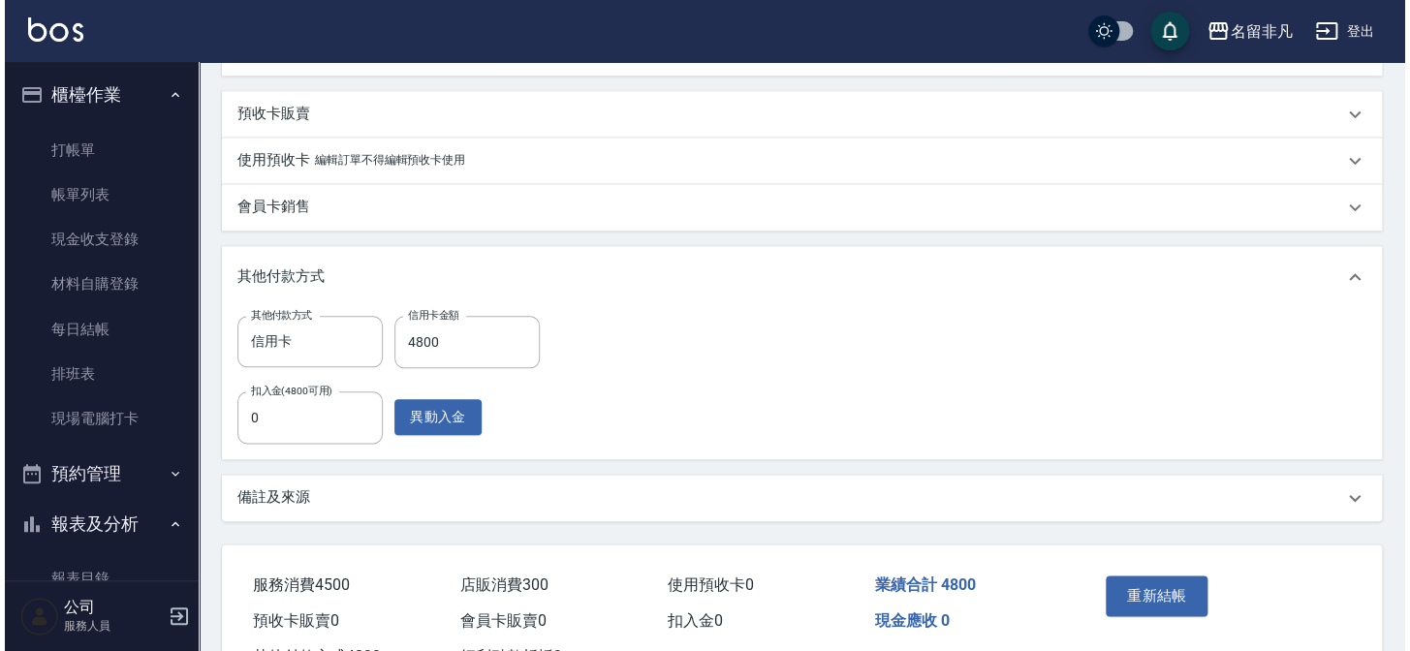
scroll to position [803, 0]
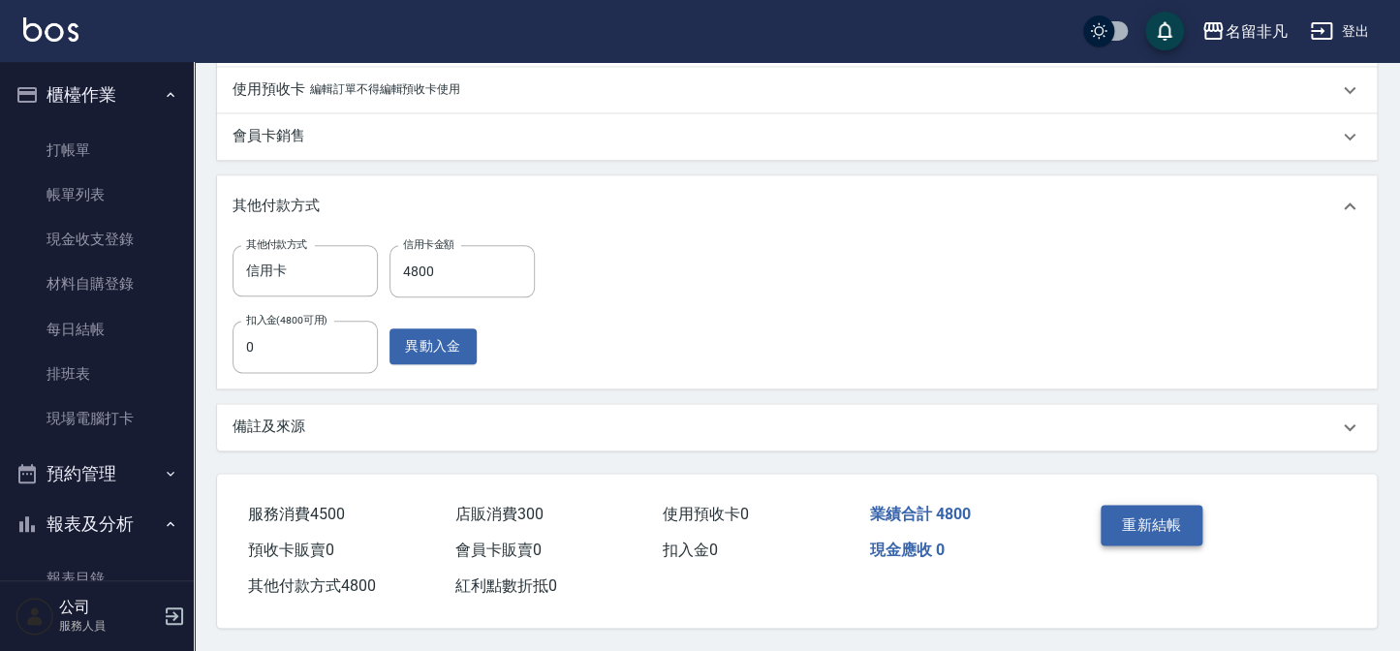
click at [1158, 505] on button "重新結帳" at bounding box center [1152, 525] width 103 height 41
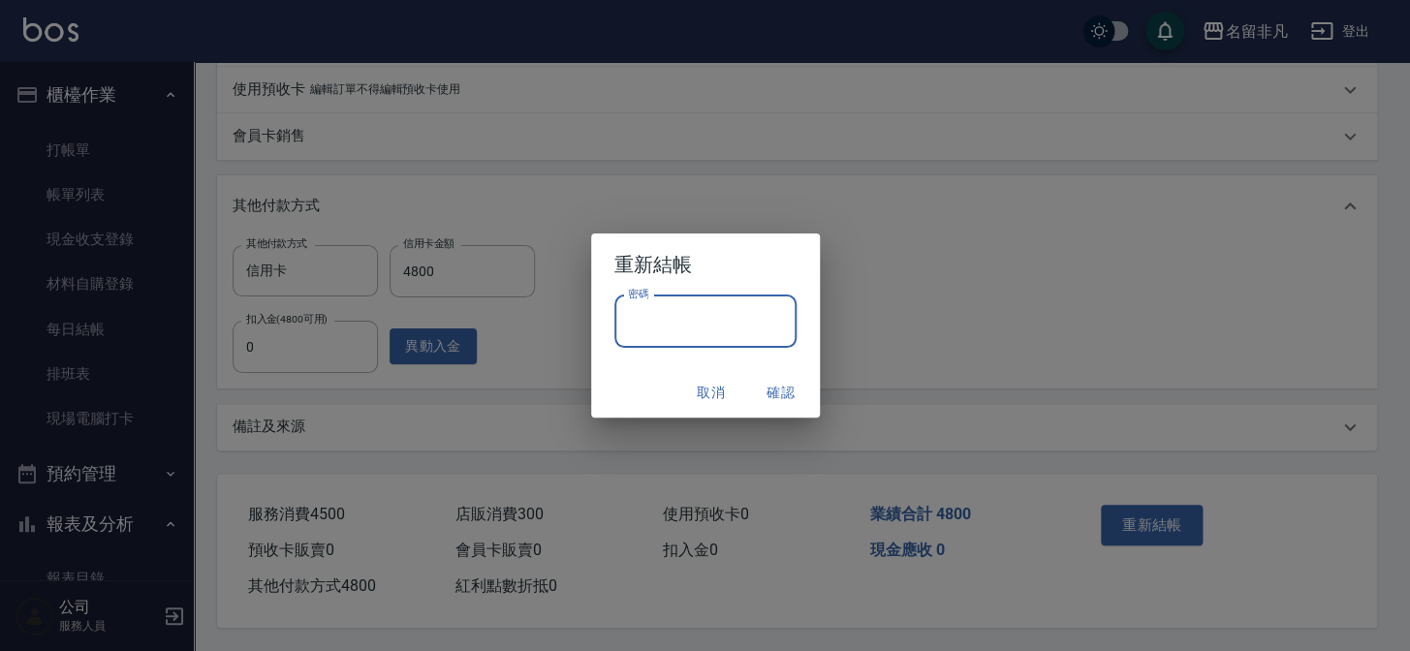
click at [694, 338] on input "密碼" at bounding box center [705, 322] width 182 height 52
type input "****"
click at [794, 398] on button "確認" at bounding box center [781, 393] width 62 height 36
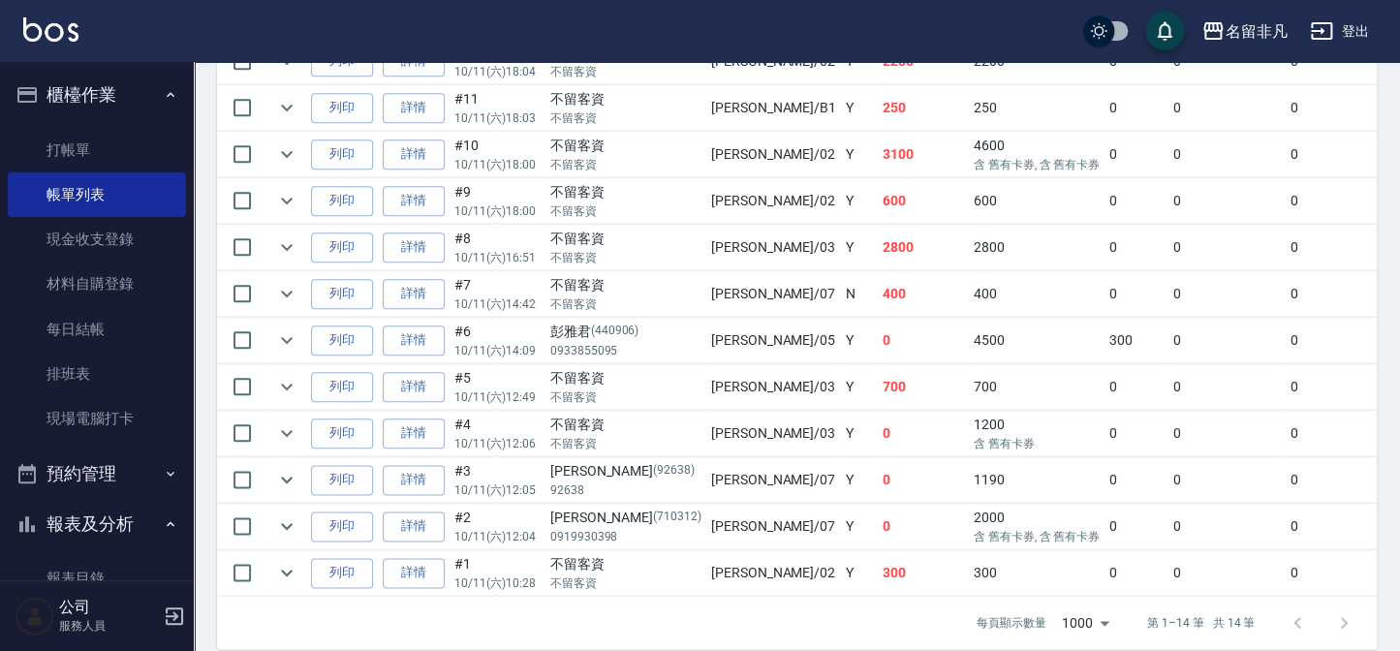
scroll to position [730, 0]
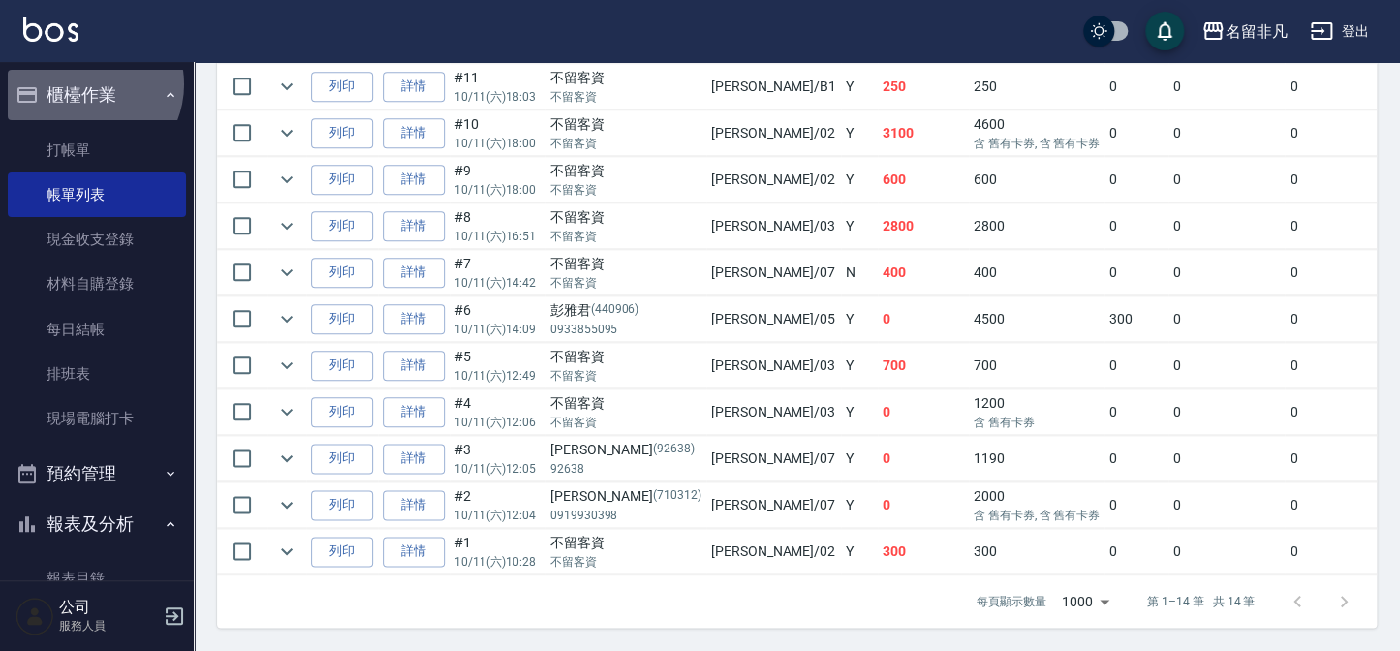
click at [85, 84] on button "櫃檯作業" at bounding box center [97, 95] width 178 height 50
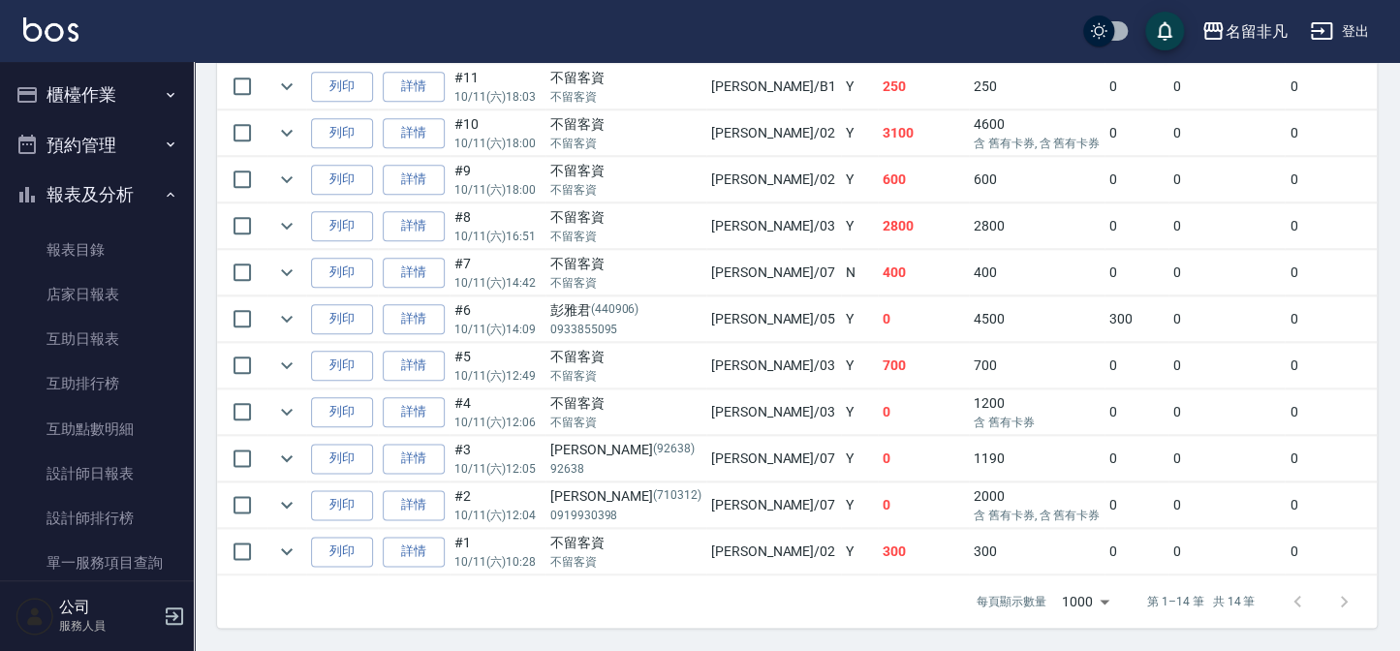
click at [95, 184] on button "報表及分析" at bounding box center [97, 195] width 178 height 50
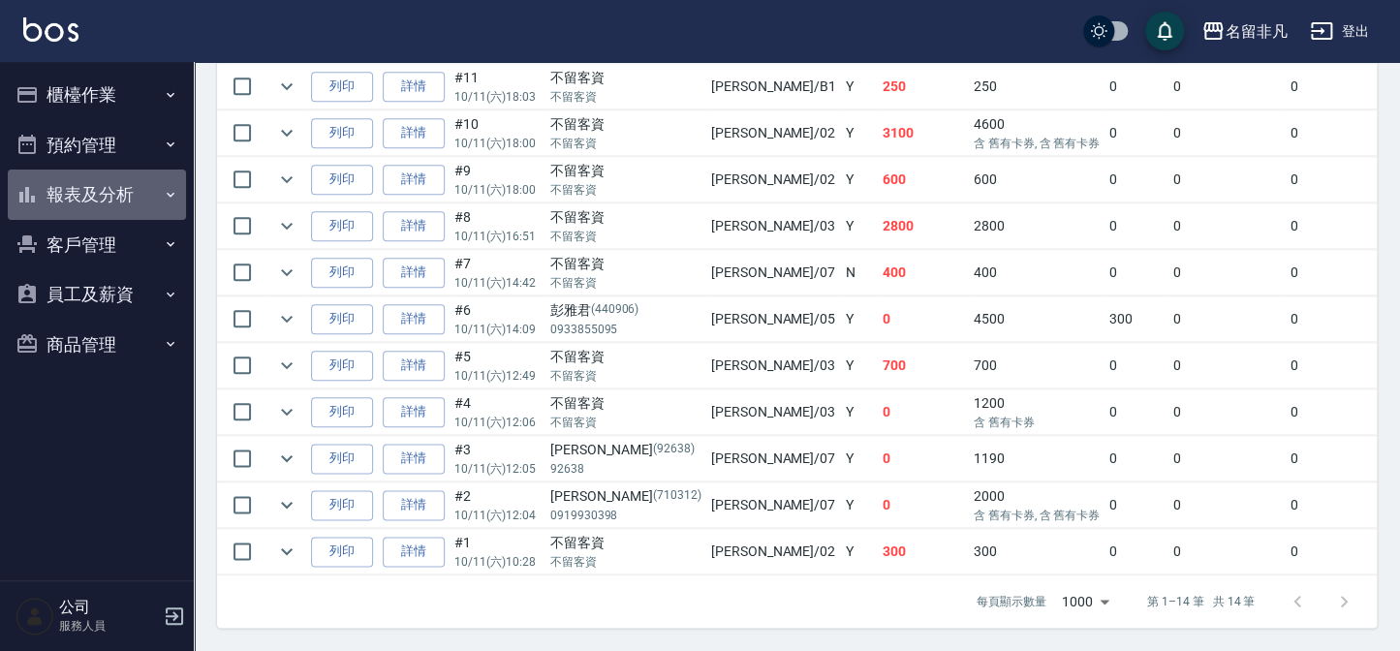
click at [99, 204] on button "報表及分析" at bounding box center [97, 195] width 178 height 50
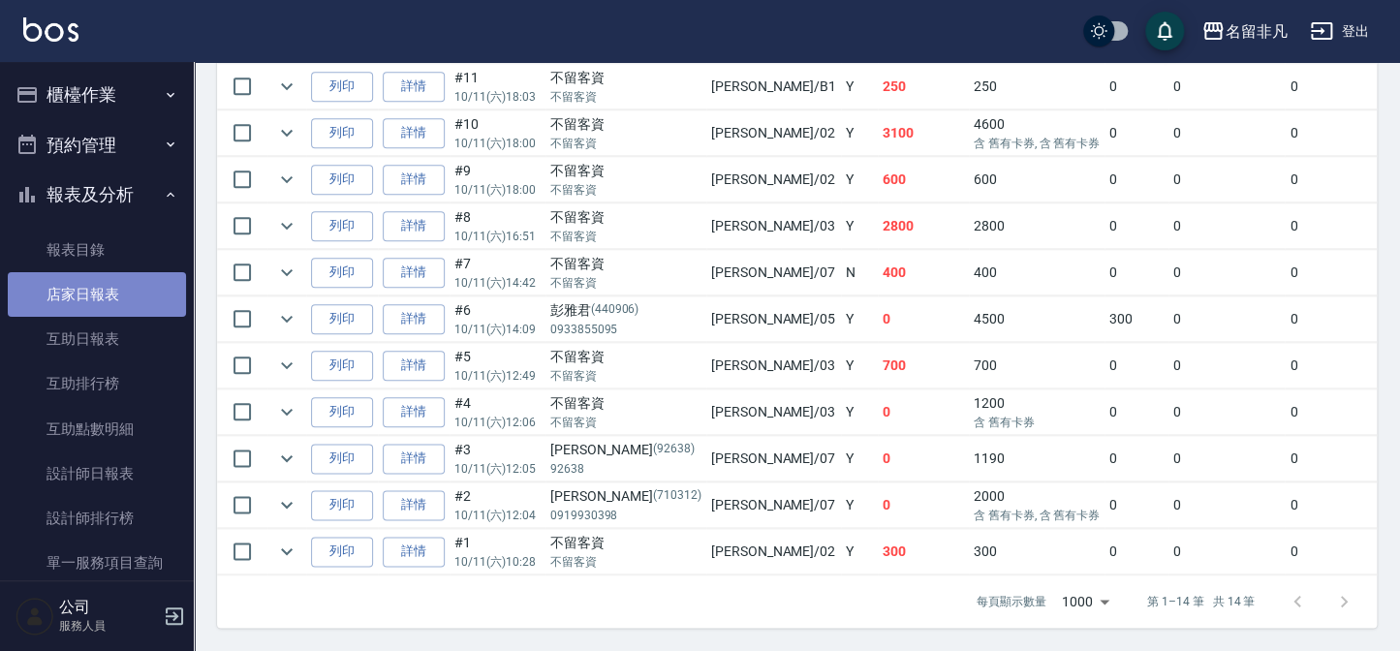
click at [99, 297] on link "店家日報表" at bounding box center [97, 294] width 178 height 45
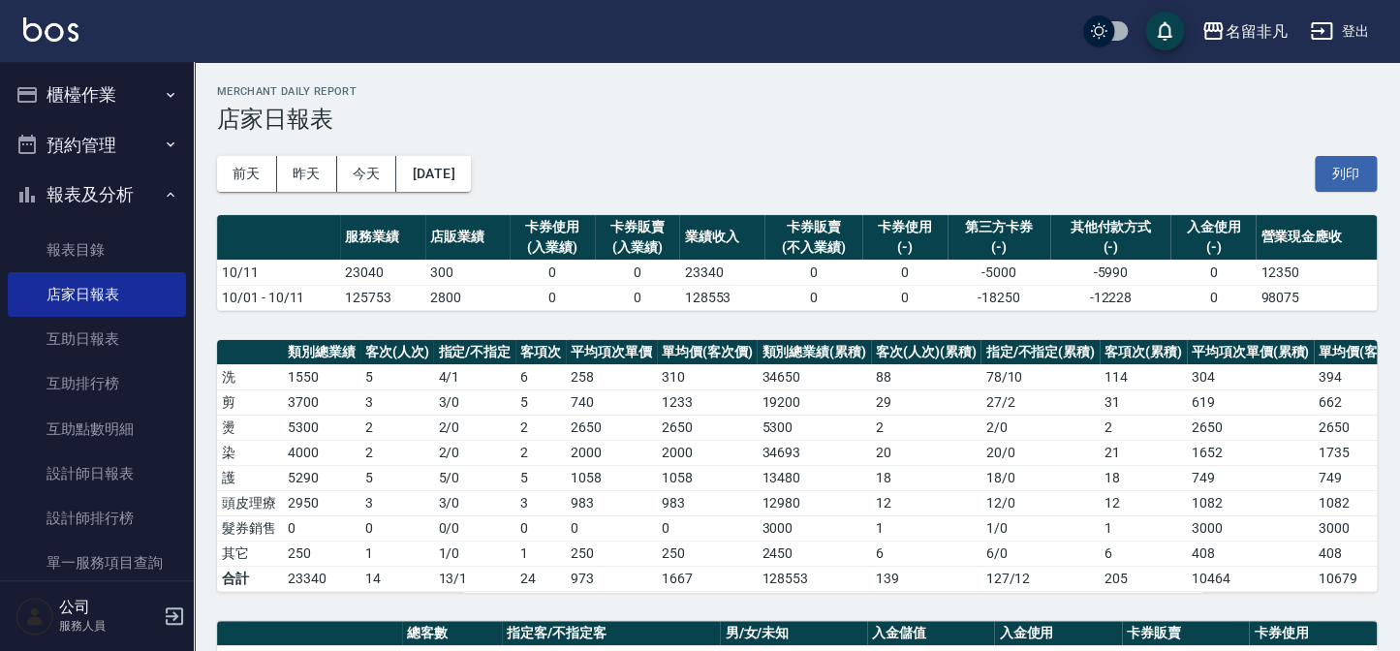
click at [96, 78] on button "櫃檯作業" at bounding box center [97, 95] width 178 height 50
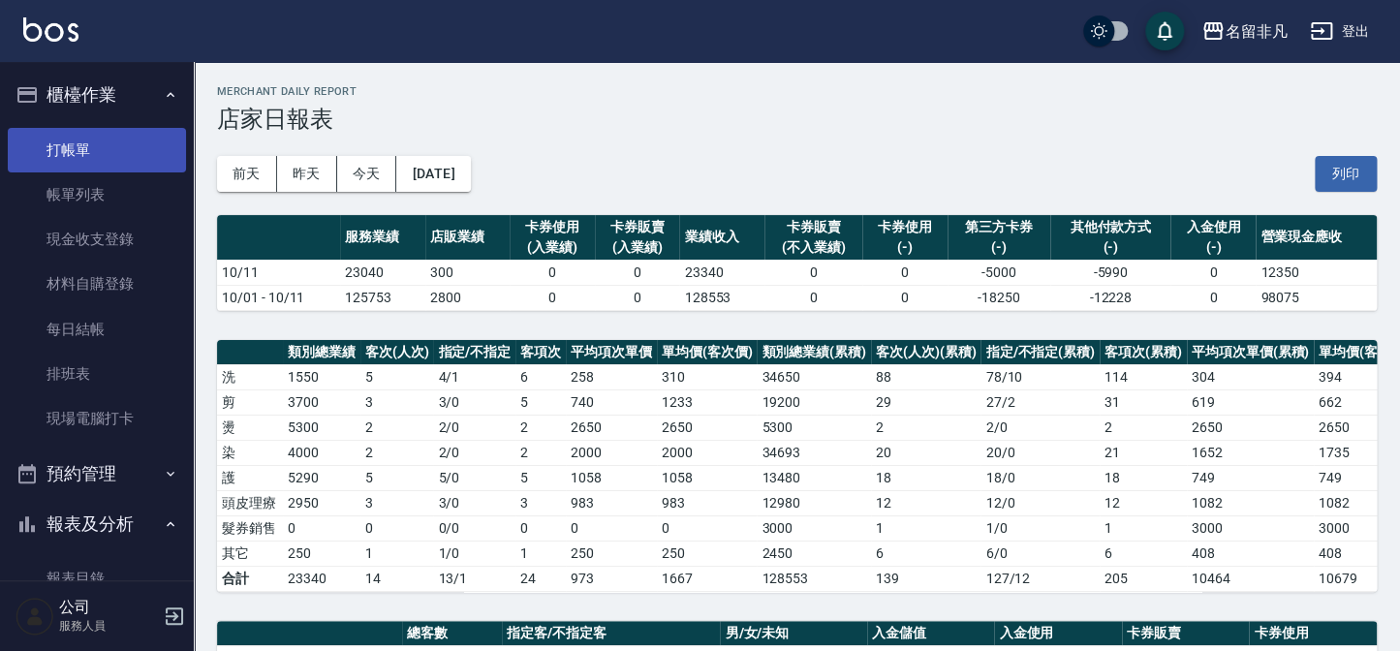
click at [81, 150] on link "打帳單" at bounding box center [97, 150] width 178 height 45
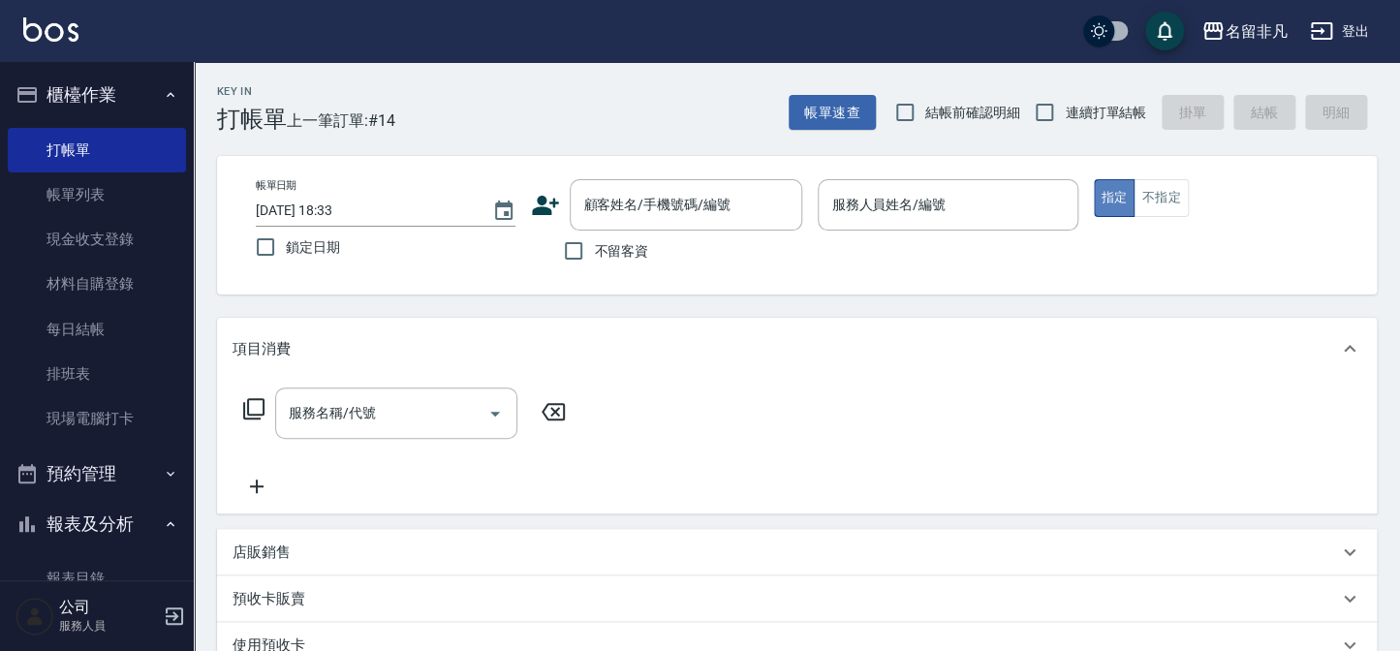
drag, startPoint x: 1107, startPoint y: 189, endPoint x: 966, endPoint y: 207, distance: 141.7
click at [1105, 189] on button "指定" at bounding box center [1115, 198] width 42 height 38
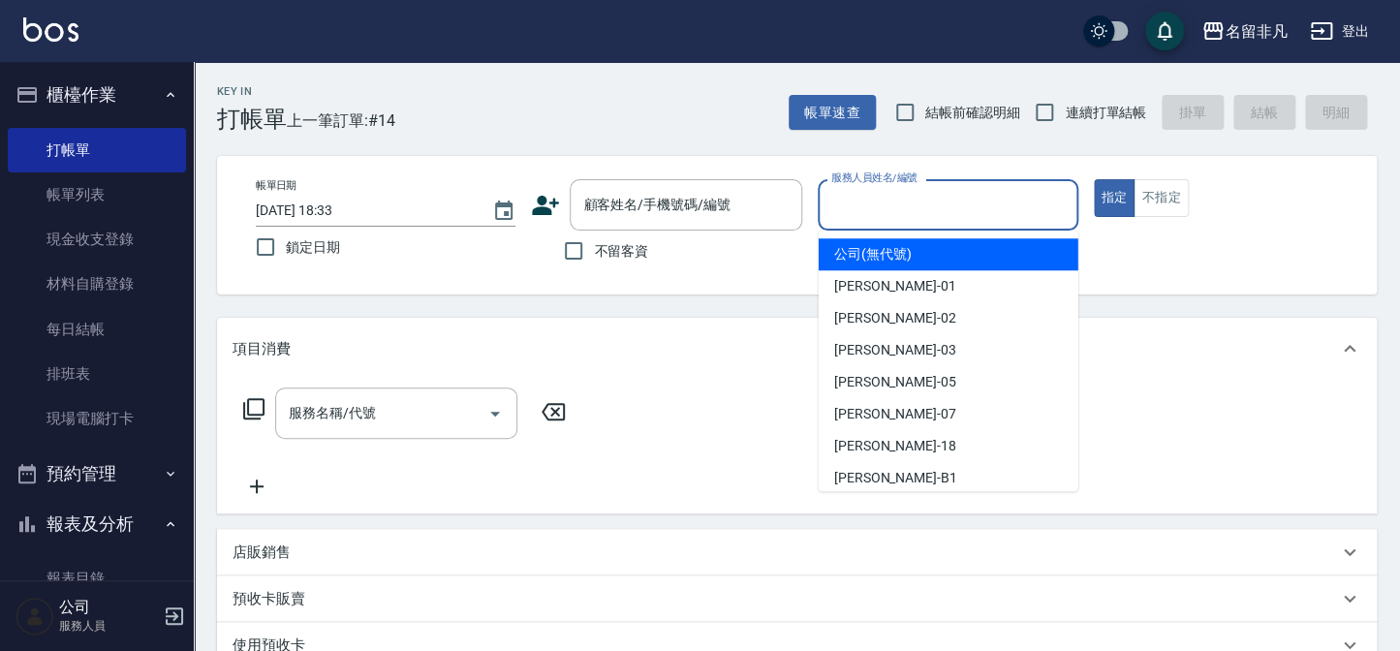
drag, startPoint x: 930, startPoint y: 213, endPoint x: 941, endPoint y: 242, distance: 31.0
click at [930, 214] on input "服務人員姓名/編號" at bounding box center [948, 205] width 242 height 34
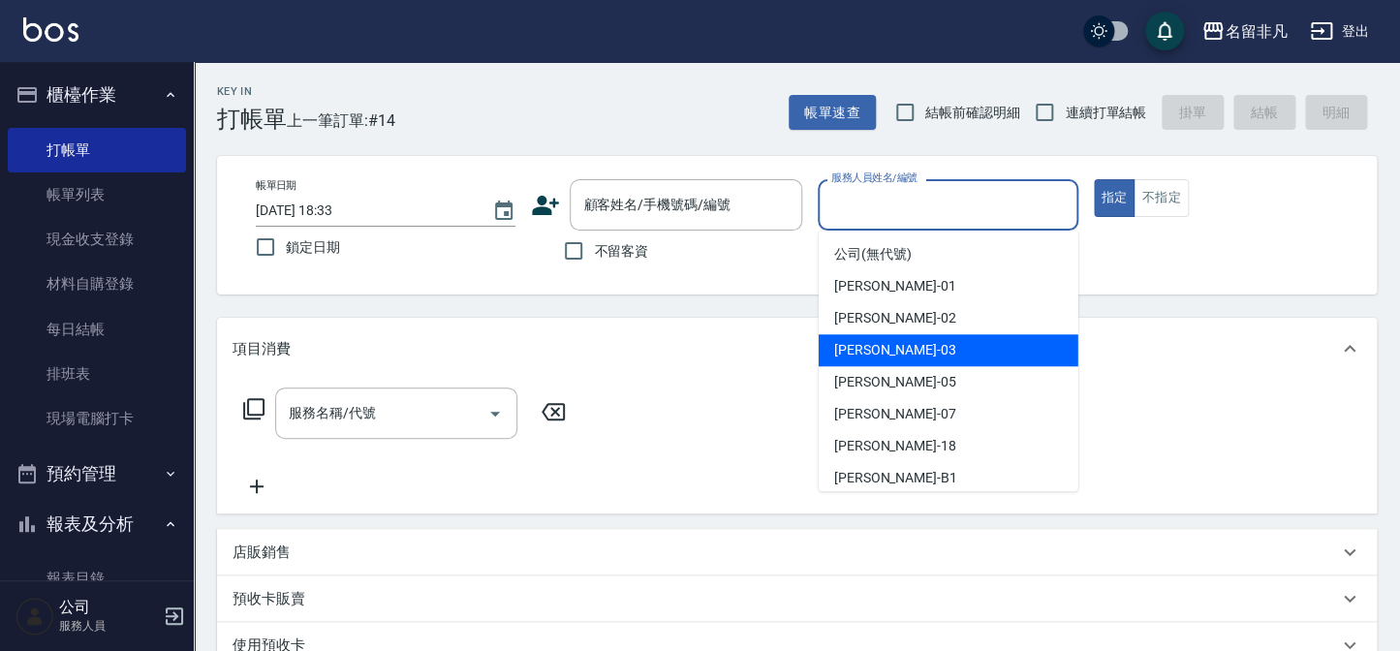
click at [969, 359] on div "[PERSON_NAME] -03" at bounding box center [949, 350] width 260 height 32
type input "[PERSON_NAME]-03"
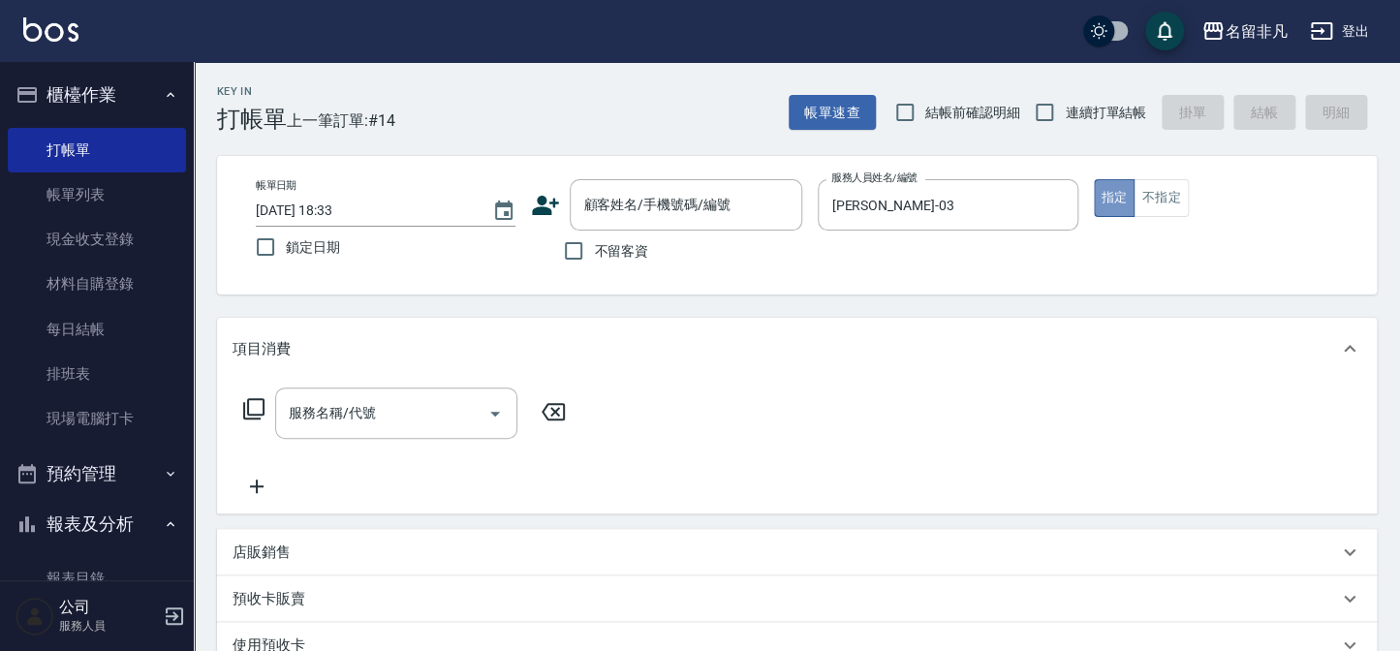
drag, startPoint x: 1106, startPoint y: 197, endPoint x: 1085, endPoint y: 201, distance: 20.7
click at [1085, 201] on div "帳單日期 [DATE] 18:33 鎖定日期 顧客姓名/手機號碼/編號 顧客姓名/手機號碼/編號 不留客資 服務人員姓名/編號 [PERSON_NAME]-0…" at bounding box center [796, 225] width 1113 height 92
click at [572, 254] on input "不留客資" at bounding box center [573, 251] width 41 height 41
checkbox input "true"
click at [256, 411] on icon at bounding box center [253, 408] width 23 height 23
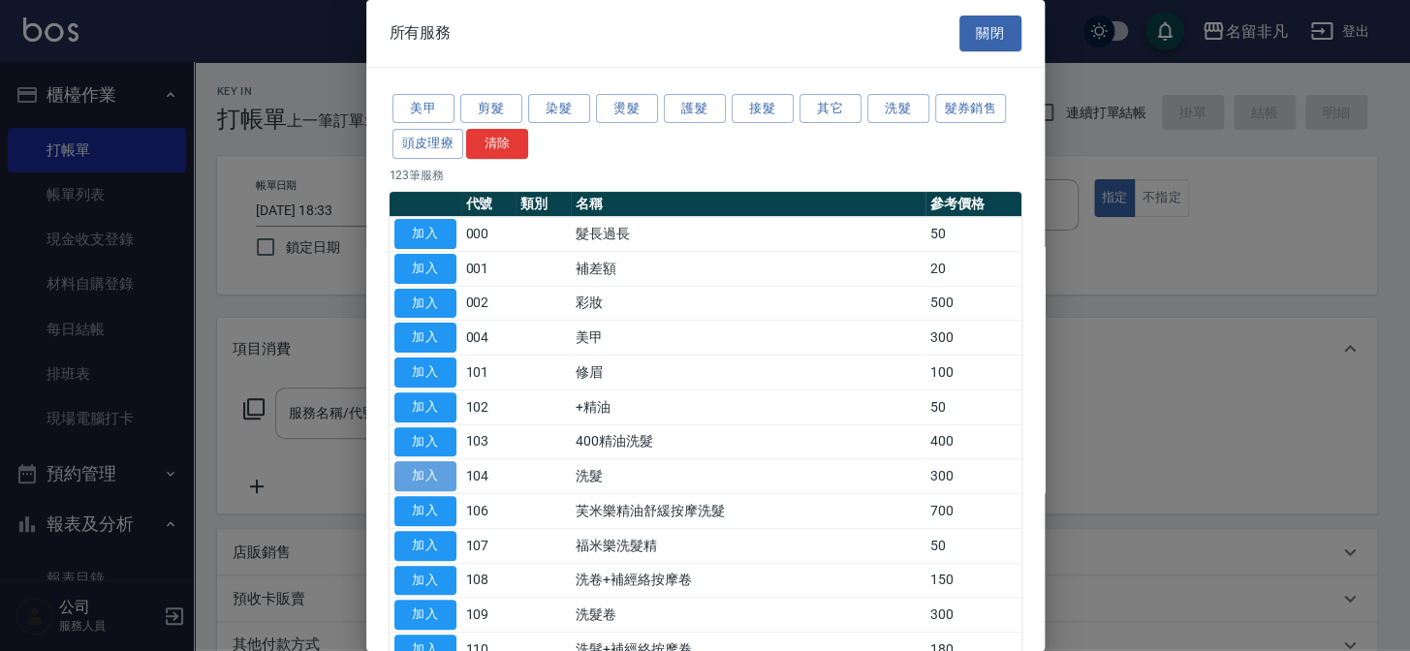
click at [422, 467] on button "加入" at bounding box center [425, 476] width 62 height 30
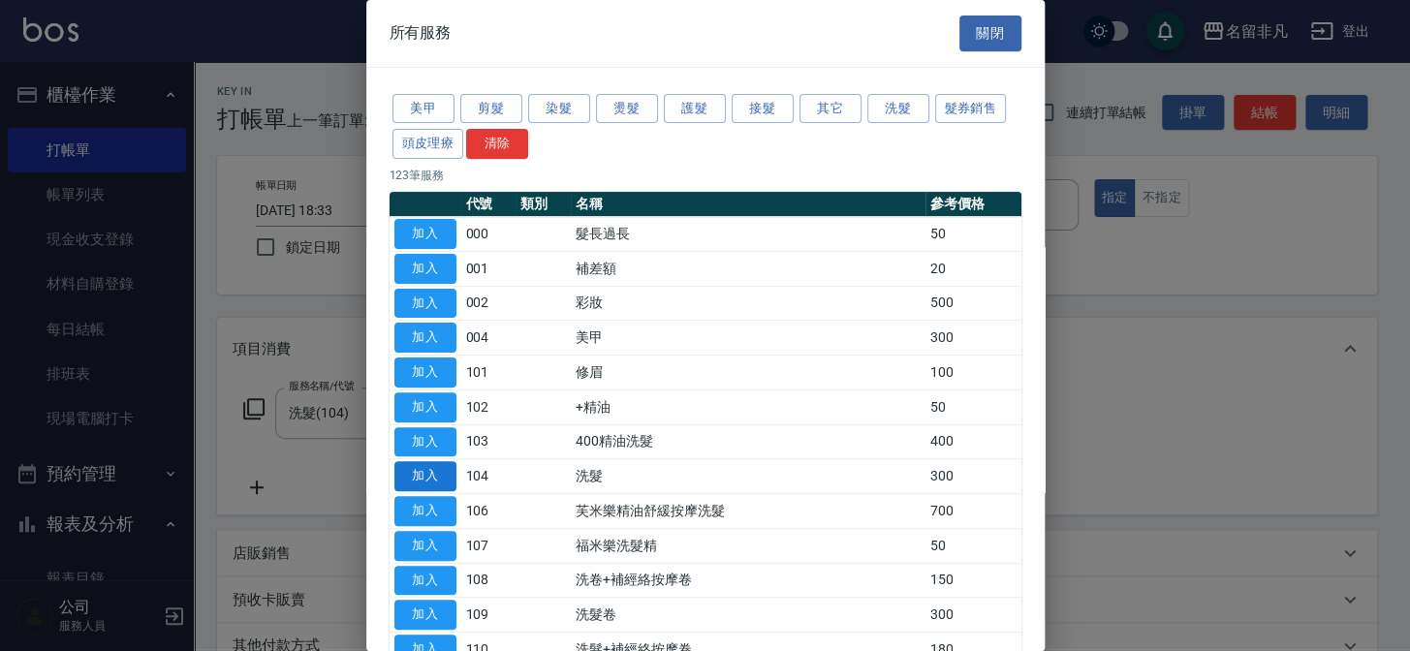
type input "洗髮(104)"
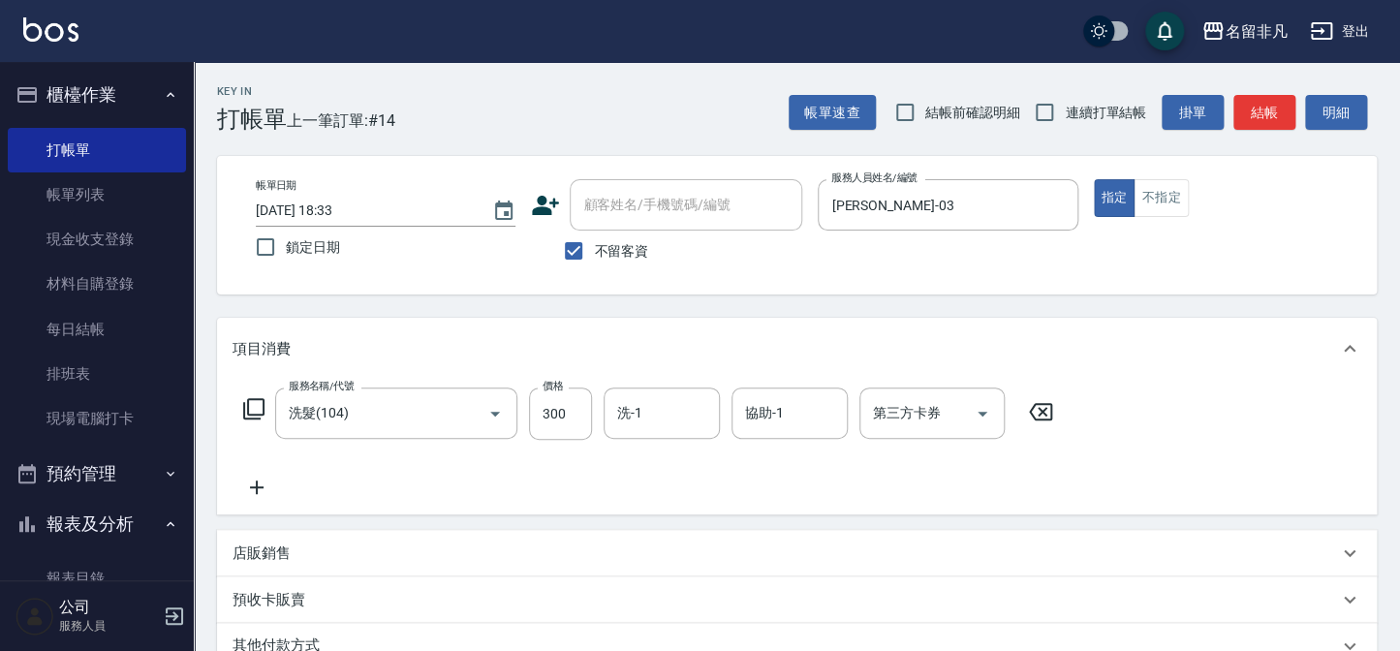
click at [254, 482] on icon at bounding box center [257, 487] width 48 height 23
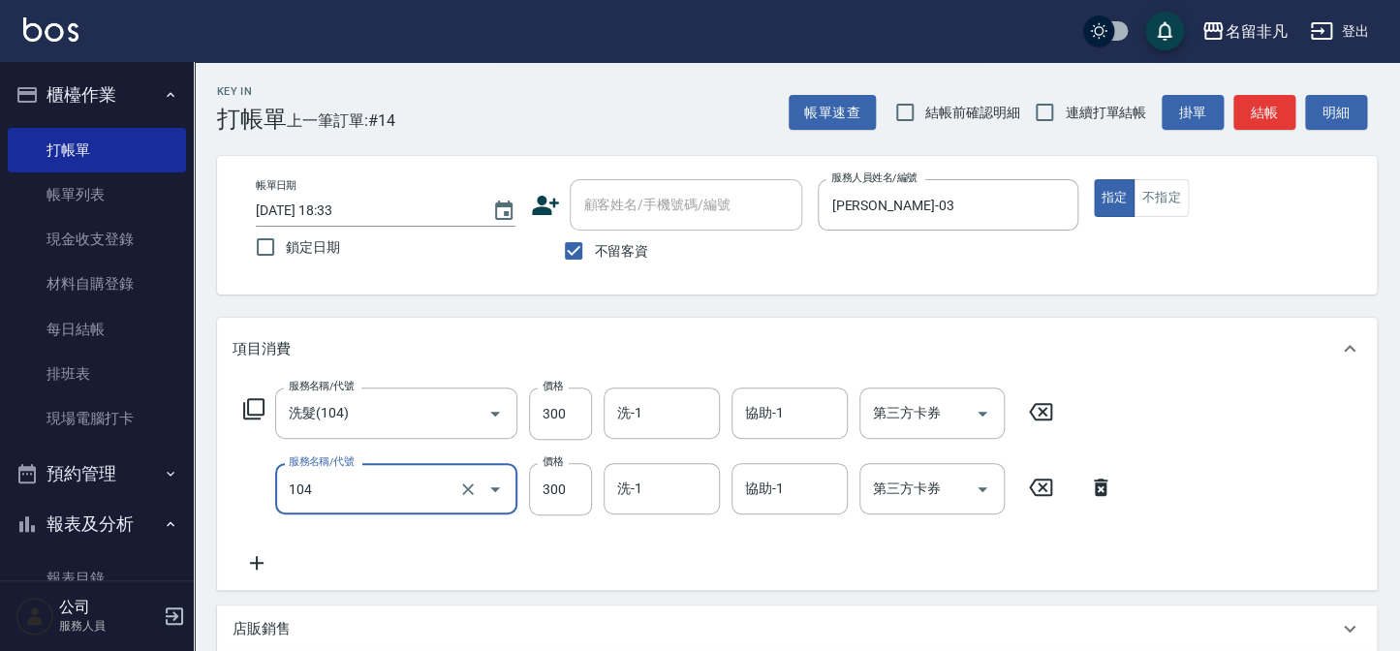
type input "洗髮(104)"
click at [260, 562] on icon at bounding box center [257, 562] width 48 height 23
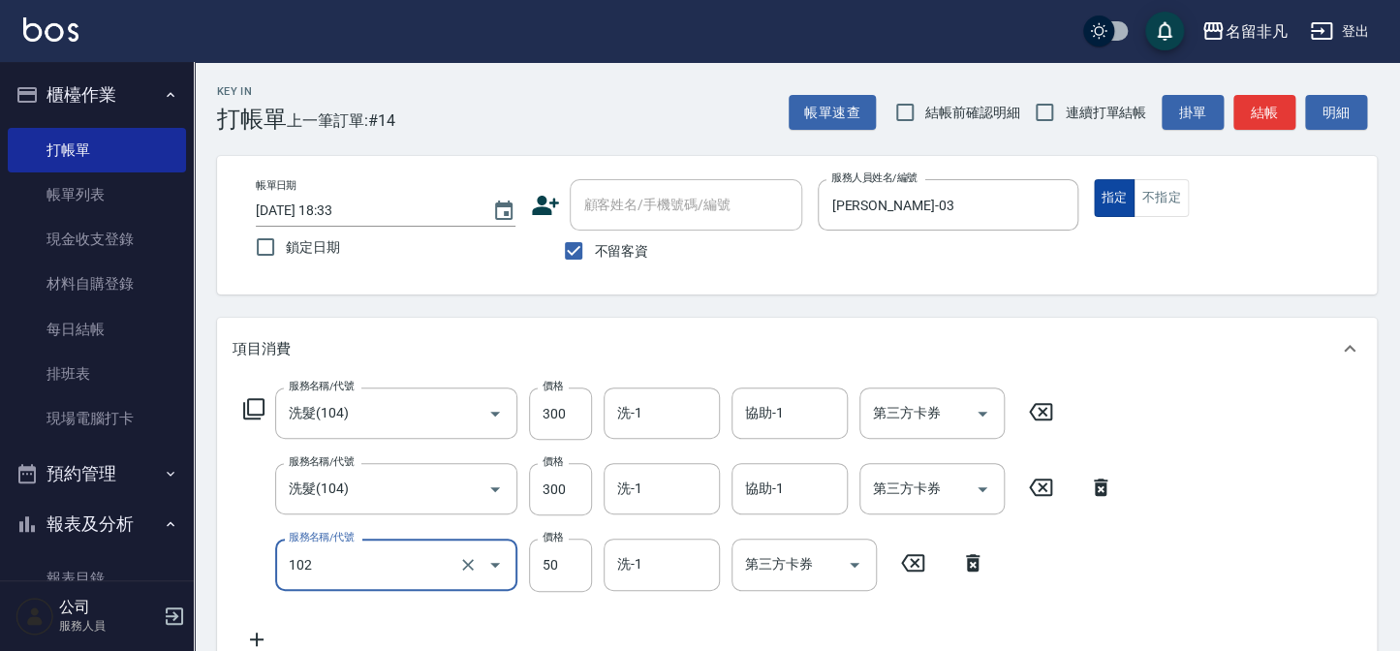
type input "+精油(102)"
click at [1106, 190] on button "指定" at bounding box center [1115, 198] width 42 height 38
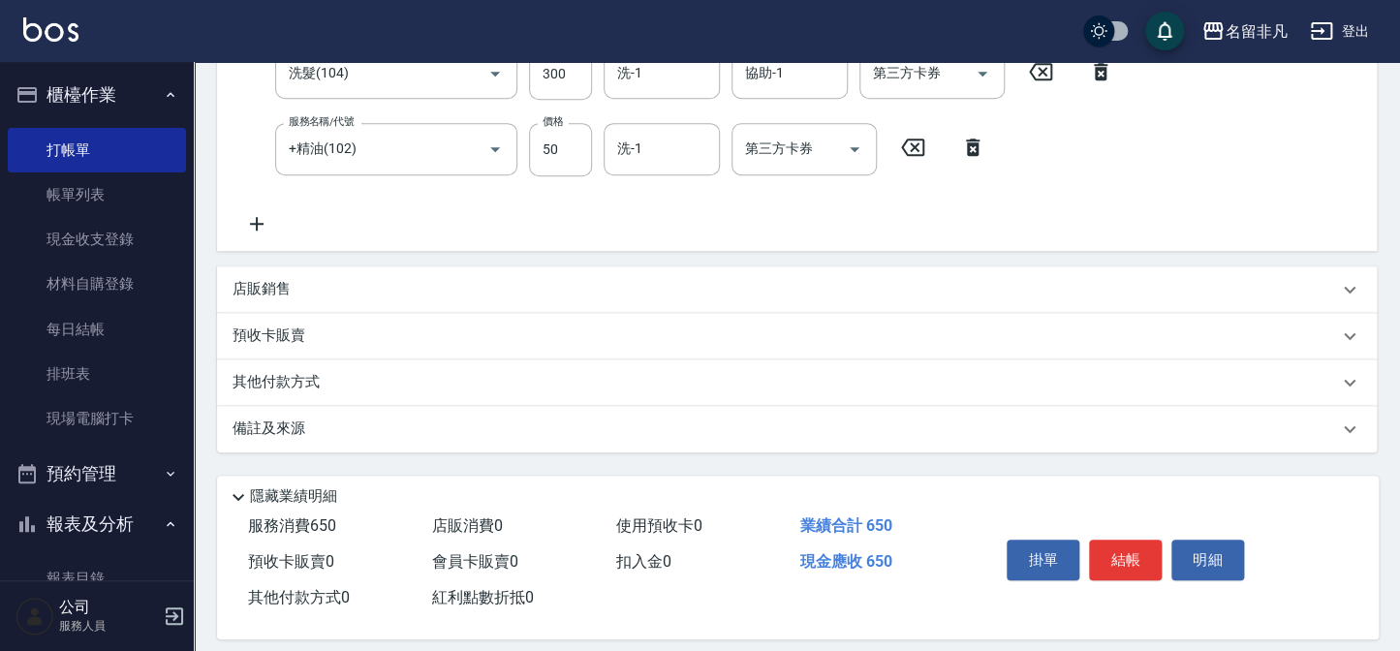
scroll to position [431, 0]
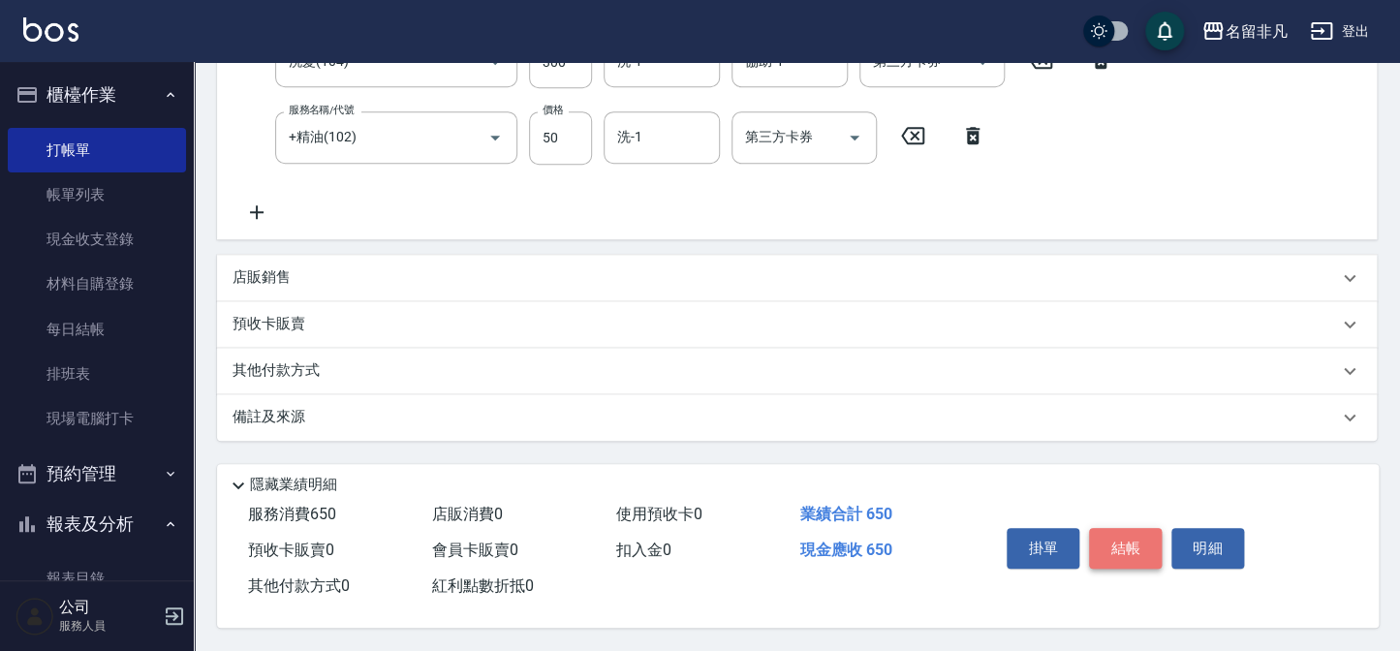
click at [1124, 540] on button "結帳" at bounding box center [1125, 548] width 73 height 41
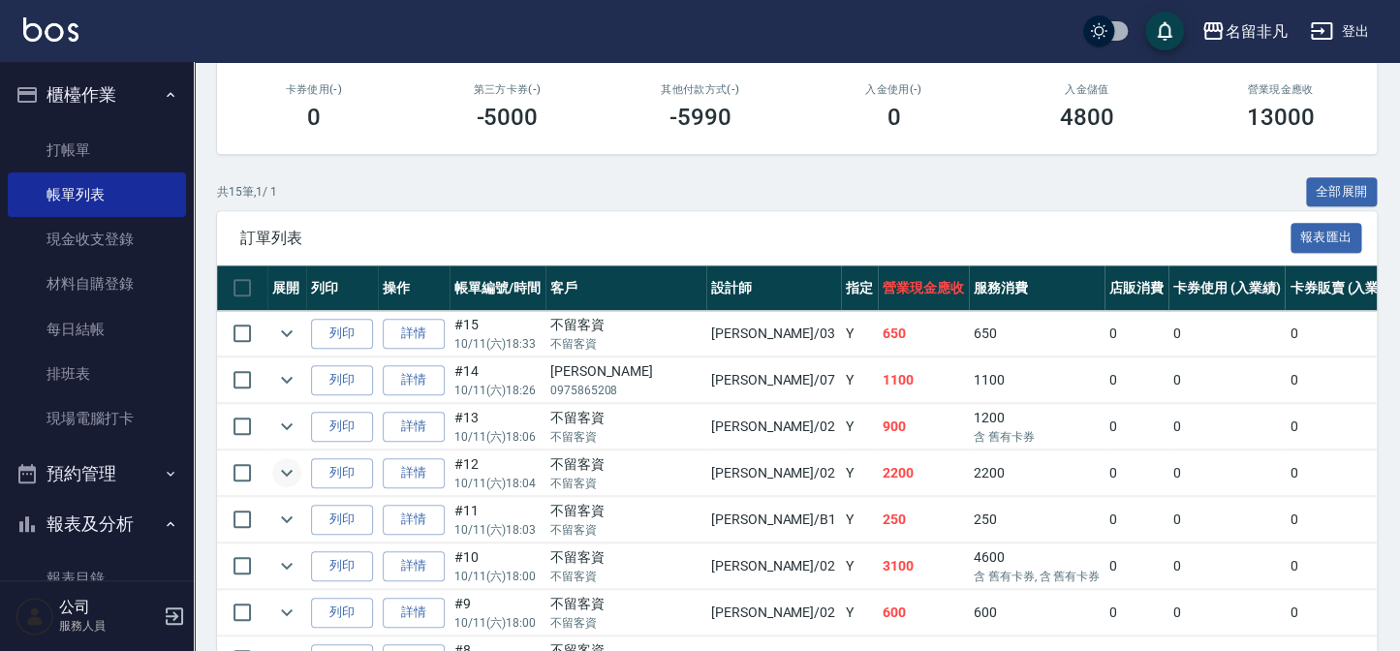
scroll to position [440, 0]
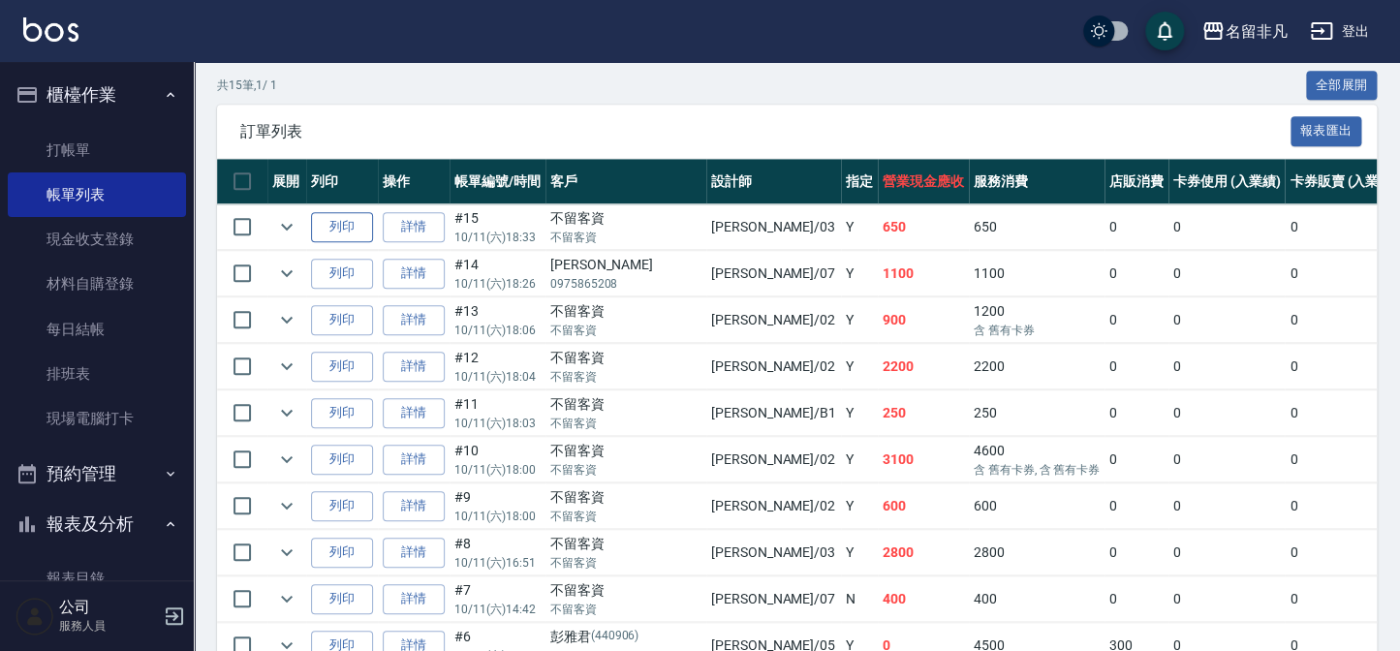
click at [347, 221] on button "列印" at bounding box center [342, 227] width 62 height 30
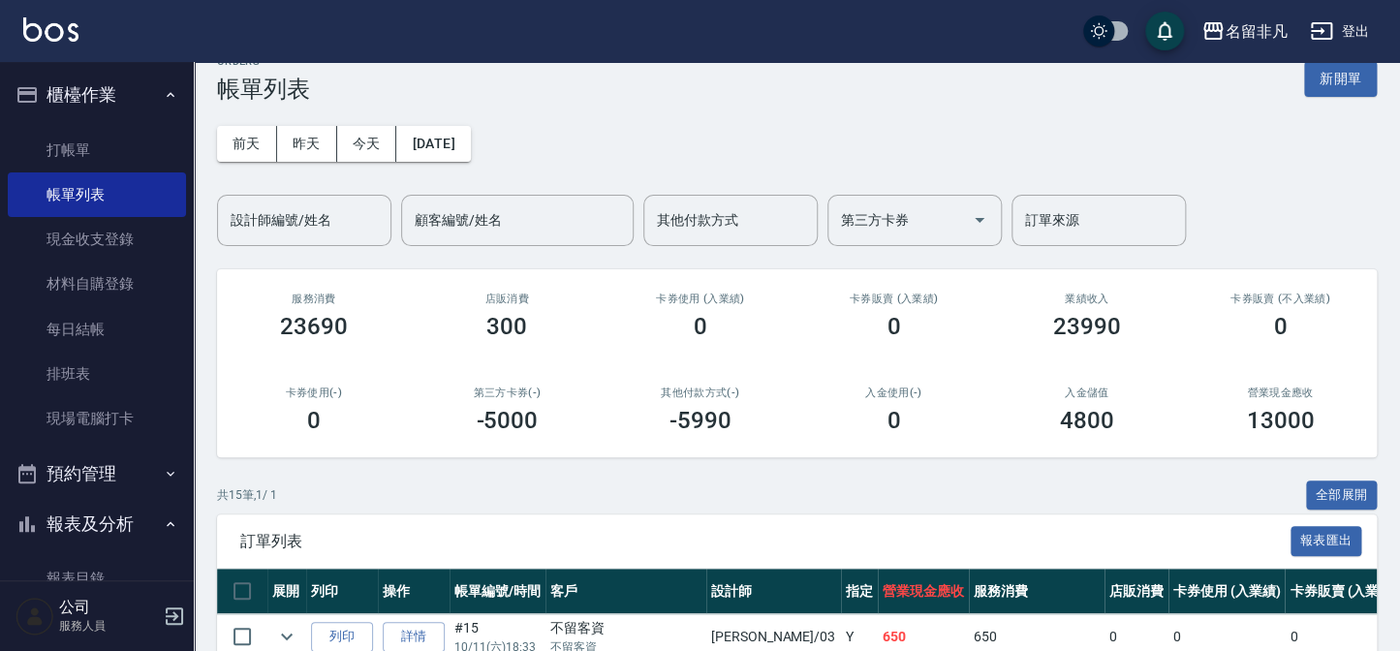
scroll to position [0, 0]
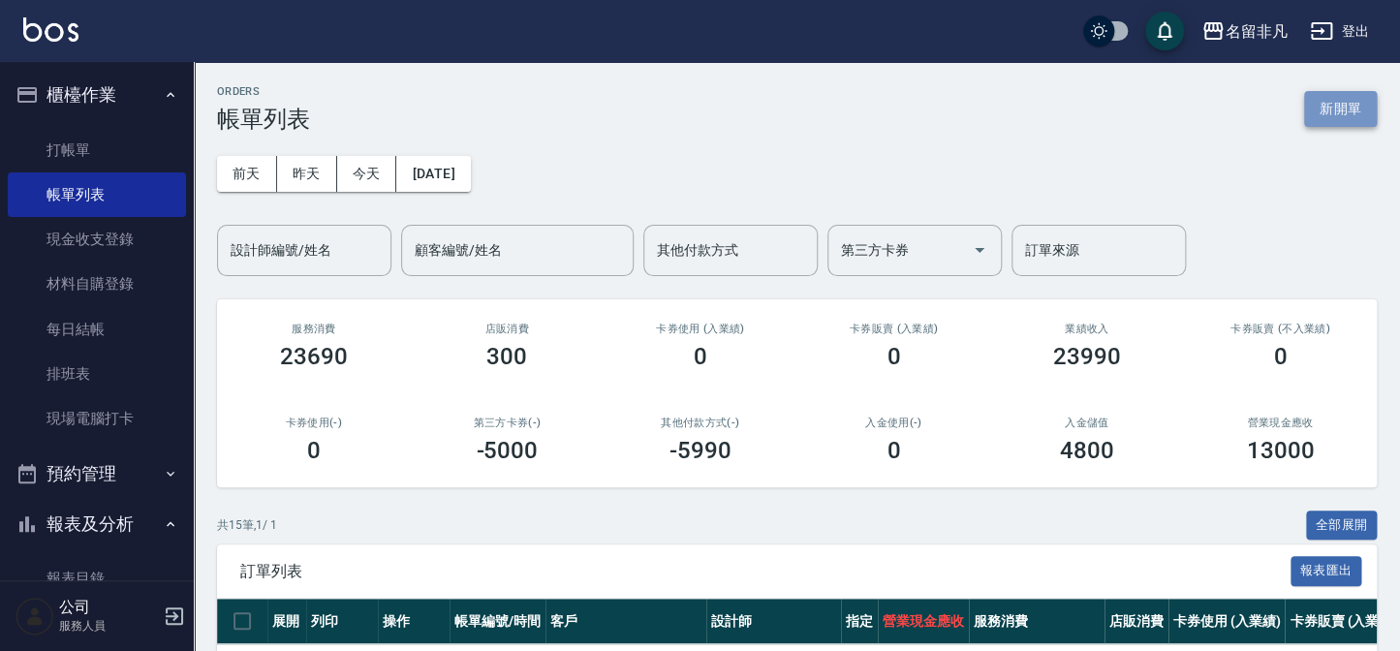
click at [1324, 114] on button "新開單" at bounding box center [1340, 109] width 73 height 36
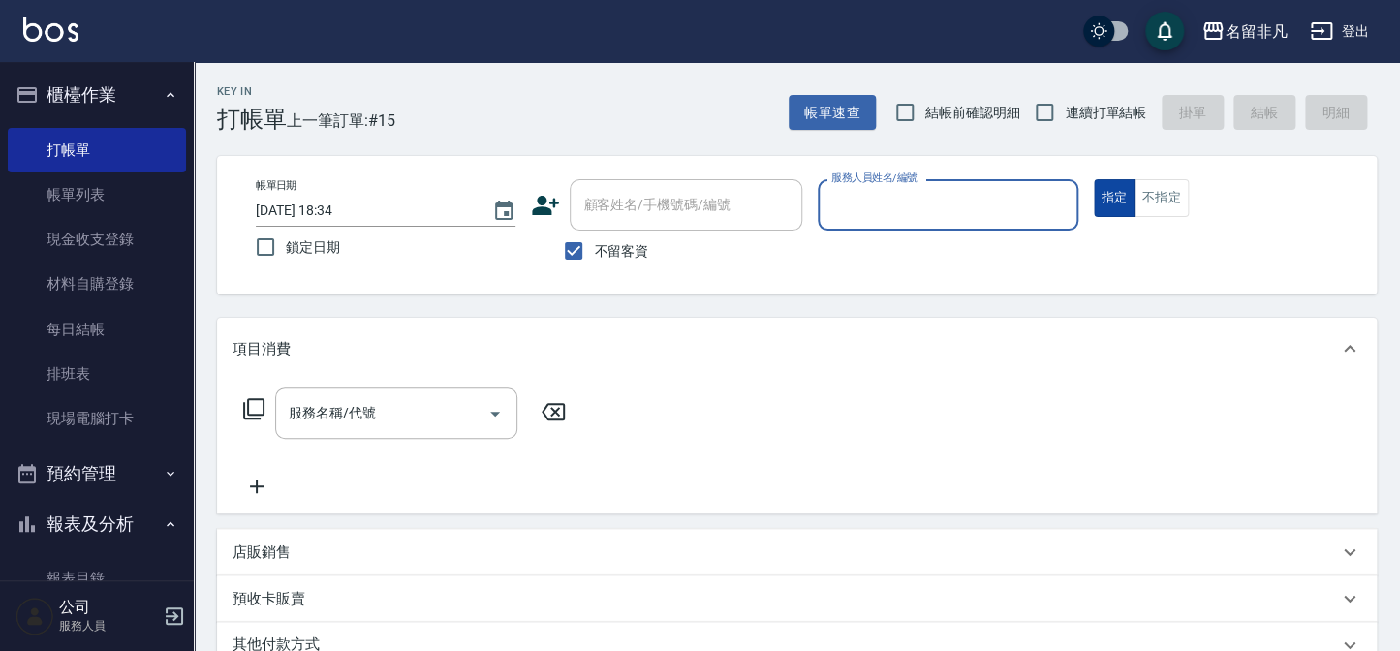
click at [1105, 194] on button "指定" at bounding box center [1115, 198] width 42 height 38
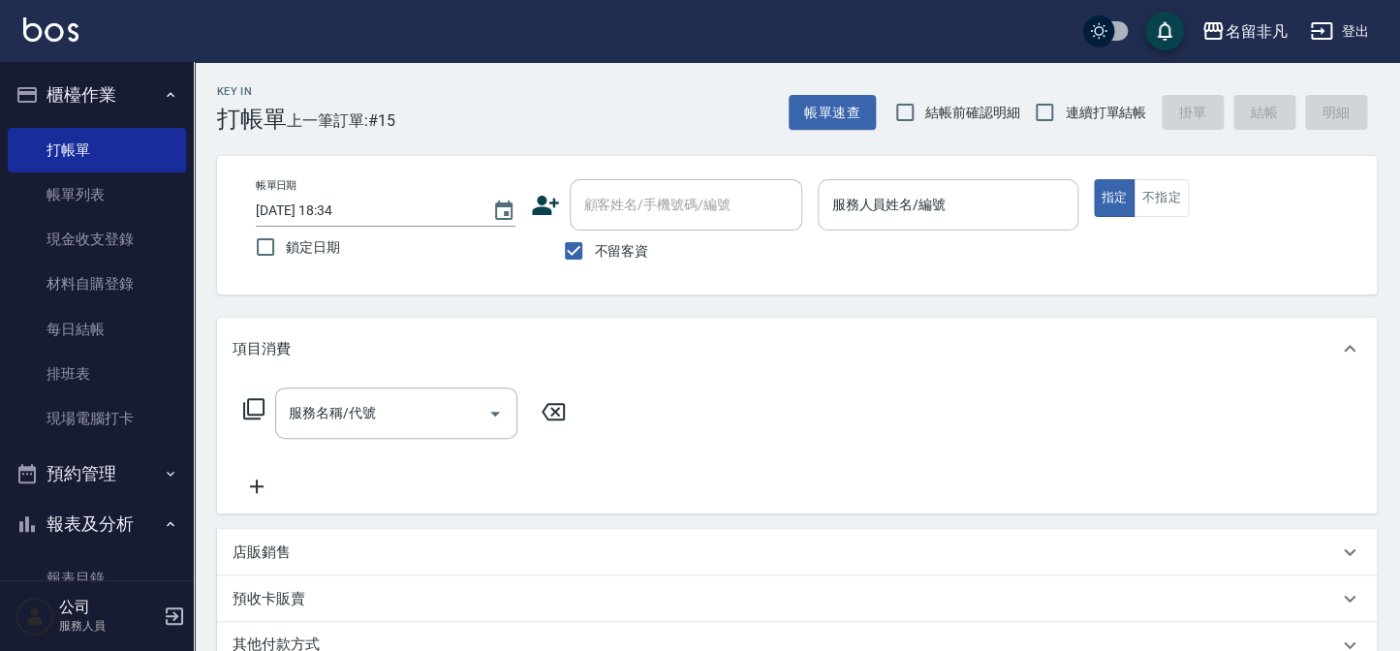
click at [1031, 195] on input "服務人員姓名/編號" at bounding box center [948, 205] width 242 height 34
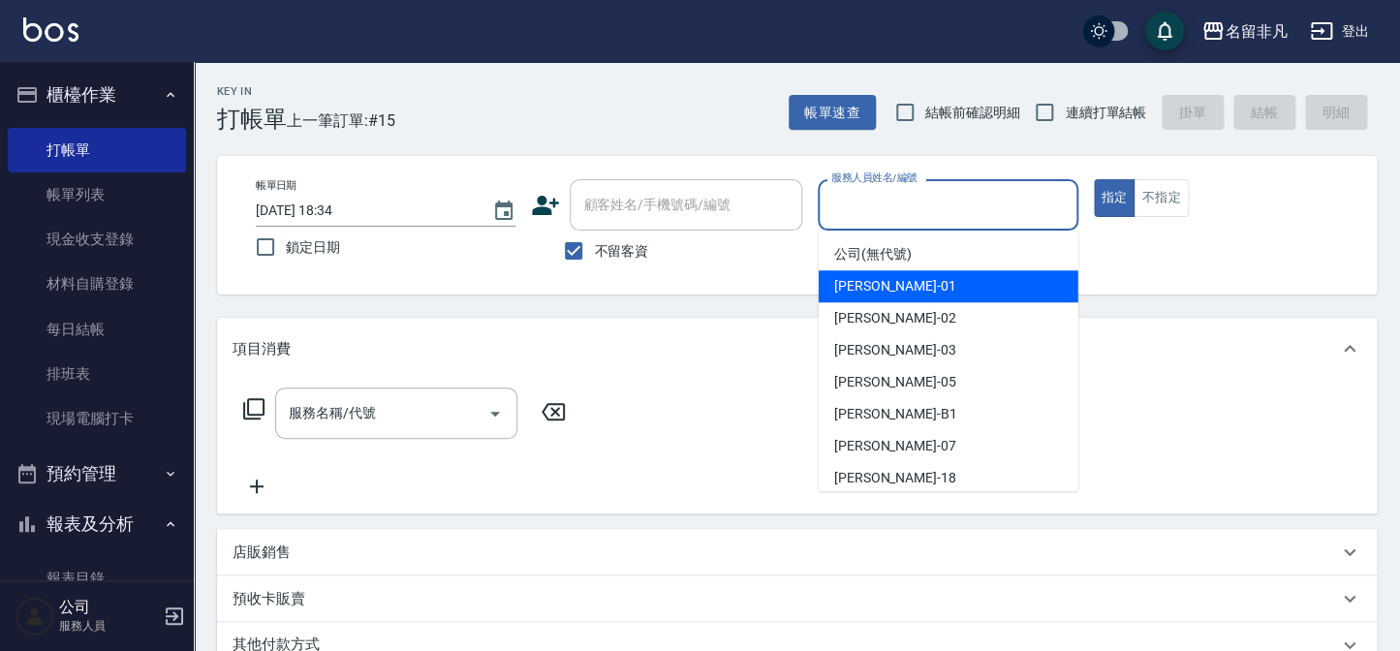
click at [919, 290] on div "[PERSON_NAME] -01" at bounding box center [949, 286] width 260 height 32
type input "[PERSON_NAME]-01"
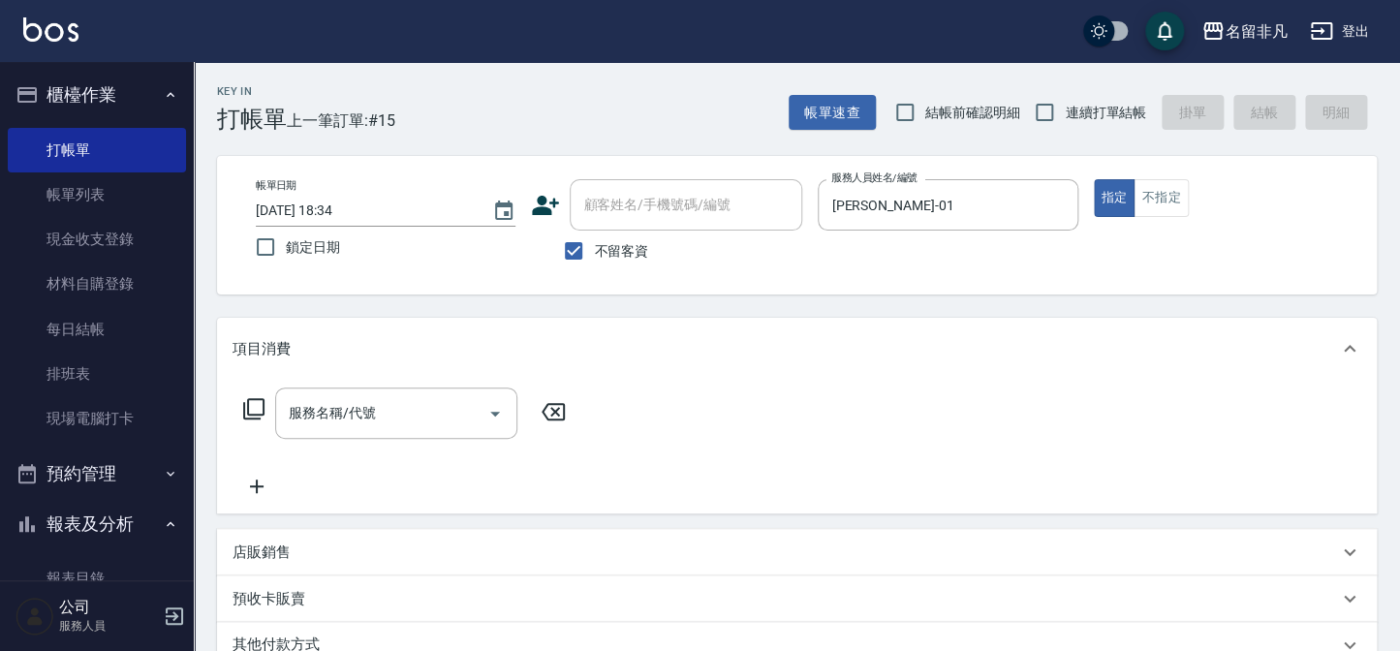
click at [250, 402] on icon at bounding box center [253, 408] width 23 height 23
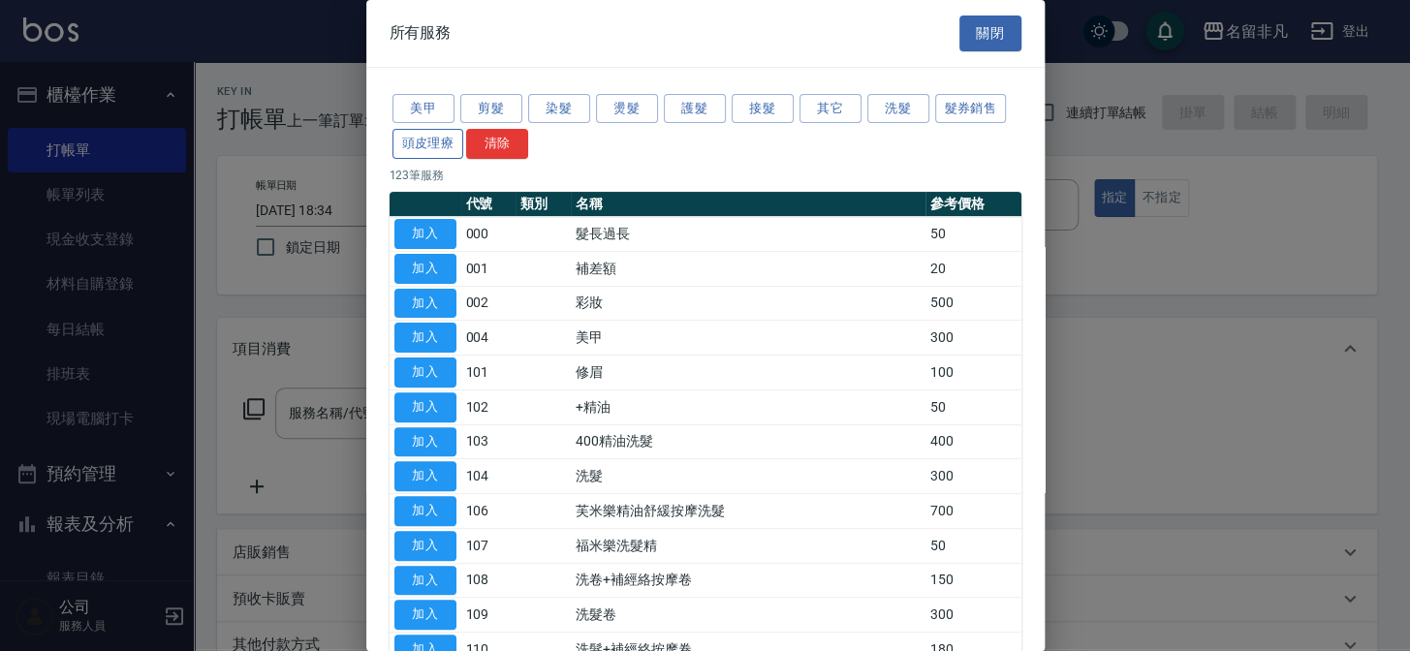
click at [403, 134] on button "頭皮理療" at bounding box center [428, 144] width 72 height 30
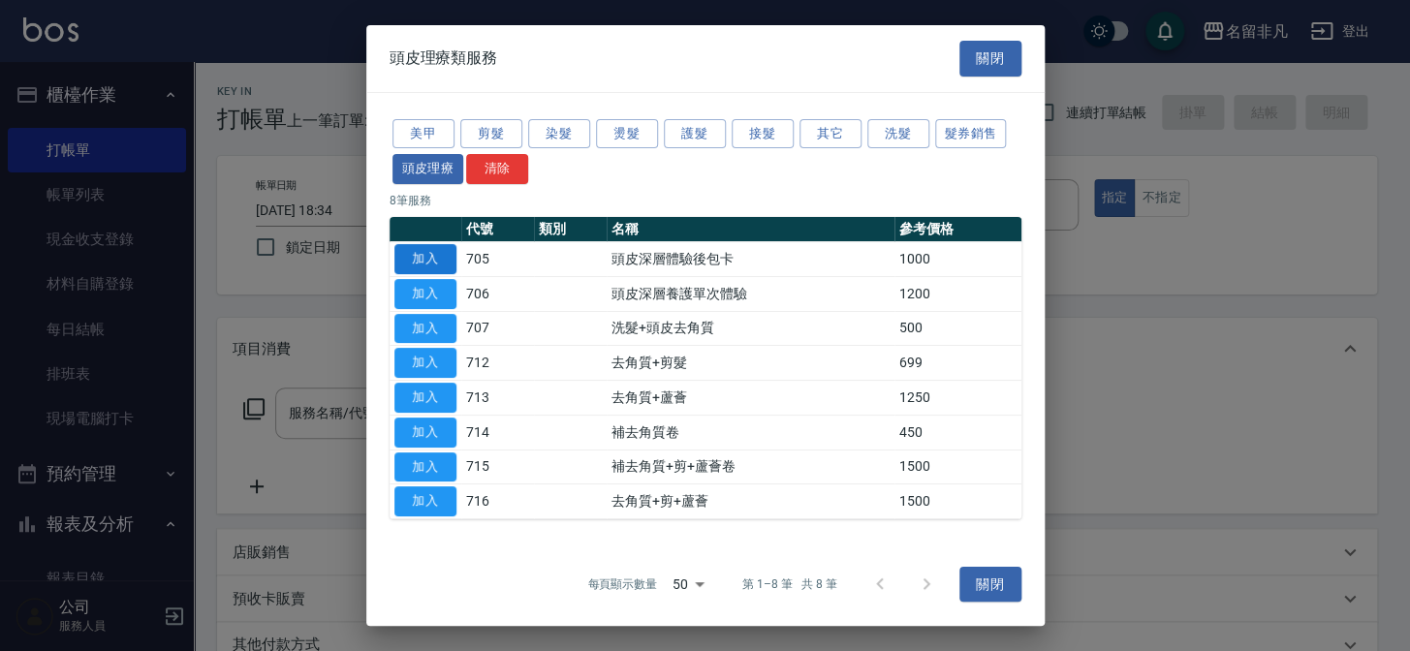
click at [439, 256] on button "加入" at bounding box center [425, 259] width 62 height 30
type input "頭皮深層體驗後包卡(705)"
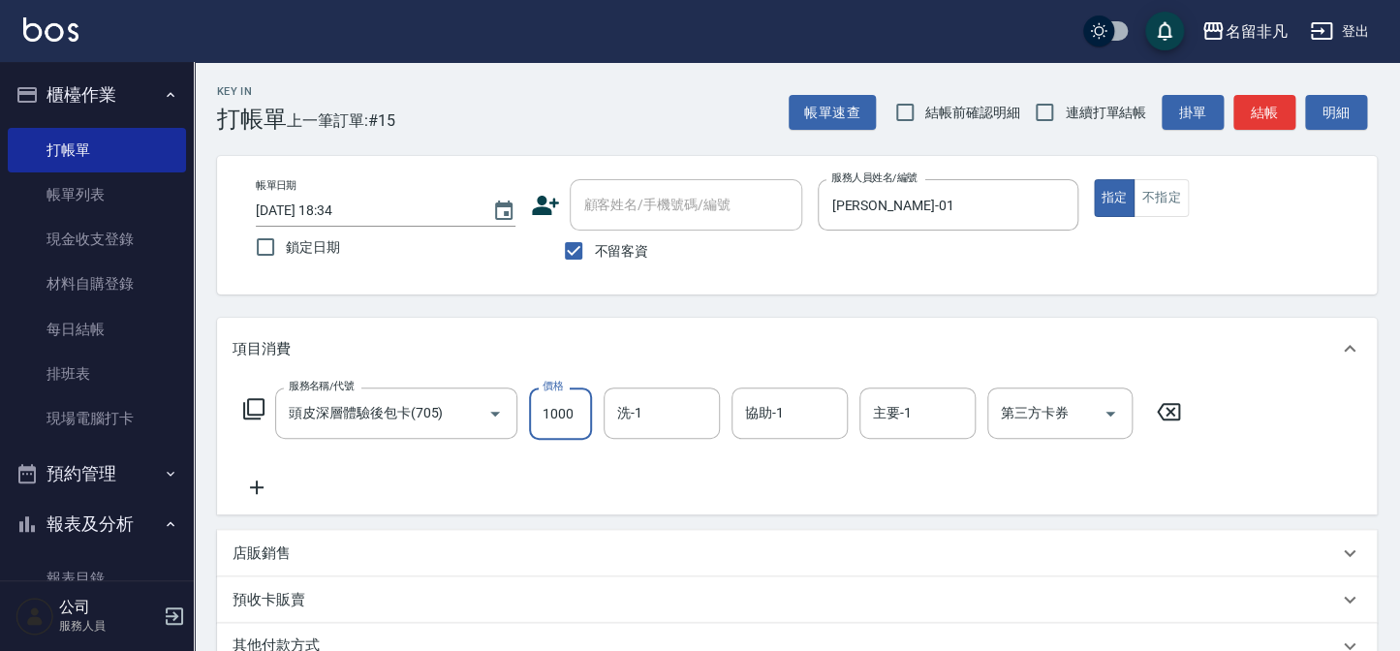
click at [578, 414] on input "1000" at bounding box center [560, 414] width 63 height 52
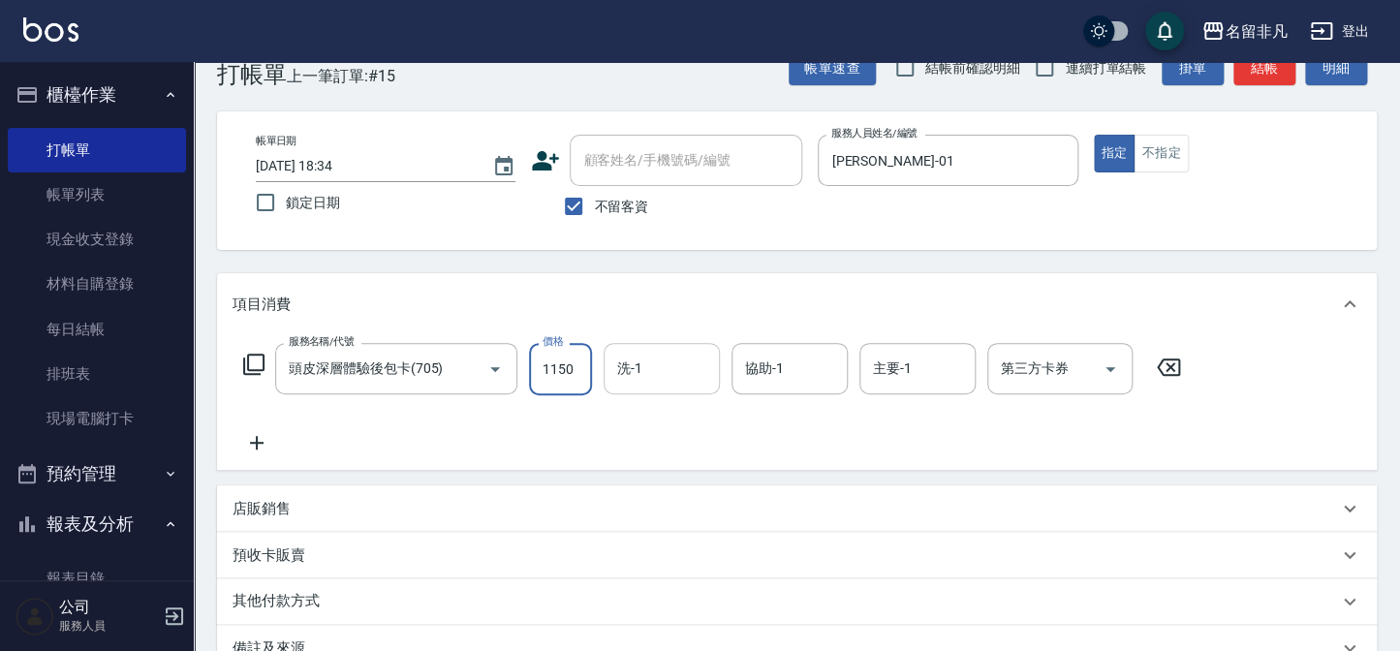
scroll to position [87, 0]
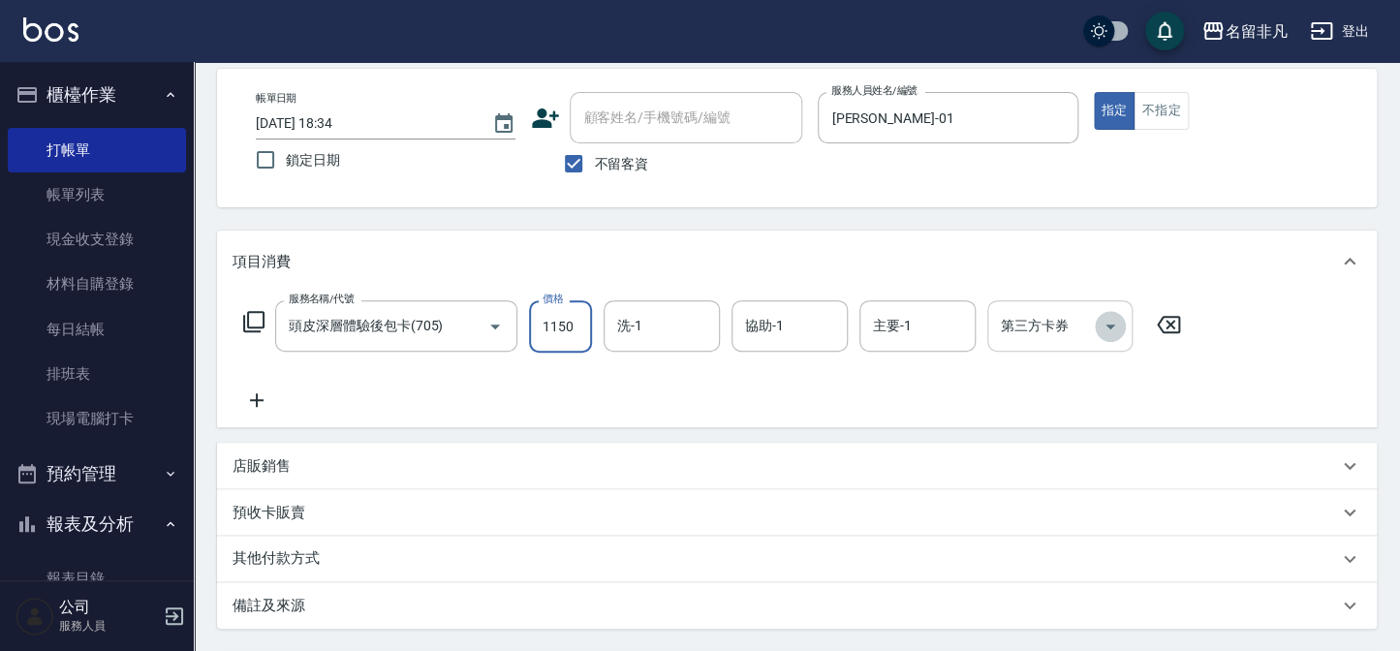
click at [1113, 331] on icon "Open" at bounding box center [1110, 326] width 23 height 23
type input "1150"
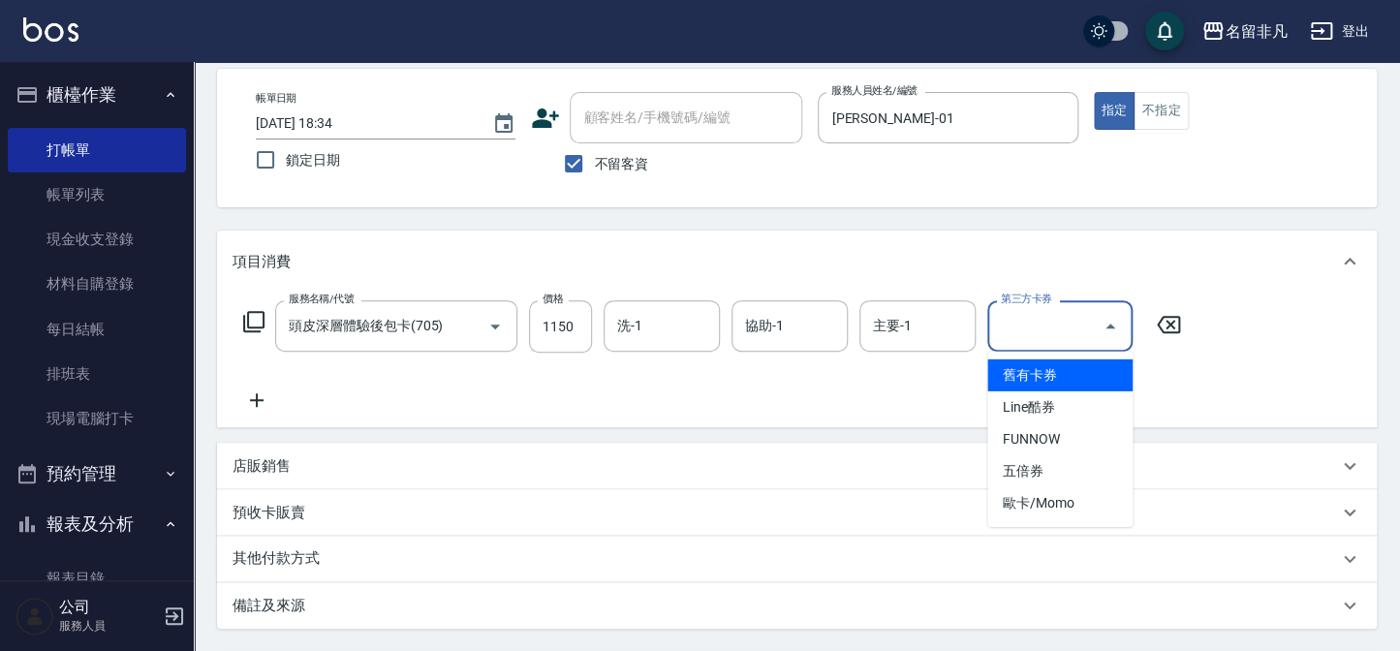
click at [1047, 374] on span "舊有卡券" at bounding box center [1059, 376] width 145 height 32
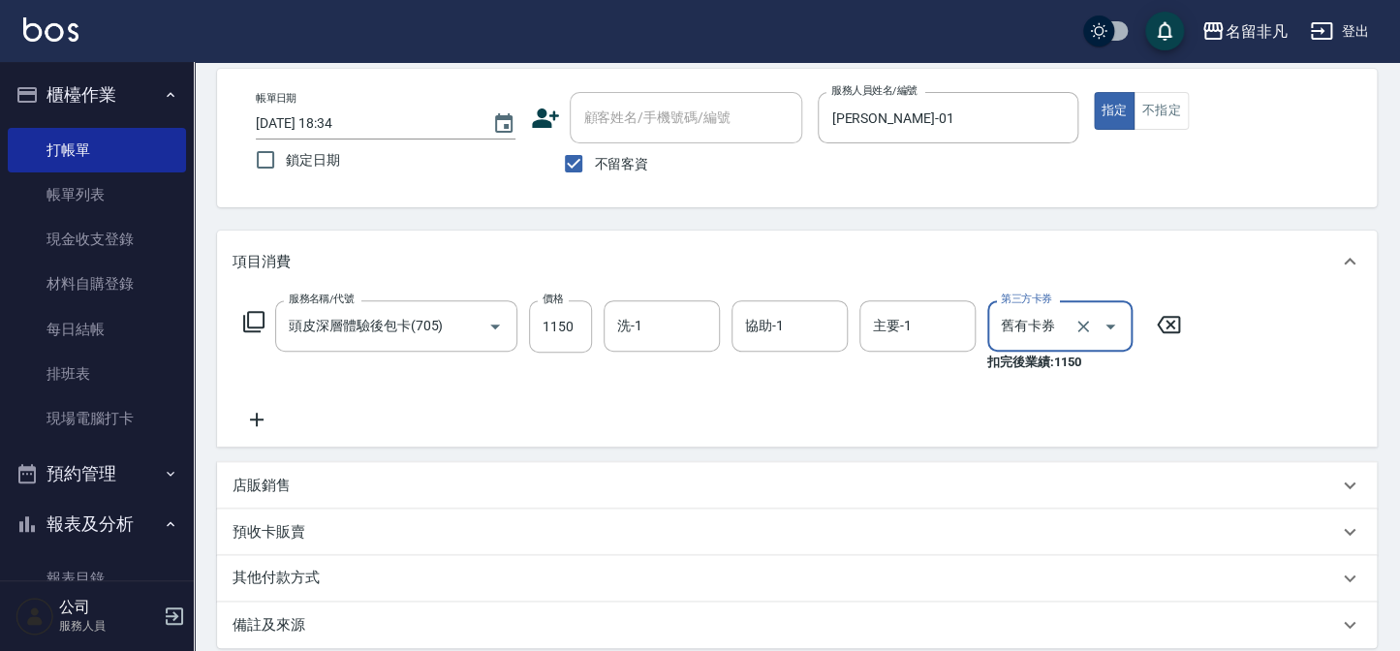
type input "舊有卡券"
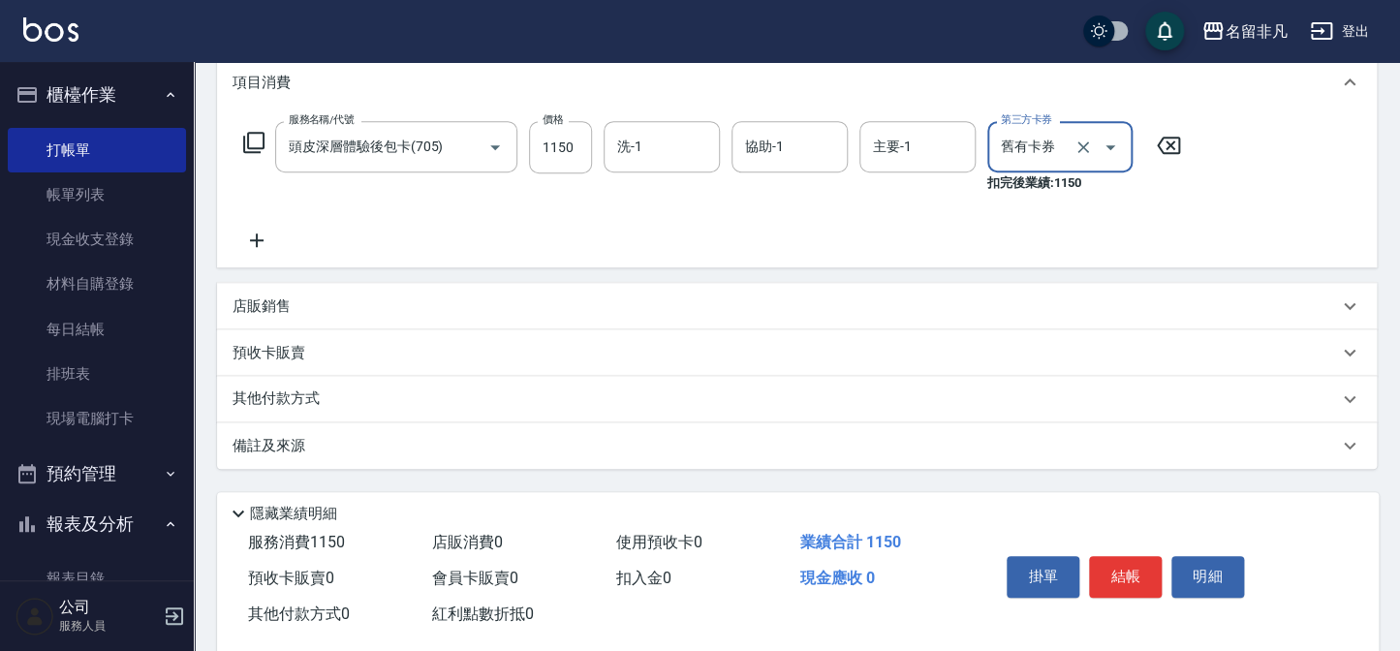
scroll to position [299, 0]
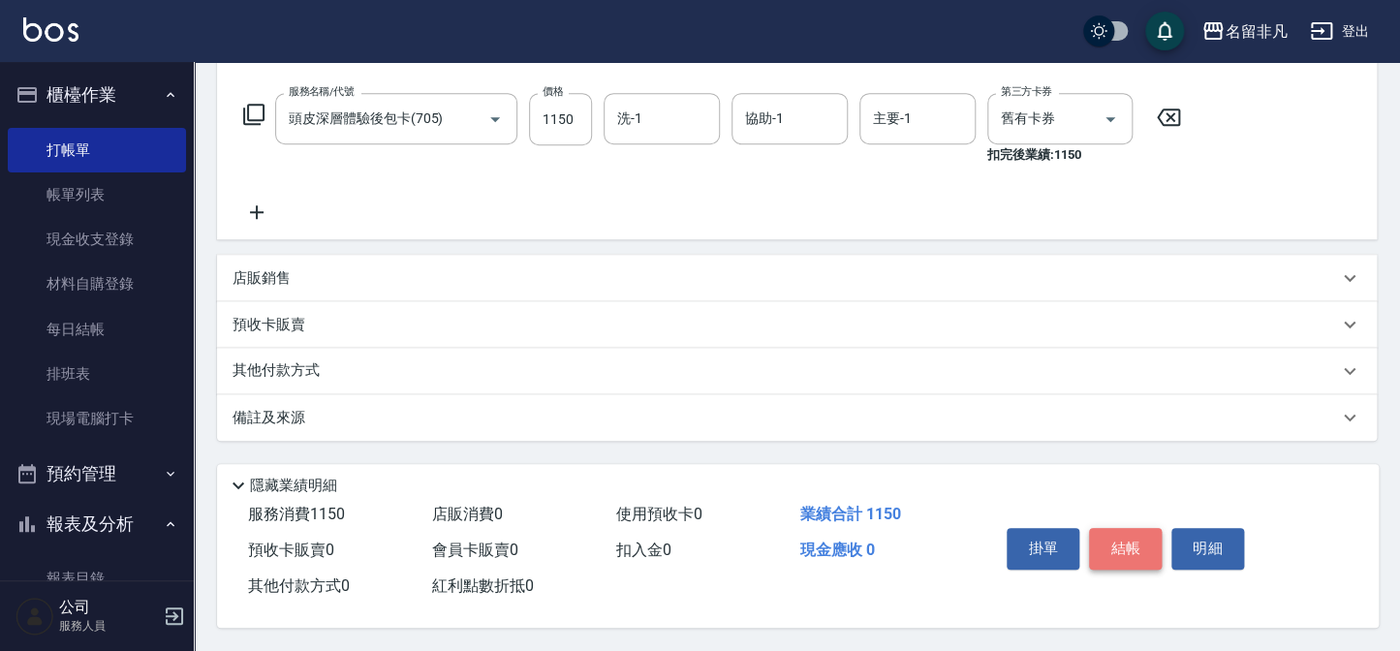
click at [1117, 542] on button "結帳" at bounding box center [1125, 548] width 73 height 41
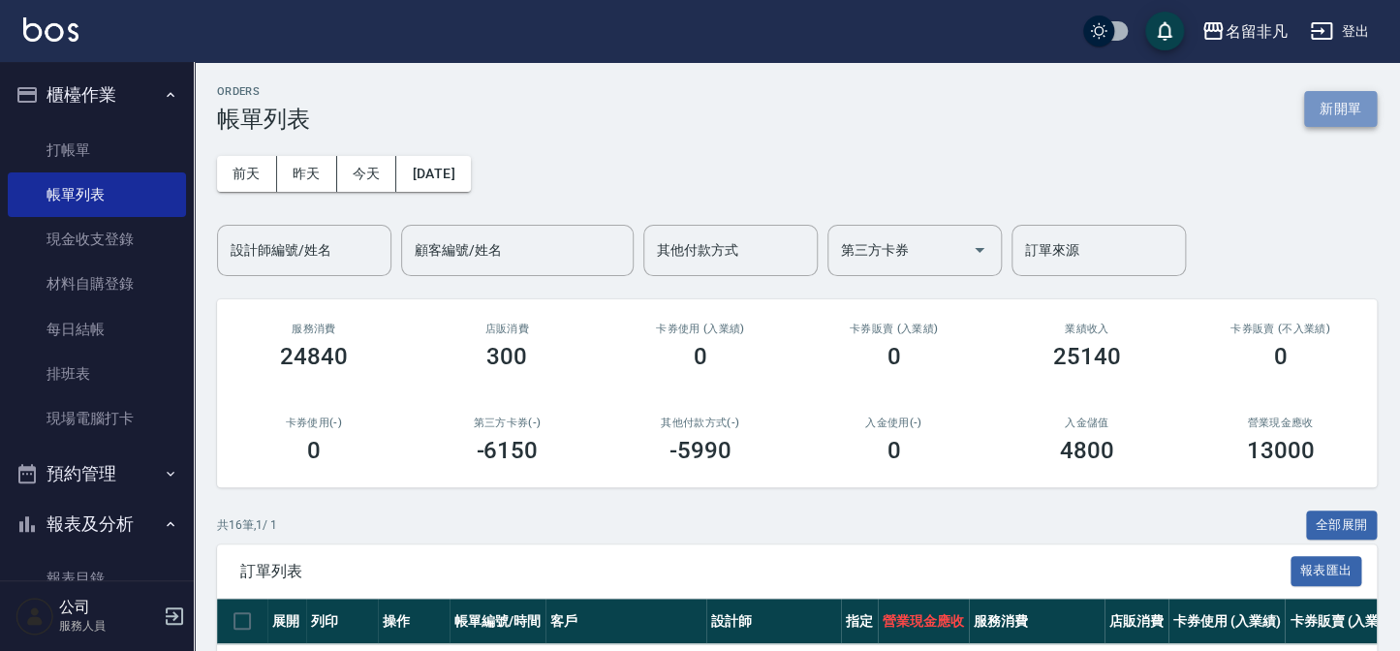
click at [1349, 113] on button "新開單" at bounding box center [1340, 109] width 73 height 36
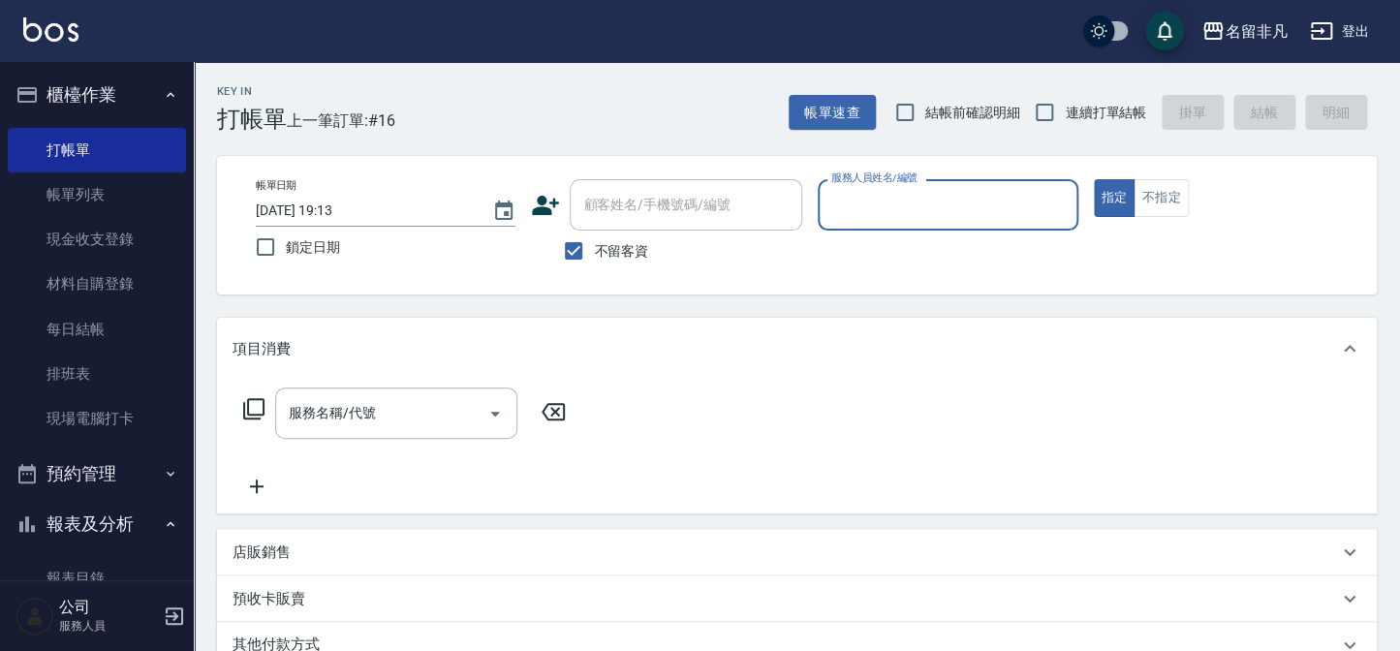
click at [647, 238] on label "不留客資" at bounding box center [600, 251] width 95 height 41
click at [594, 238] on input "不留客資" at bounding box center [573, 251] width 41 height 41
checkbox input "false"
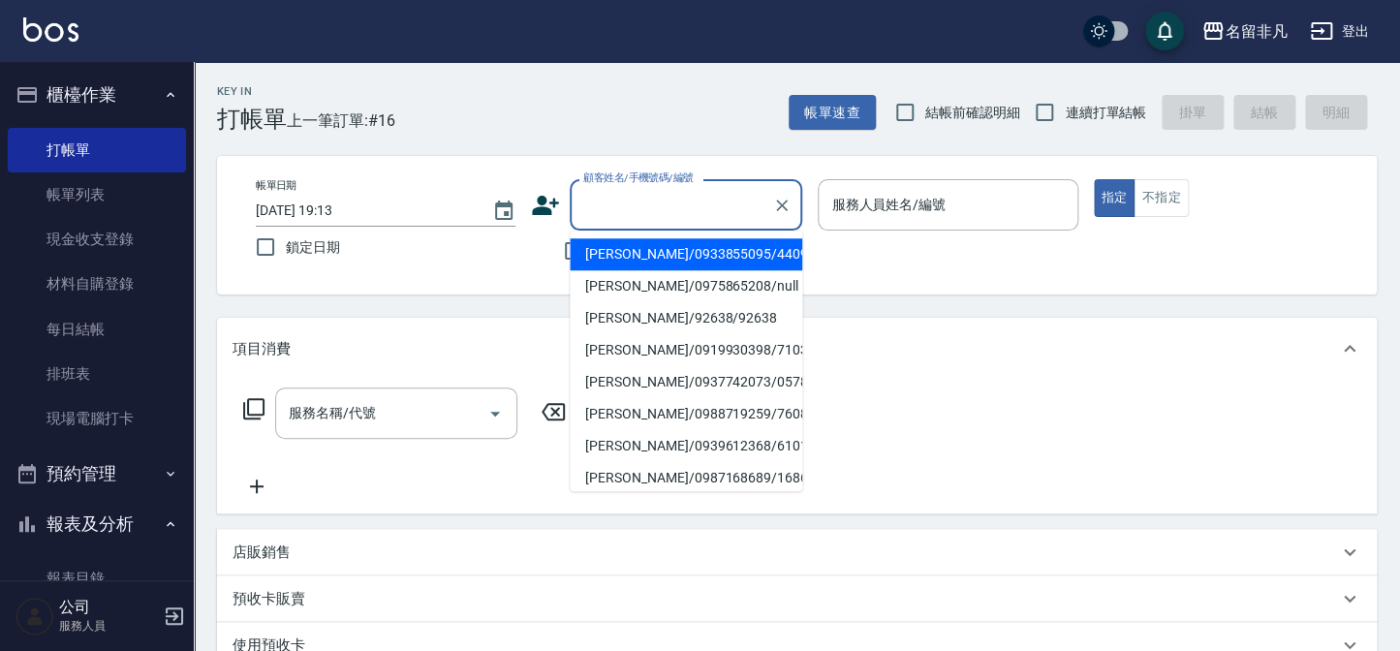
click at [674, 203] on input "顧客姓名/手機號碼/編號" at bounding box center [672, 205] width 186 height 34
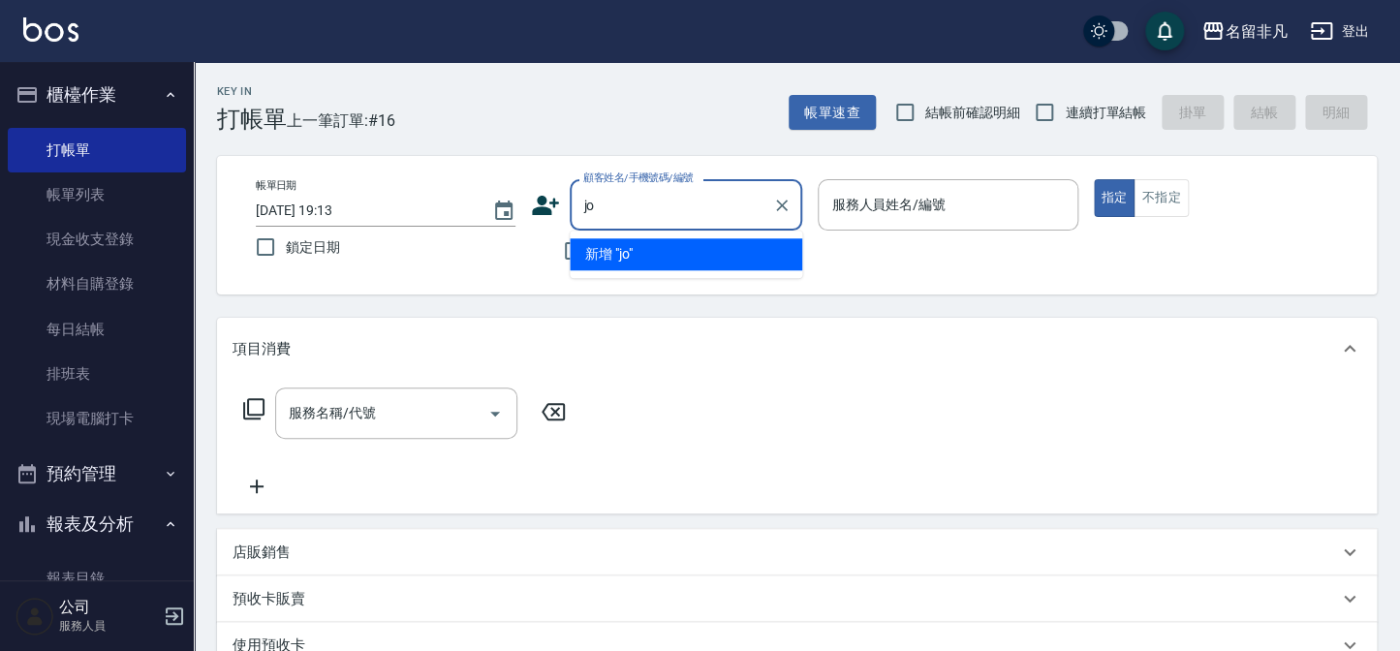
type input "j"
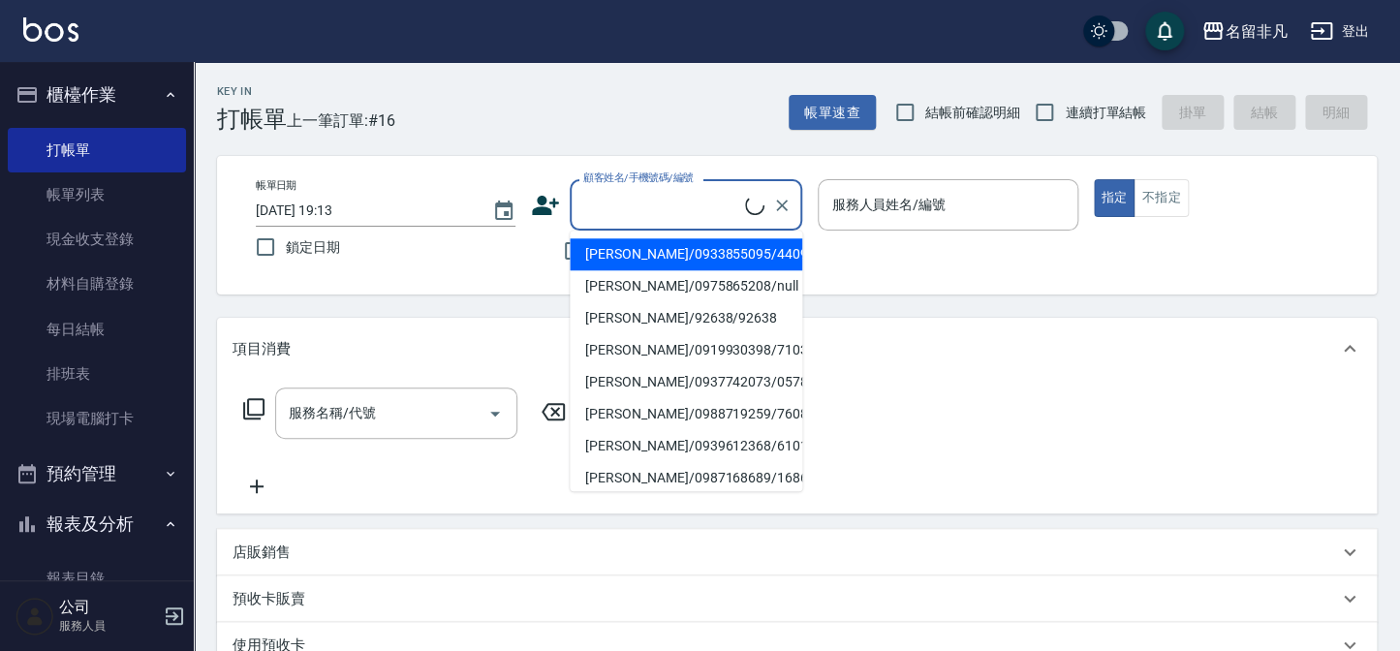
type input "k"
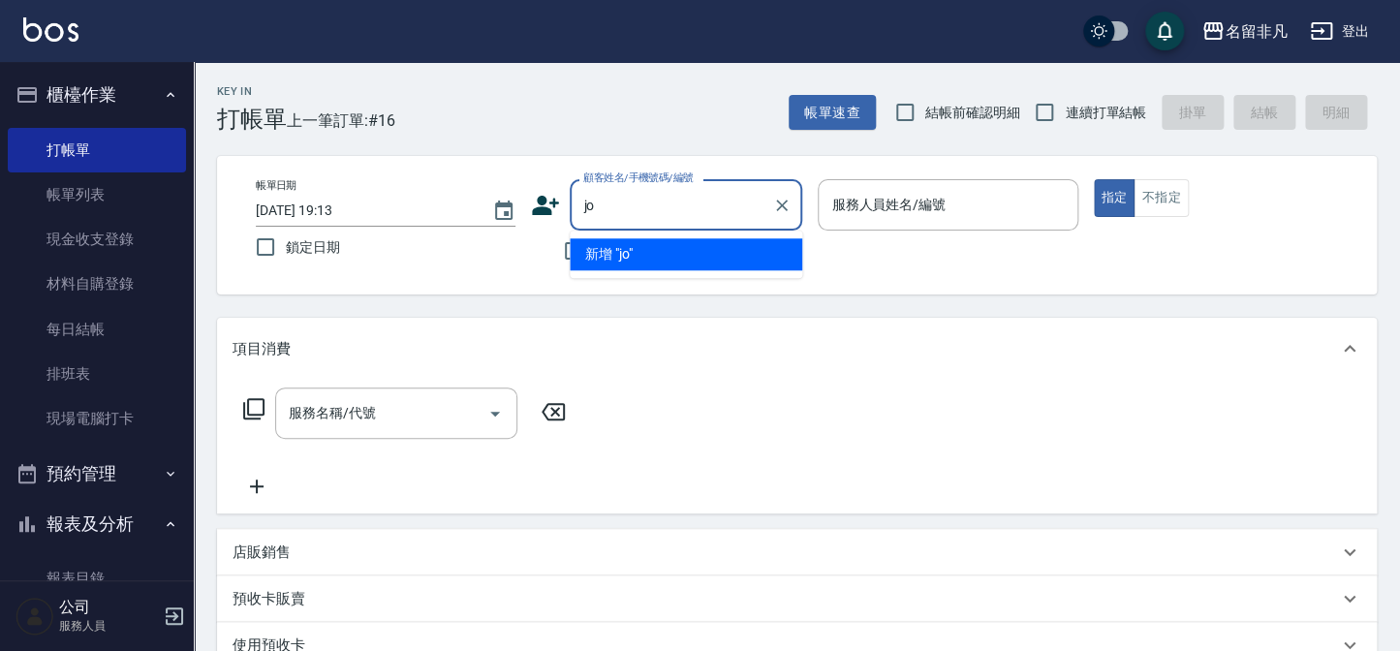
type input "j"
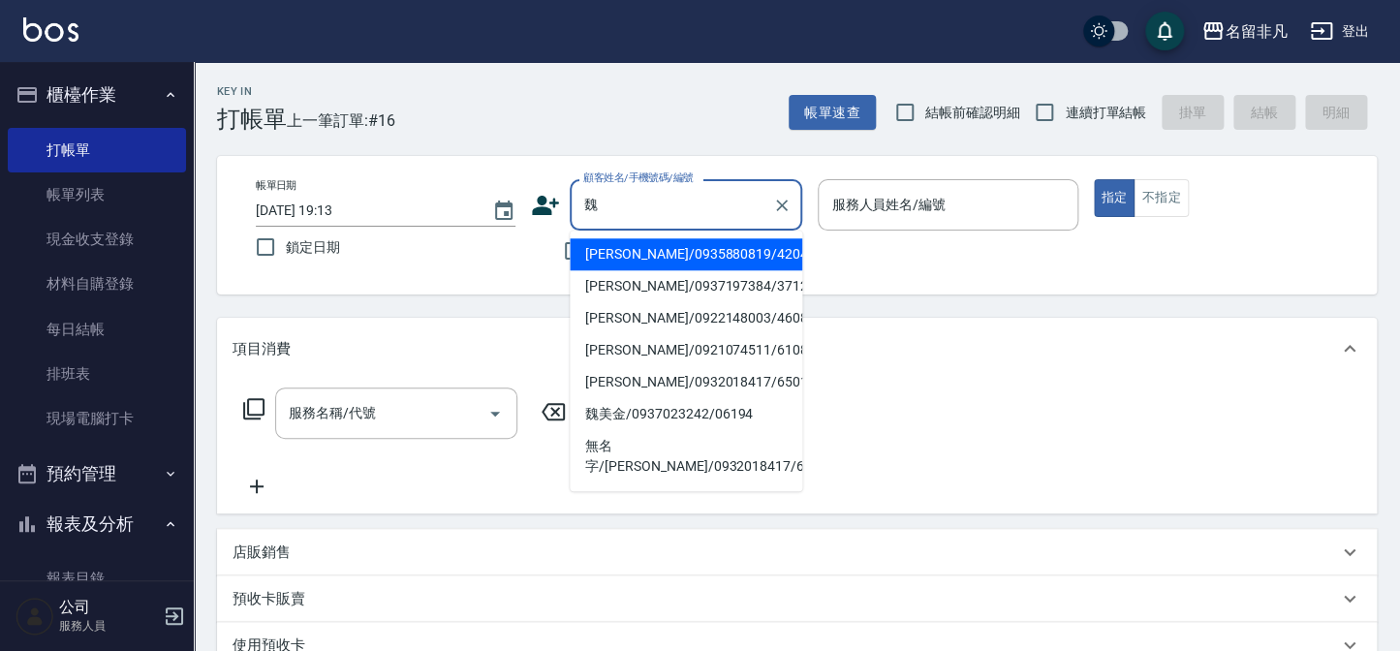
click at [646, 252] on li "[PERSON_NAME]/0935880819/420429" at bounding box center [686, 254] width 233 height 32
type input "[PERSON_NAME]/0935880819/420429"
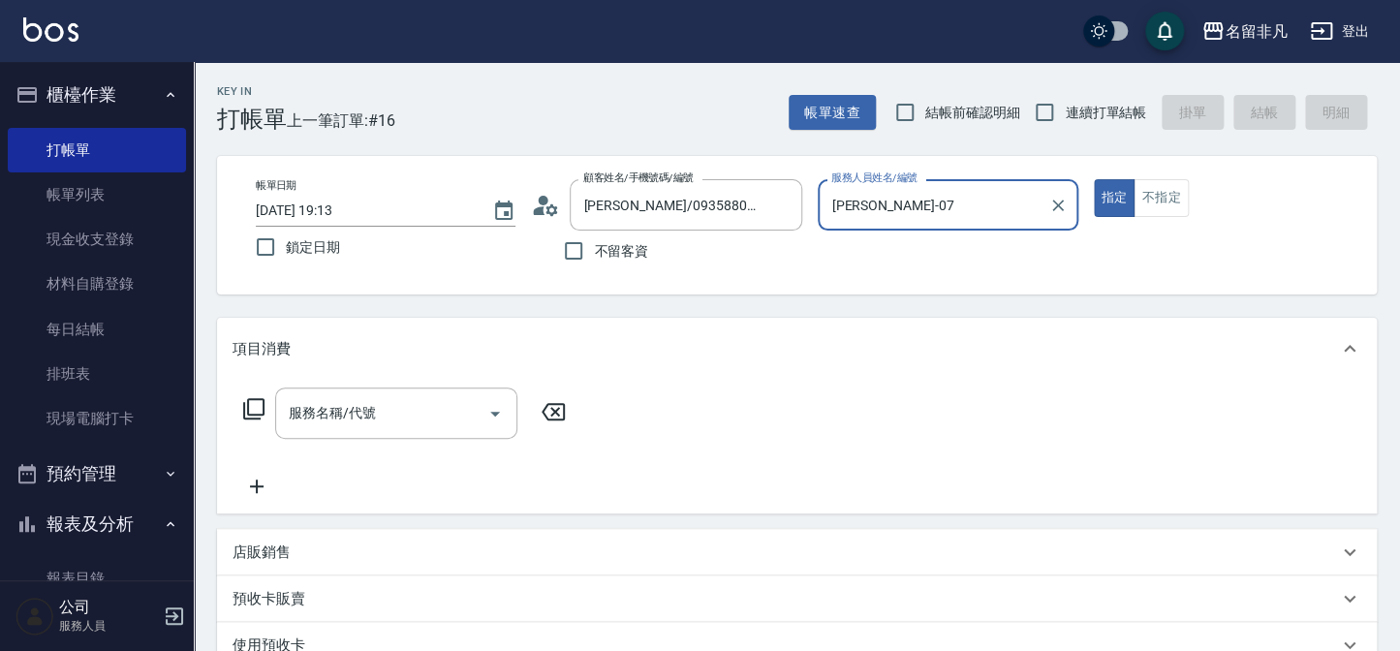
type input "[PERSON_NAME]-07"
click at [332, 419] on div "服務名稱/代號 服務名稱/代號" at bounding box center [396, 413] width 242 height 51
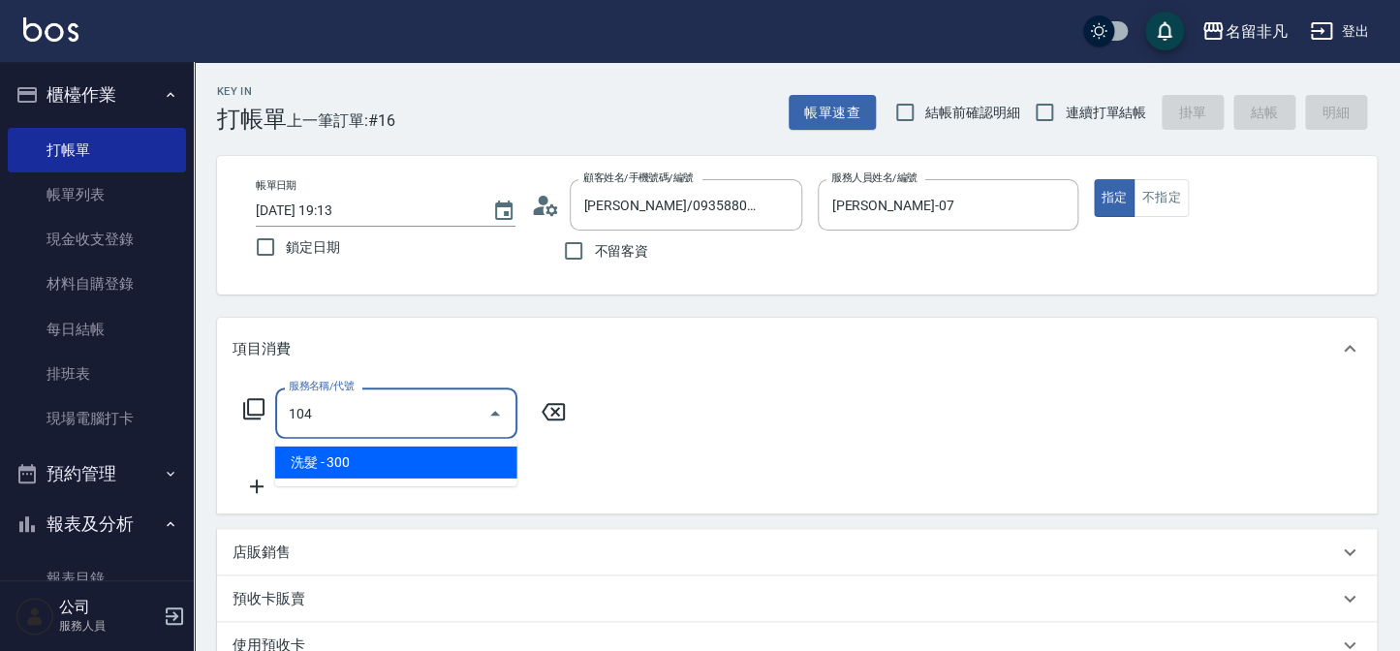
click at [329, 464] on span "洗髮 - 300" at bounding box center [396, 463] width 242 height 32
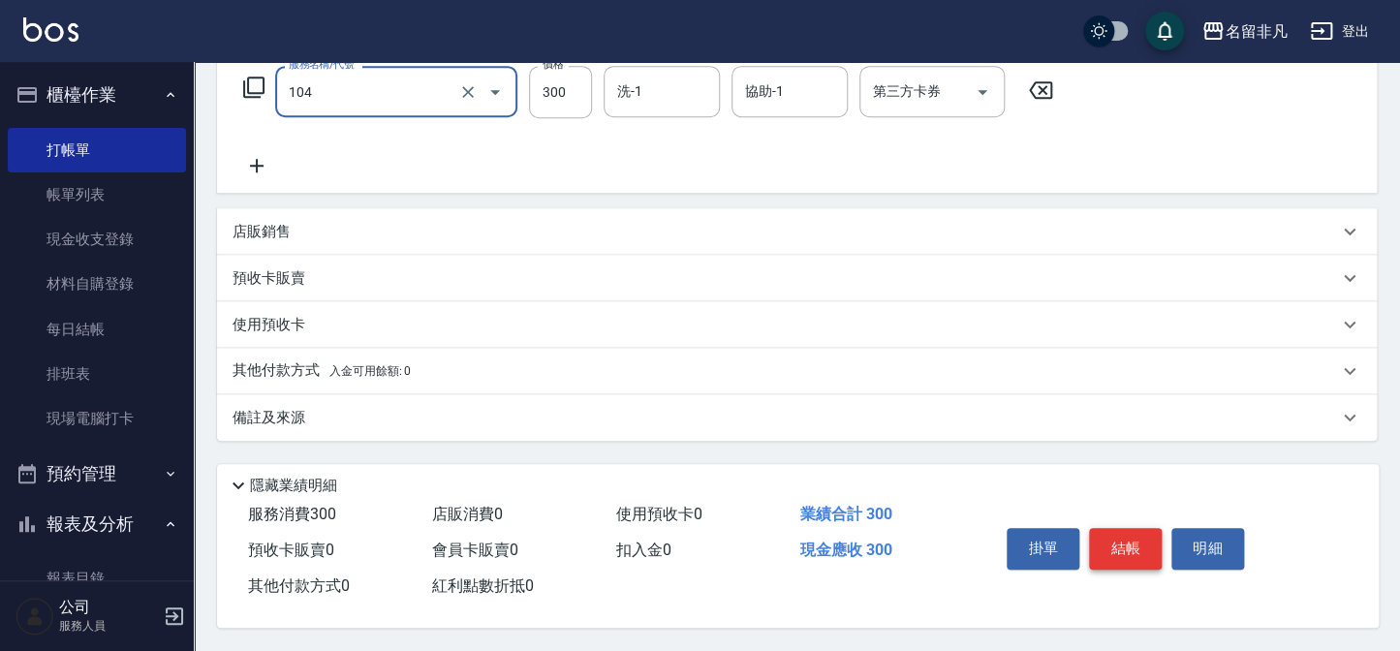
scroll to position [327, 0]
type input "洗髮(104)"
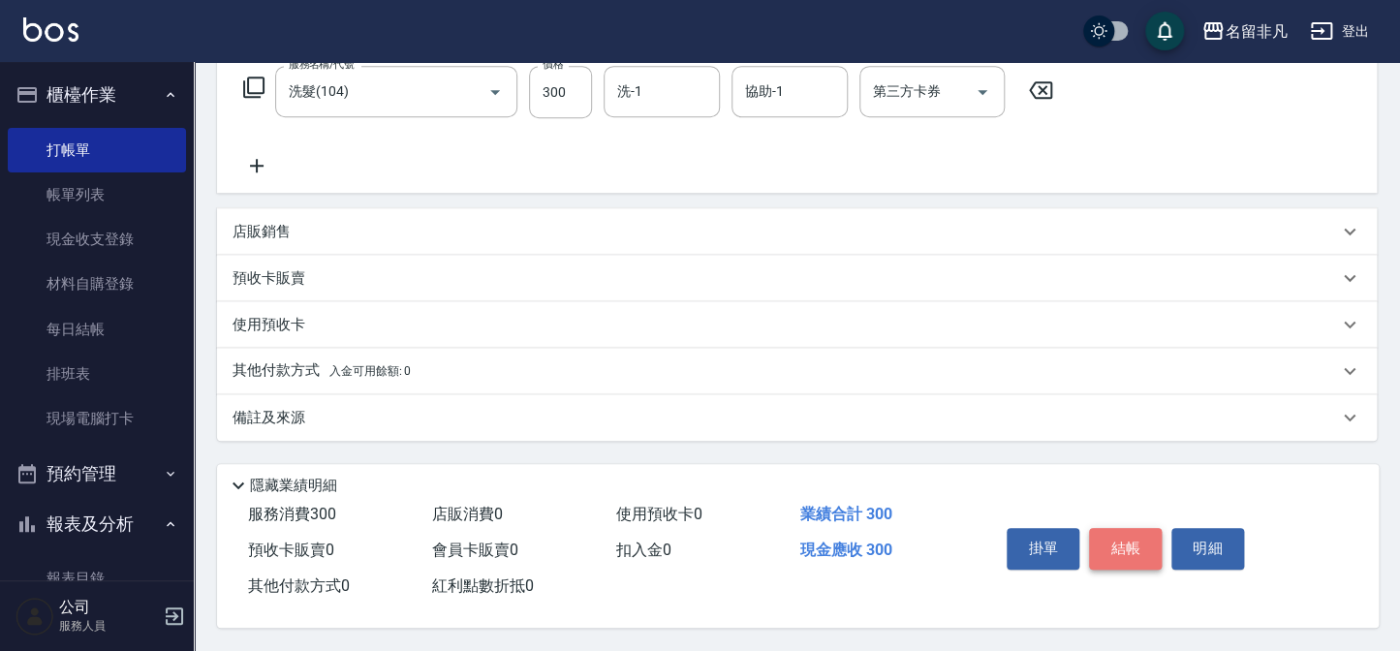
click at [1138, 554] on button "結帳" at bounding box center [1125, 548] width 73 height 41
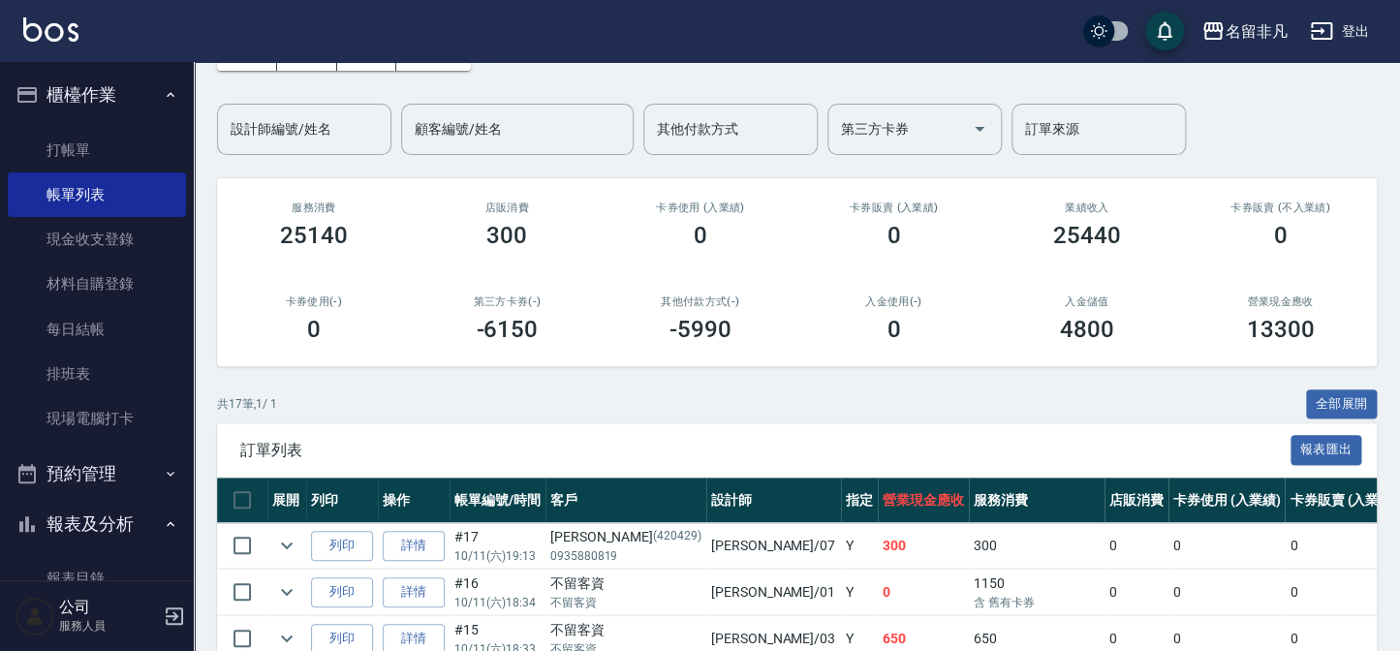
scroll to position [528, 0]
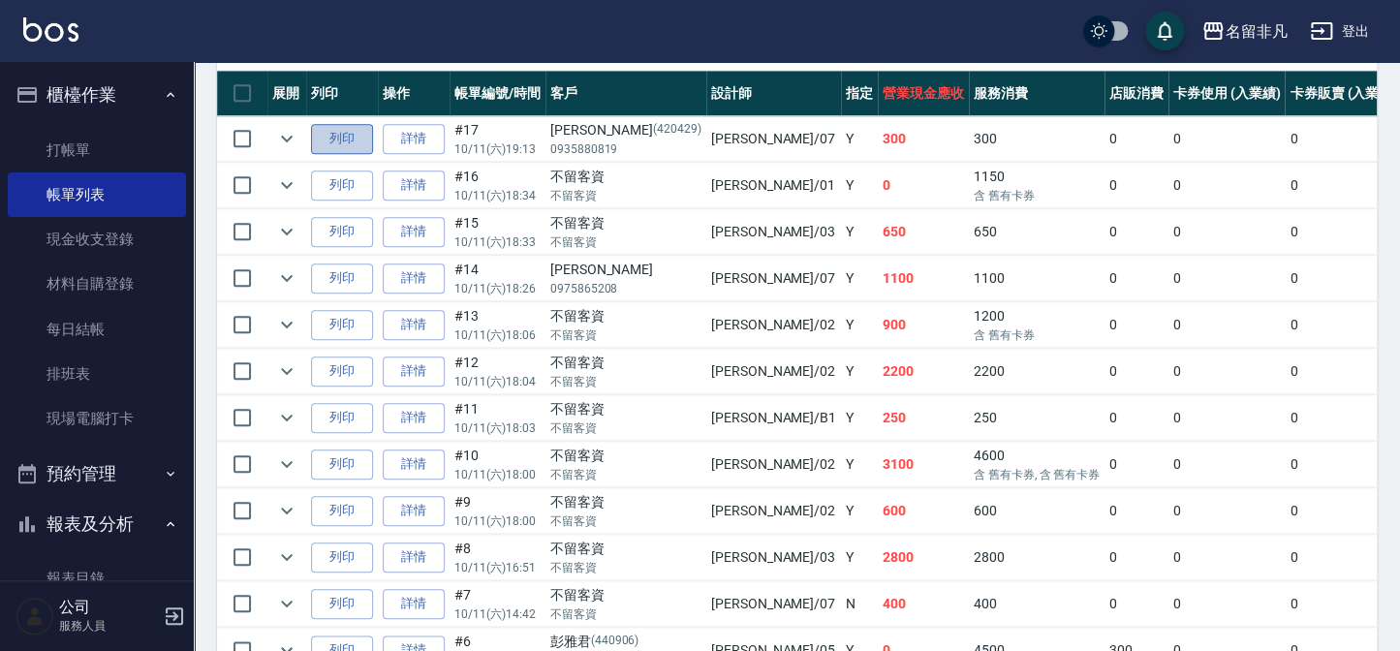
click at [344, 140] on button "列印" at bounding box center [342, 139] width 62 height 30
click at [112, 95] on button "櫃檯作業" at bounding box center [97, 95] width 178 height 50
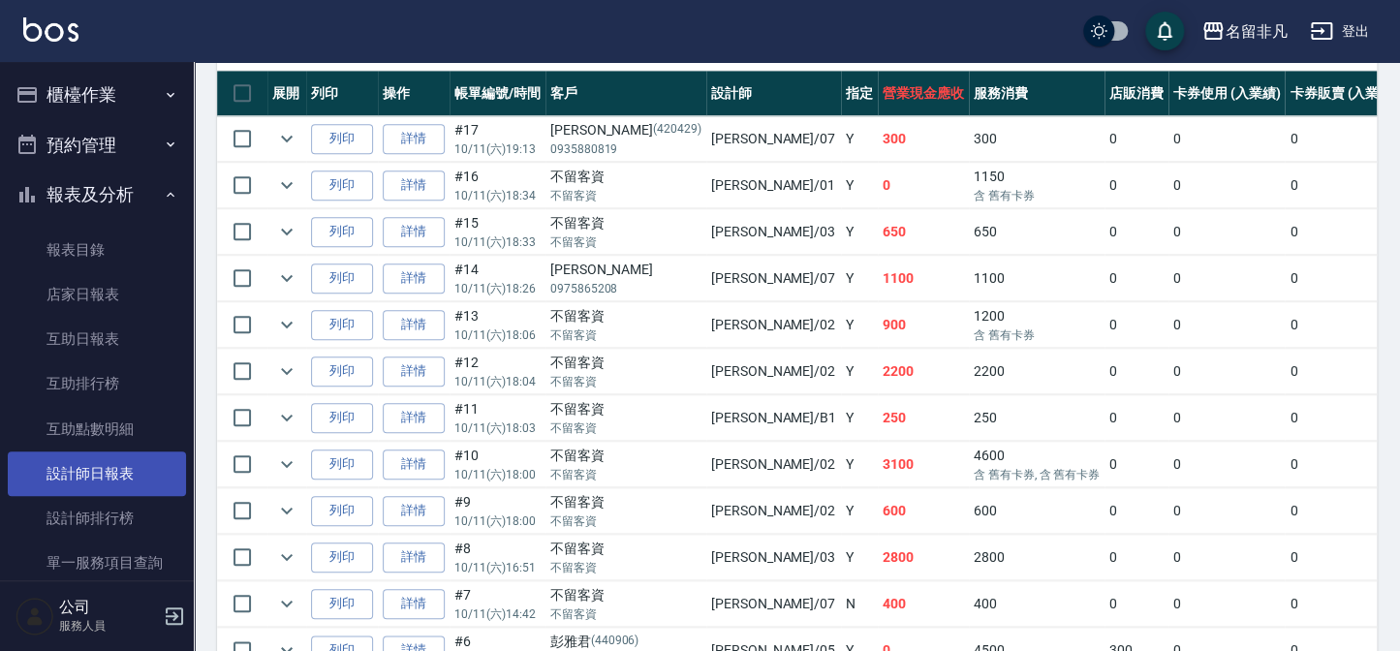
click at [109, 474] on link "設計師日報表" at bounding box center [97, 474] width 178 height 45
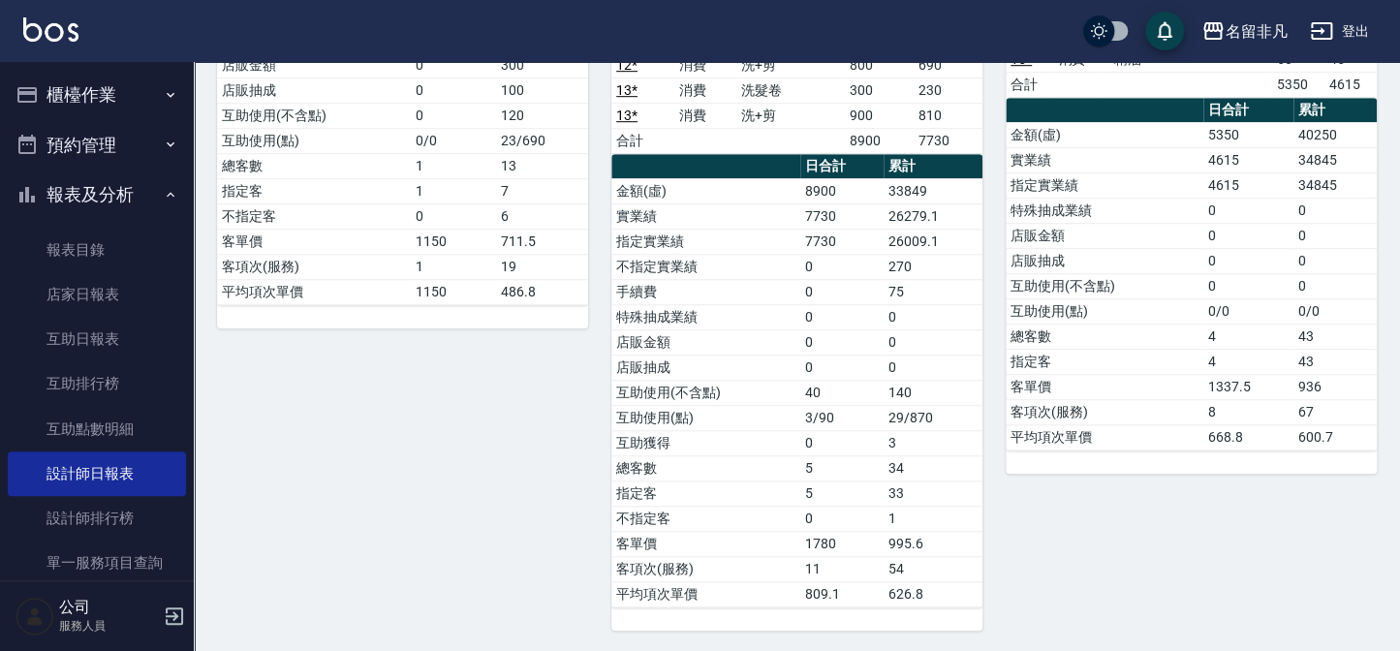
scroll to position [395, 0]
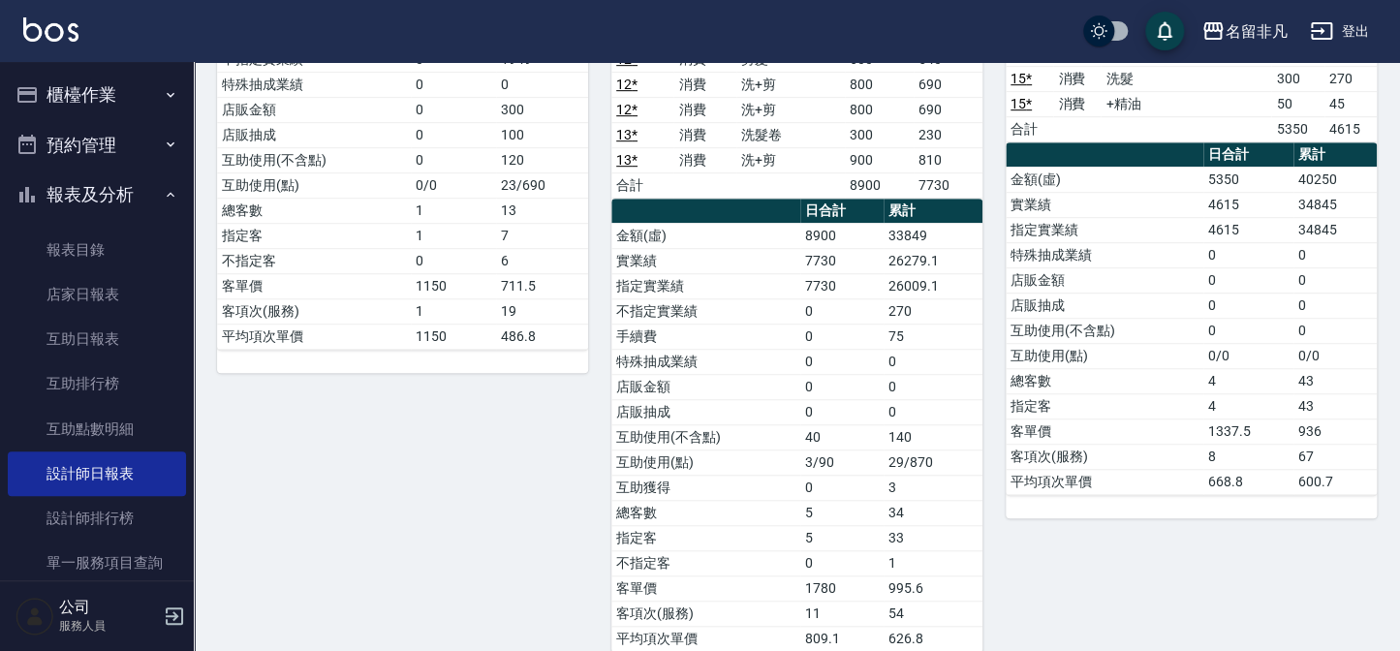
click at [170, 202] on button "報表及分析" at bounding box center [97, 195] width 178 height 50
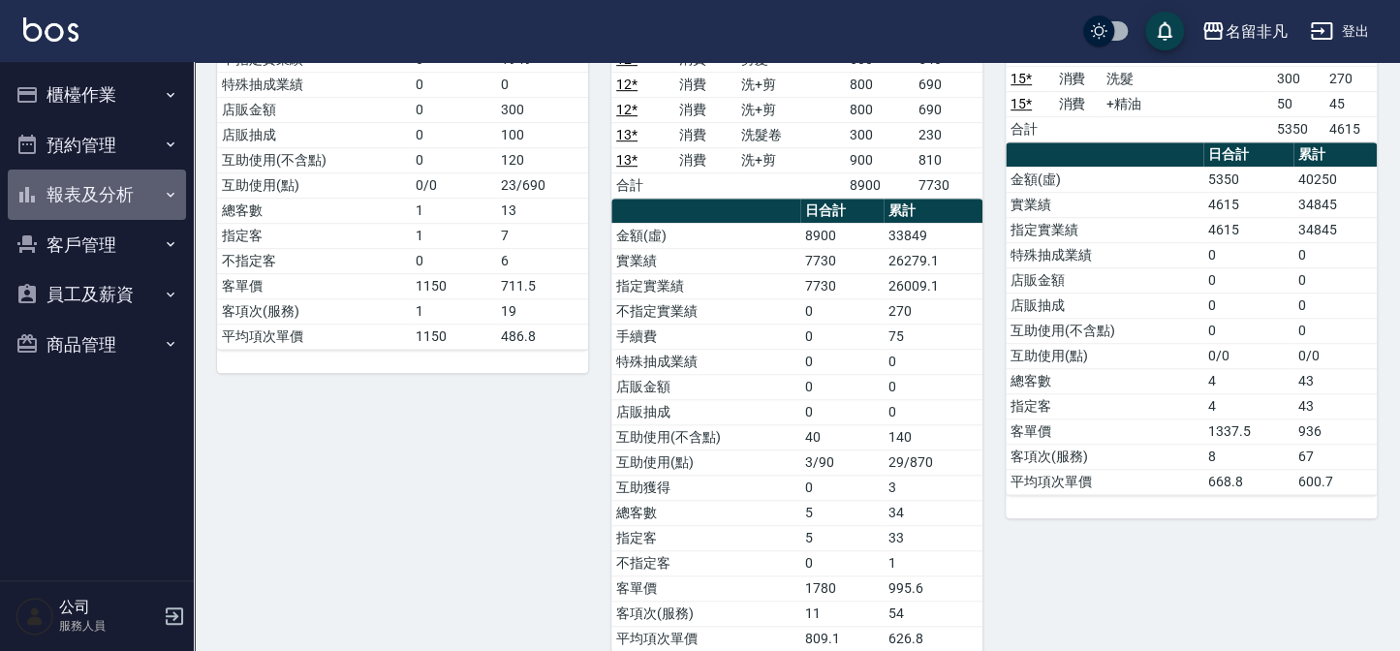
click at [102, 192] on button "報表及分析" at bounding box center [97, 195] width 178 height 50
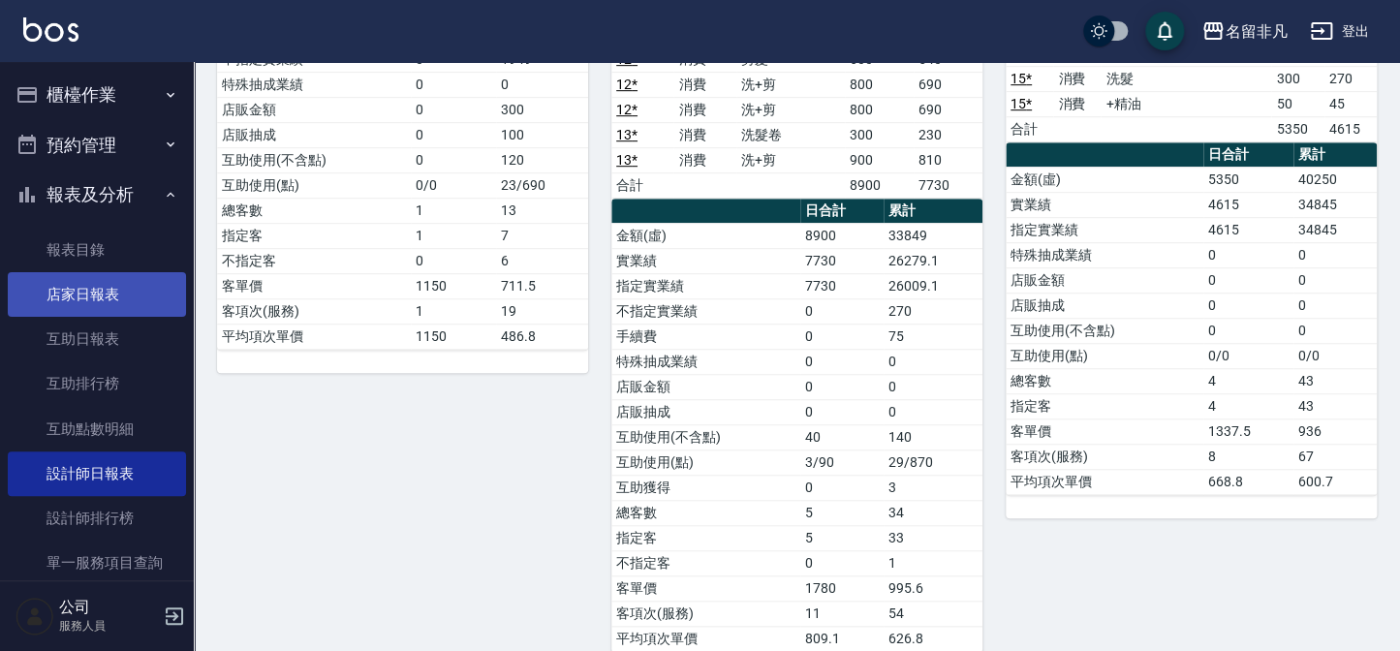
click at [126, 291] on link "店家日報表" at bounding box center [97, 294] width 178 height 45
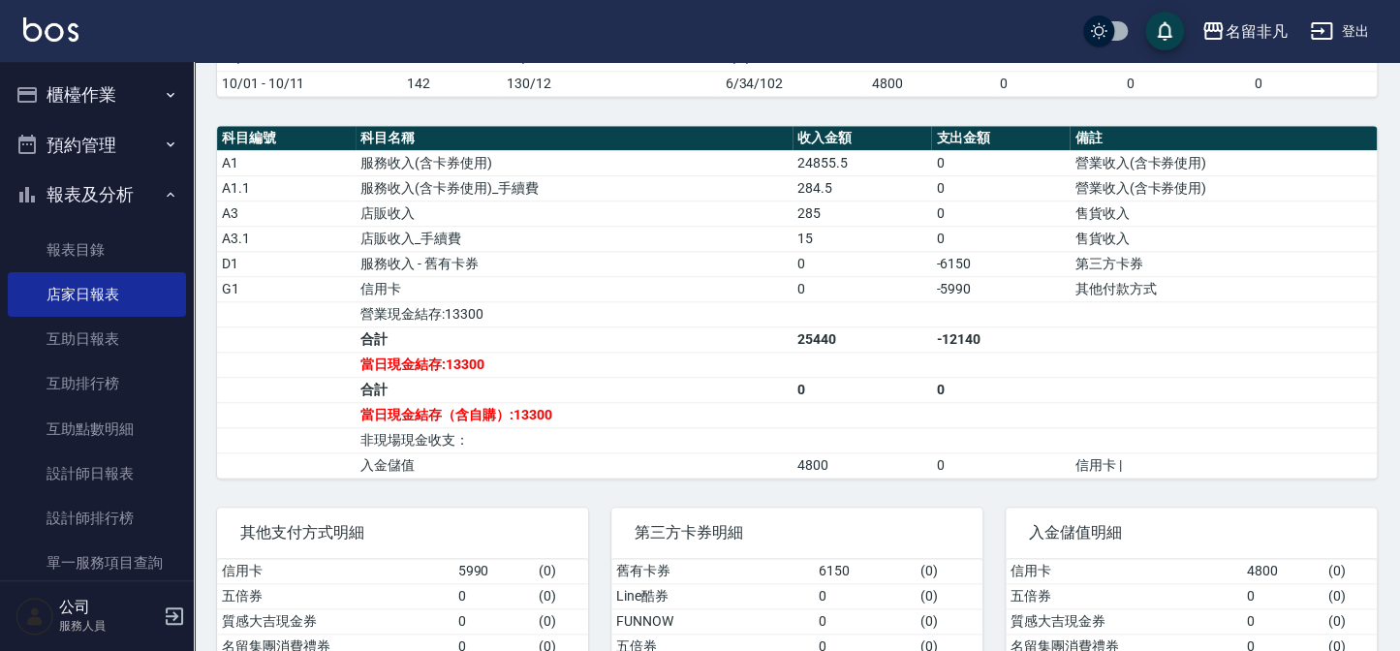
scroll to position [688, 0]
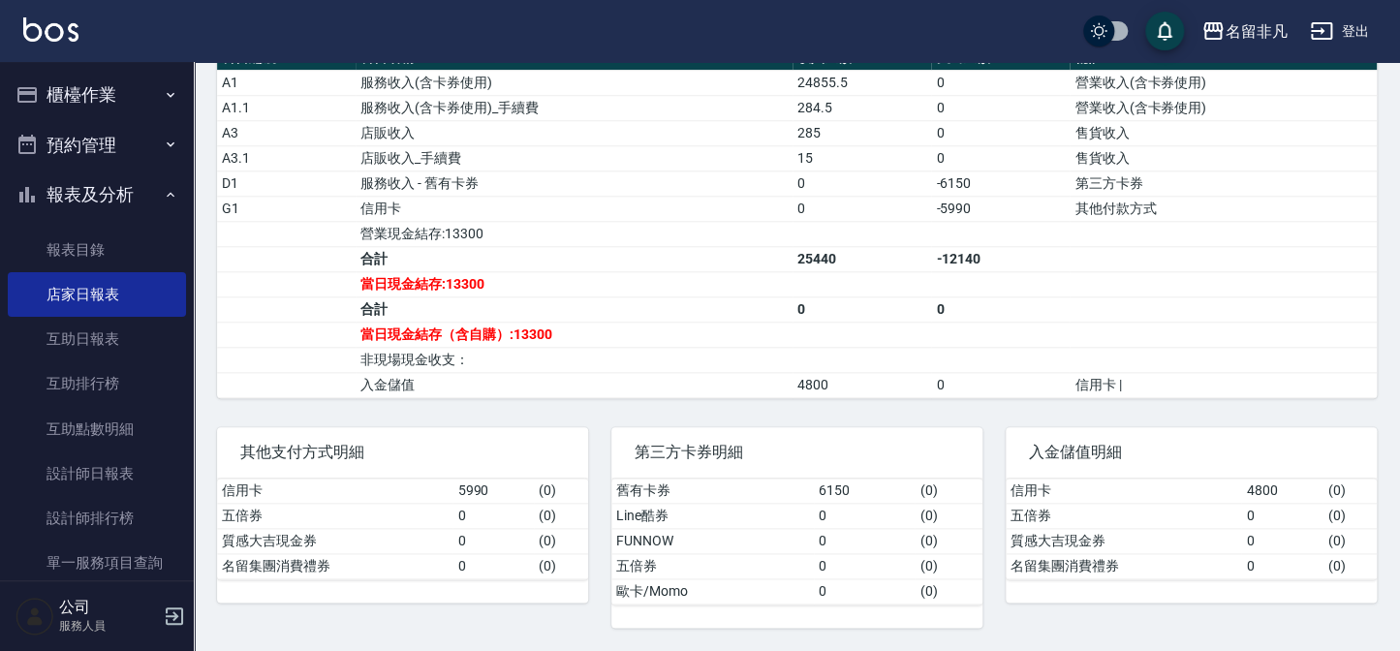
click at [130, 99] on button "櫃檯作業" at bounding box center [97, 95] width 178 height 50
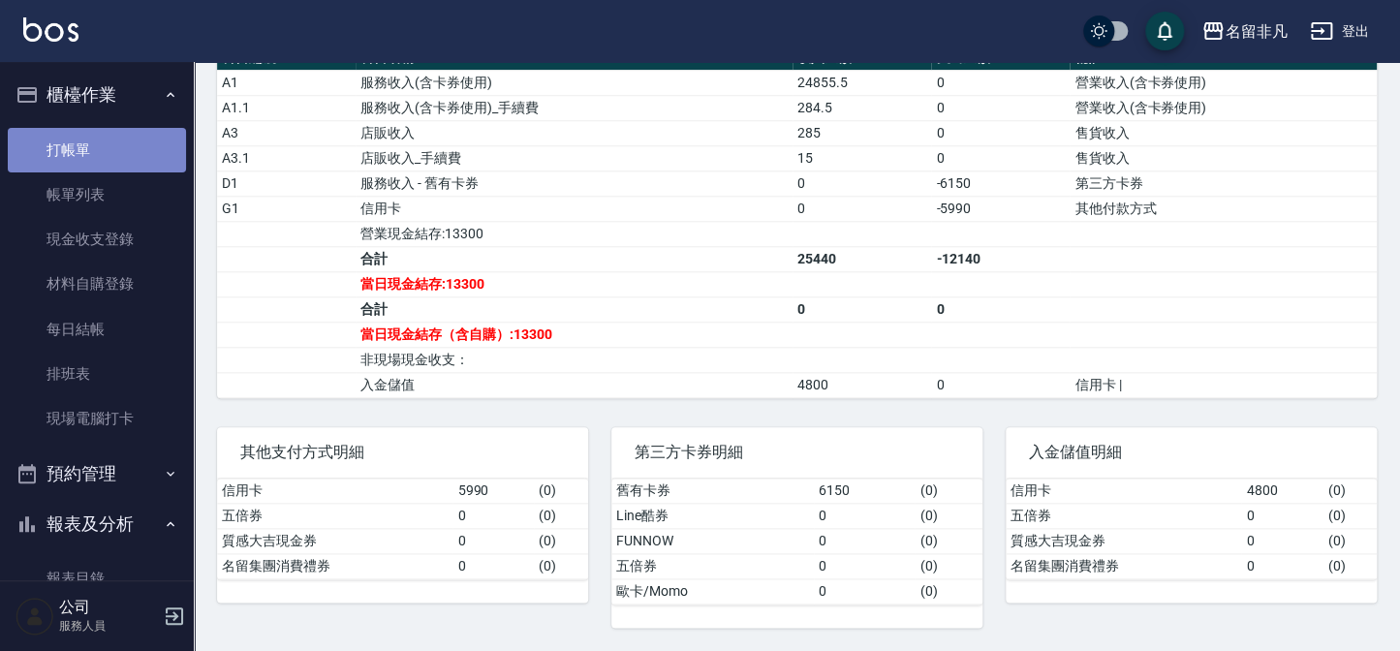
click at [135, 148] on link "打帳單" at bounding box center [97, 150] width 178 height 45
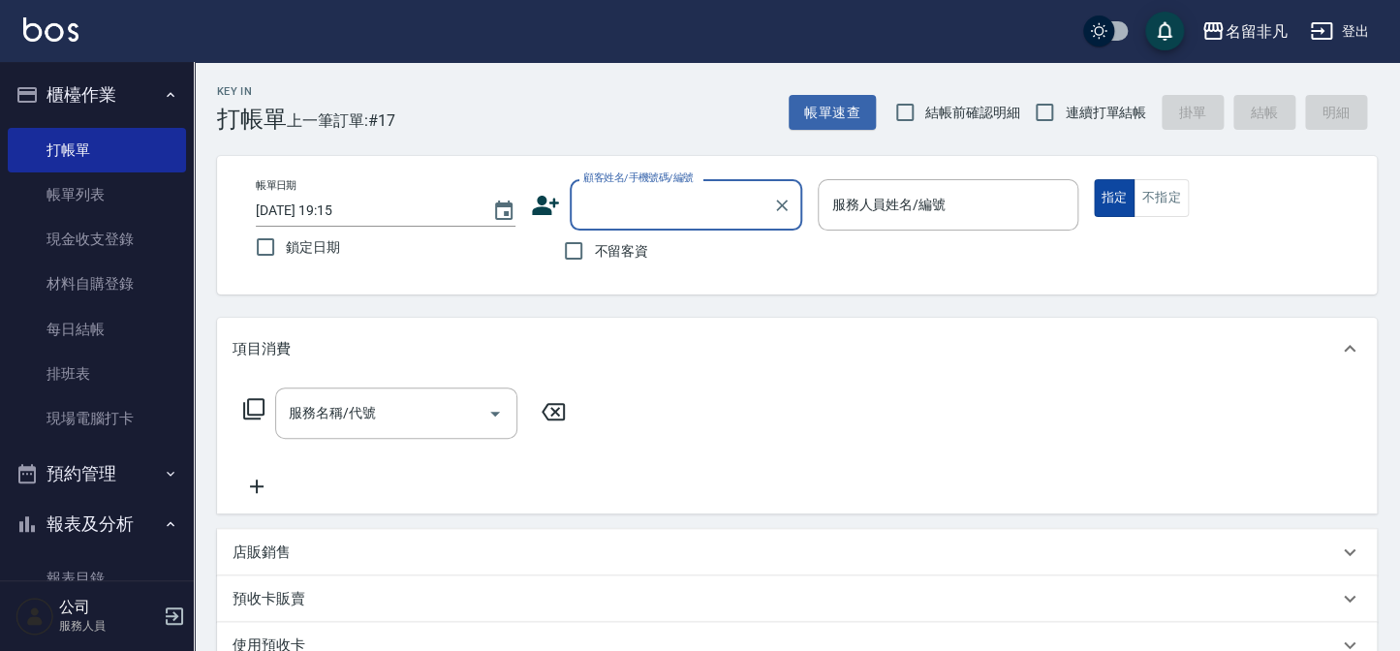
click at [1103, 194] on button "指定" at bounding box center [1115, 198] width 42 height 38
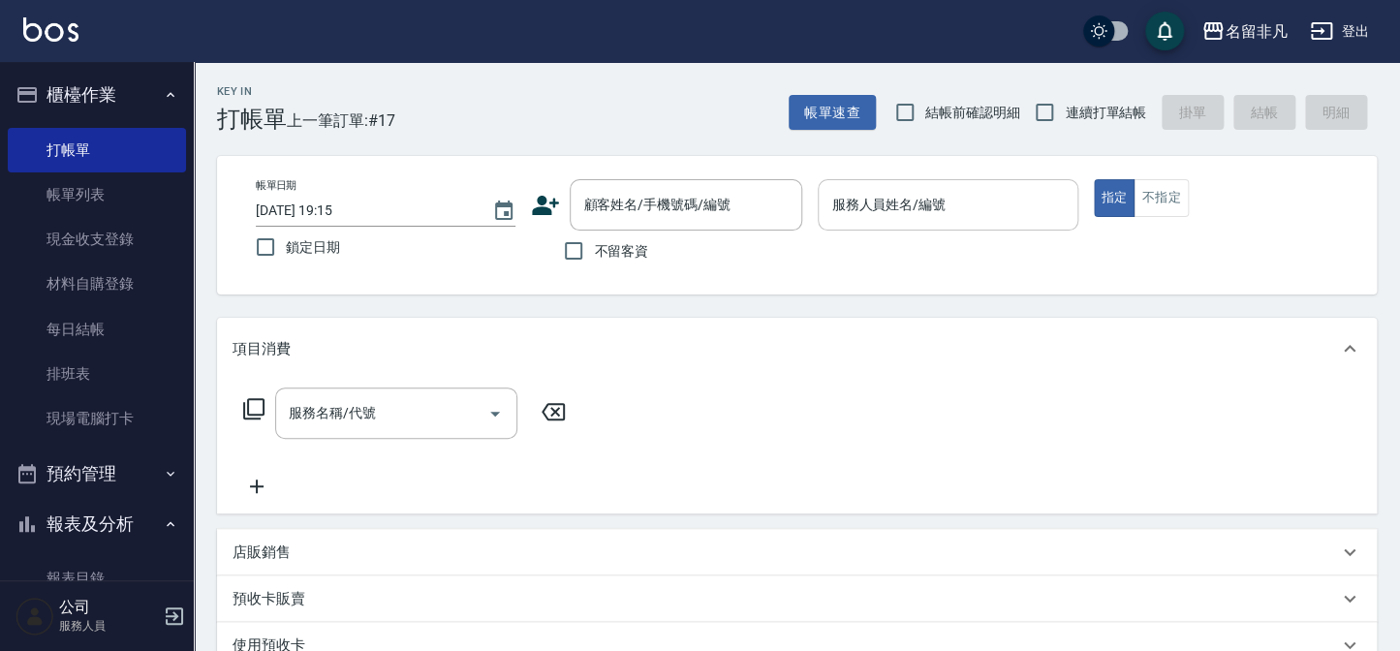
click at [1015, 211] on input "服務人員姓名/編號" at bounding box center [948, 205] width 242 height 34
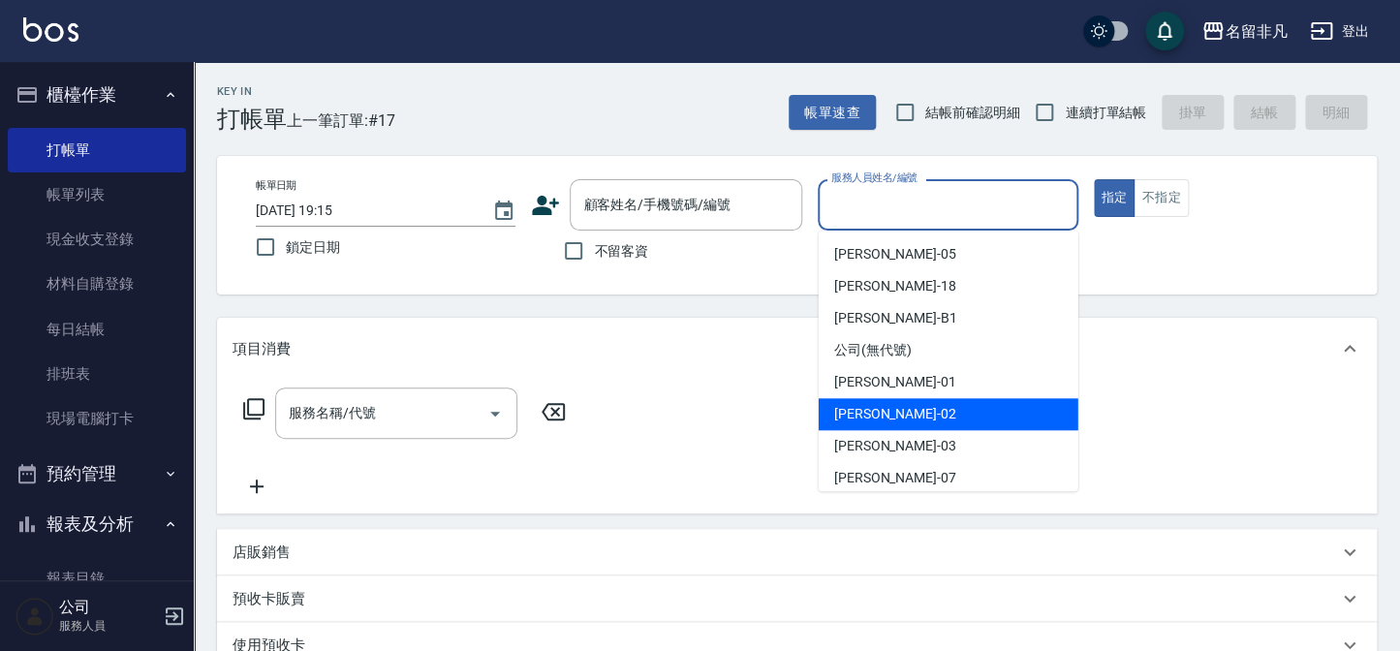
click at [916, 410] on div "[PERSON_NAME]-02" at bounding box center [949, 414] width 260 height 32
type input "[PERSON_NAME]02"
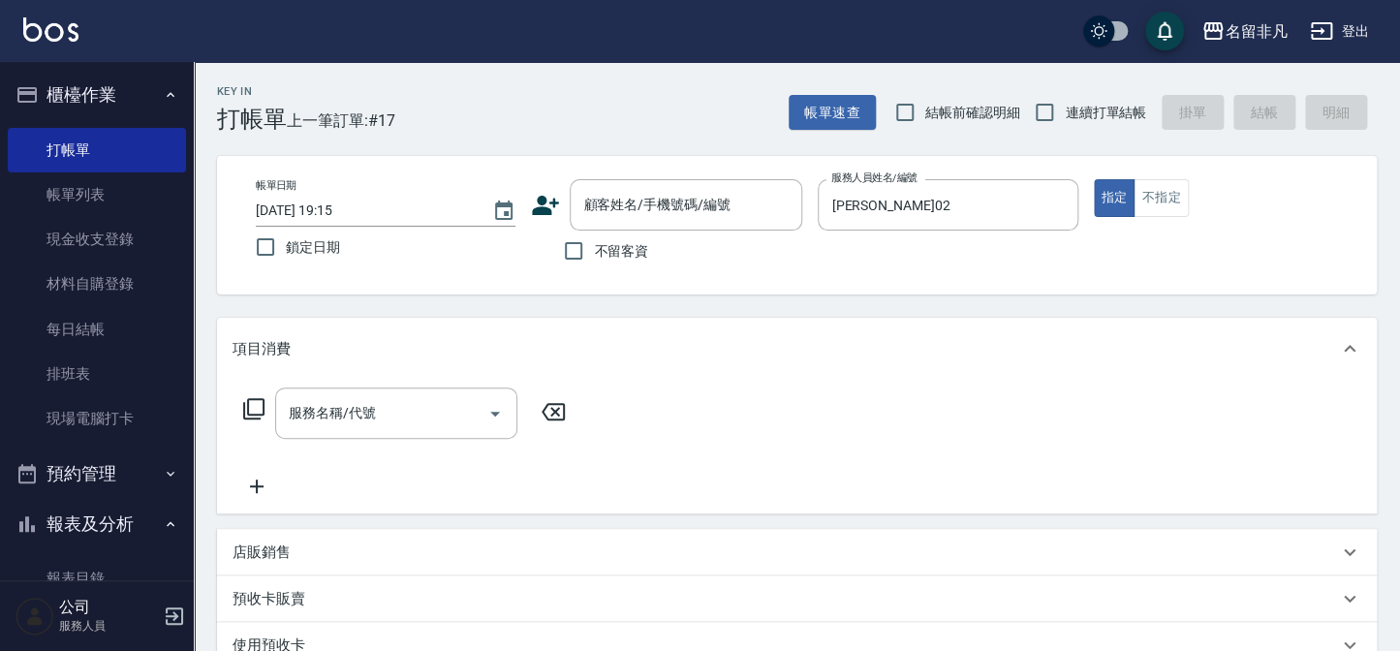
click at [259, 407] on icon at bounding box center [253, 408] width 23 height 23
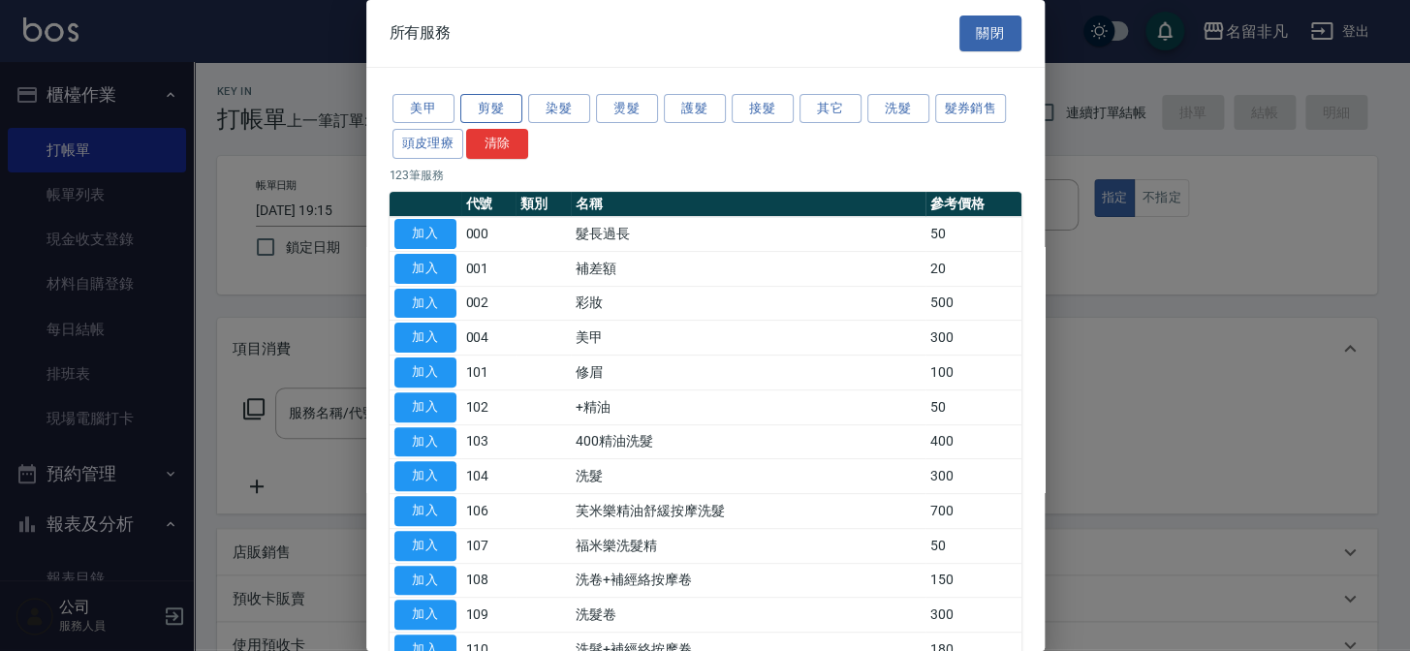
click at [493, 113] on button "剪髮" at bounding box center [491, 109] width 62 height 30
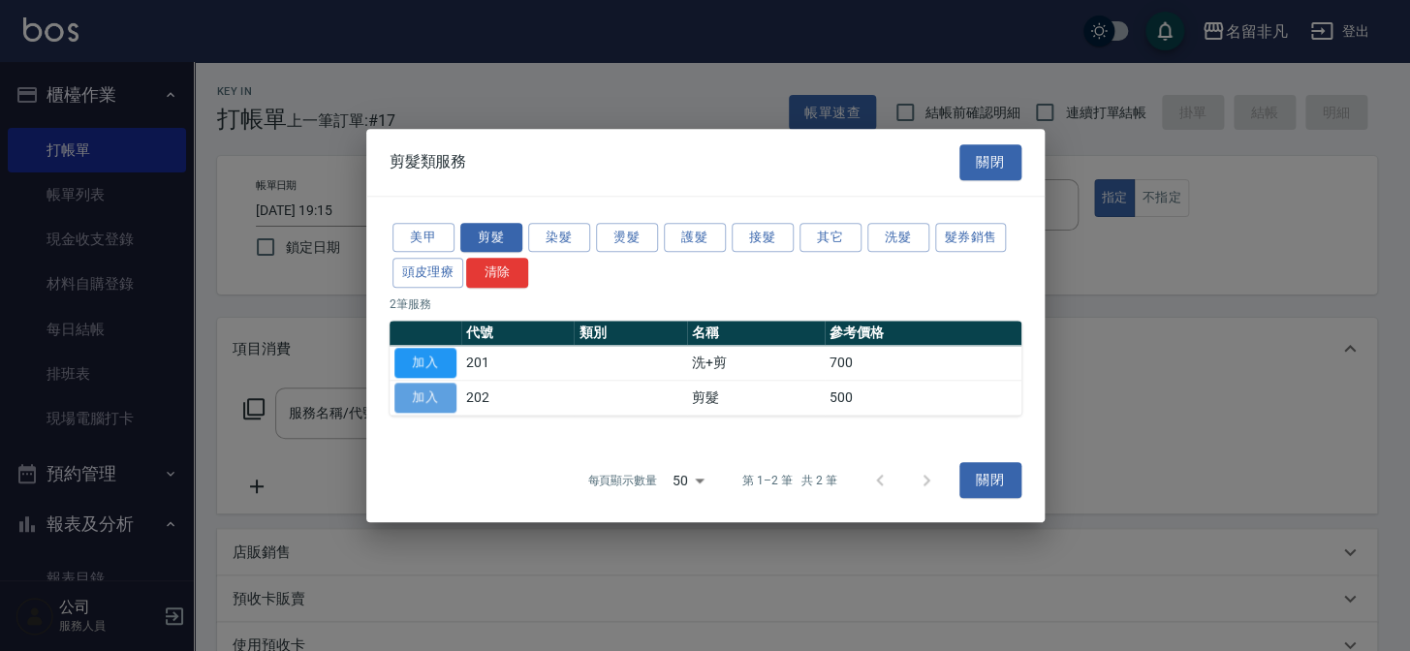
click at [423, 401] on button "加入" at bounding box center [425, 398] width 62 height 30
type input "剪髮(202)"
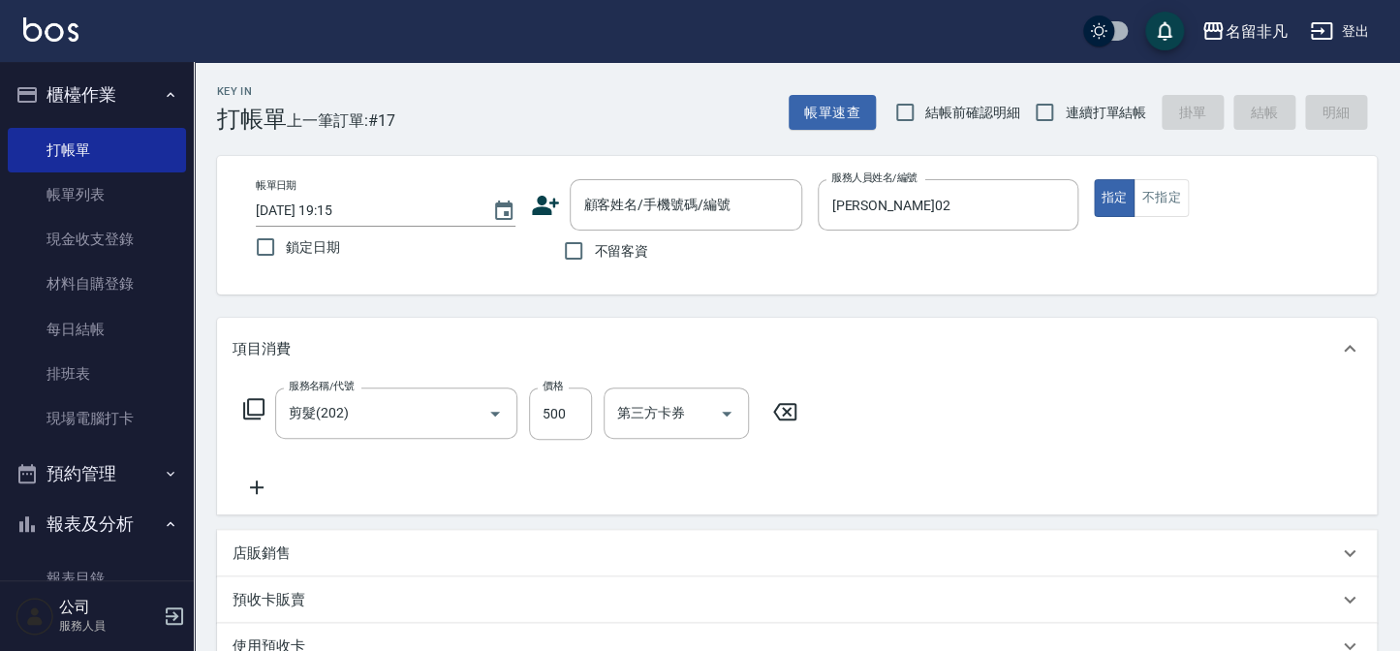
drag, startPoint x: 572, startPoint y: 410, endPoint x: 596, endPoint y: 410, distance: 24.2
click at [574, 412] on input "500" at bounding box center [560, 414] width 63 height 52
drag, startPoint x: 642, startPoint y: 360, endPoint x: 633, endPoint y: 460, distance: 101.2
drag, startPoint x: 633, startPoint y: 460, endPoint x: 620, endPoint y: 501, distance: 42.6
click at [620, 503] on div "服務名稱/代號 剪髮(202) 服務名稱/代號 價格 2200 價格 第三方卡券 第三方卡券" at bounding box center [797, 447] width 1160 height 135
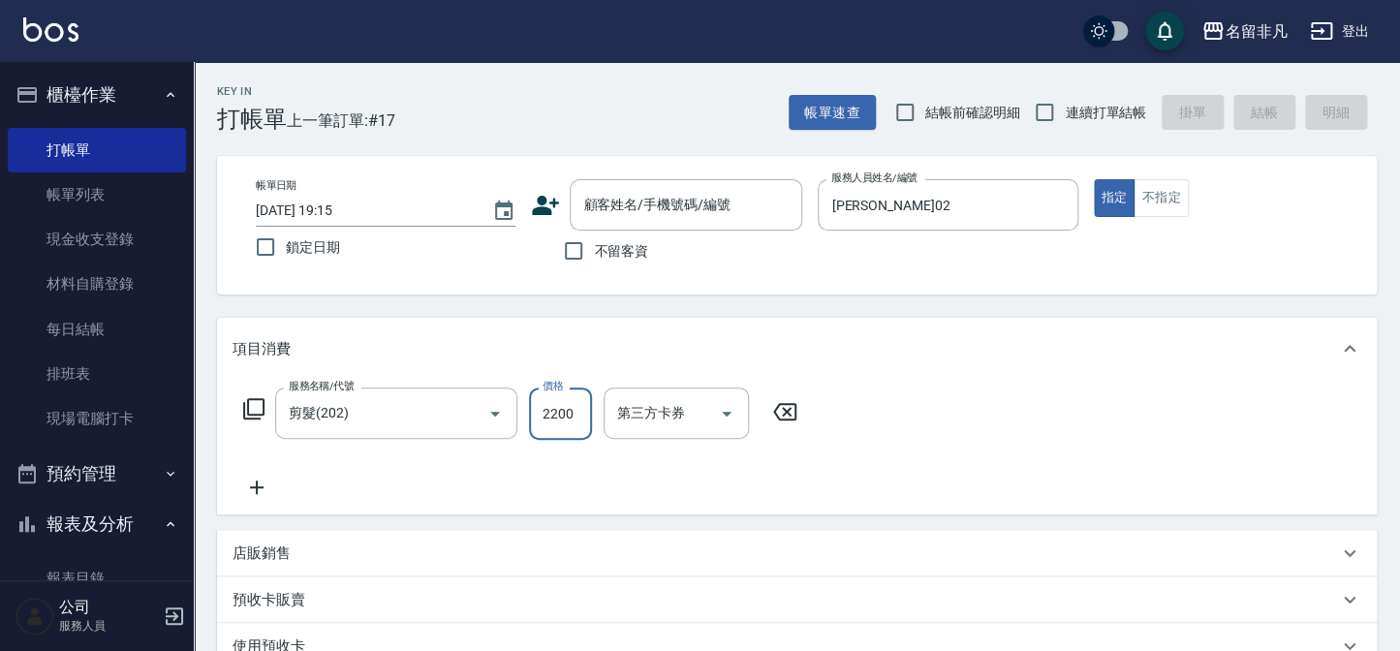
click at [546, 410] on input "2200" at bounding box center [560, 414] width 63 height 52
type input "200"
click at [620, 235] on label "不留客資" at bounding box center [600, 251] width 95 height 41
click at [594, 235] on input "不留客資" at bounding box center [573, 251] width 41 height 41
checkbox input "true"
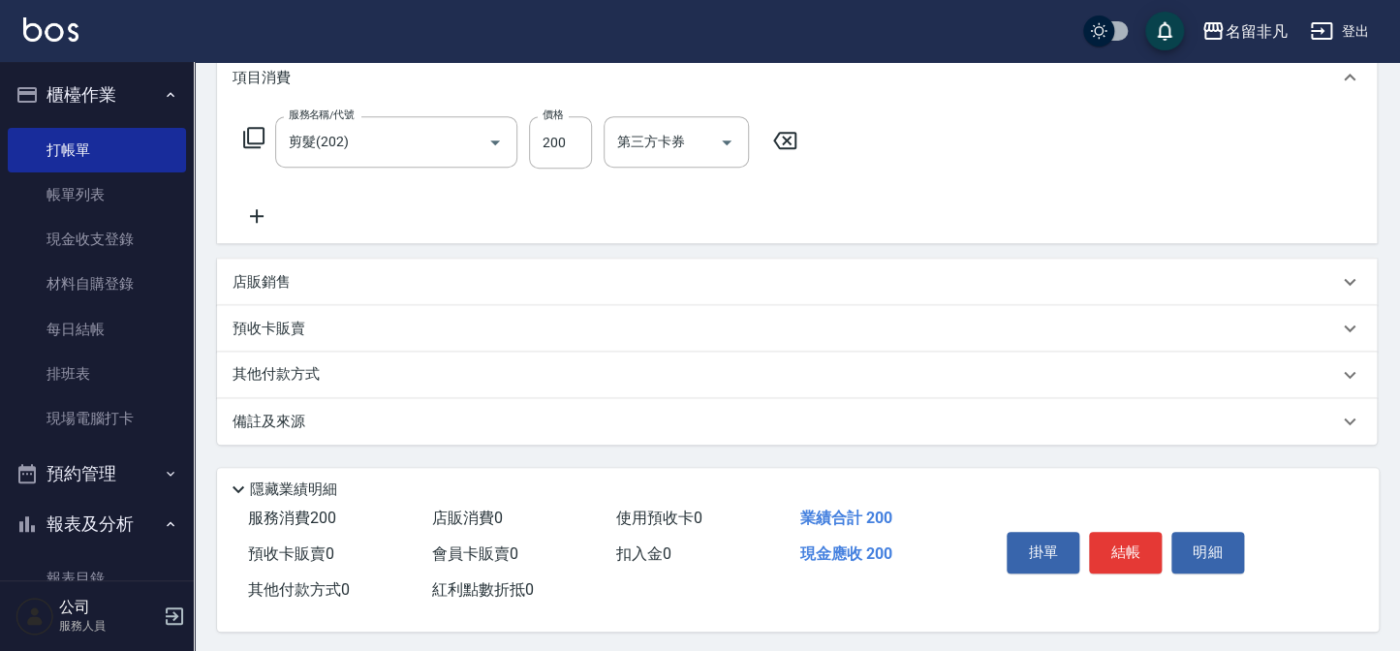
scroll to position [280, 0]
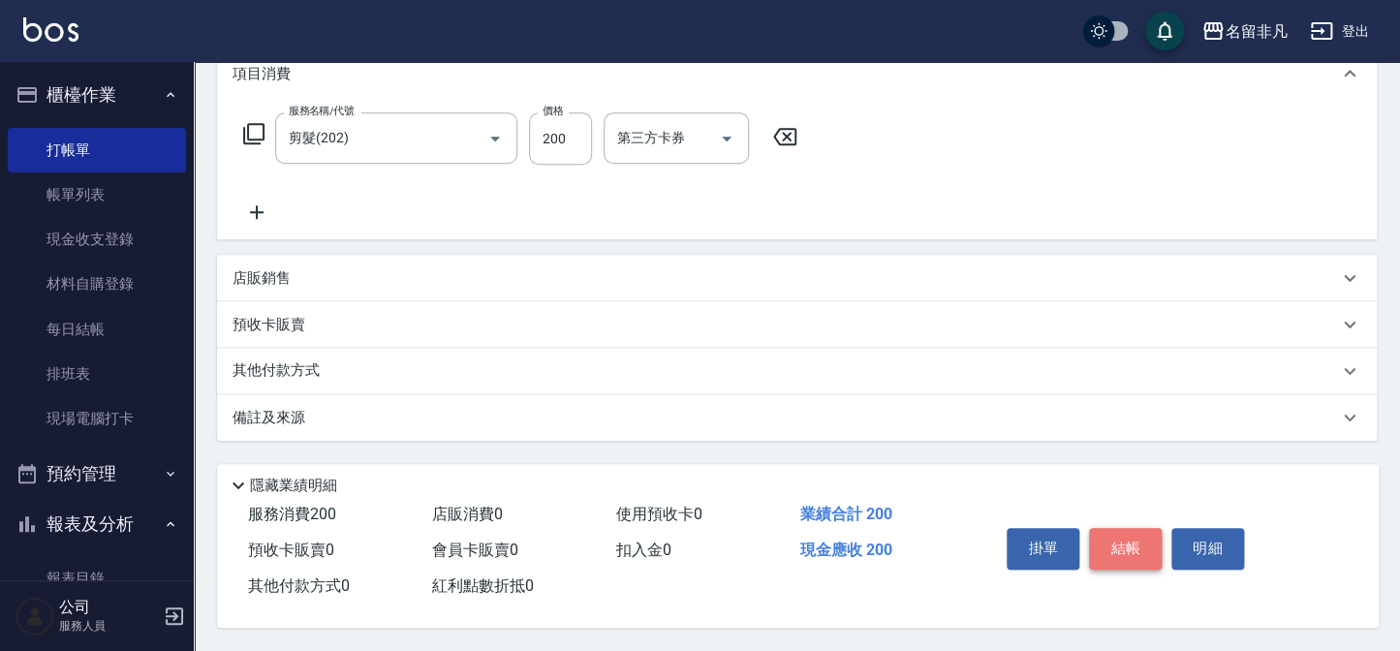
click at [1106, 561] on button "結帳" at bounding box center [1125, 548] width 73 height 41
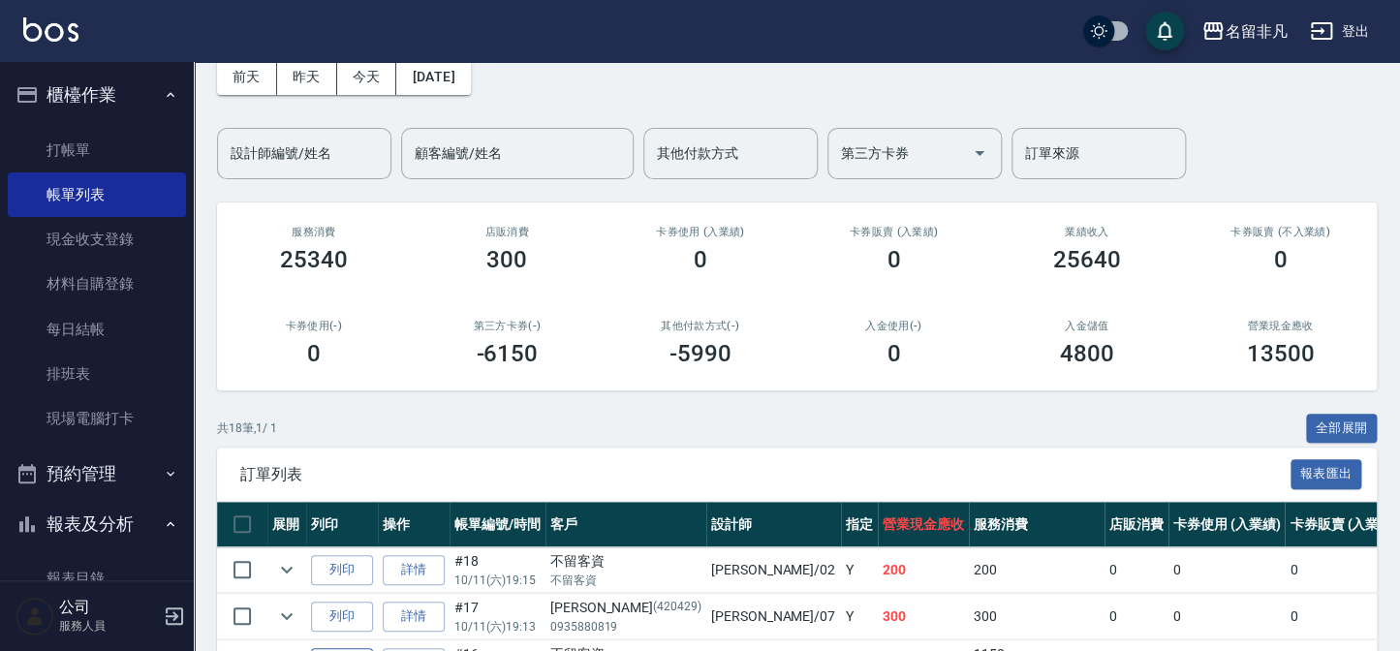
scroll to position [264, 0]
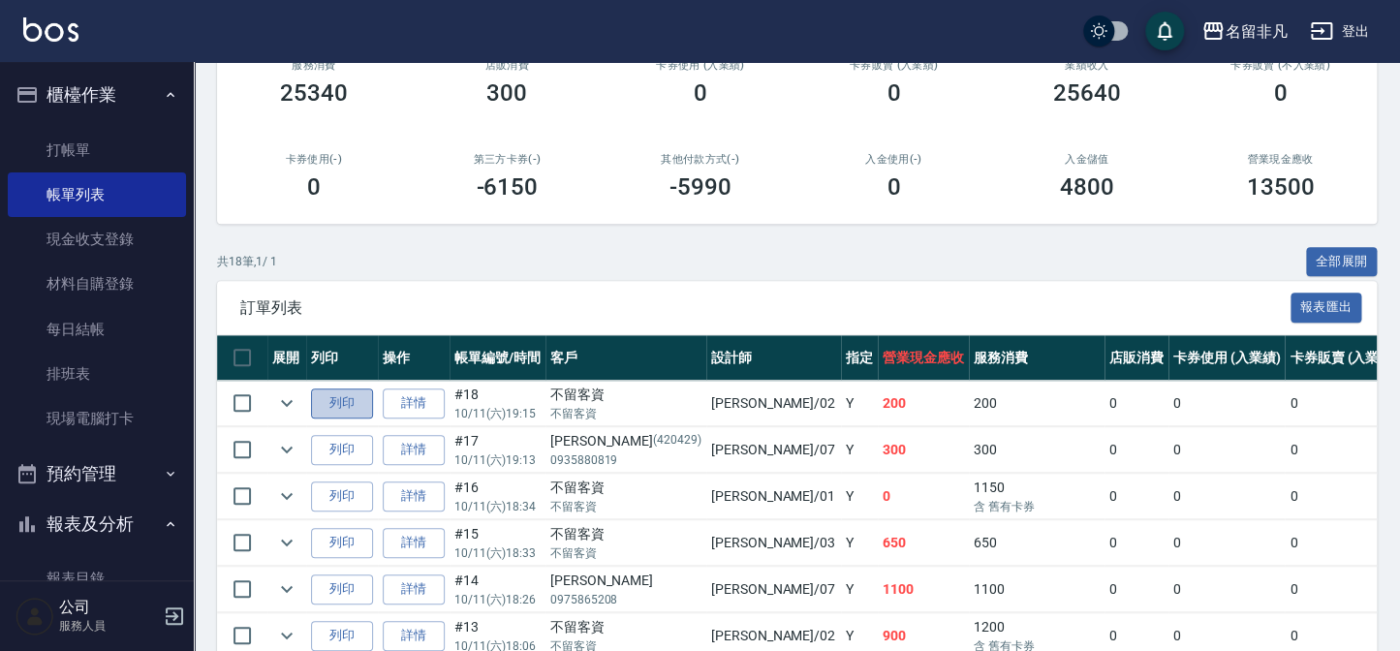
click at [351, 389] on button "列印" at bounding box center [342, 404] width 62 height 30
click at [95, 114] on button "櫃檯作業" at bounding box center [97, 95] width 178 height 50
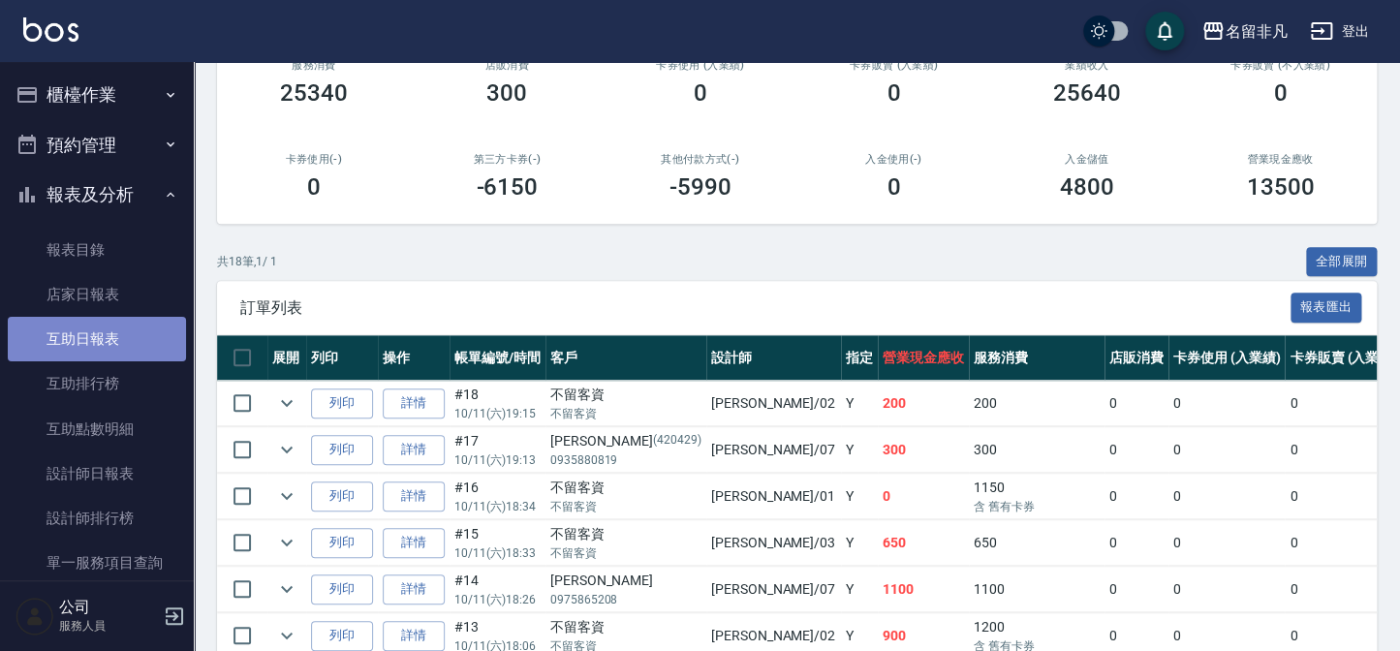
click at [115, 334] on link "互助日報表" at bounding box center [97, 339] width 178 height 45
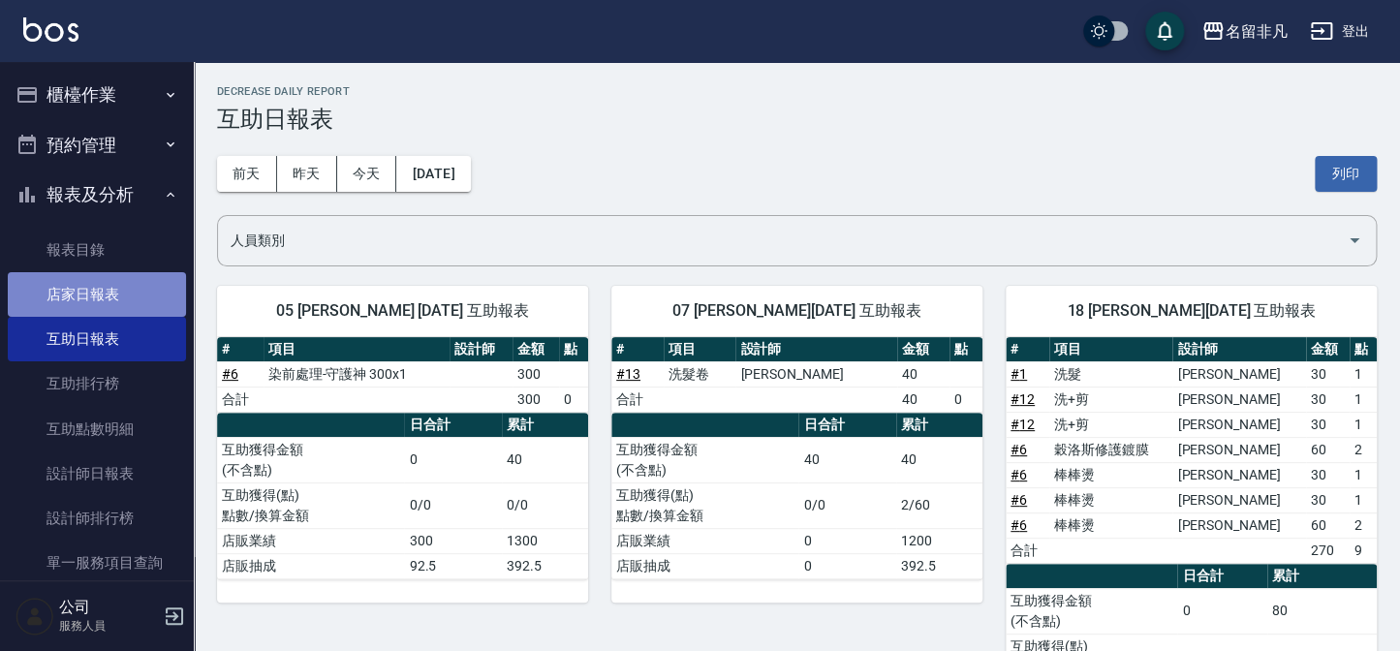
click at [131, 297] on link "店家日報表" at bounding box center [97, 294] width 178 height 45
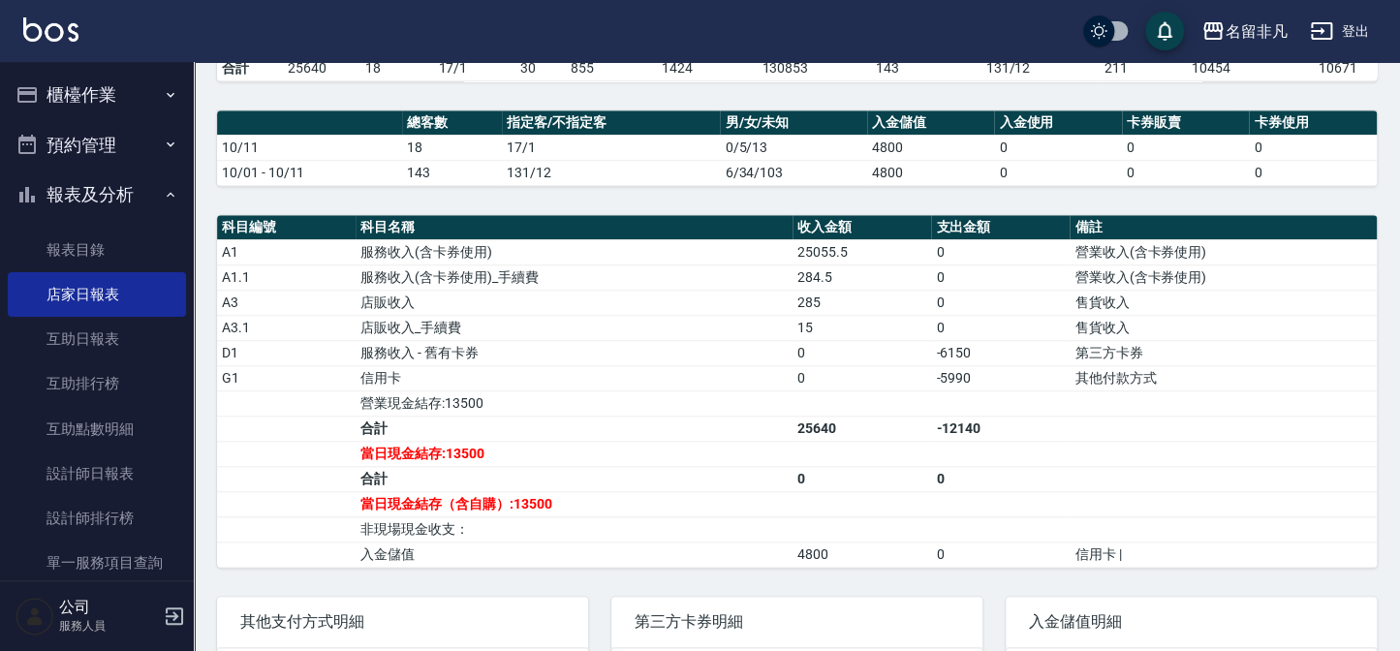
scroll to position [528, 0]
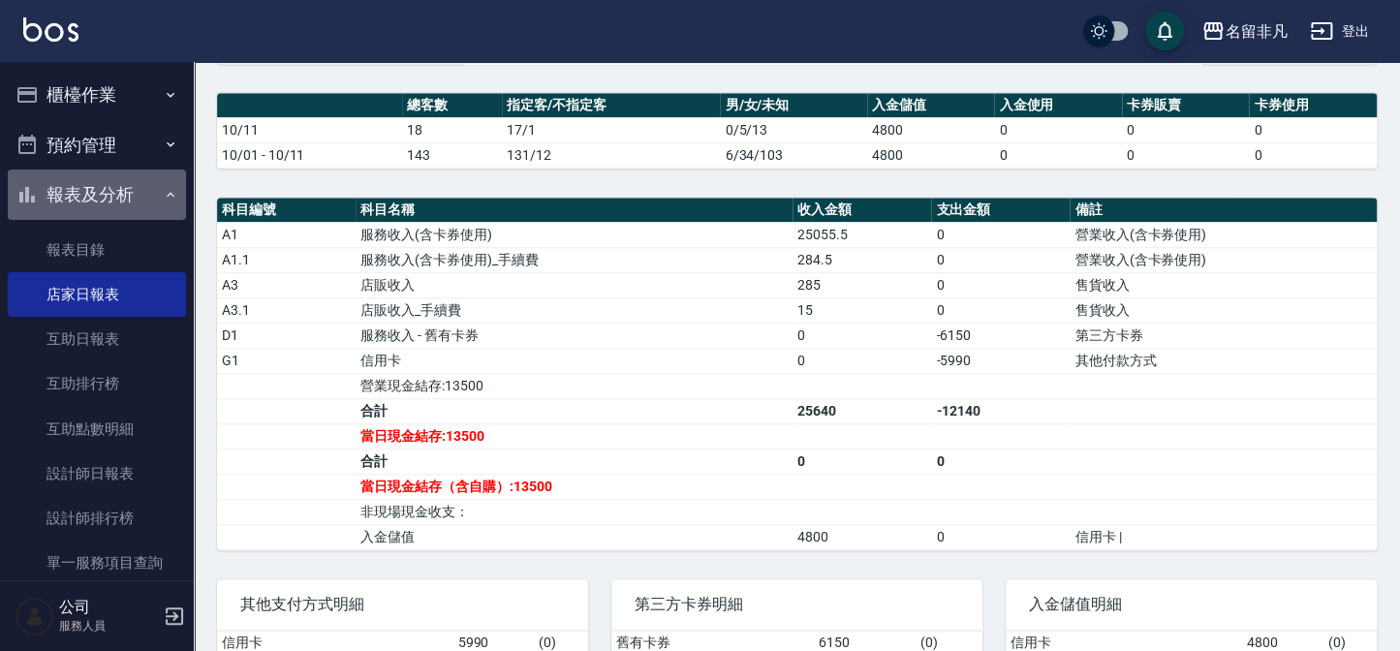
click at [109, 199] on button "報表及分析" at bounding box center [97, 195] width 178 height 50
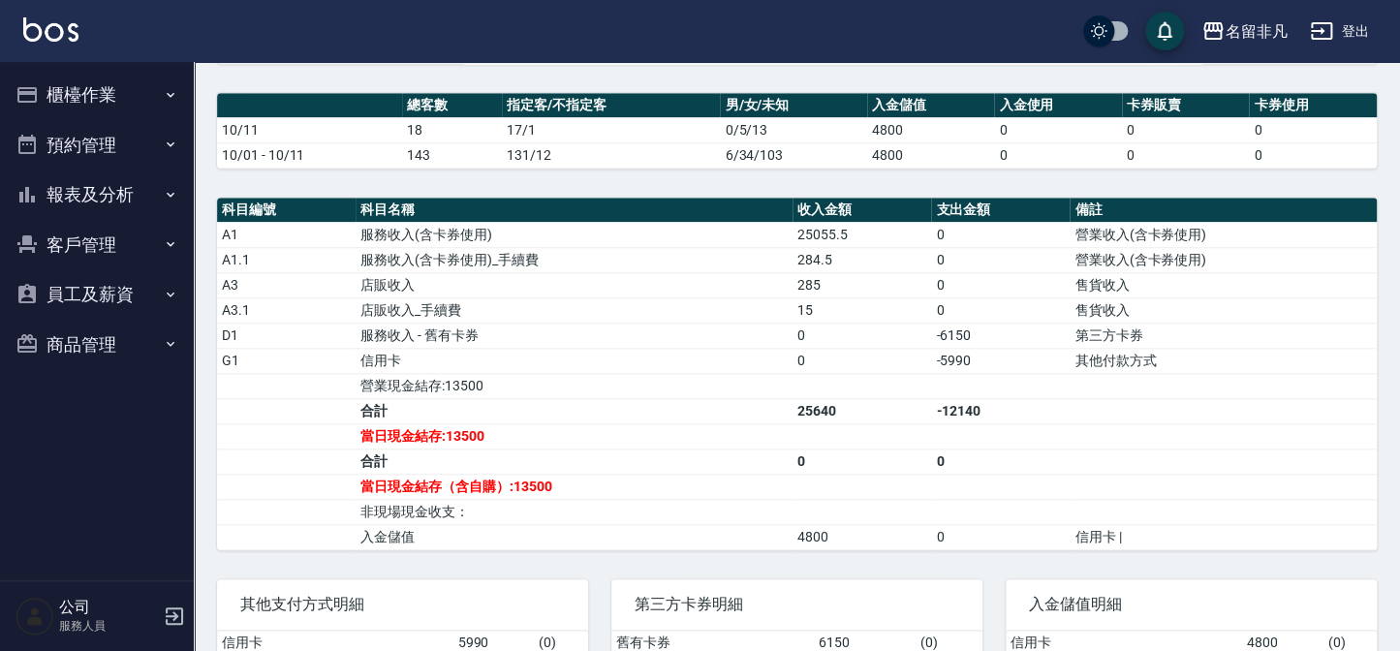
click at [93, 80] on button "櫃檯作業" at bounding box center [97, 95] width 178 height 50
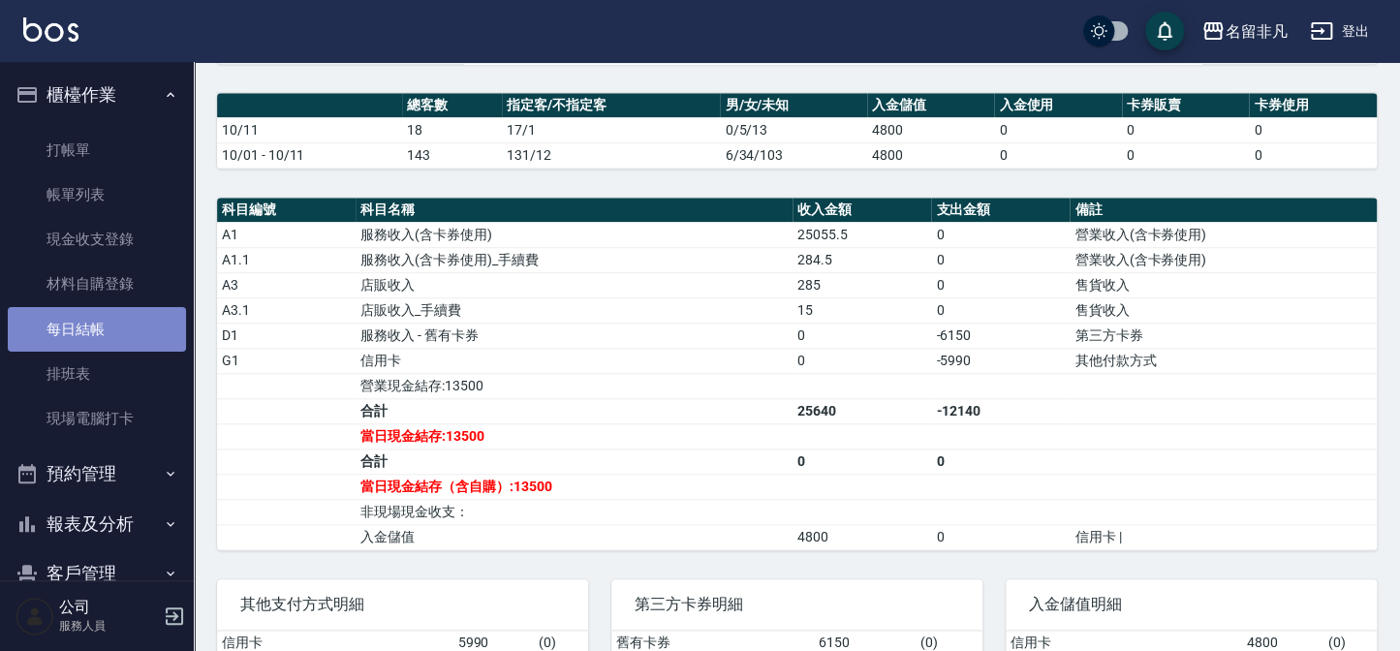
click at [138, 327] on link "每日結帳" at bounding box center [97, 329] width 178 height 45
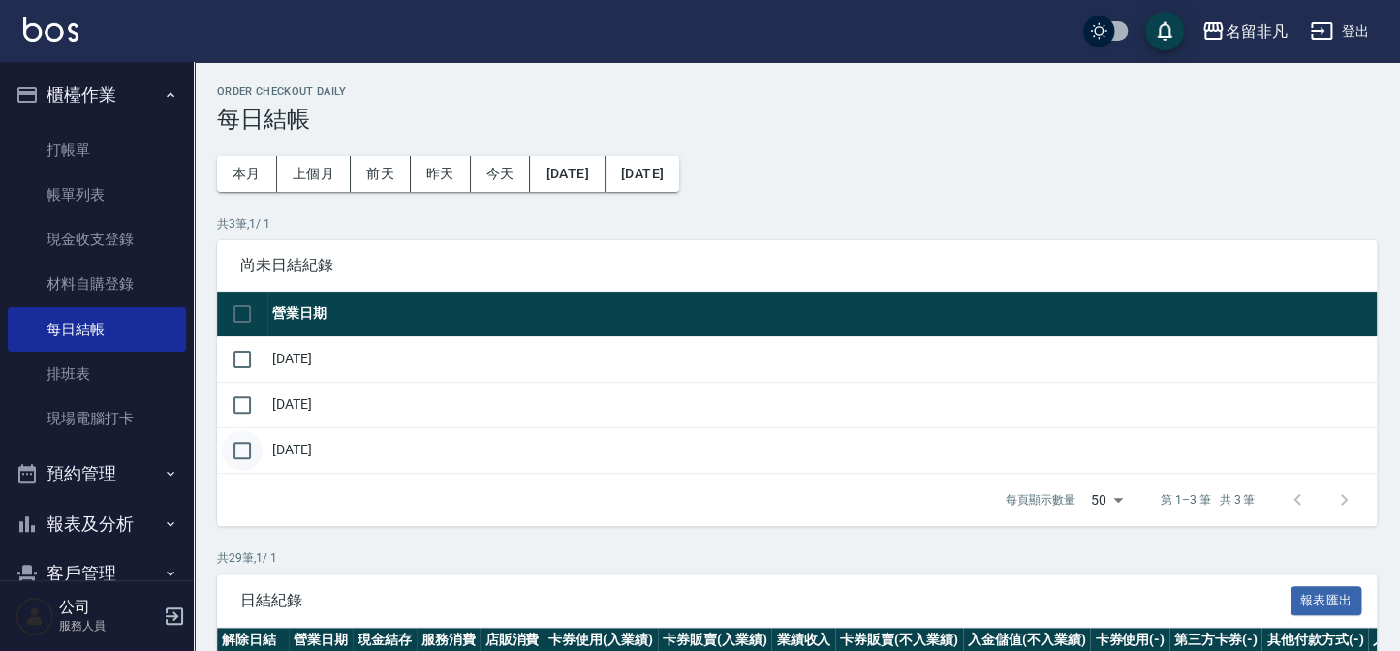
click at [242, 457] on input "checkbox" at bounding box center [242, 450] width 41 height 41
checkbox input "true"
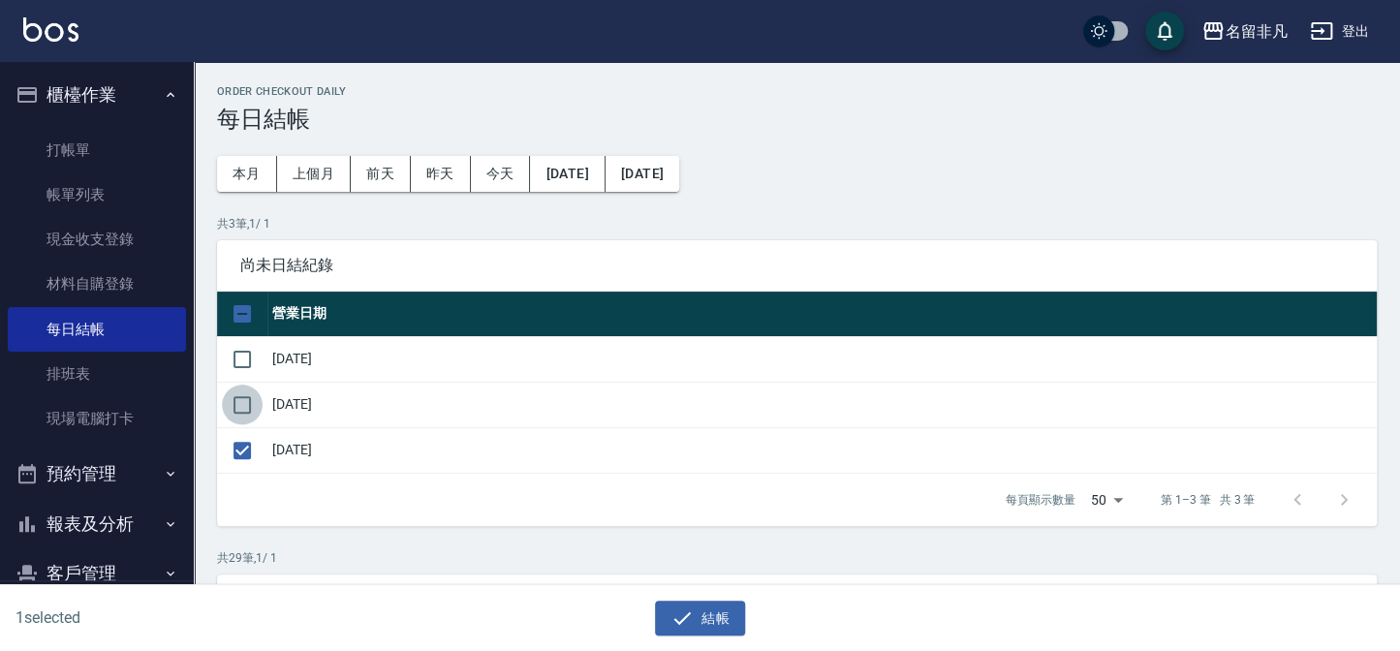
click at [247, 415] on input "checkbox" at bounding box center [242, 405] width 41 height 41
checkbox input "true"
click at [238, 343] on input "checkbox" at bounding box center [242, 359] width 41 height 41
checkbox input "true"
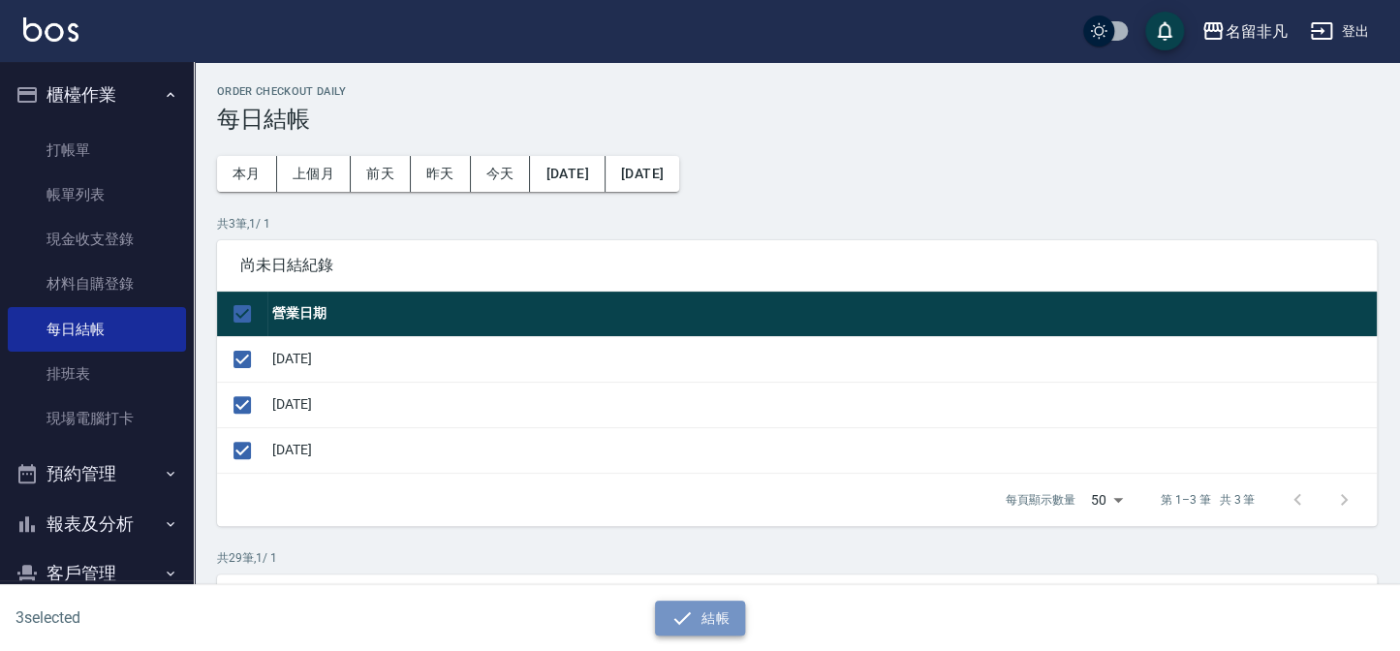
click at [704, 608] on button "結帳" at bounding box center [700, 619] width 90 height 36
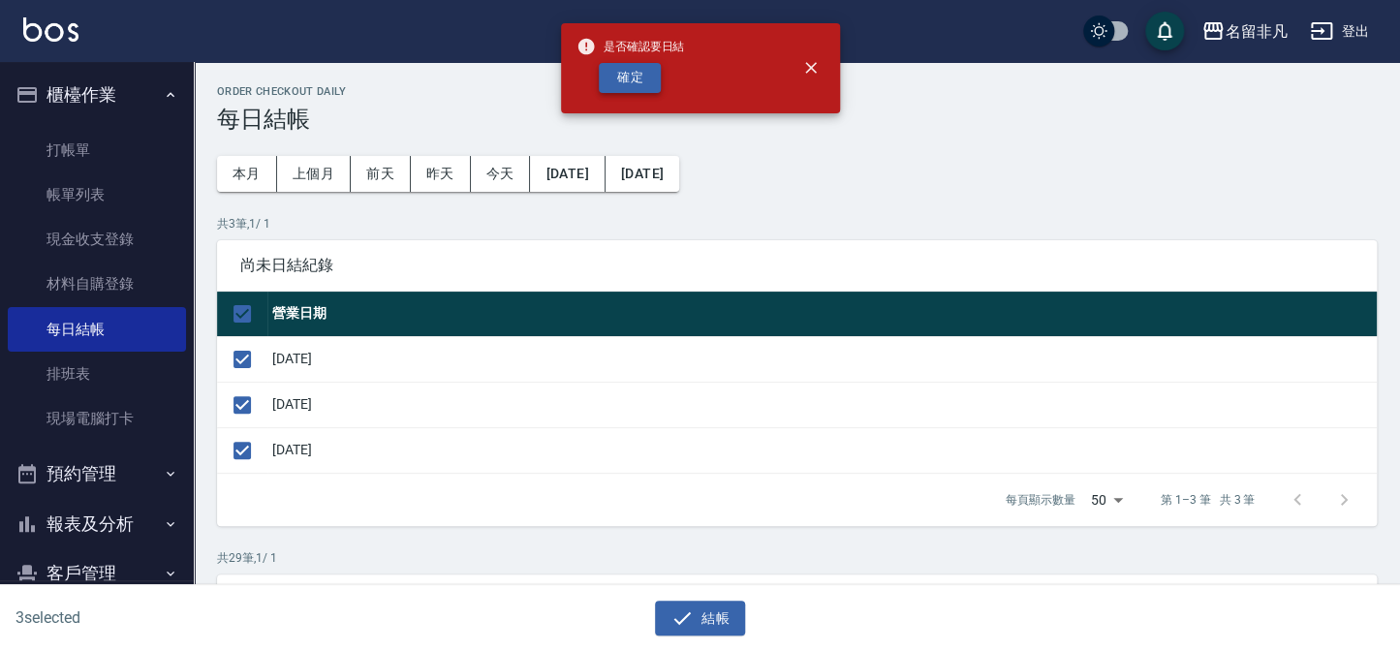
click at [637, 73] on button "確定" at bounding box center [630, 78] width 62 height 30
